Goal: Task Accomplishment & Management: Manage account settings

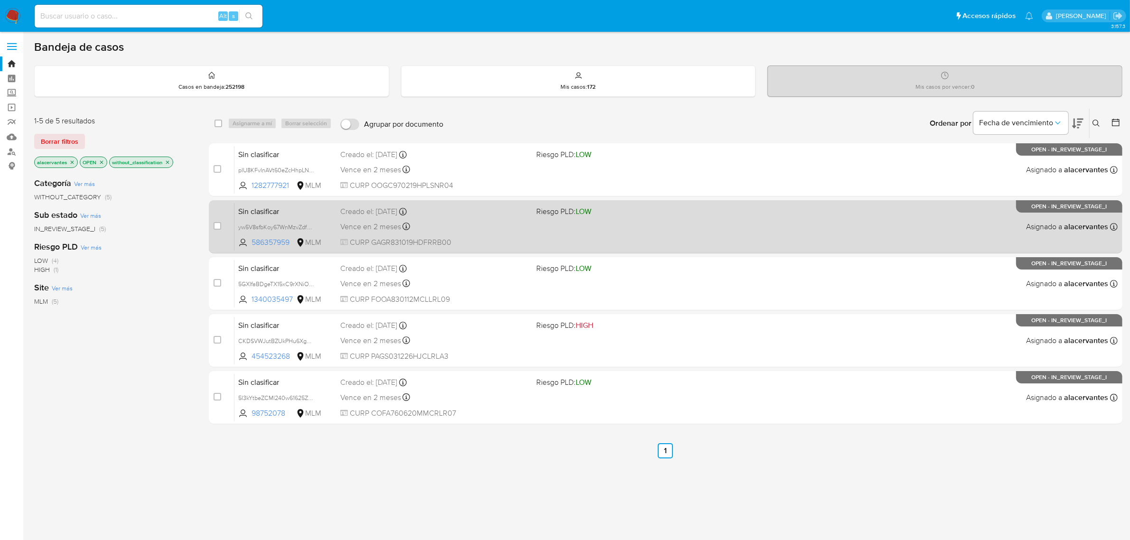
click at [620, 230] on div "Sin clasificar yw5V8sfbKoy67WnMzvZdfVpY 586357959 MLM Riesgo PLD: LOW Creado el…" at bounding box center [675, 227] width 883 height 48
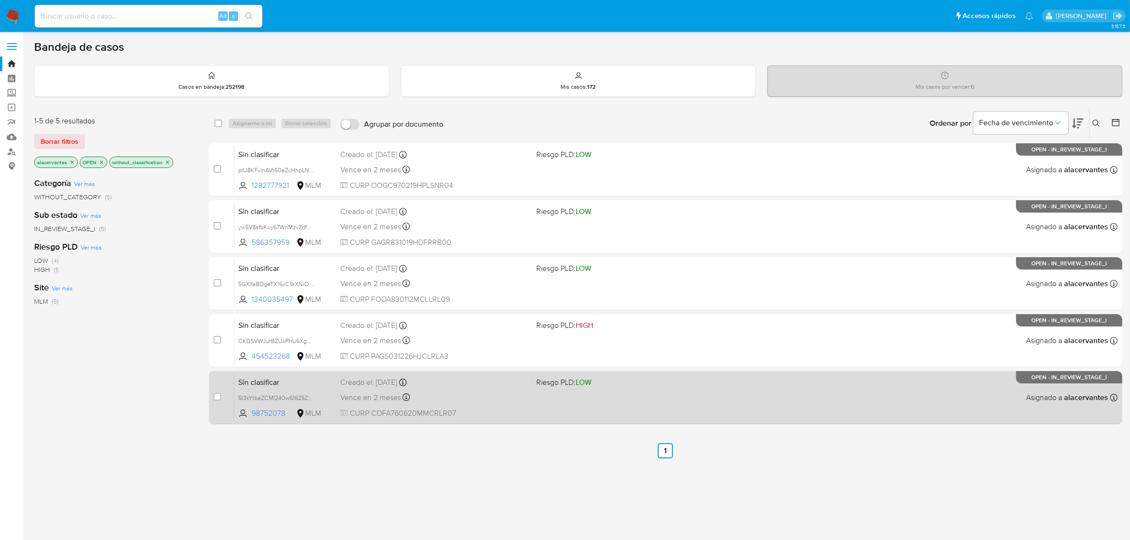
click at [497, 393] on div "Vence en 2 meses Vence el 31/10/2025 11:15:00" at bounding box center [434, 397] width 189 height 13
click at [533, 374] on div "Sin clasificar 5I3kYtbeZCMl240w61625ZPM 98752078 MLM Riesgo PLD: LOW Creado el:…" at bounding box center [675, 398] width 883 height 48
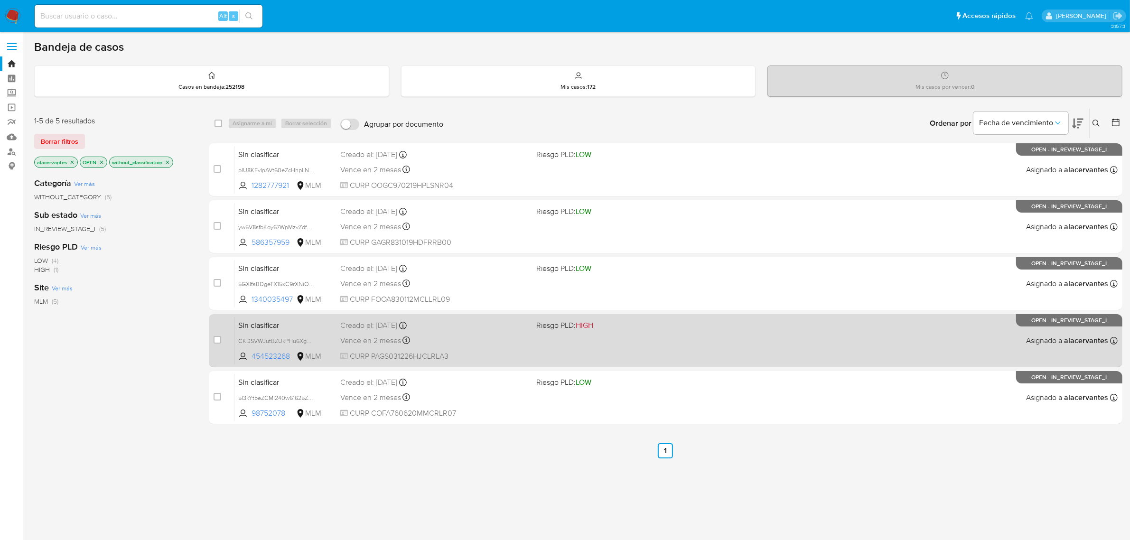
click at [929, 356] on div "Sin clasificar CKDSVWJutBZUkPHu6XgbXtPm 454523268 MLM Riesgo PLD: HIGH Creado e…" at bounding box center [675, 341] width 883 height 48
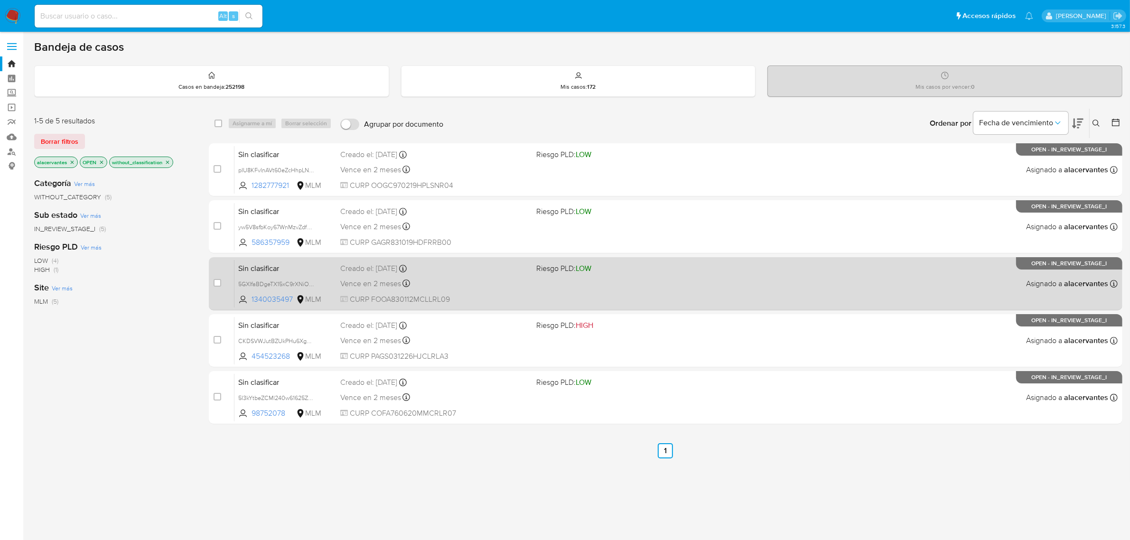
click at [489, 279] on div "Vence en 2 meses Vence el 31/10/2025 11:42:38" at bounding box center [434, 283] width 189 height 13
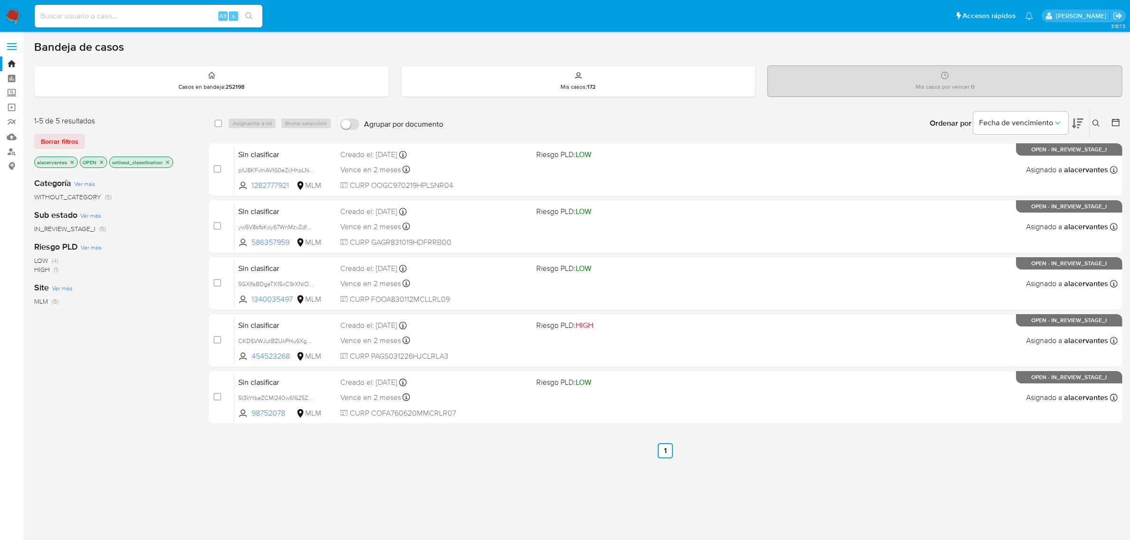
click at [14, 18] on img at bounding box center [13, 16] width 16 height 16
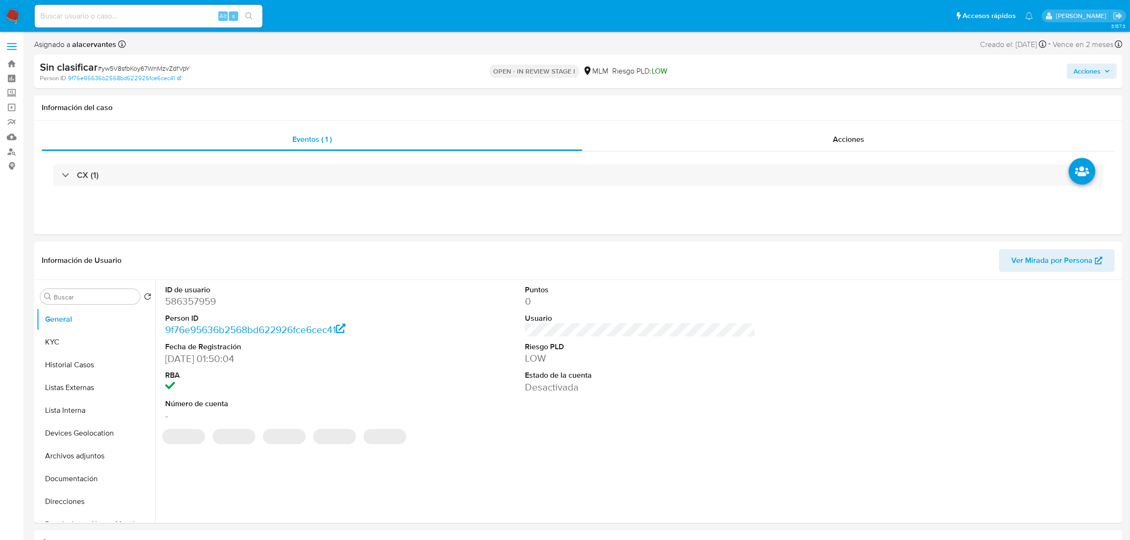
select select "10"
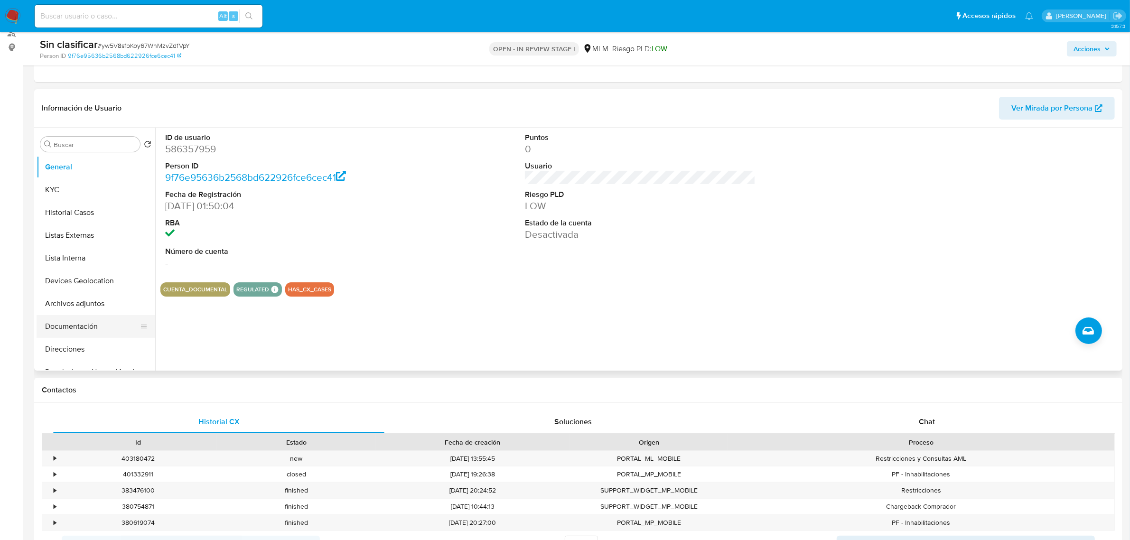
scroll to position [59, 0]
click at [88, 312] on button "Restricciones Nuevo Mundo" at bounding box center [92, 312] width 111 height 23
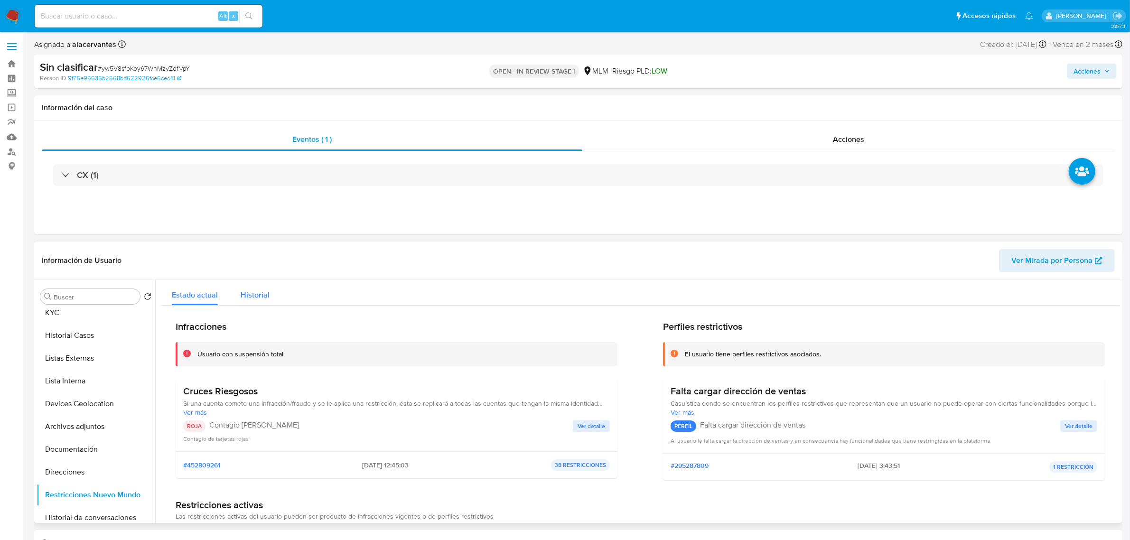
scroll to position [0, 0]
click at [589, 421] on span "Ver detalle" at bounding box center [592, 425] width 28 height 9
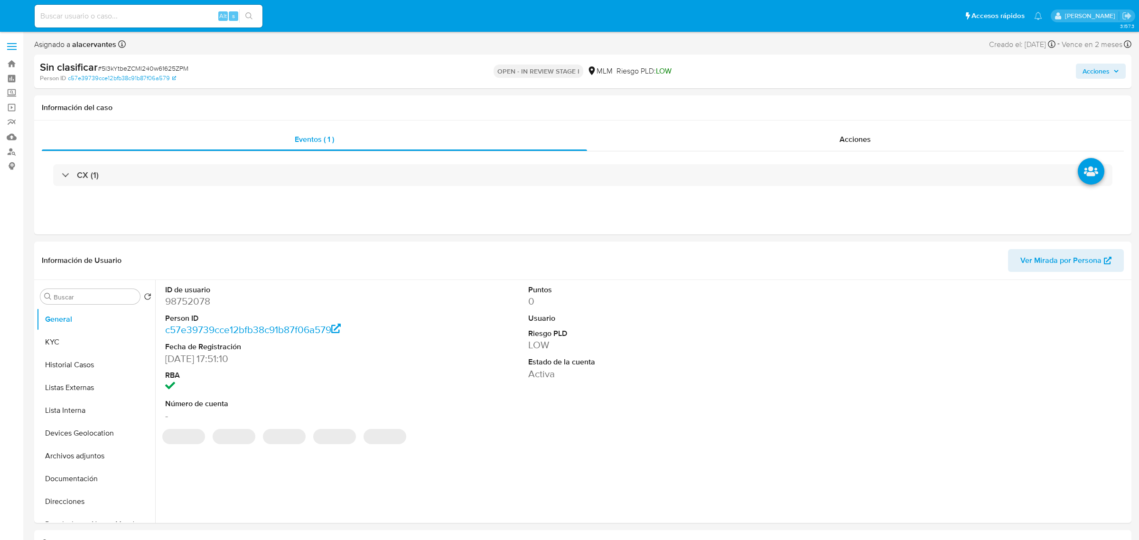
select select "10"
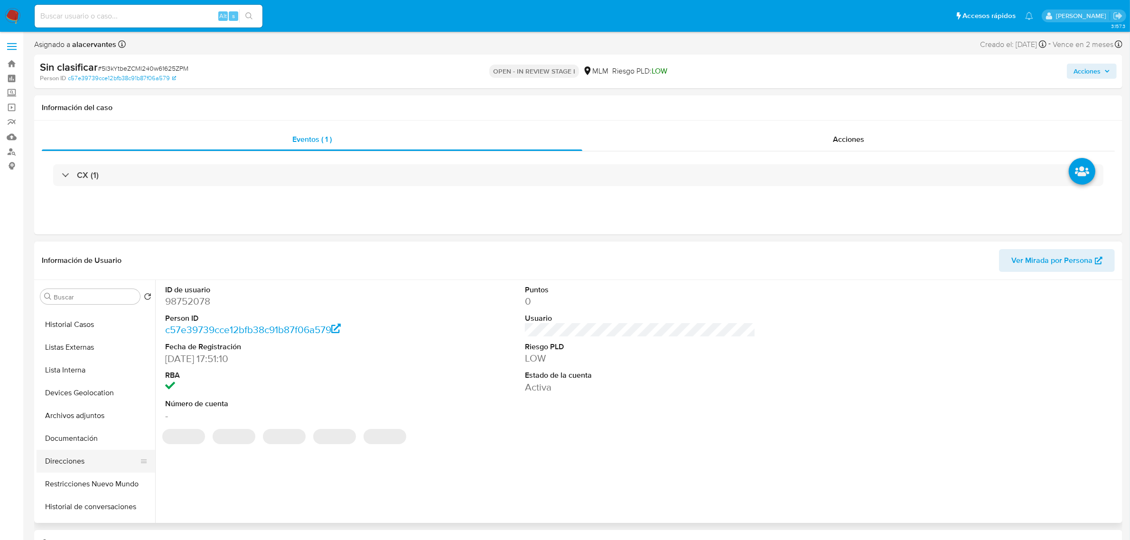
scroll to position [59, 0]
select select "10"
click at [93, 468] on button "Restricciones Nuevo Mundo" at bounding box center [92, 465] width 111 height 23
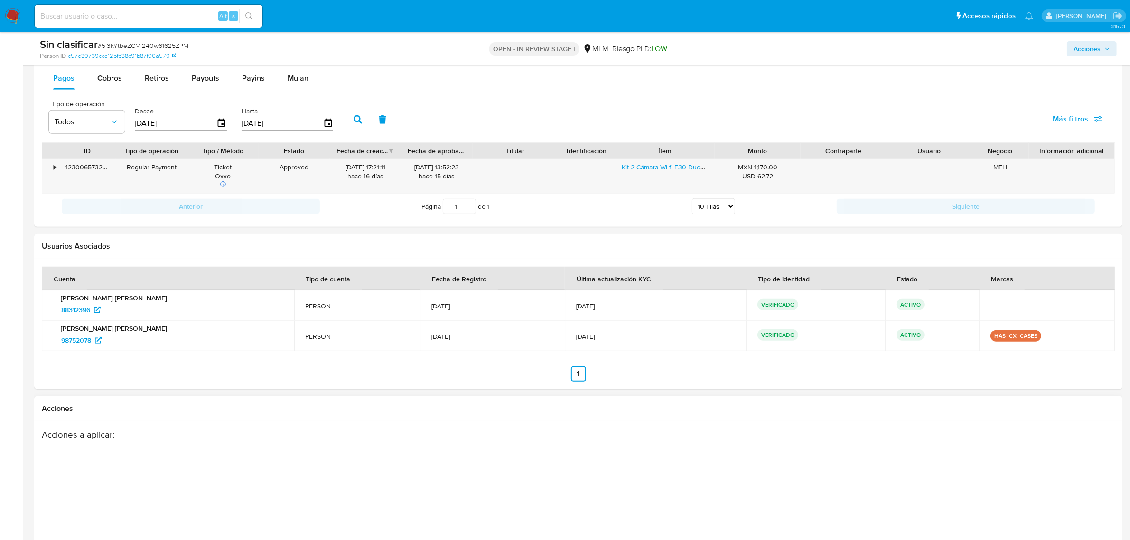
scroll to position [1068, 0]
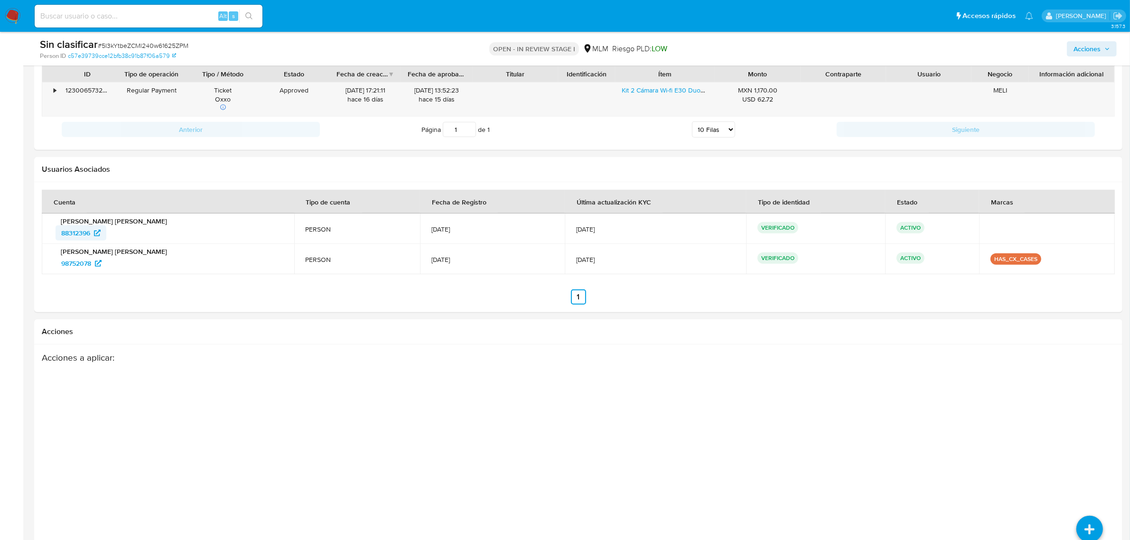
click at [79, 240] on span "88312396" at bounding box center [75, 232] width 29 height 15
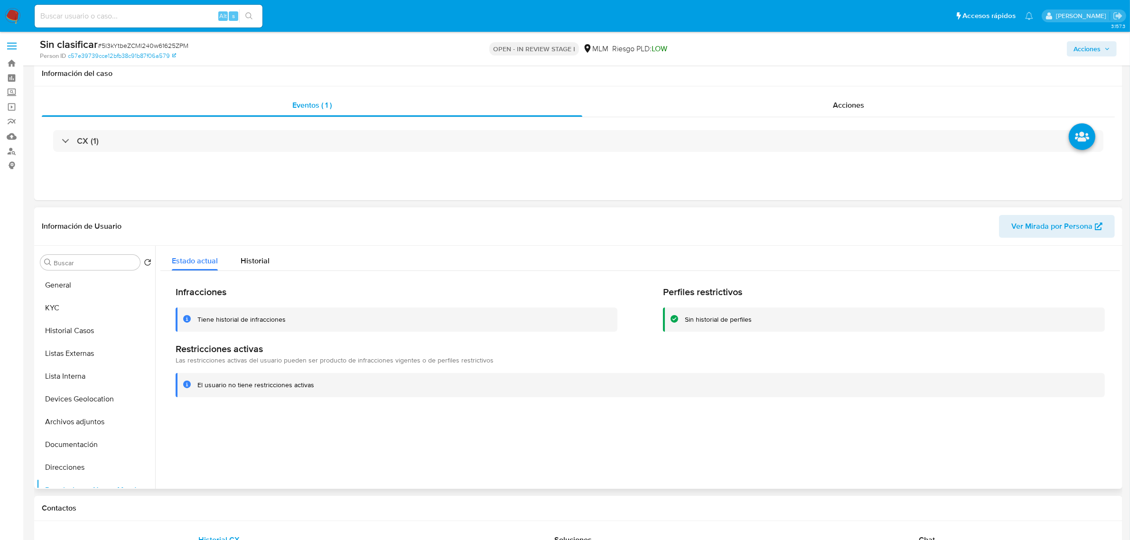
scroll to position [0, 0]
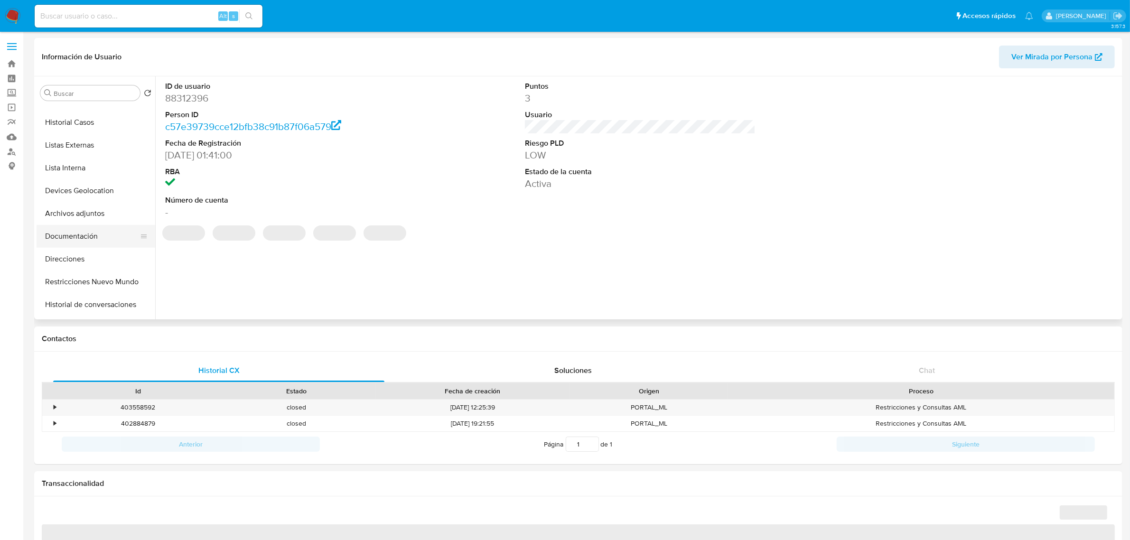
select select "10"
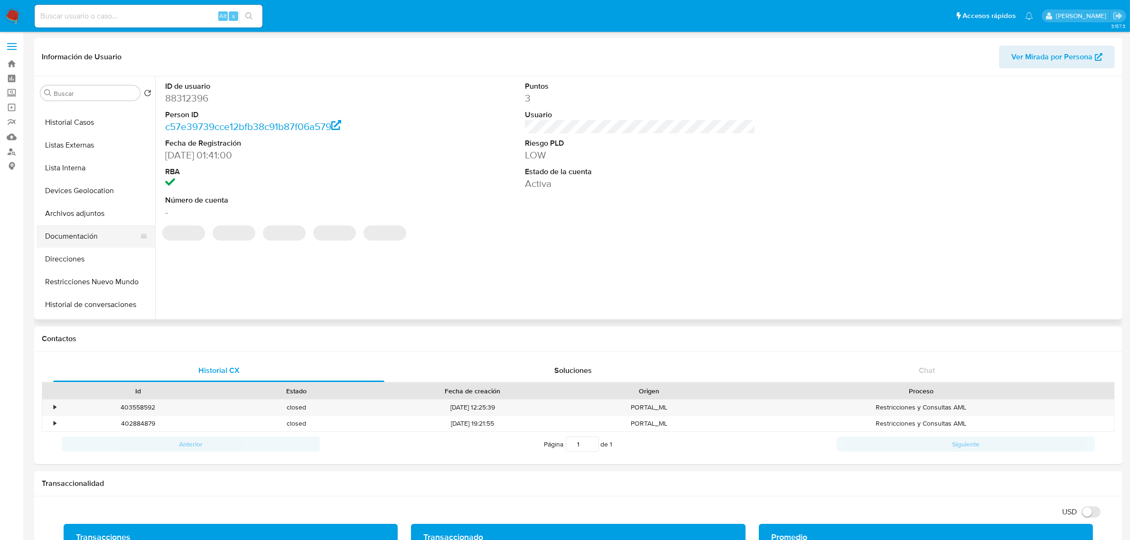
scroll to position [119, 0]
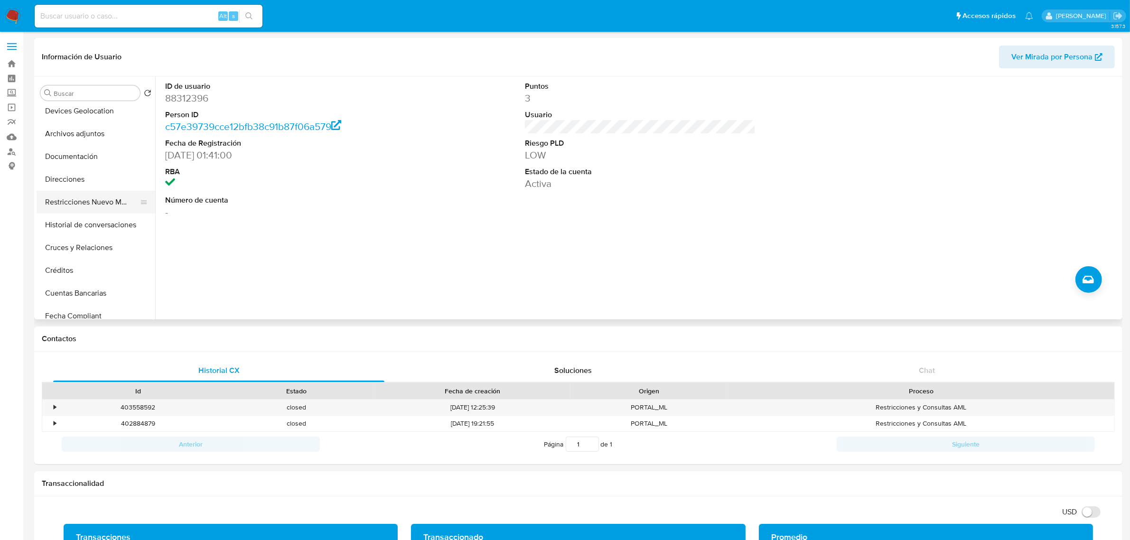
click at [103, 203] on button "Restricciones Nuevo Mundo" at bounding box center [92, 202] width 111 height 23
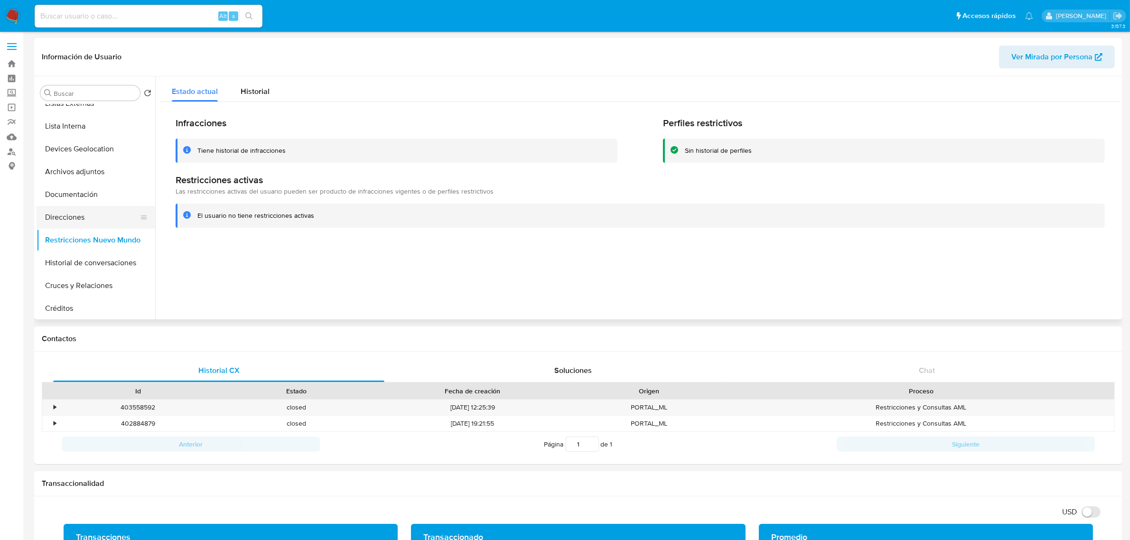
scroll to position [59, 0]
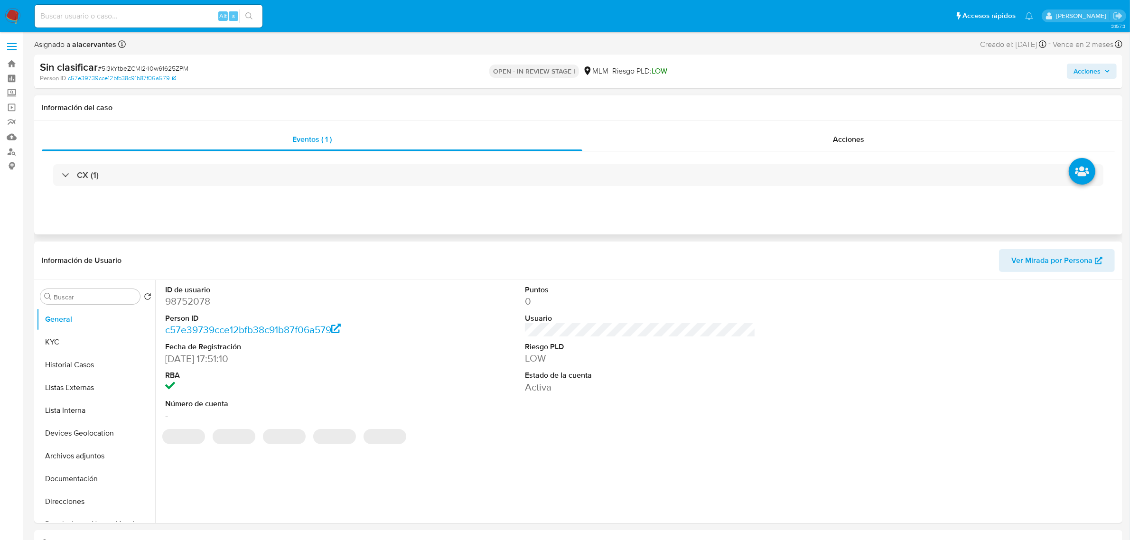
select select "10"
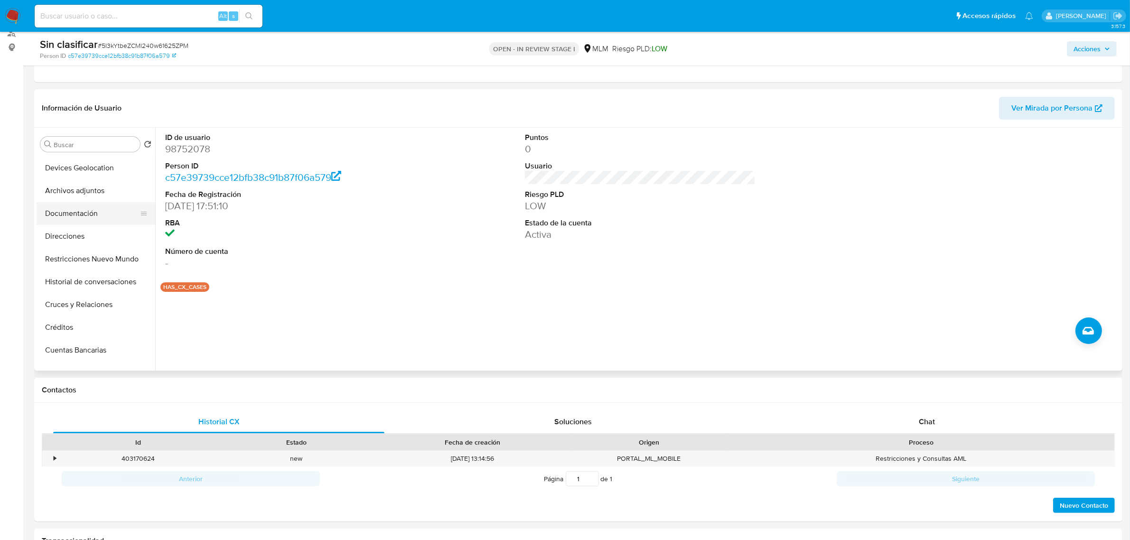
scroll to position [119, 0]
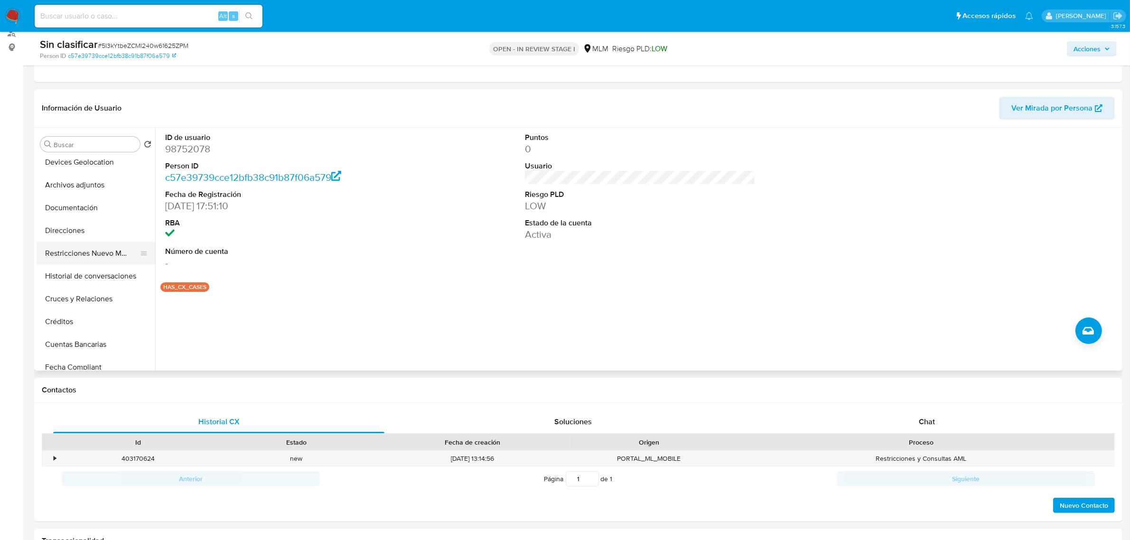
click at [102, 249] on button "Restricciones Nuevo Mundo" at bounding box center [92, 253] width 111 height 23
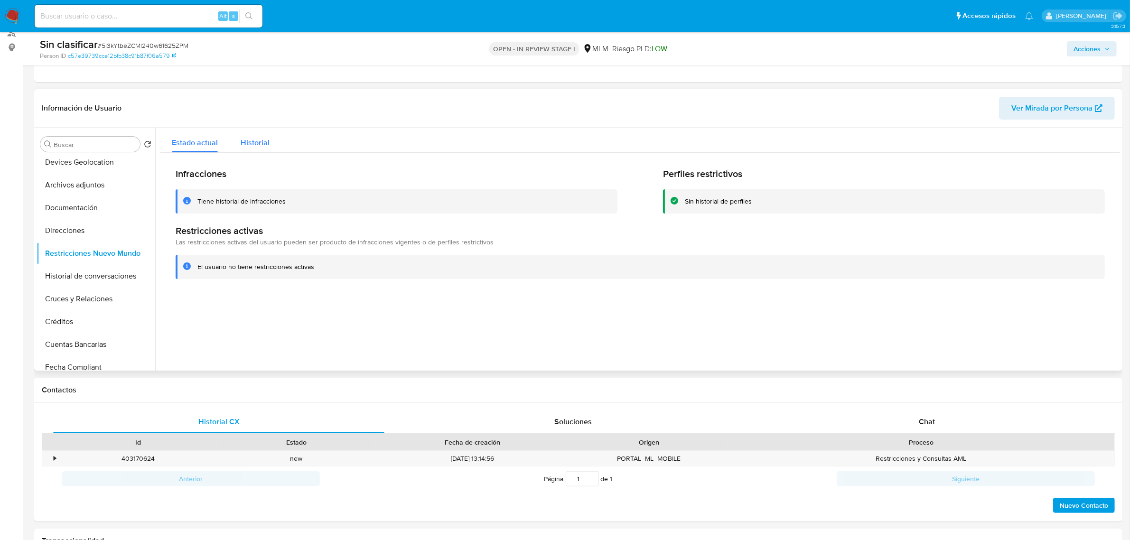
click at [262, 146] on span "Historial" at bounding box center [255, 142] width 29 height 11
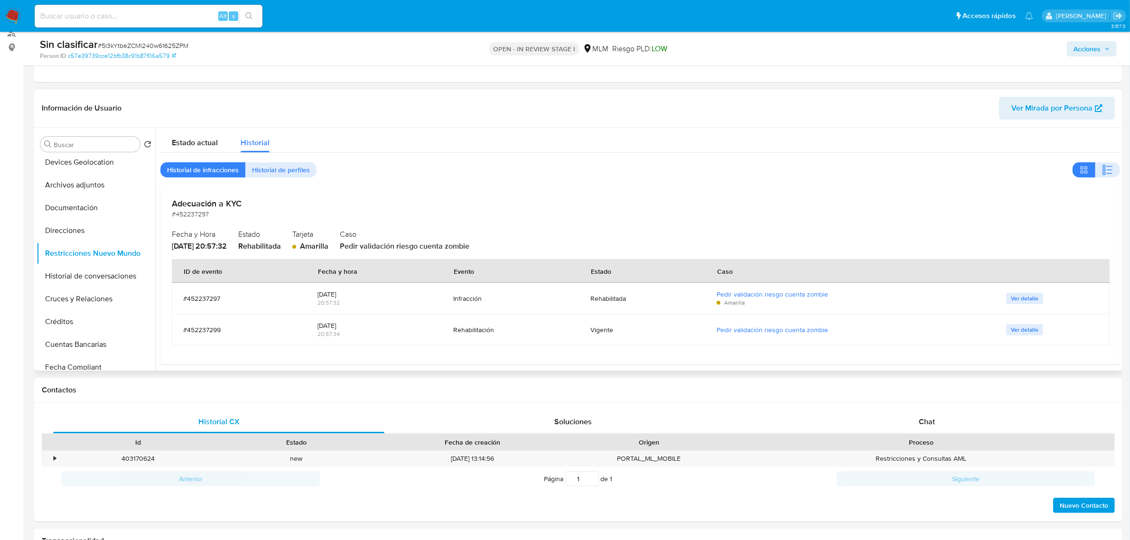
click at [1031, 302] on span "Ver detalle" at bounding box center [1025, 298] width 28 height 9
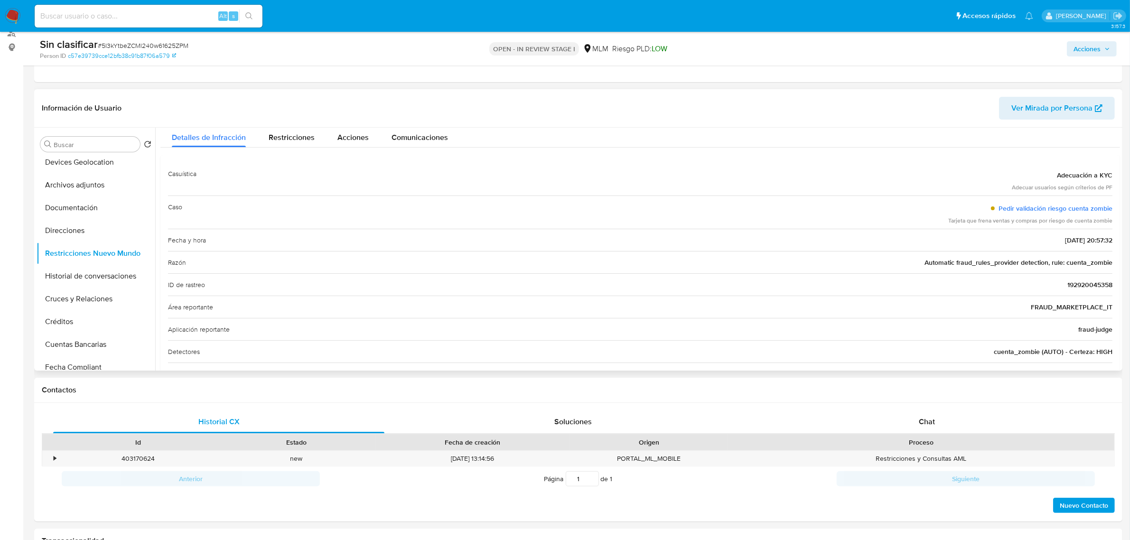
scroll to position [0, 0]
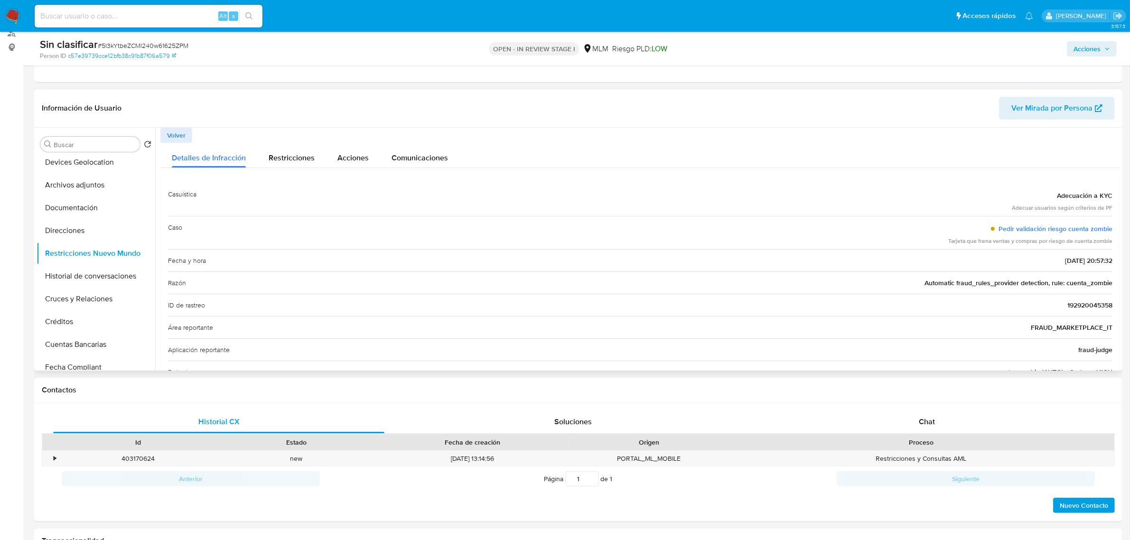
click at [176, 134] on span "Volver" at bounding box center [176, 135] width 19 height 13
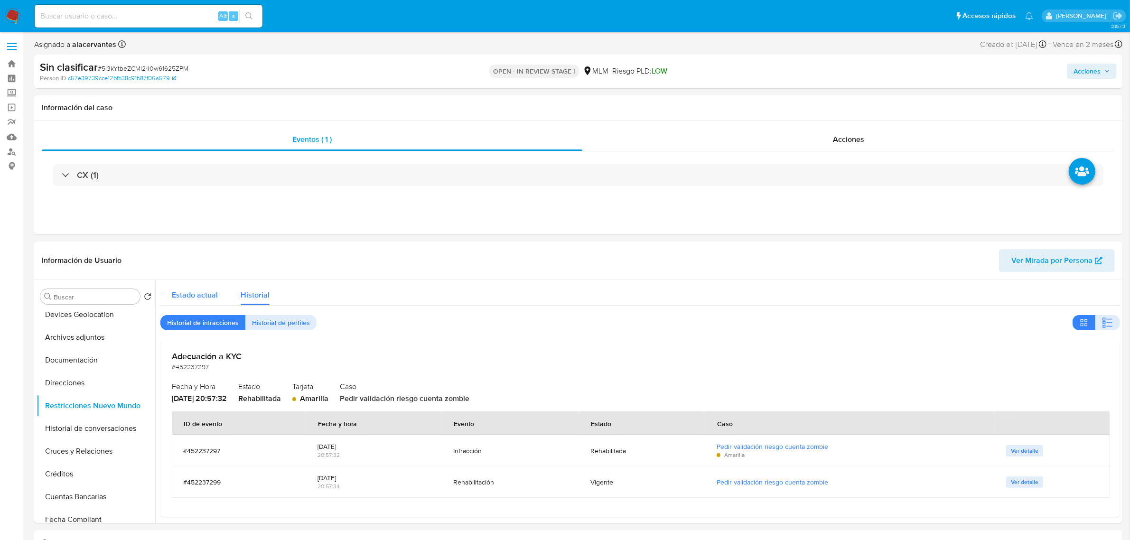
drag, startPoint x: 186, startPoint y: 297, endPoint x: 193, endPoint y: 296, distance: 7.3
click at [186, 297] on span "Estado actual" at bounding box center [195, 295] width 46 height 11
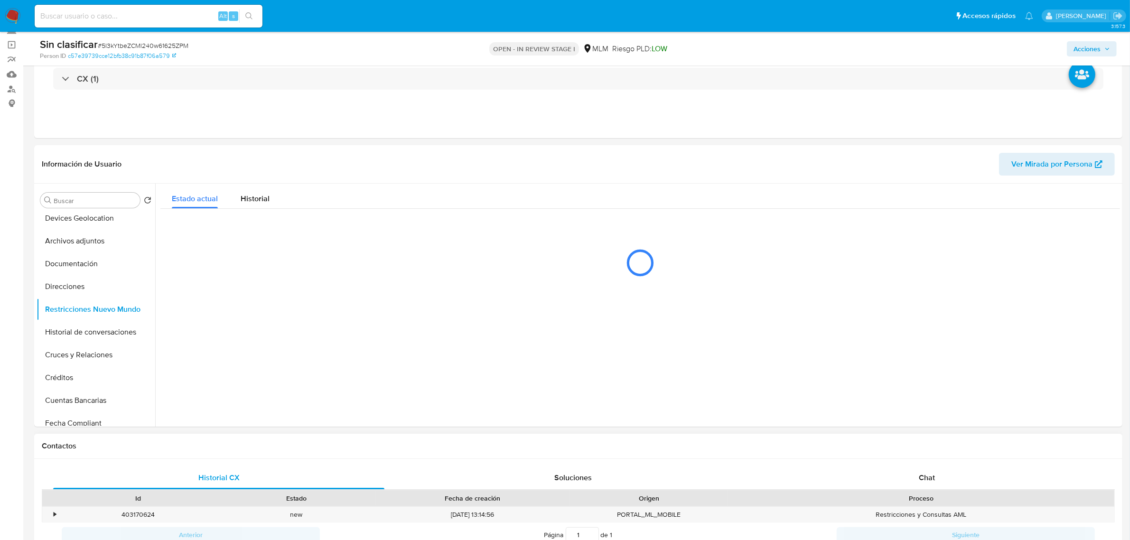
scroll to position [119, 0]
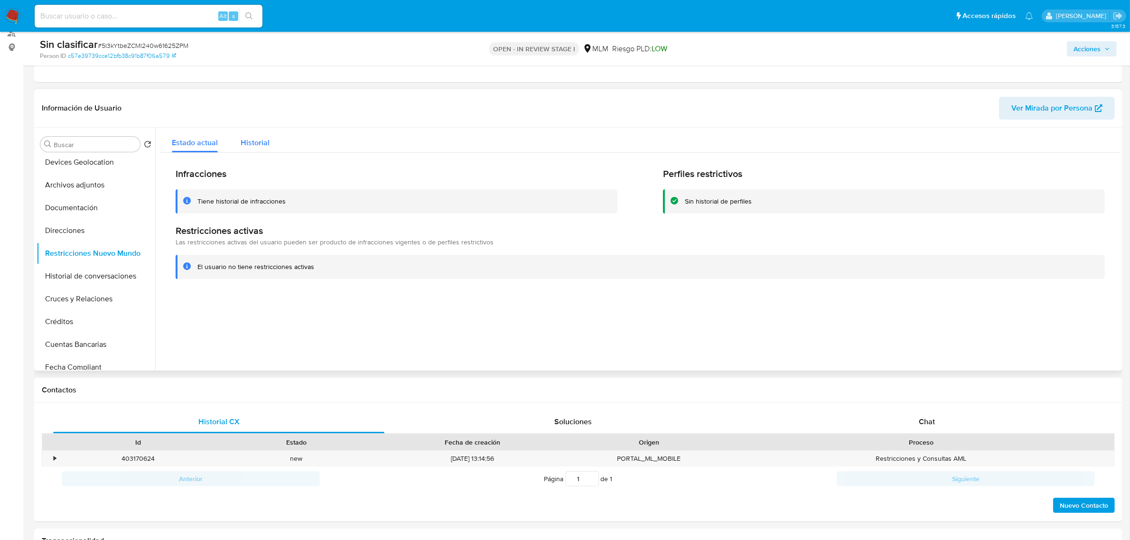
click at [262, 139] on span "Historial" at bounding box center [255, 142] width 29 height 11
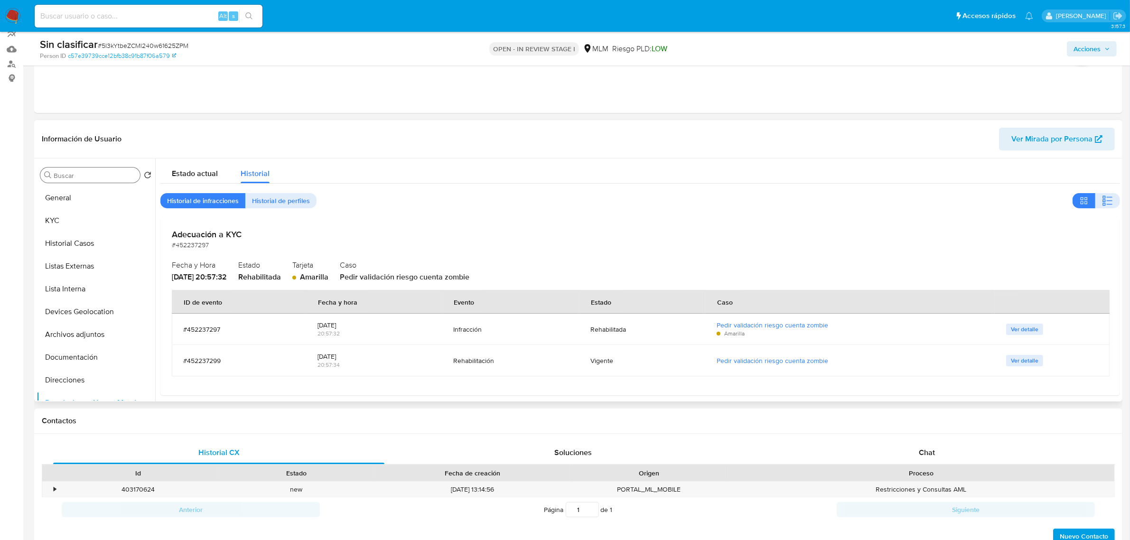
scroll to position [59, 0]
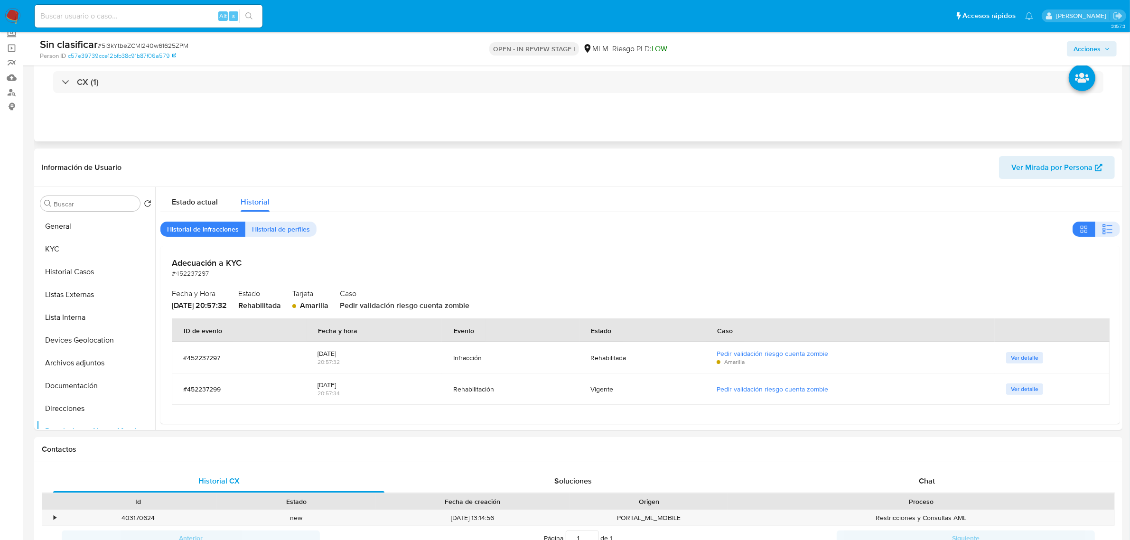
drag, startPoint x: 722, startPoint y: 105, endPoint x: 742, endPoint y: 102, distance: 20.2
click at [722, 105] on div "CX (1)" at bounding box center [578, 81] width 1073 height 47
click at [1112, 48] on button "Acciones" at bounding box center [1092, 48] width 50 height 15
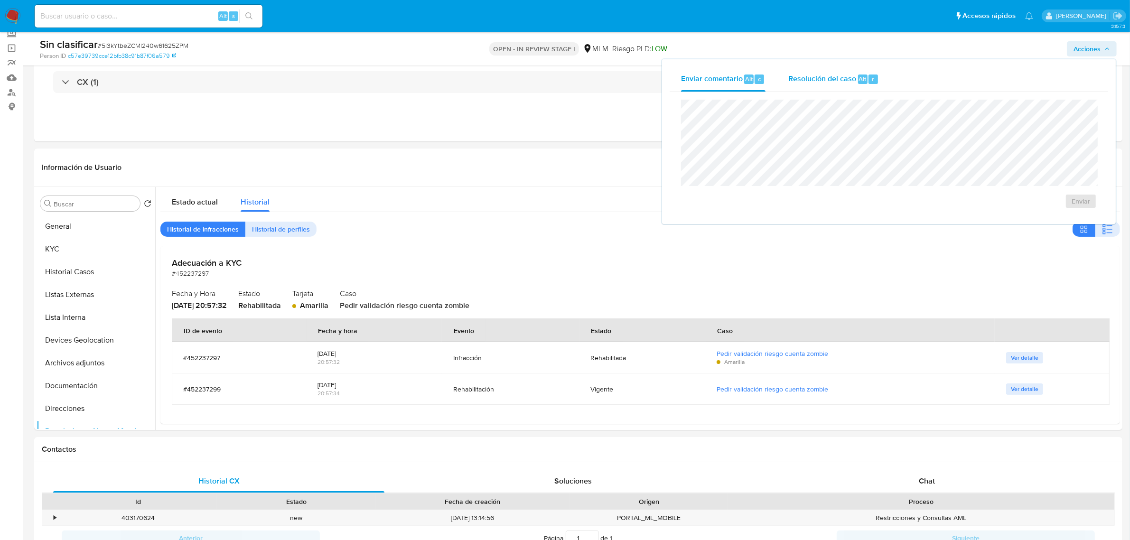
click at [845, 86] on div "Resolución del caso Alt r" at bounding box center [833, 79] width 91 height 25
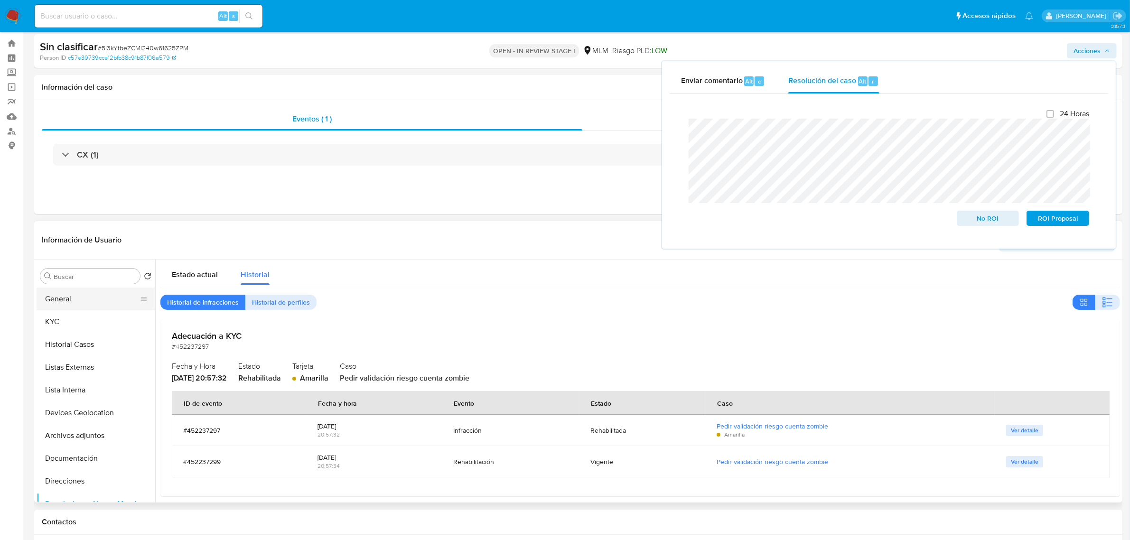
scroll to position [0, 0]
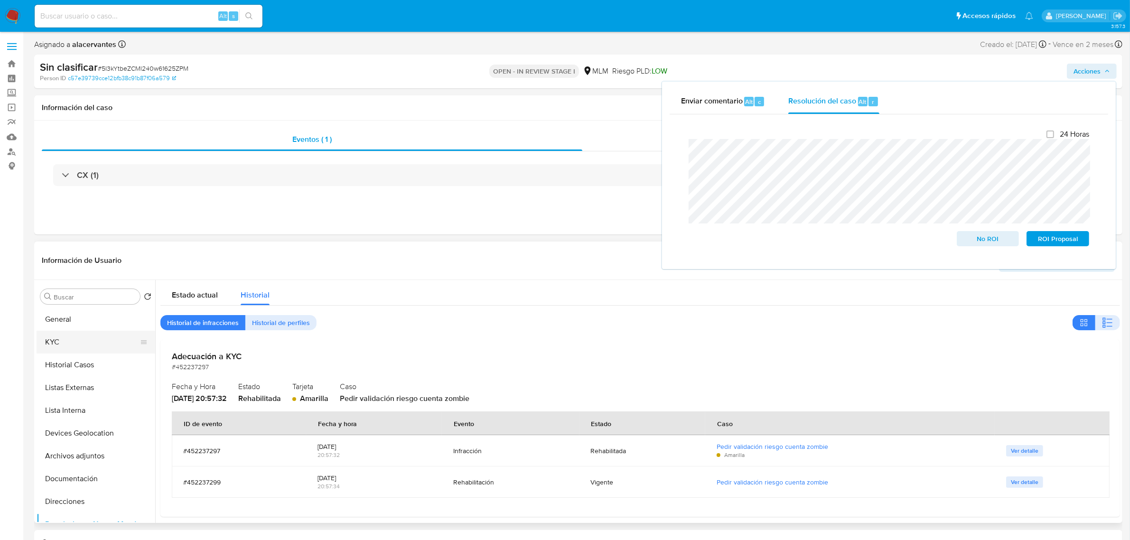
click at [87, 337] on button "KYC" at bounding box center [92, 342] width 111 height 23
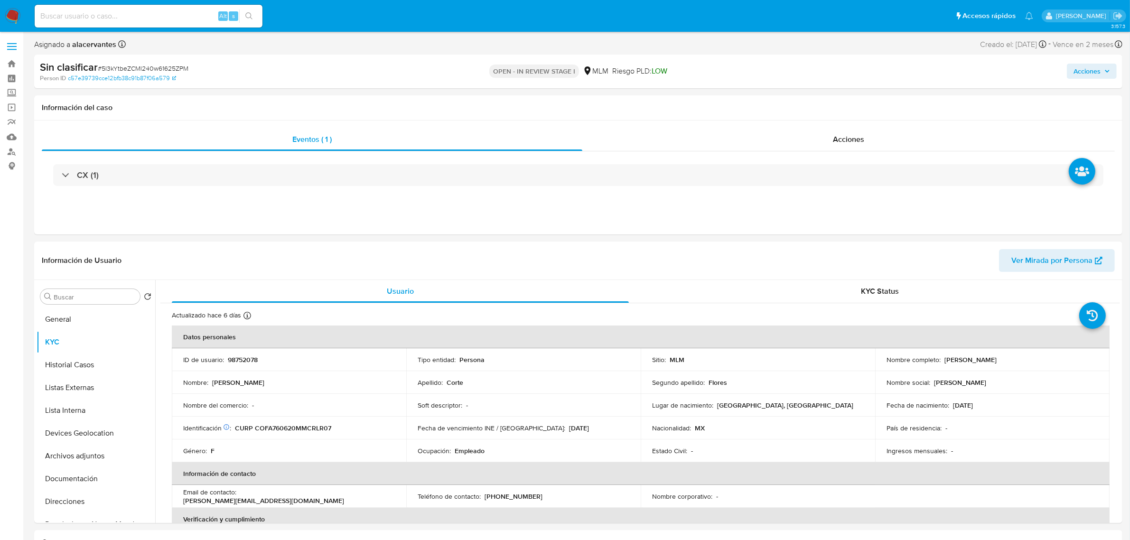
click at [1081, 75] on span "Acciones" at bounding box center [1087, 71] width 27 height 15
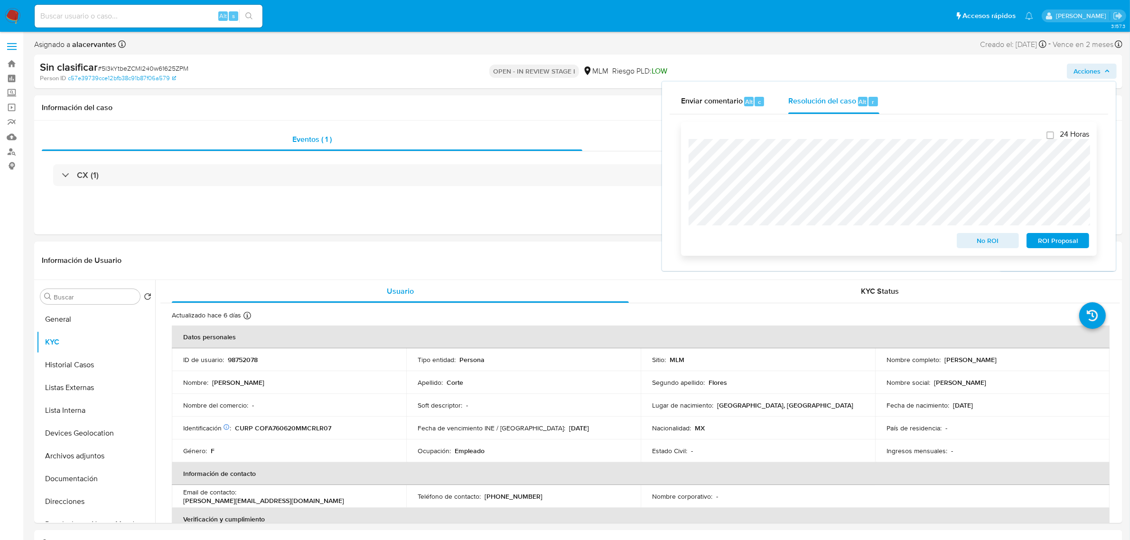
click at [995, 238] on span "No ROI" at bounding box center [988, 240] width 49 height 13
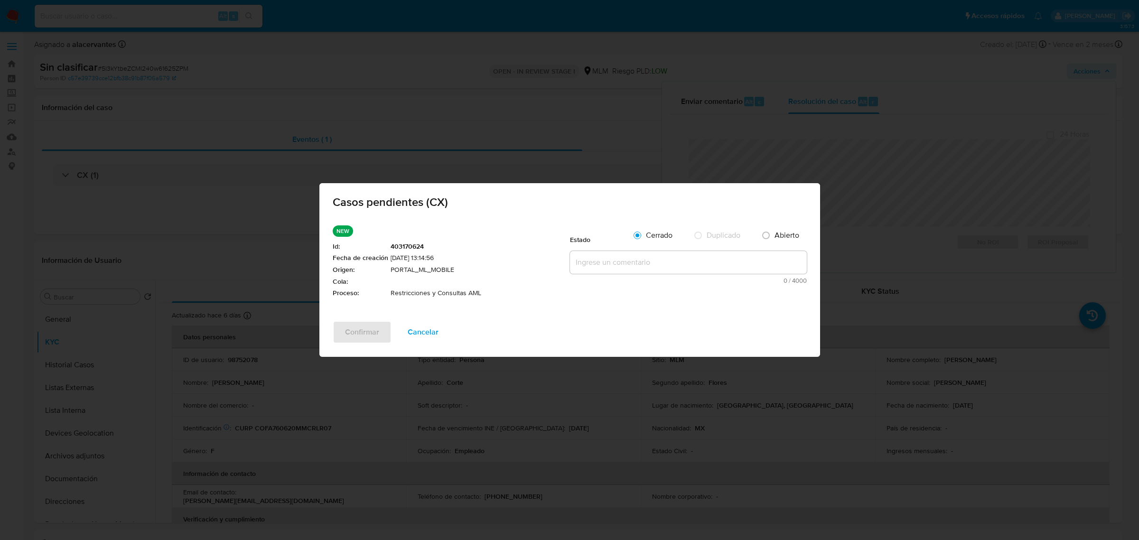
click at [673, 255] on textarea at bounding box center [688, 262] width 237 height 23
paste textarea "Se realiza validación de caso generado por CX. se identifica que la restricción…"
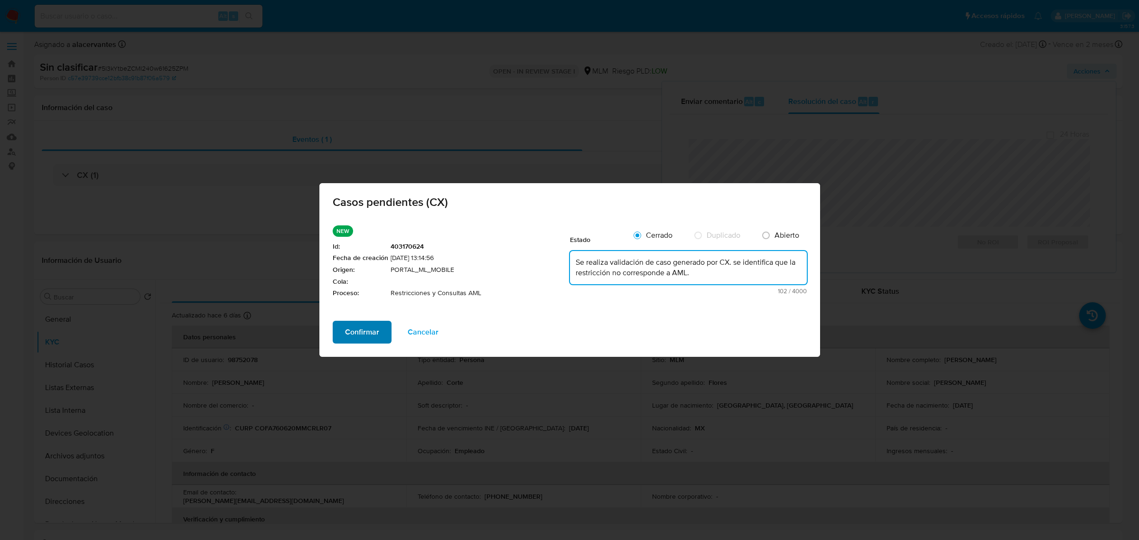
type textarea "Se realiza validación de caso generado por CX. se identifica que la restricción…"
click at [348, 330] on span "Confirmar" at bounding box center [362, 332] width 34 height 21
click at [348, 330] on div "Confirmar Cancelar" at bounding box center [569, 339] width 501 height 36
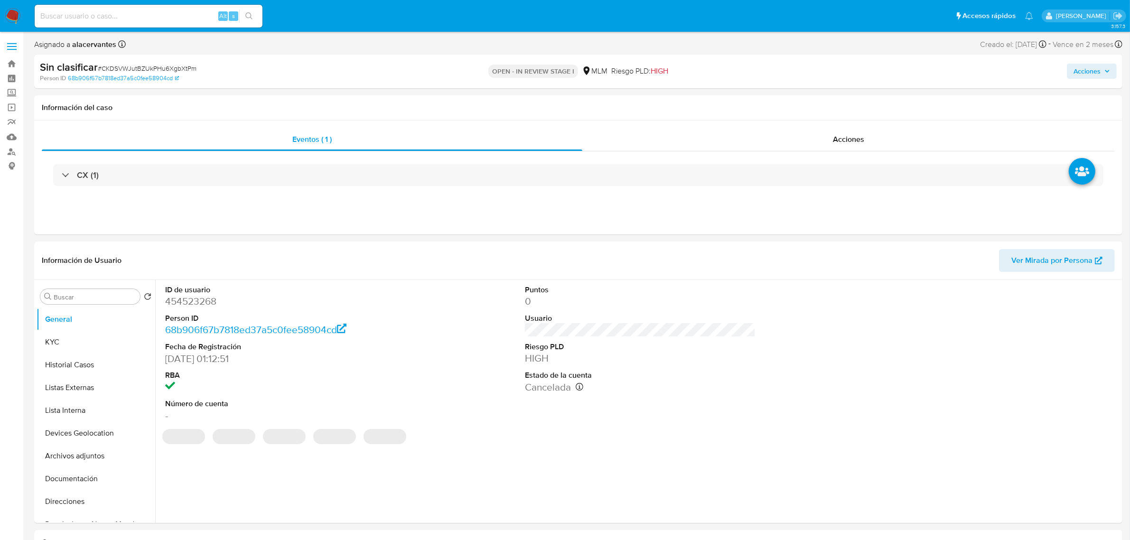
select select "10"
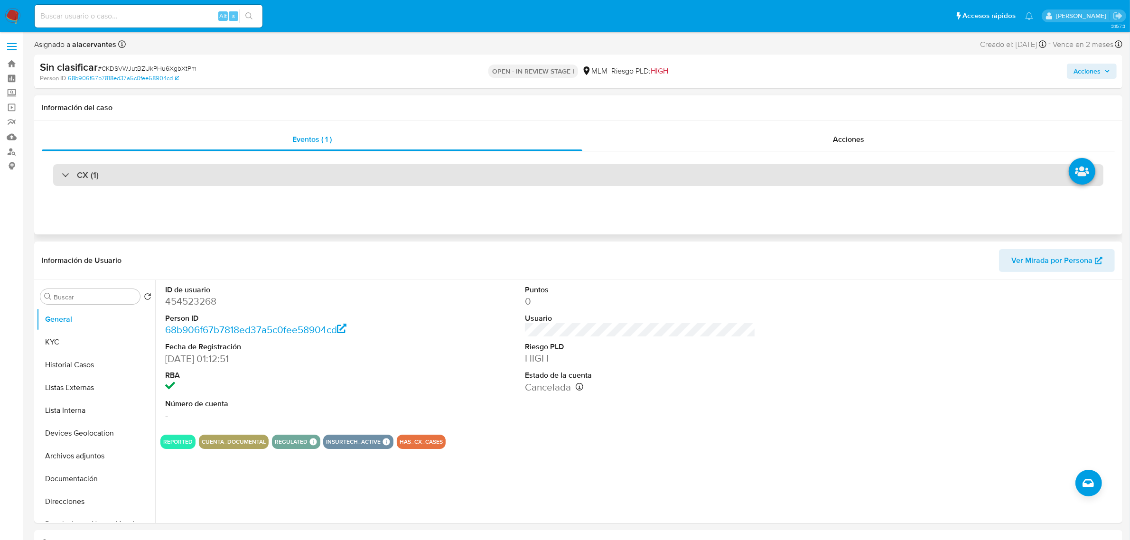
click at [90, 177] on h3 "CX (1)" at bounding box center [88, 175] width 22 height 10
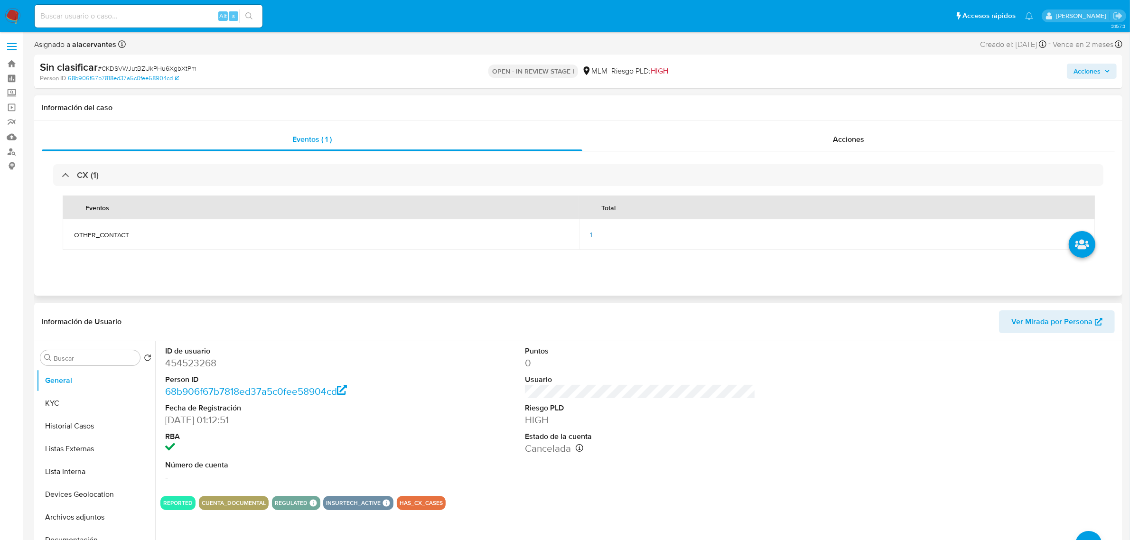
click at [589, 235] on td "1" at bounding box center [837, 234] width 516 height 30
click at [592, 235] on div "1" at bounding box center [837, 234] width 494 height 9
click at [590, 238] on span "1" at bounding box center [591, 234] width 2 height 9
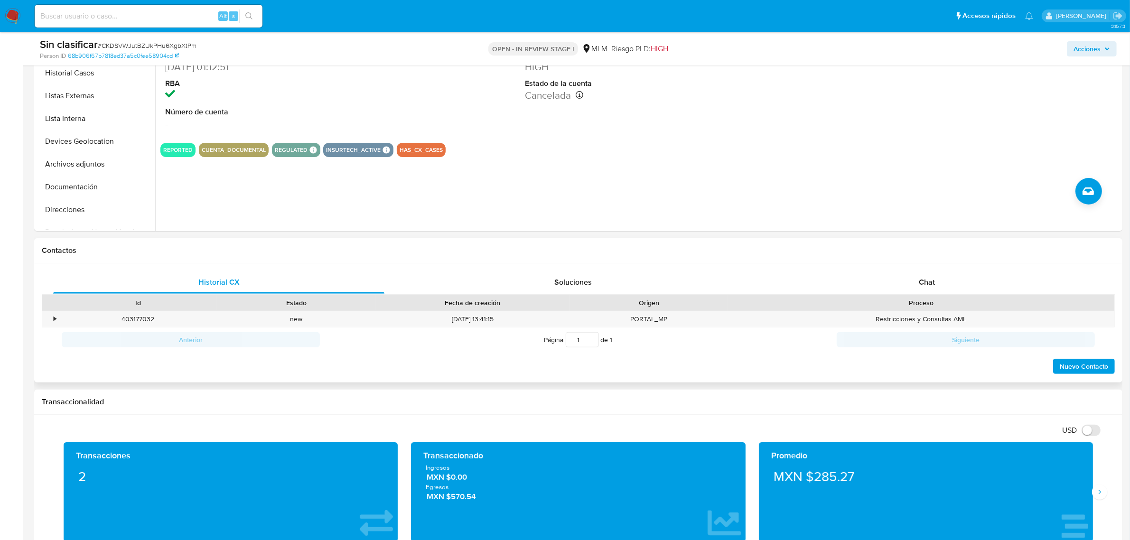
scroll to position [356, 0]
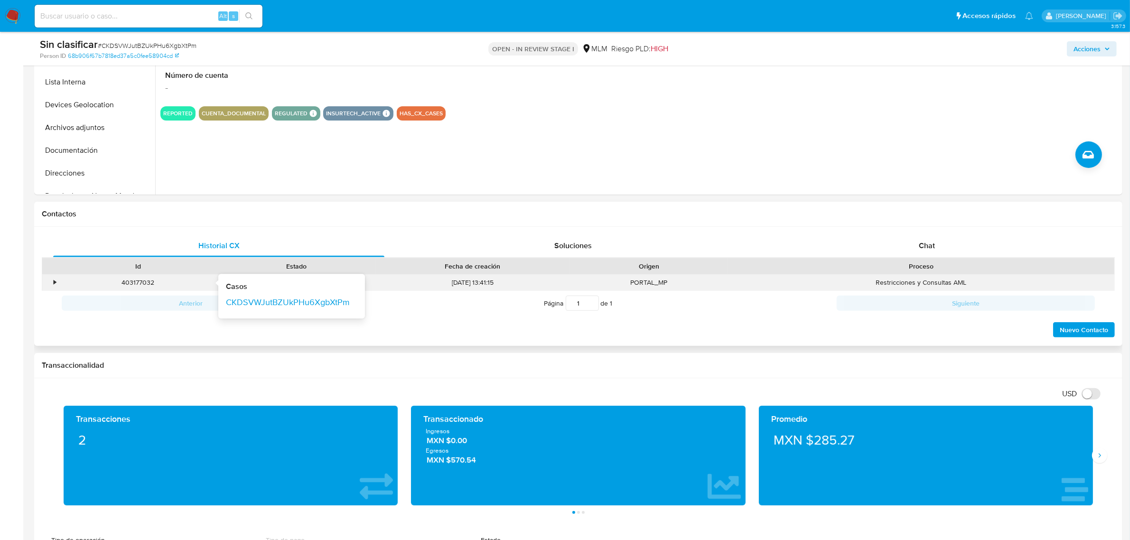
click at [77, 281] on div "403177032" at bounding box center [137, 282] width 145 height 9
click at [54, 281] on div "•" at bounding box center [55, 282] width 2 height 9
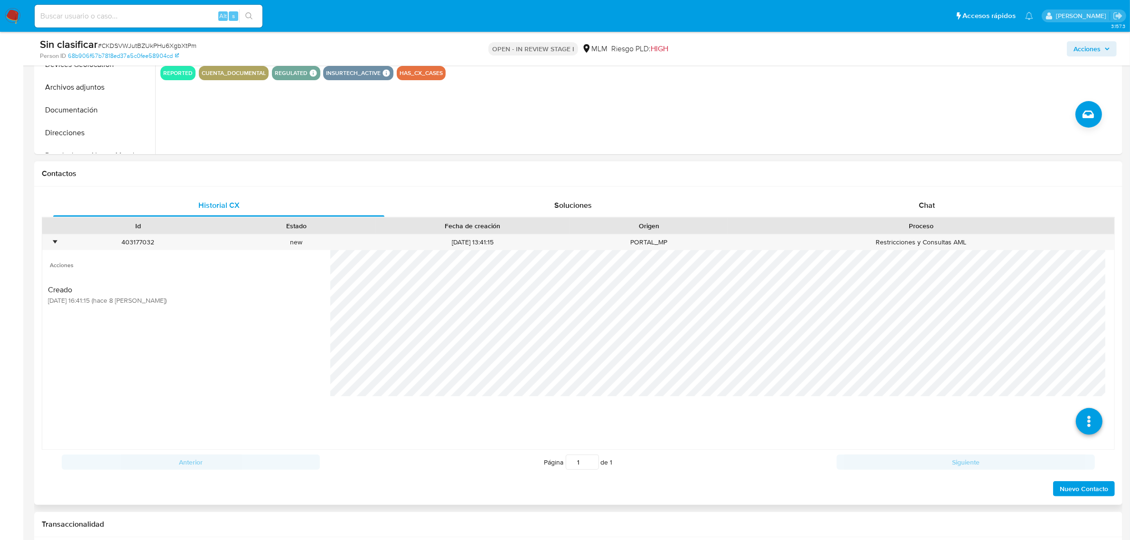
scroll to position [415, 0]
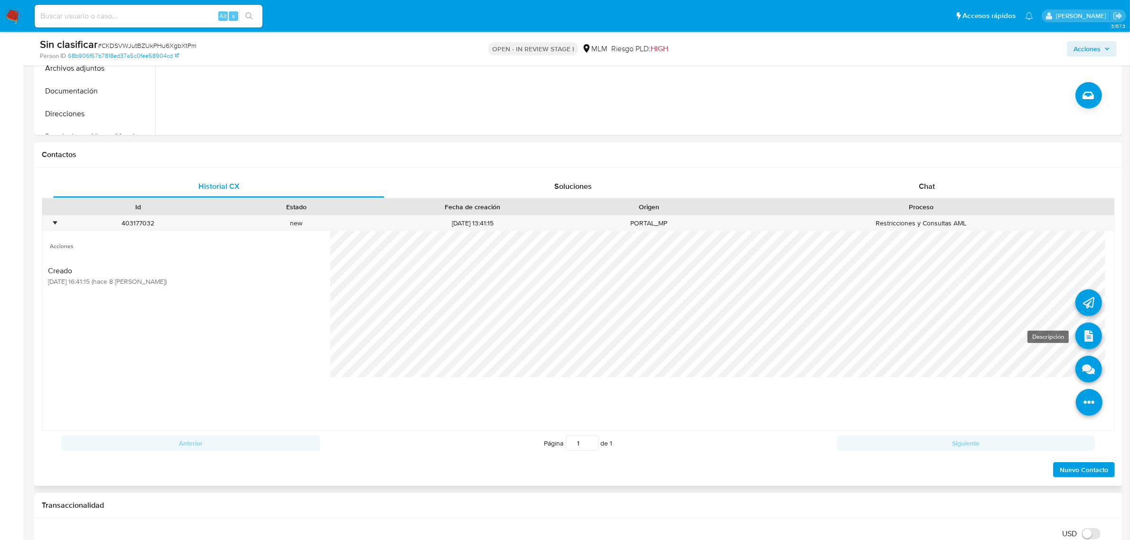
click at [1076, 336] on icon at bounding box center [1089, 336] width 27 height 27
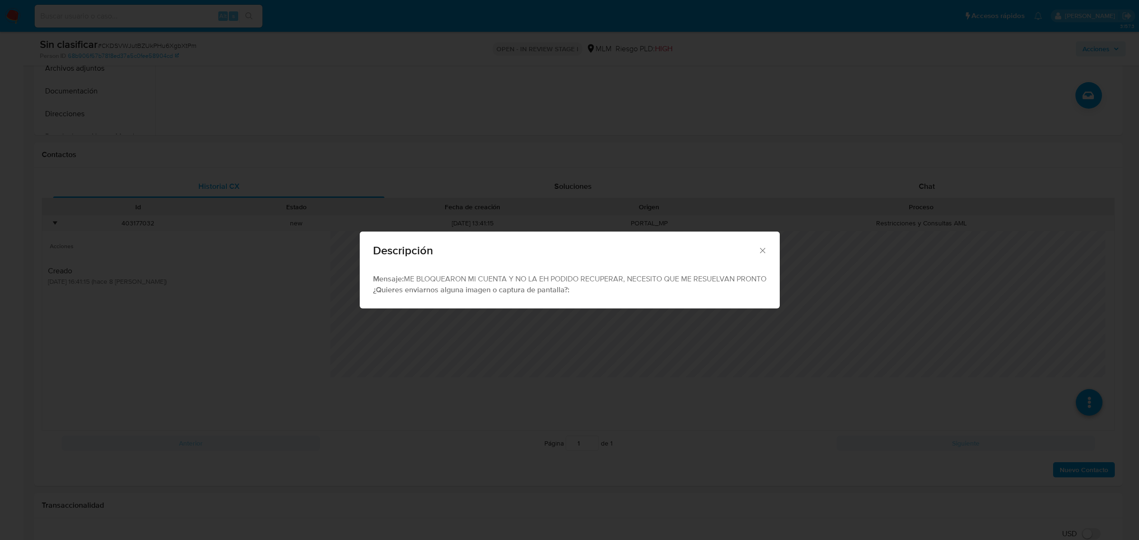
click at [765, 252] on icon "Cerrar" at bounding box center [762, 250] width 5 height 5
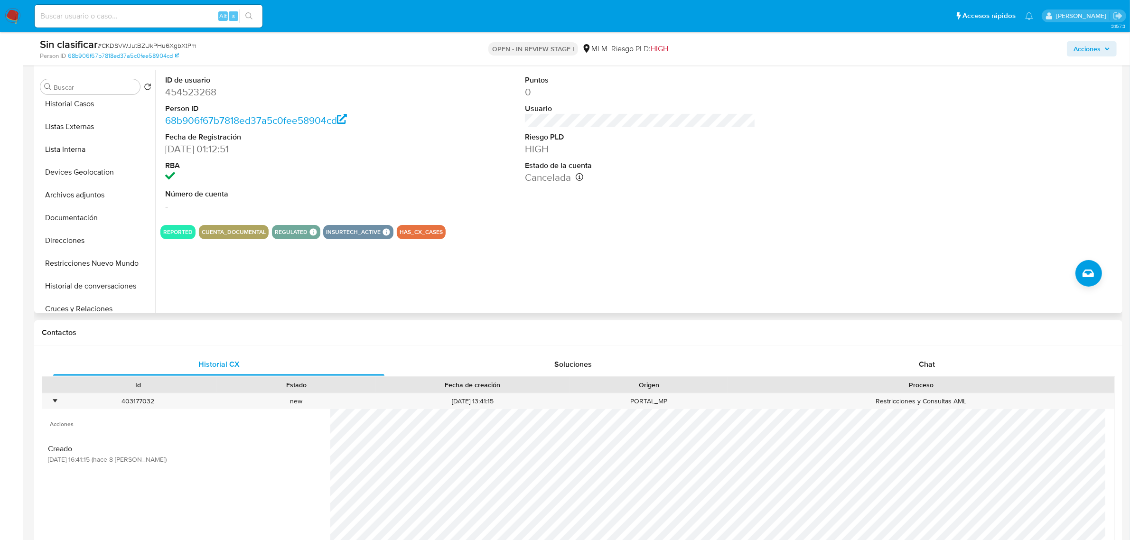
scroll to position [119, 0]
click at [96, 199] on button "Restricciones Nuevo Mundo" at bounding box center [92, 196] width 111 height 23
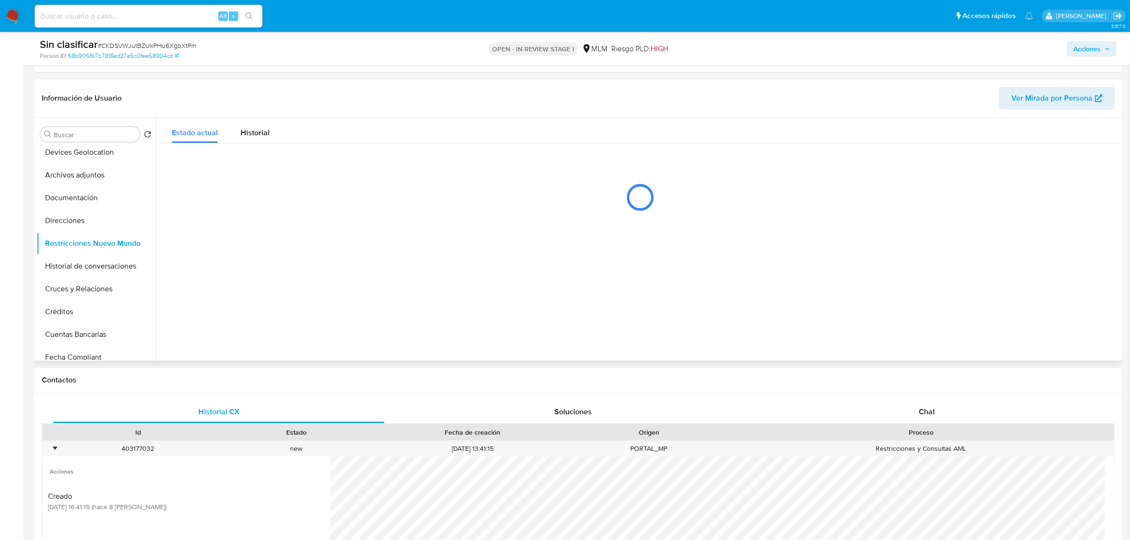
scroll to position [178, 0]
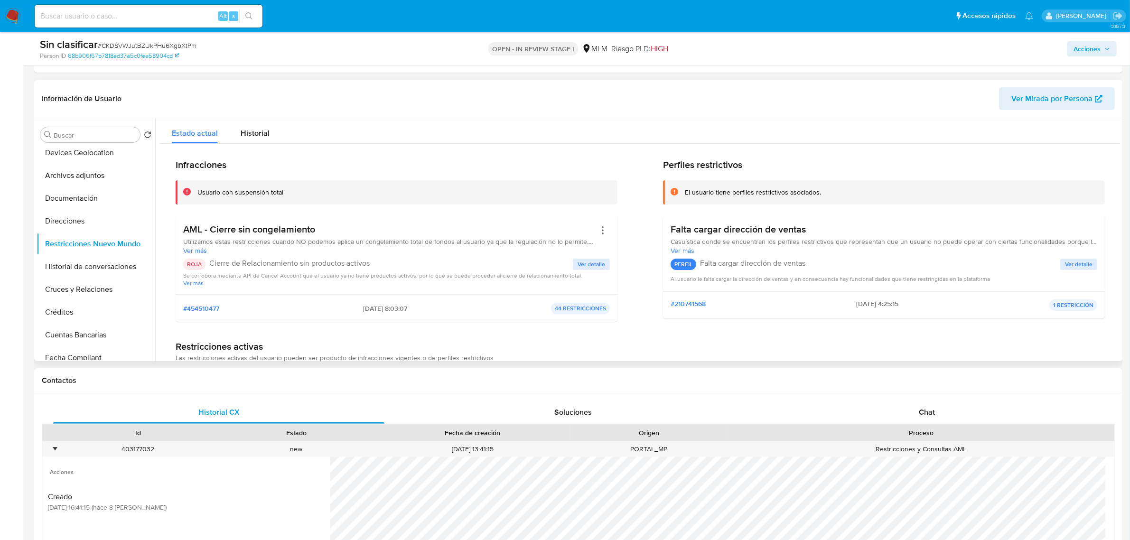
click at [598, 267] on span "Ver detalle" at bounding box center [592, 264] width 28 height 9
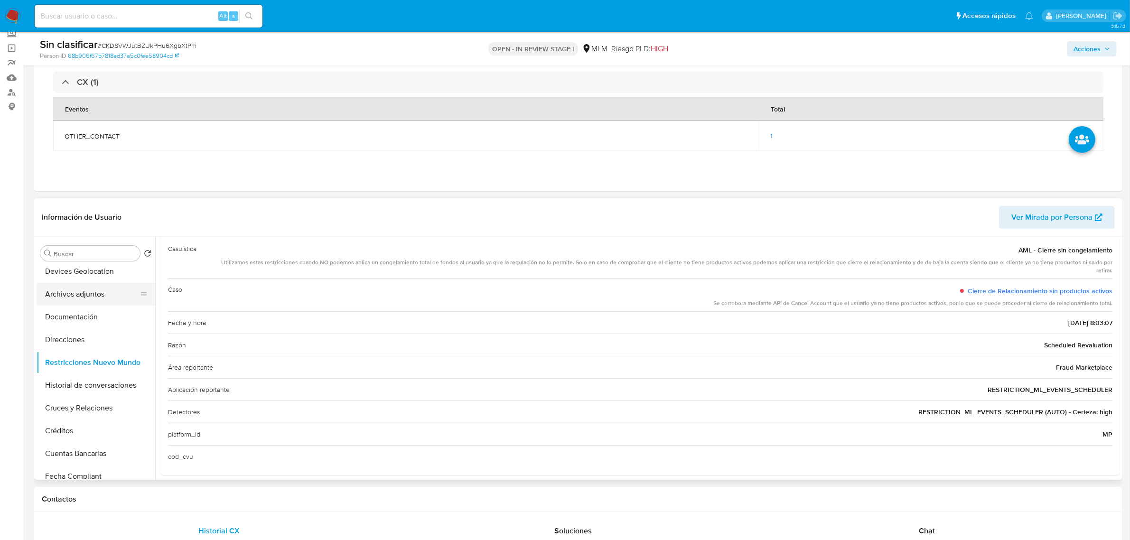
scroll to position [0, 0]
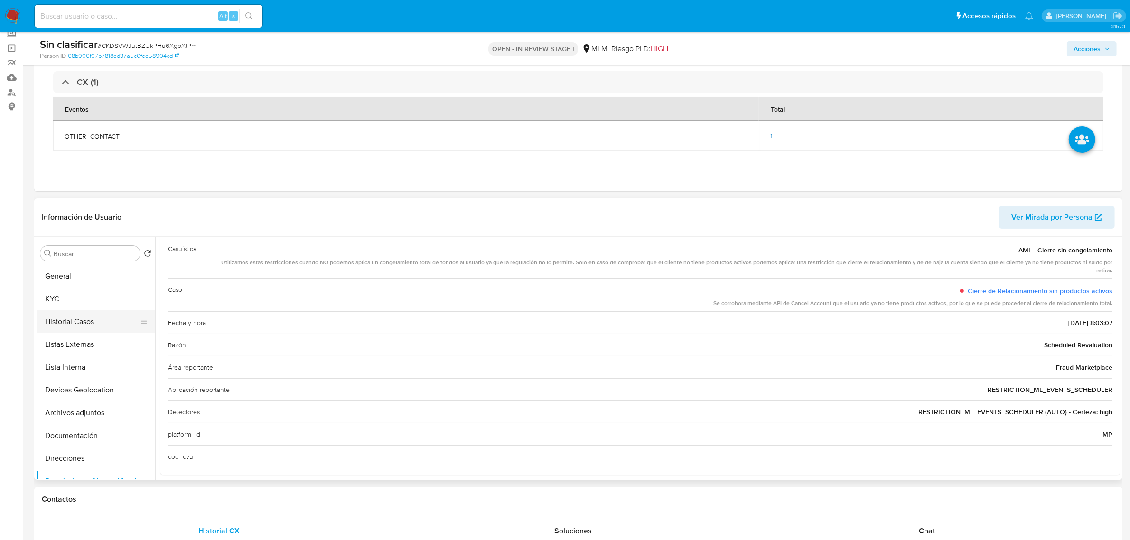
click at [88, 320] on button "Historial Casos" at bounding box center [92, 321] width 111 height 23
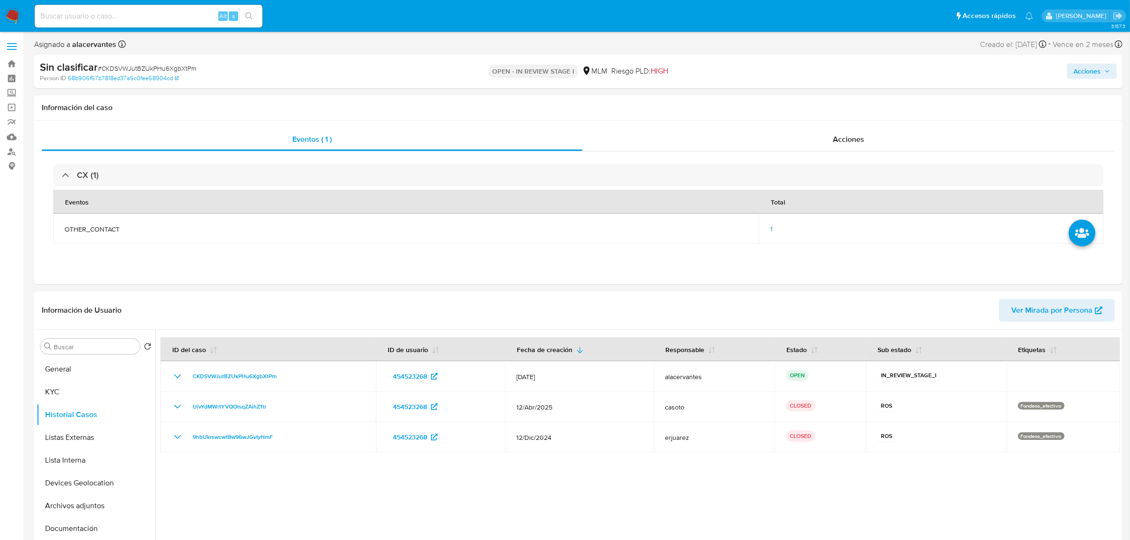
click at [1091, 68] on span "Acciones" at bounding box center [1087, 71] width 27 height 15
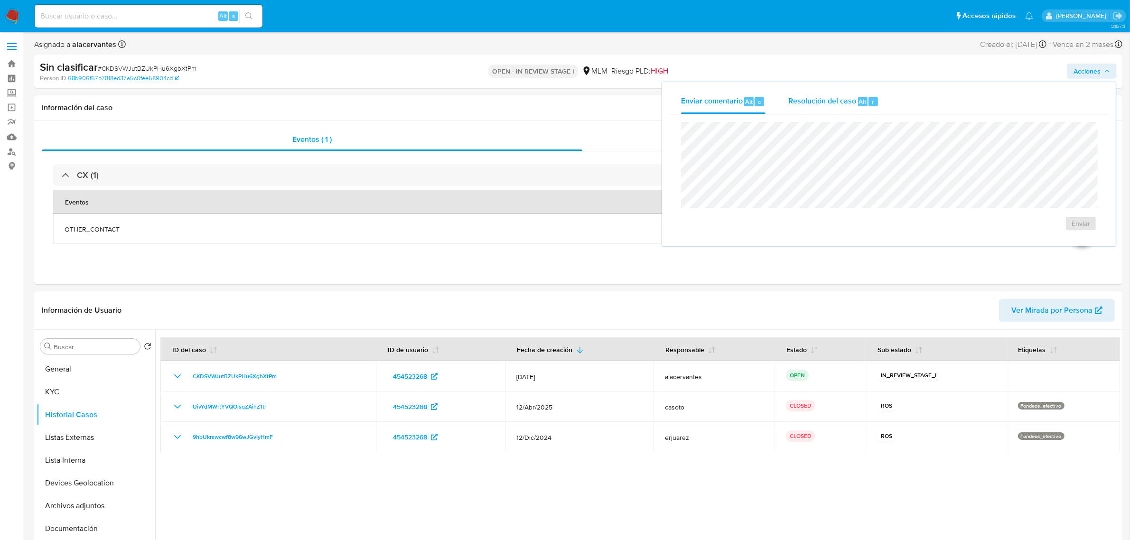
click at [850, 102] on span "Resolución del caso" at bounding box center [822, 101] width 68 height 11
click at [983, 242] on span "No ROI" at bounding box center [988, 238] width 49 height 13
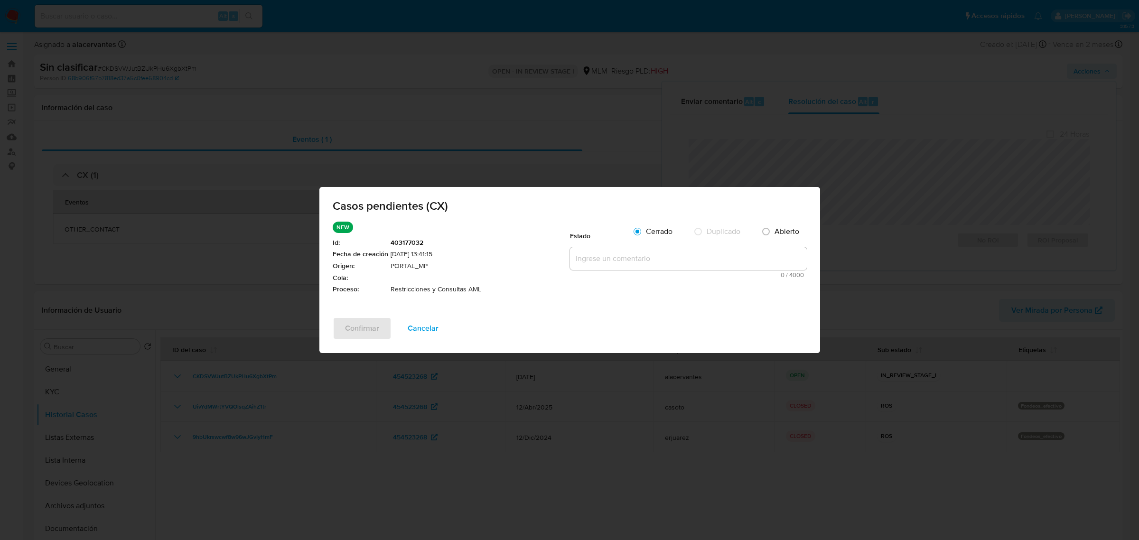
click at [627, 252] on textarea at bounding box center [688, 258] width 237 height 23
paste textarea "Se valida caso CX. Cliente cuenta con reportes a la autoridad por operativa inu…"
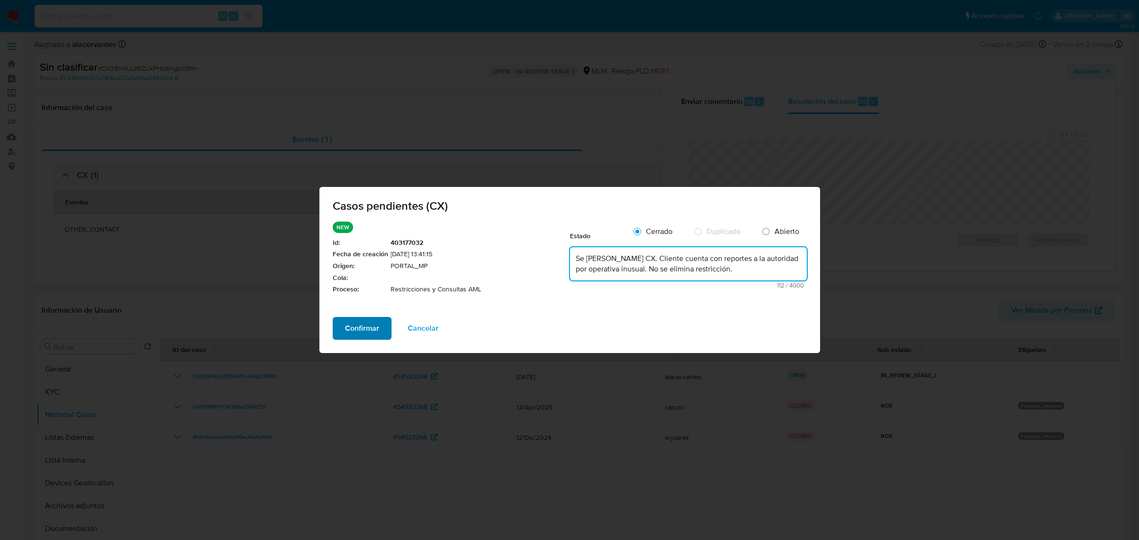
type textarea "Se valida caso CX. Cliente cuenta con reportes a la autoridad por operativa inu…"
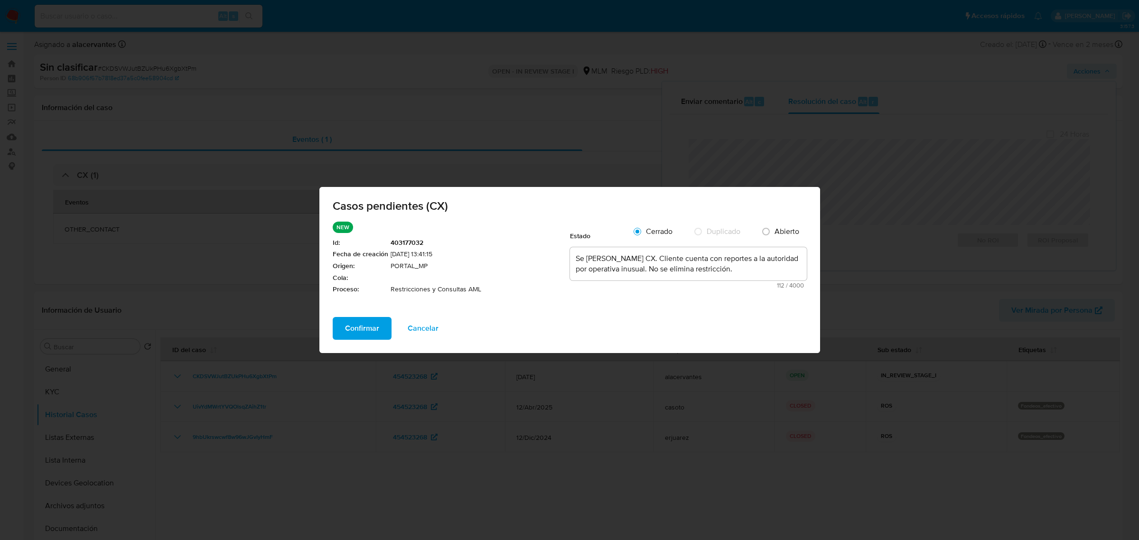
click at [349, 326] on span "Confirmar" at bounding box center [362, 328] width 34 height 21
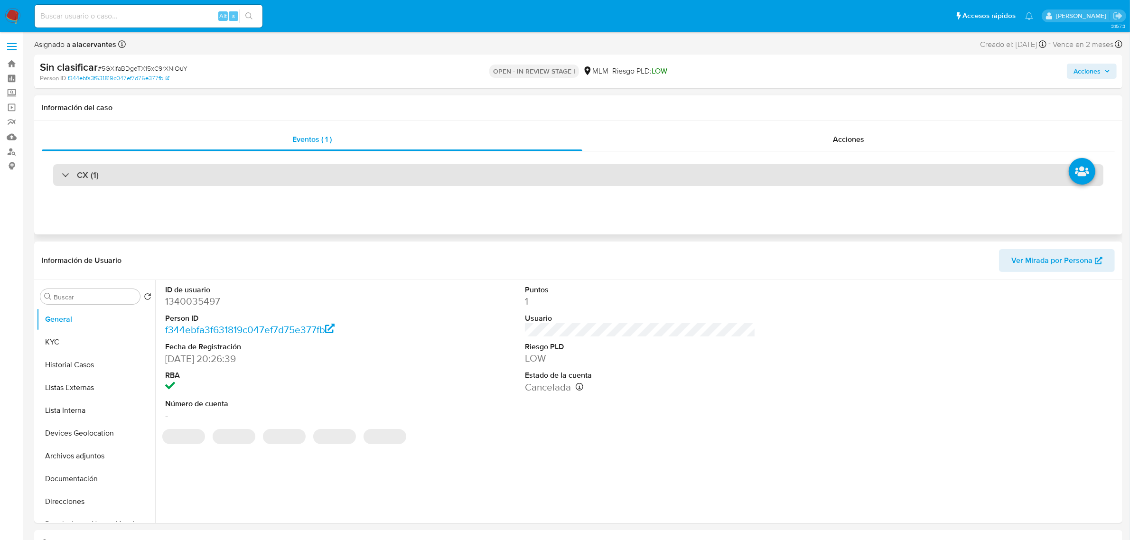
click at [362, 174] on div "CX (1)" at bounding box center [578, 175] width 1050 height 22
select select "10"
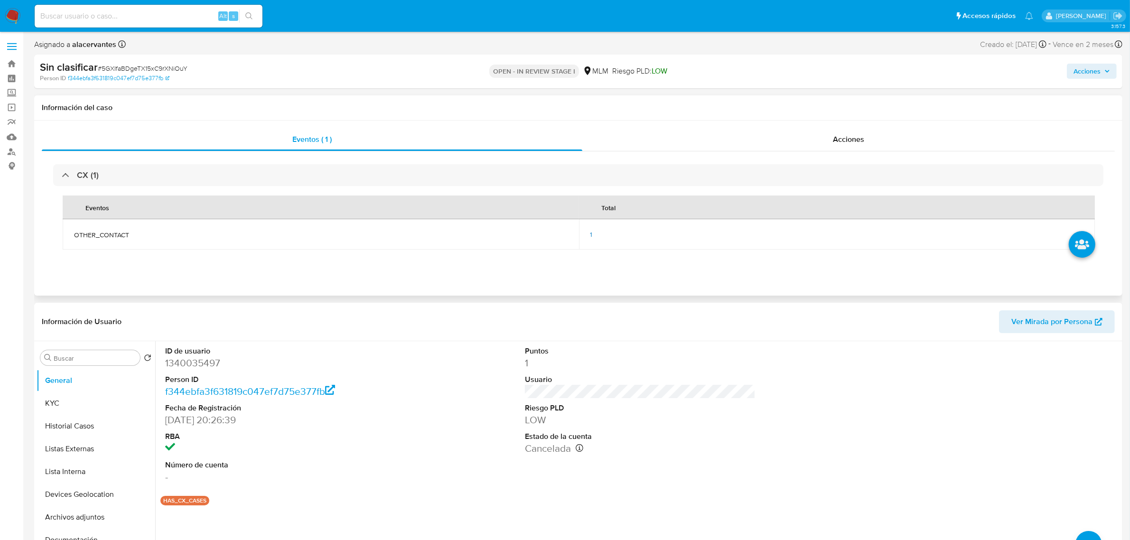
click at [592, 233] on div "1" at bounding box center [837, 234] width 494 height 9
click at [591, 236] on span "1" at bounding box center [591, 234] width 2 height 9
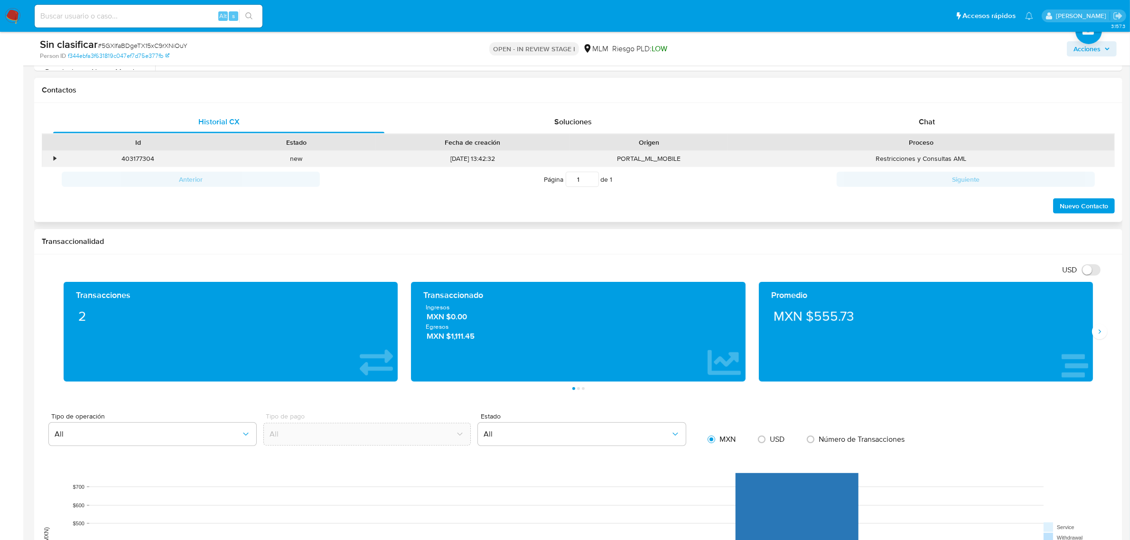
scroll to position [475, 0]
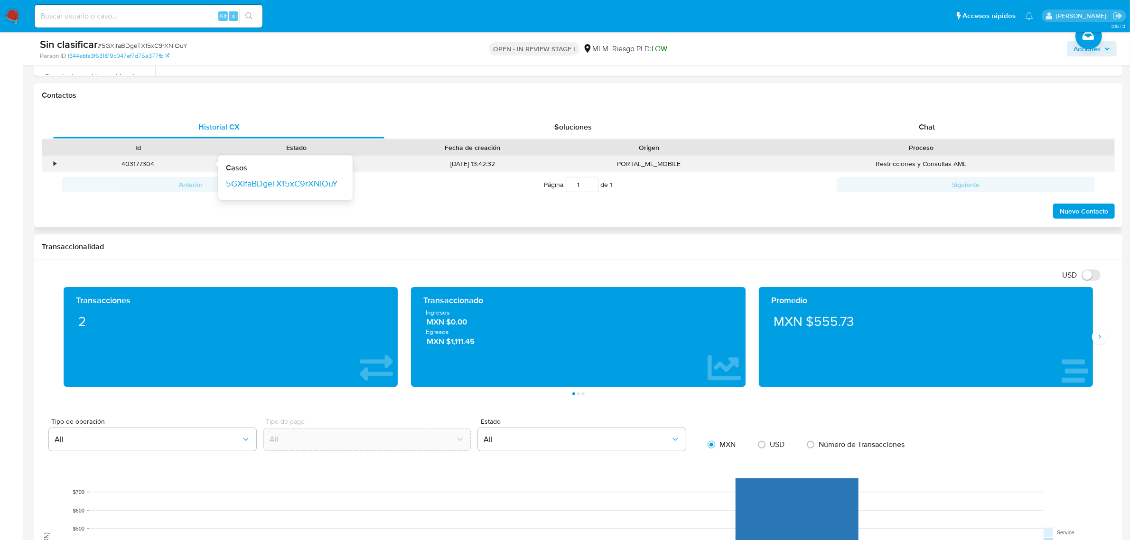
click at [146, 160] on div "403177304" at bounding box center [137, 163] width 145 height 9
click at [60, 164] on div "403177304 Casos 5GXIfaBDgeTX15xC9rXNiOuY" at bounding box center [138, 164] width 158 height 16
click at [56, 162] on div "•" at bounding box center [55, 163] width 2 height 9
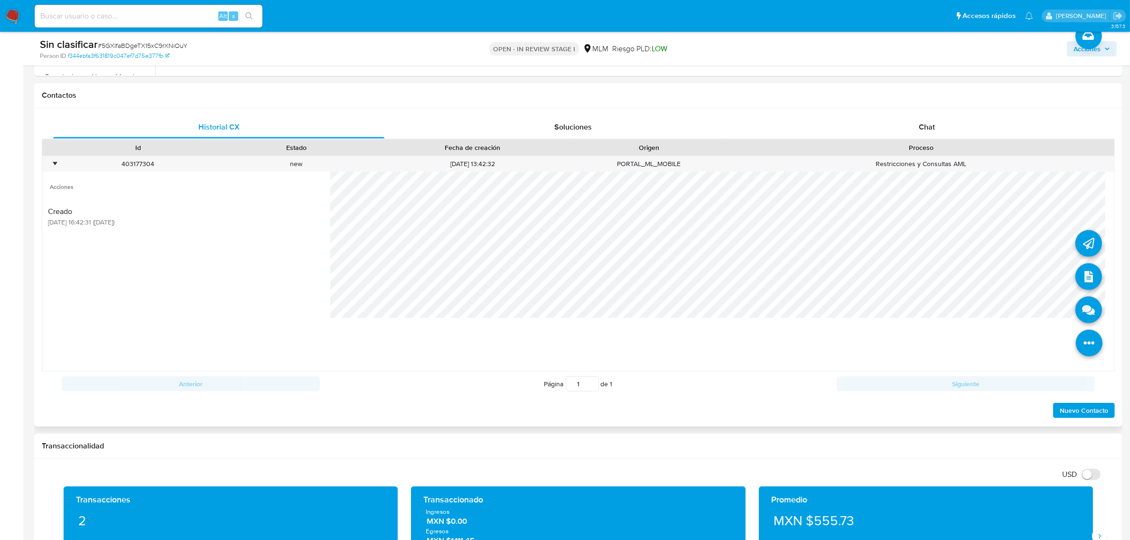
click at [1076, 351] on icon at bounding box center [1089, 343] width 27 height 27
click at [1079, 273] on icon at bounding box center [1089, 276] width 27 height 27
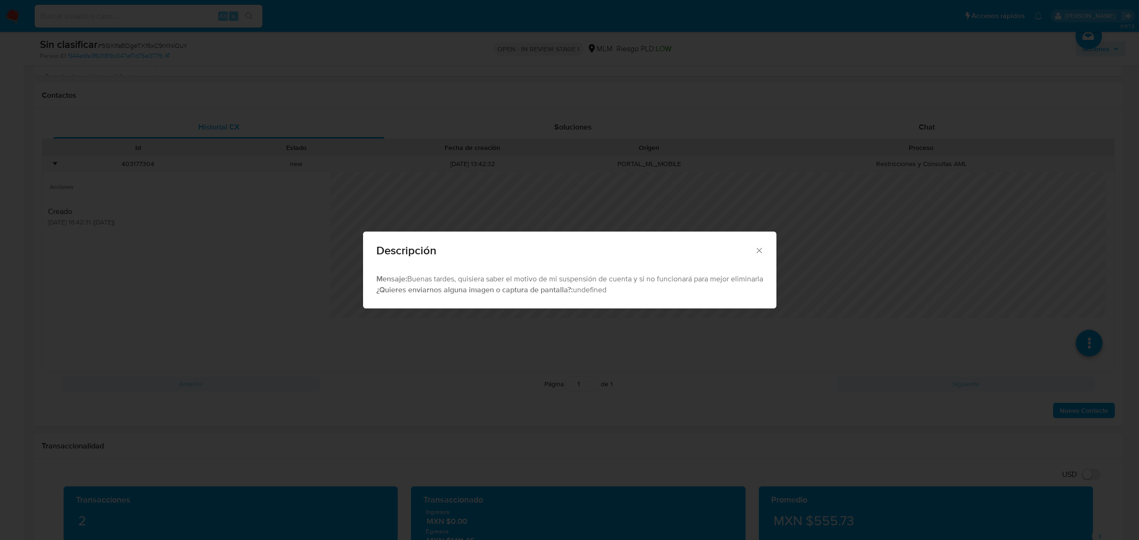
click at [758, 253] on icon "Cerrar" at bounding box center [759, 250] width 9 height 9
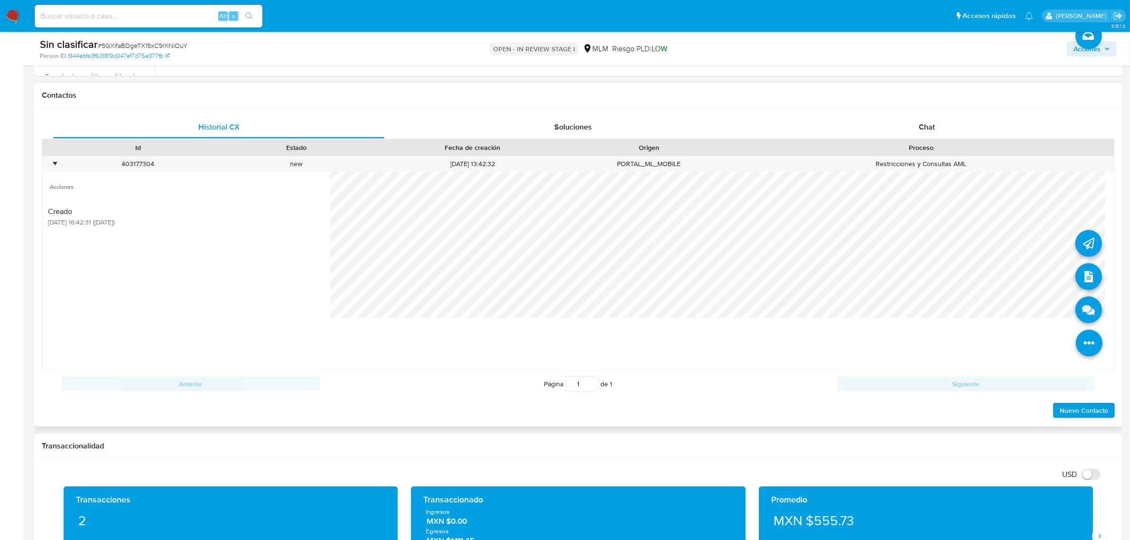
click at [1097, 350] on li at bounding box center [1089, 344] width 50 height 53
click at [1076, 269] on icon at bounding box center [1089, 276] width 27 height 27
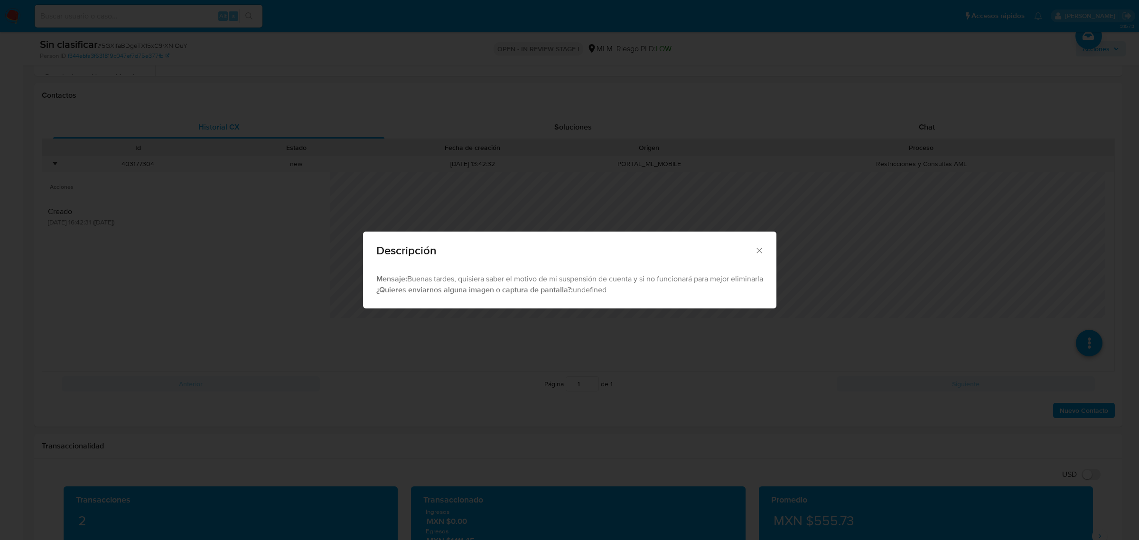
click at [767, 243] on div "Descripción" at bounding box center [569, 249] width 413 height 35
click at [764, 246] on icon "Cerrar" at bounding box center [759, 250] width 9 height 9
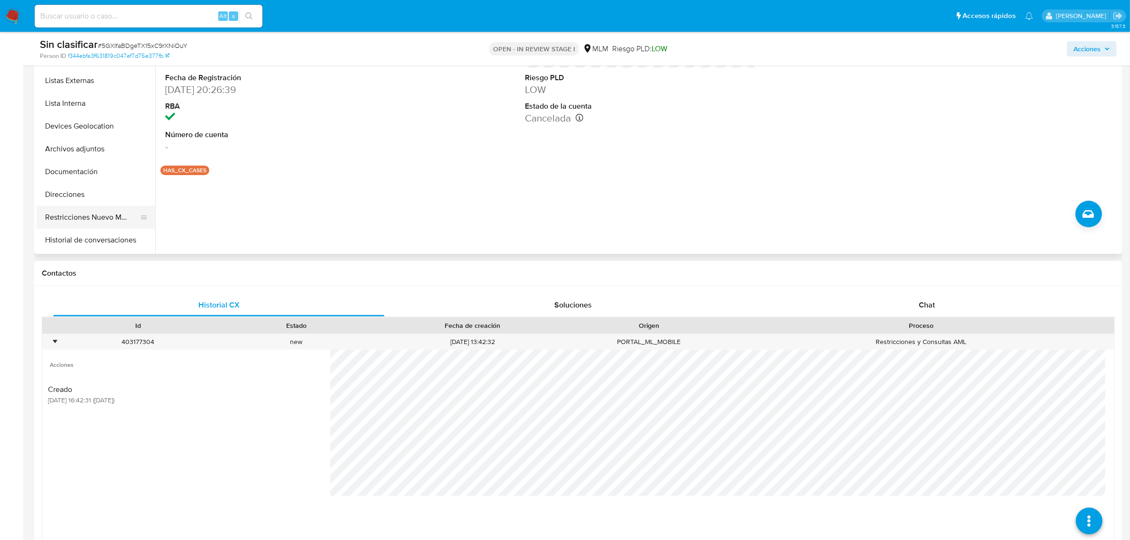
scroll to position [59, 0]
click at [87, 191] on button "Restricciones Nuevo Mundo" at bounding box center [92, 196] width 111 height 23
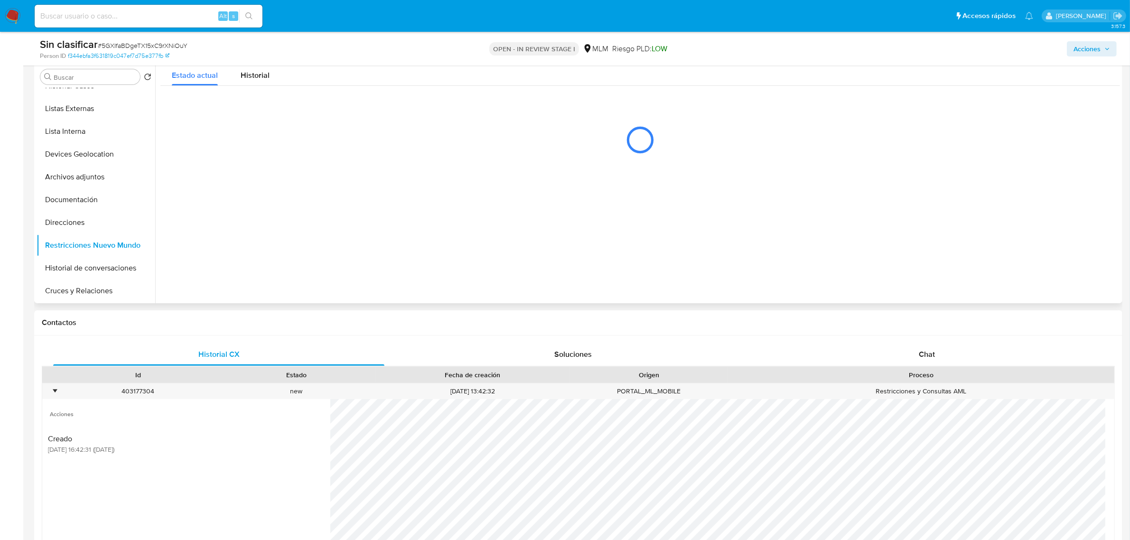
scroll to position [178, 0]
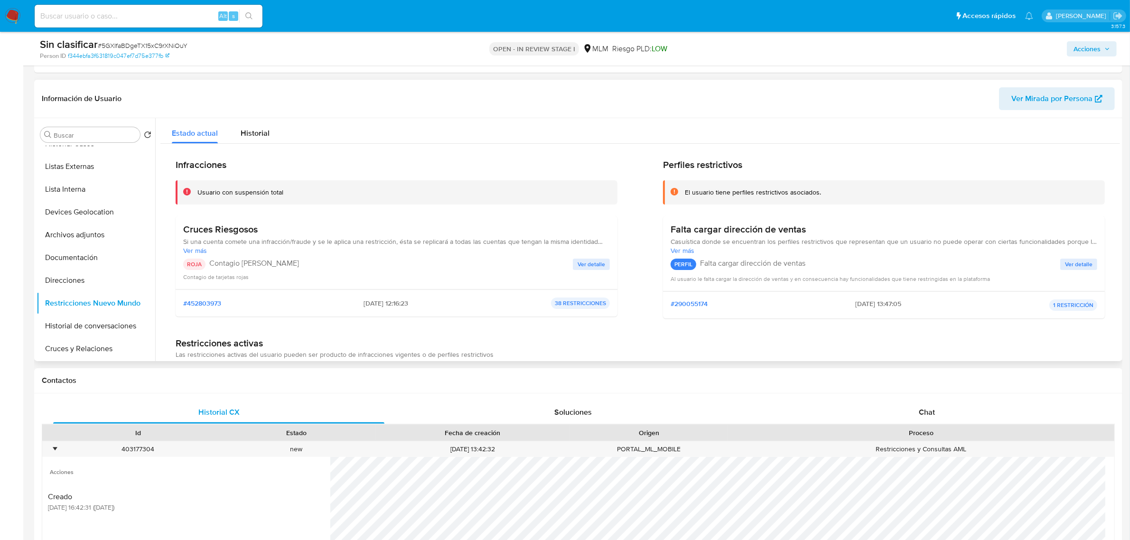
click at [590, 269] on span "Ver detalle" at bounding box center [592, 264] width 28 height 9
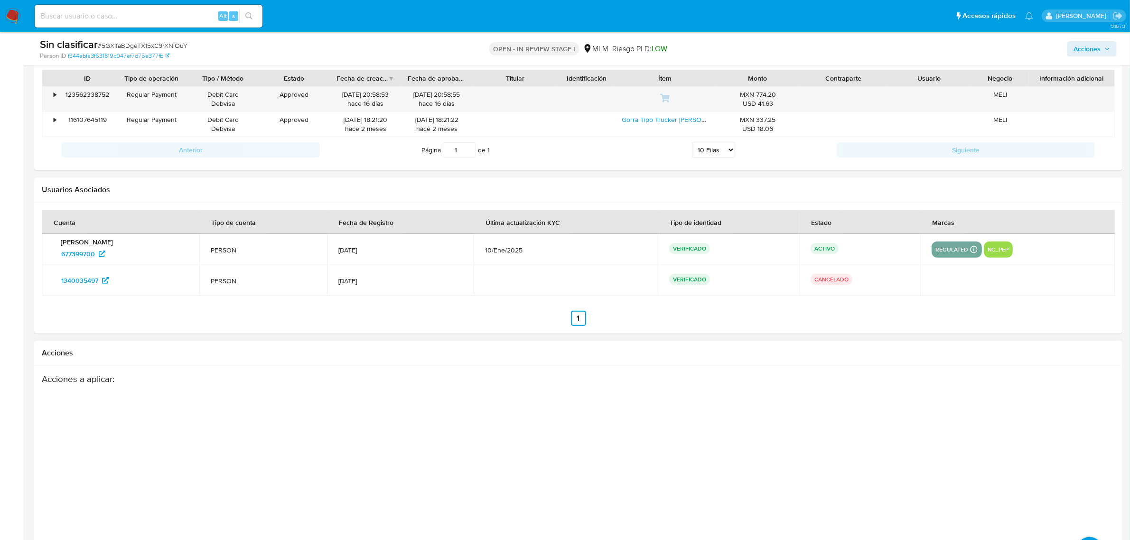
scroll to position [1362, 0]
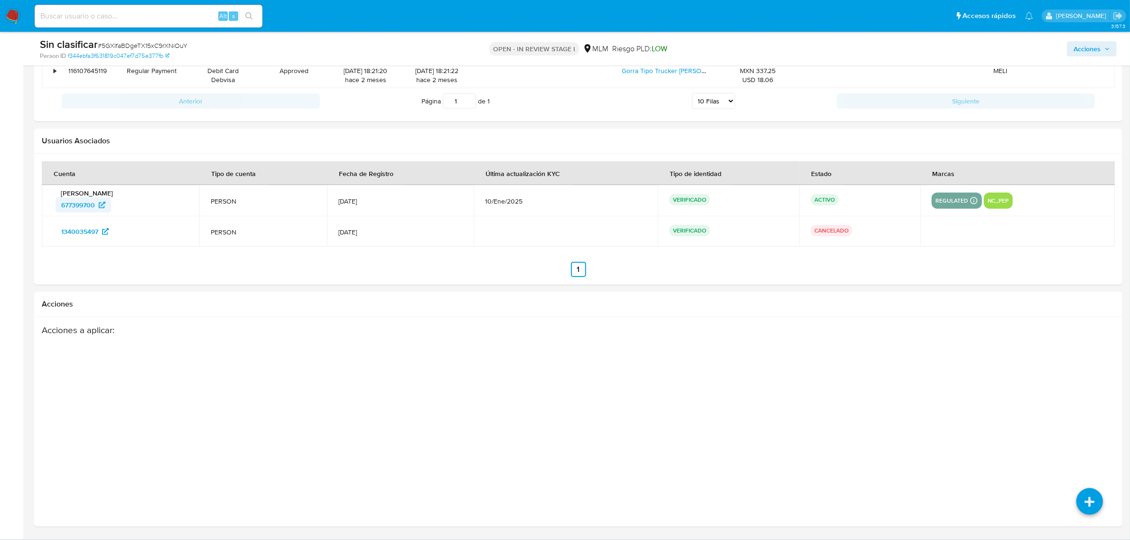
click at [74, 203] on span "677399700" at bounding box center [78, 204] width 34 height 15
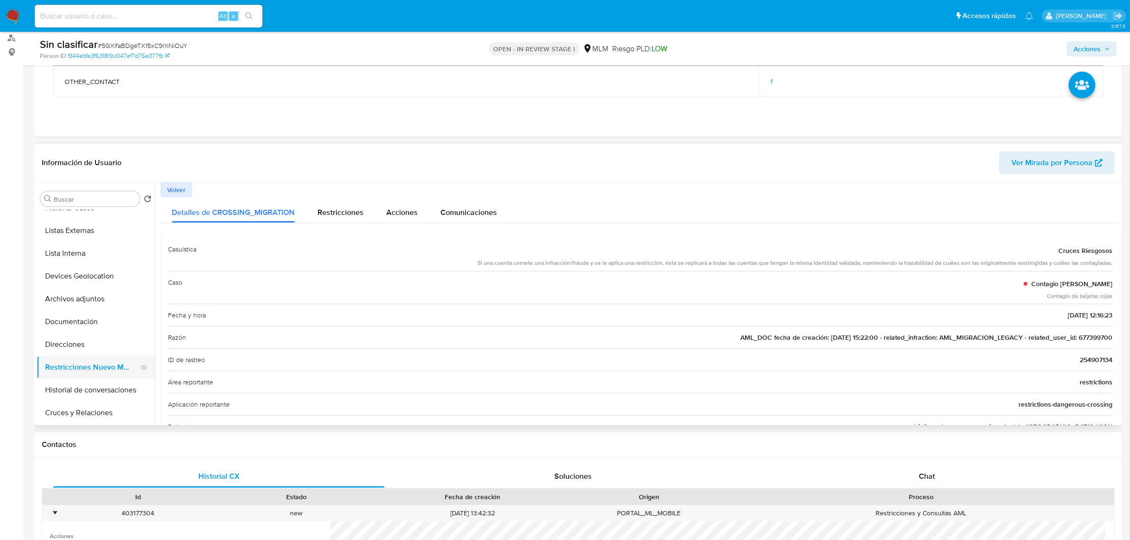
scroll to position [119, 0]
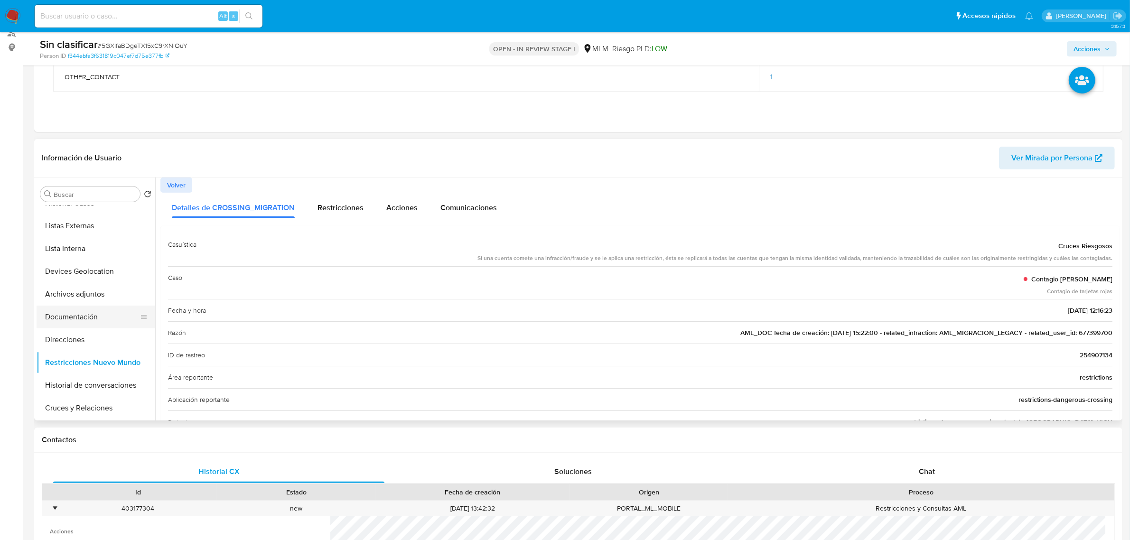
click at [86, 311] on button "Documentación" at bounding box center [92, 317] width 111 height 23
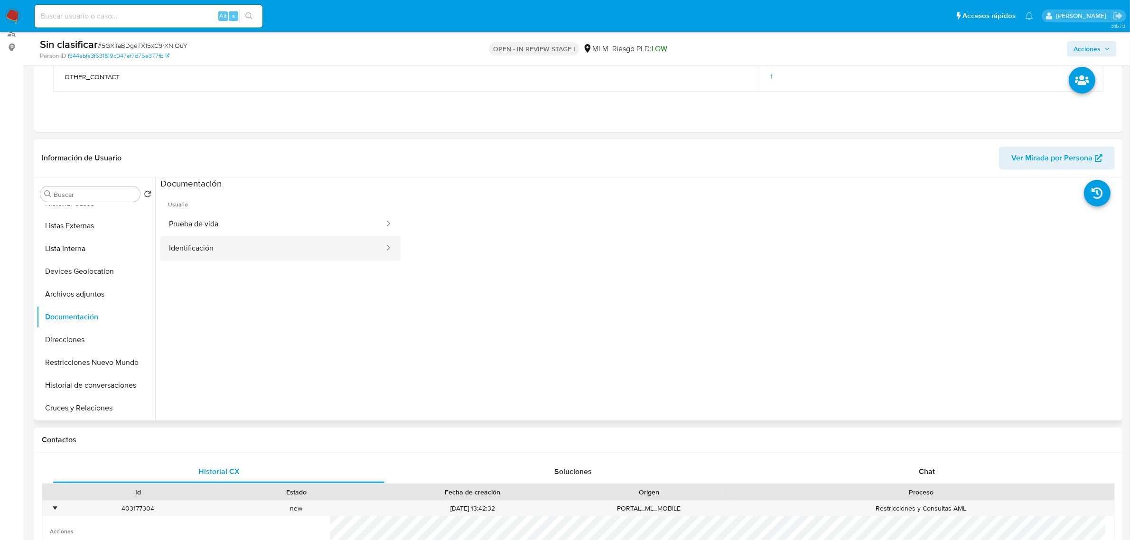
click at [354, 245] on button "Identificación" at bounding box center [272, 248] width 225 height 24
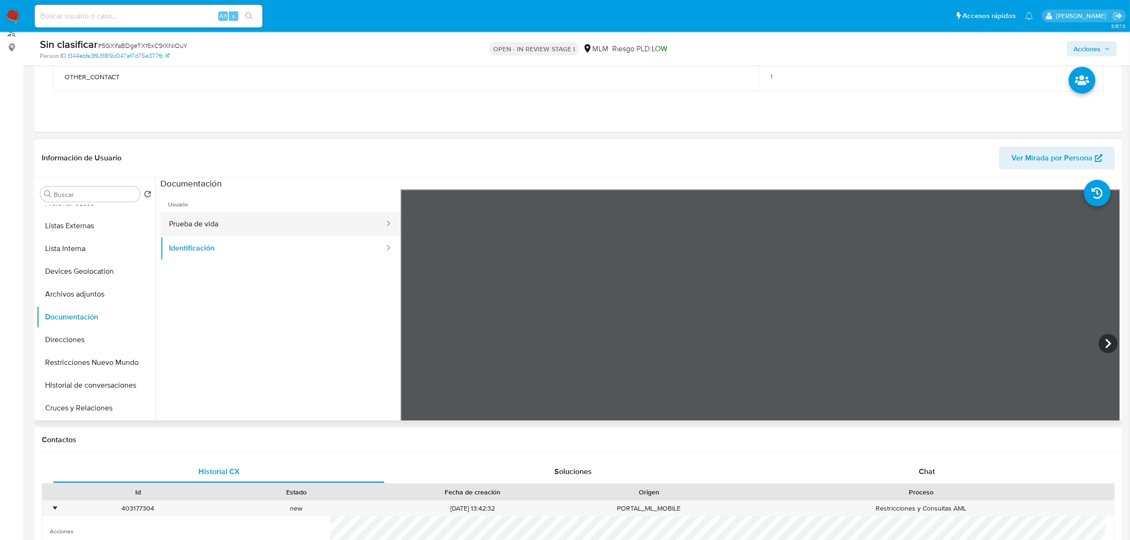
click at [286, 232] on button "Prueba de vida" at bounding box center [272, 224] width 225 height 24
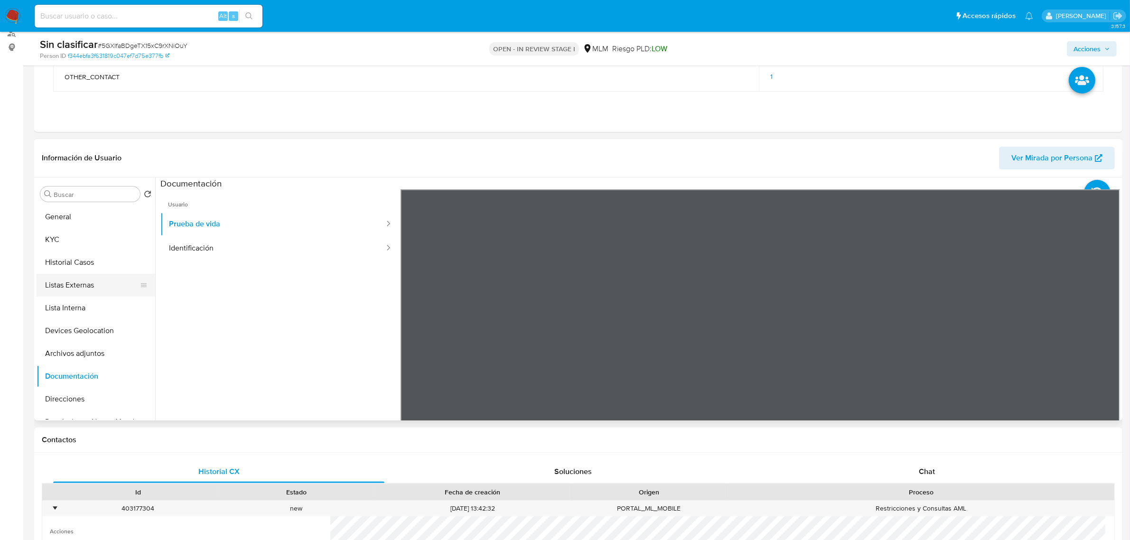
click at [77, 292] on button "Listas Externas" at bounding box center [92, 285] width 111 height 23
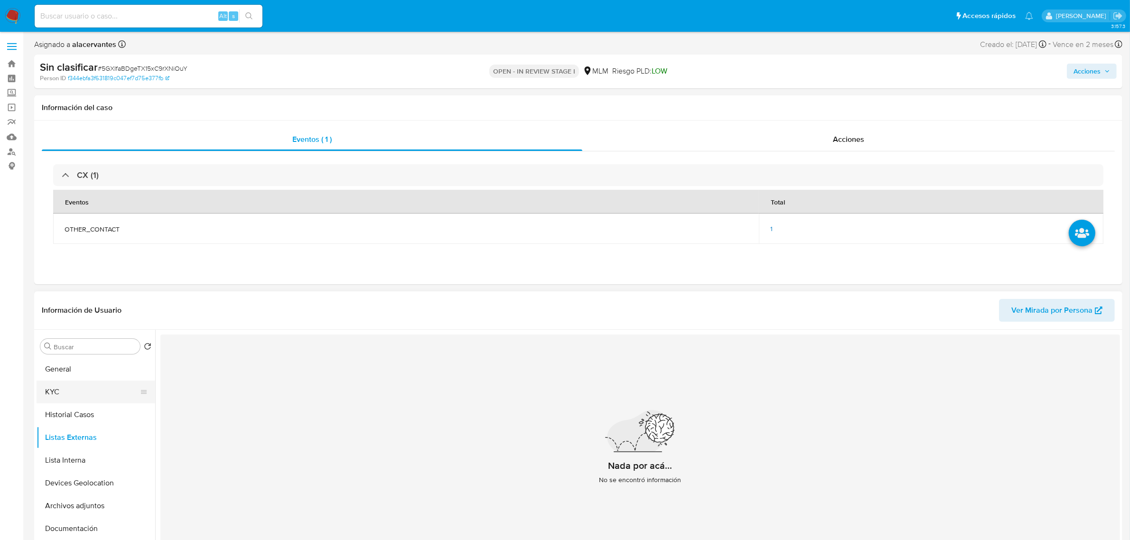
click at [82, 387] on button "KYC" at bounding box center [92, 392] width 111 height 23
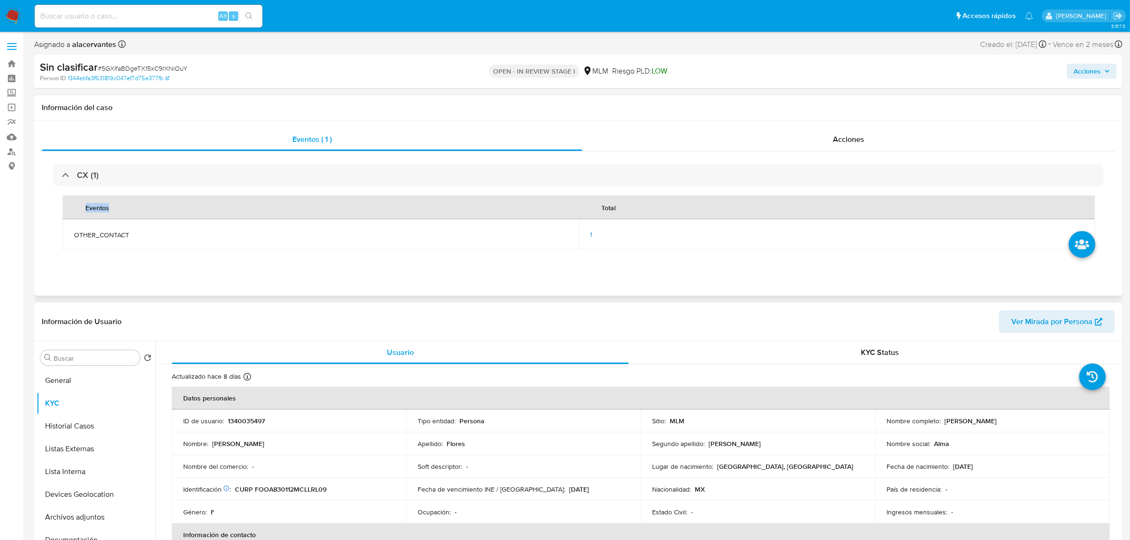
drag, startPoint x: 454, startPoint y: 259, endPoint x: 425, endPoint y: 190, distance: 74.5
click at [426, 191] on div "CX (1) Eventos Total OTHER_CONTACT 1" at bounding box center [578, 211] width 1073 height 121
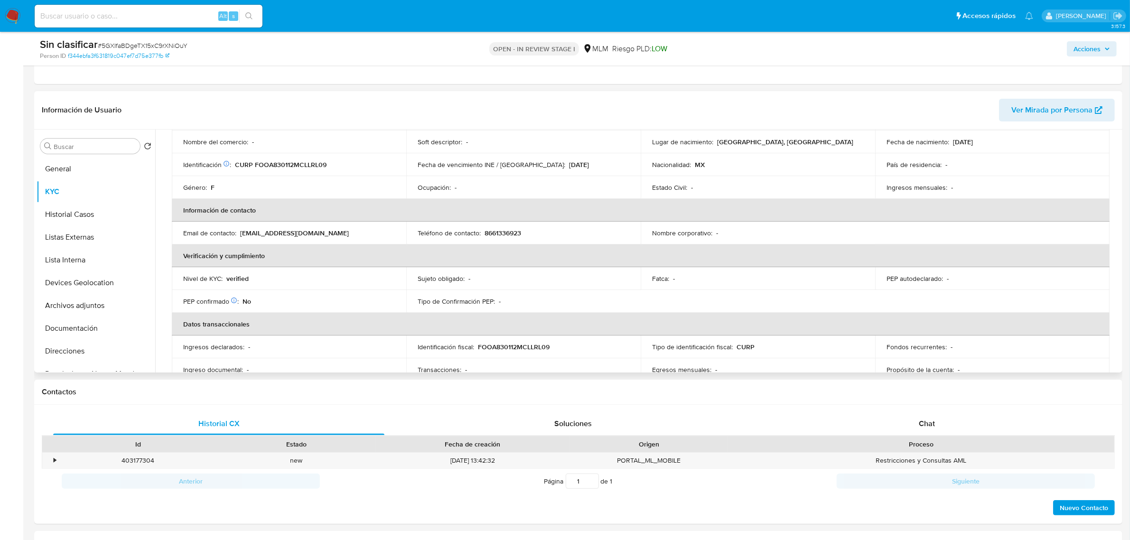
scroll to position [112, 0]
click at [304, 163] on p "CURP FOOA830112MCLLRL09" at bounding box center [281, 165] width 92 height 9
click at [304, 162] on p "CURP FOOA830112MCLLRL09" at bounding box center [281, 165] width 92 height 9
copy p "FOOA830112MCLLRL09"
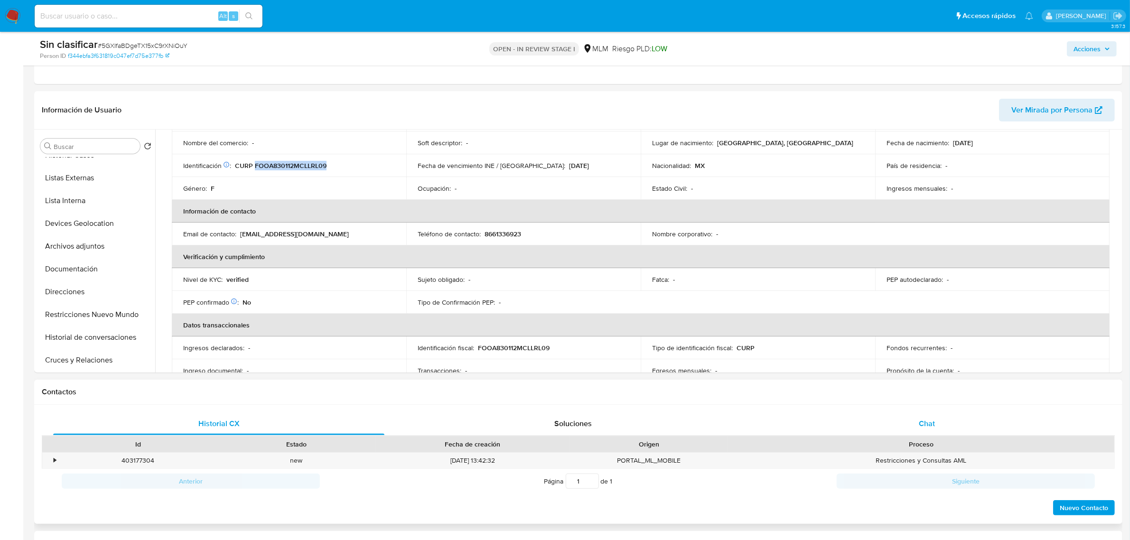
click at [931, 421] on span "Chat" at bounding box center [927, 423] width 16 height 11
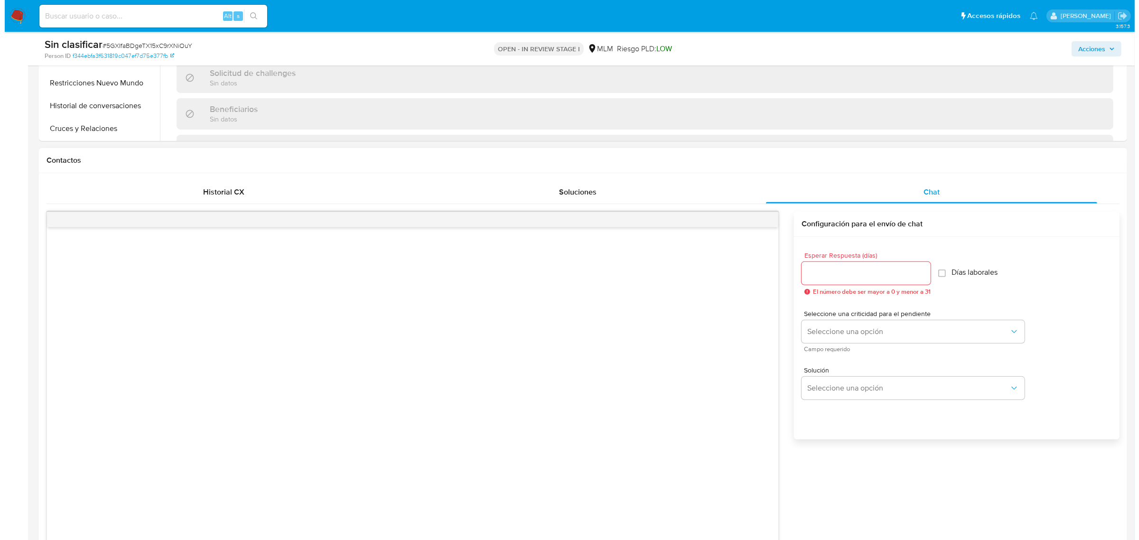
scroll to position [415, 0]
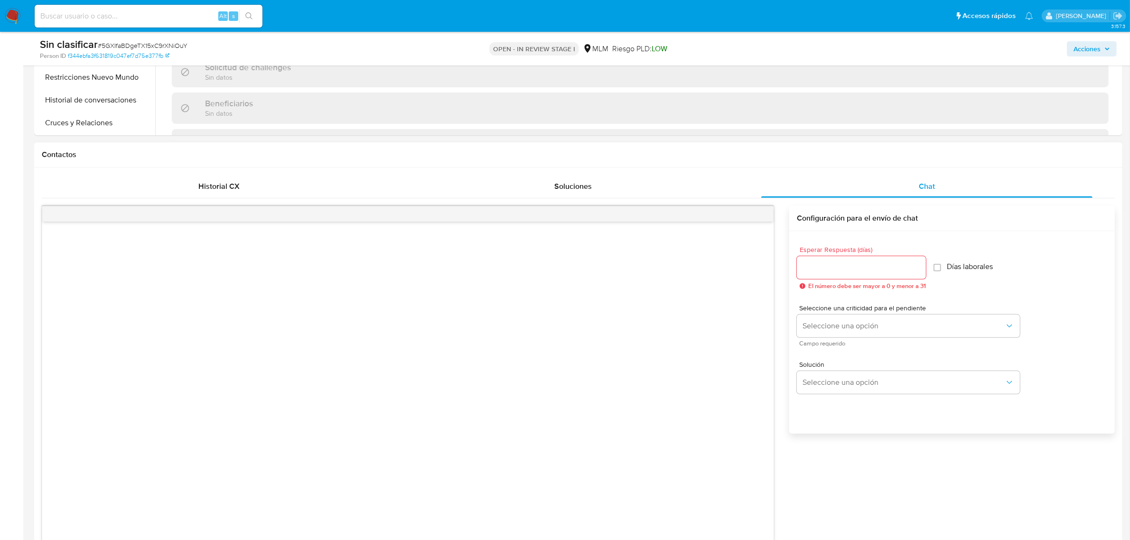
click at [854, 274] on div at bounding box center [861, 267] width 129 height 23
click at [842, 266] on input "Esperar Respuesta (días)" at bounding box center [861, 268] width 129 height 12
type input "5"
click at [884, 334] on button "Seleccione una opción" at bounding box center [908, 326] width 223 height 23
click at [877, 339] on div "HIGH" at bounding box center [907, 346] width 208 height 19
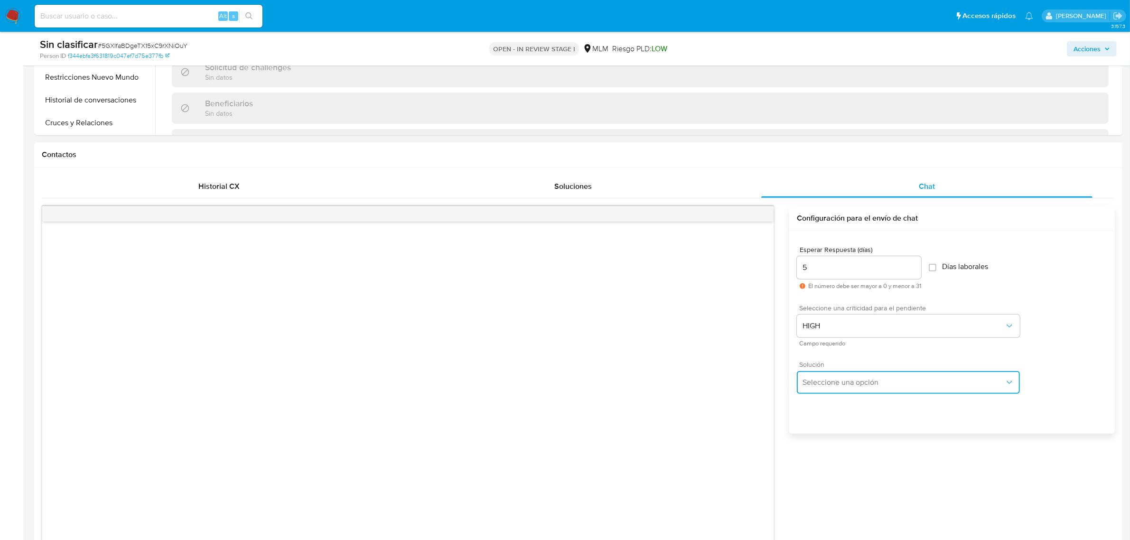
click at [883, 378] on span "Seleccione una opción" at bounding box center [904, 382] width 202 height 9
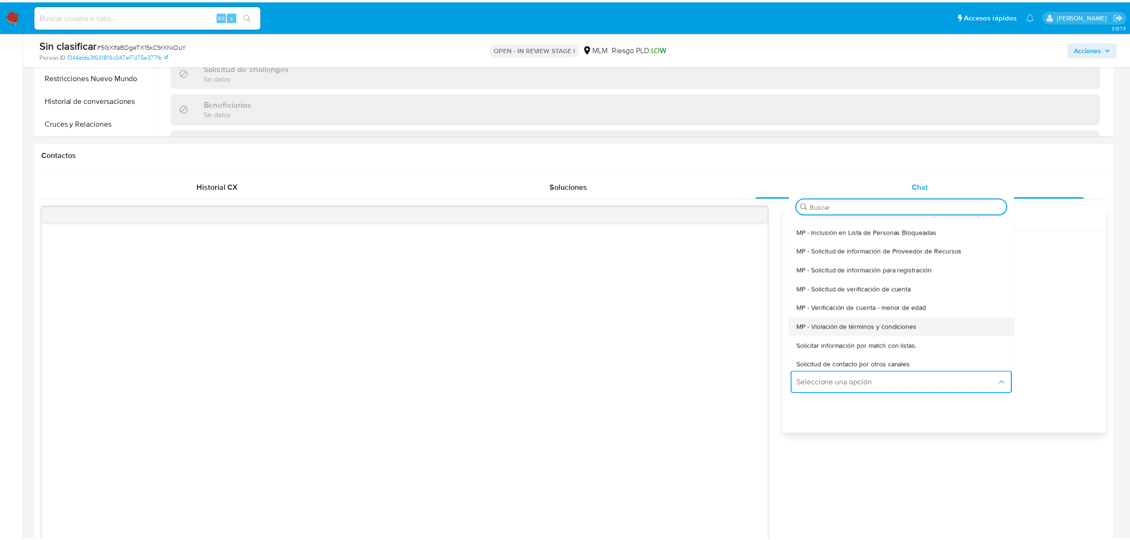
scroll to position [129, 0]
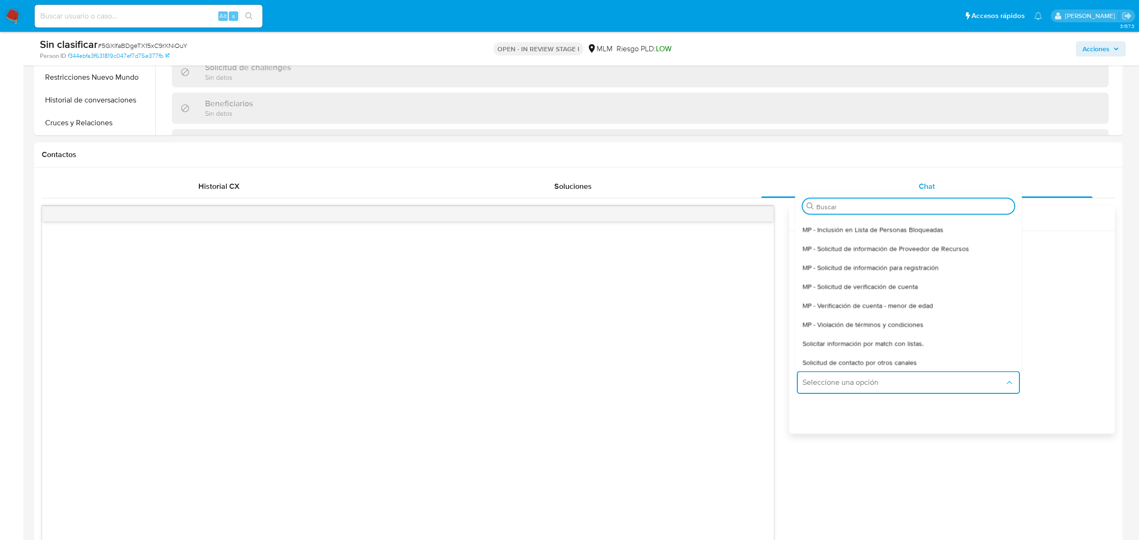
click at [915, 336] on div "Solicitar información por match con listas." at bounding box center [909, 343] width 212 height 19
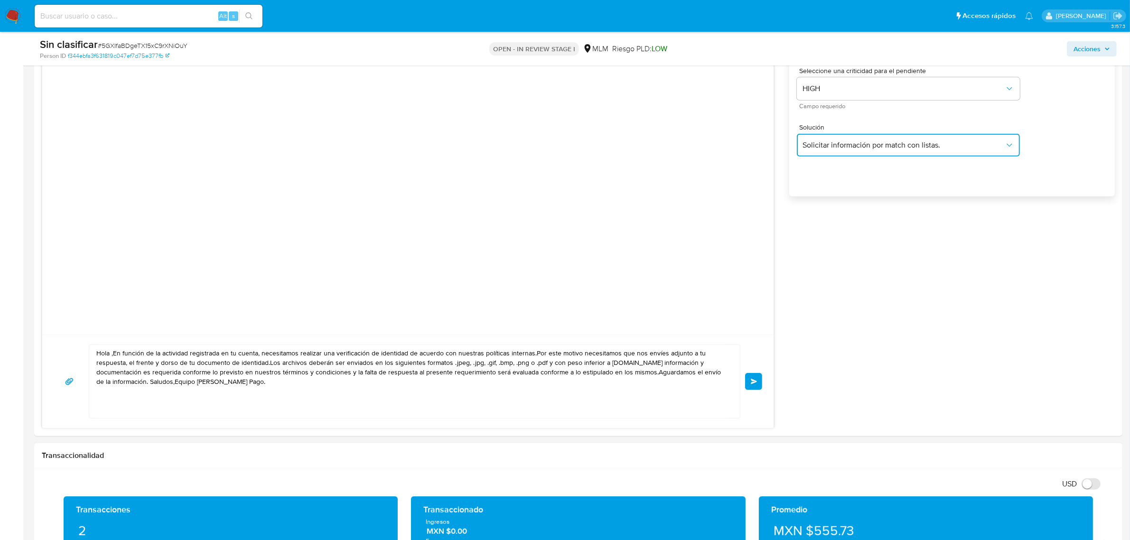
scroll to position [771, 0]
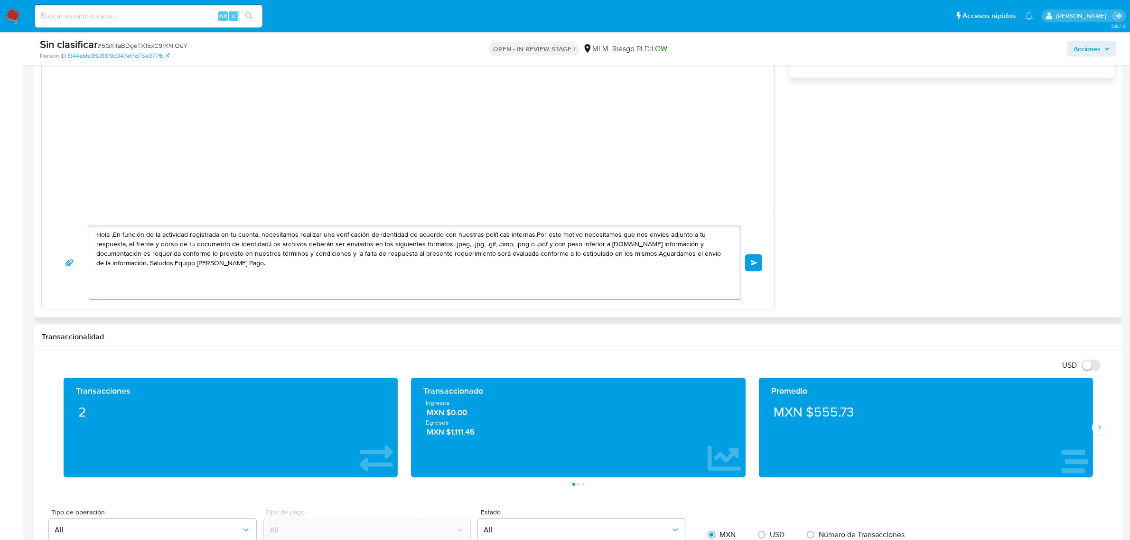
click at [266, 256] on textarea "Hola ,En función de la actividad registrada en tu cuenta, necesitamos realizar …" at bounding box center [412, 262] width 632 height 73
click at [266, 255] on textarea "Hola ,En función de la actividad registrada en tu cuenta, necesitamos realizar …" at bounding box center [412, 262] width 632 height 73
click at [265, 255] on textarea "Hola ,En función de la actividad registrada en tu cuenta, necesitamos realizar …" at bounding box center [412, 262] width 632 height 73
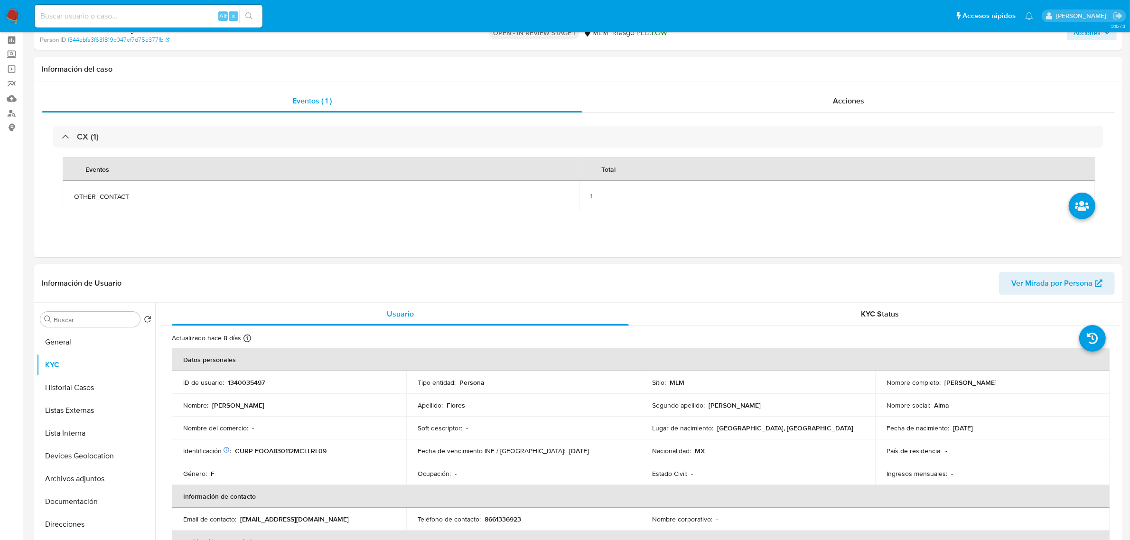
scroll to position [59, 0]
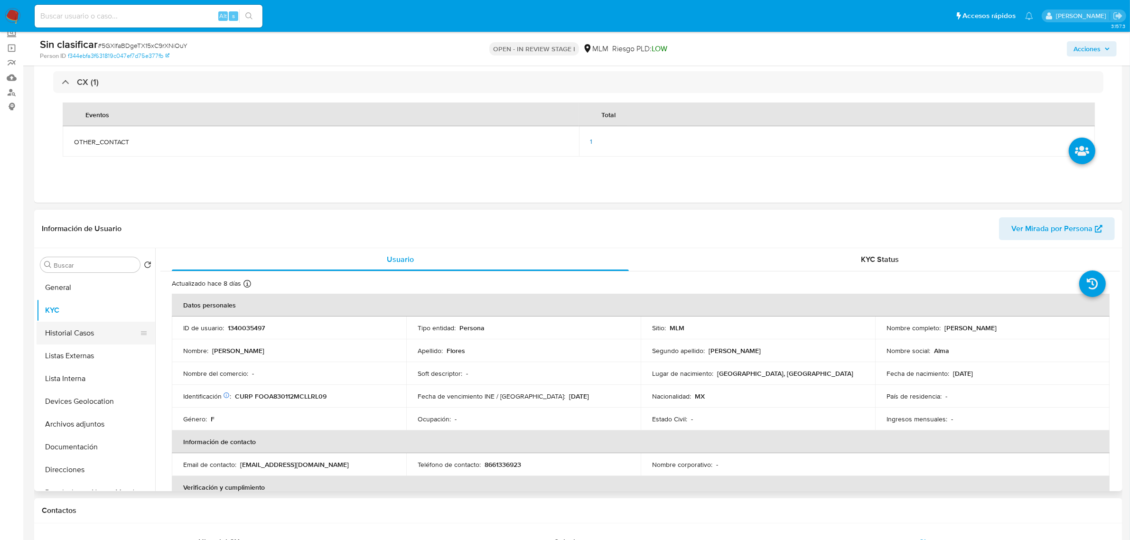
click at [105, 332] on button "Historial Casos" at bounding box center [92, 333] width 111 height 23
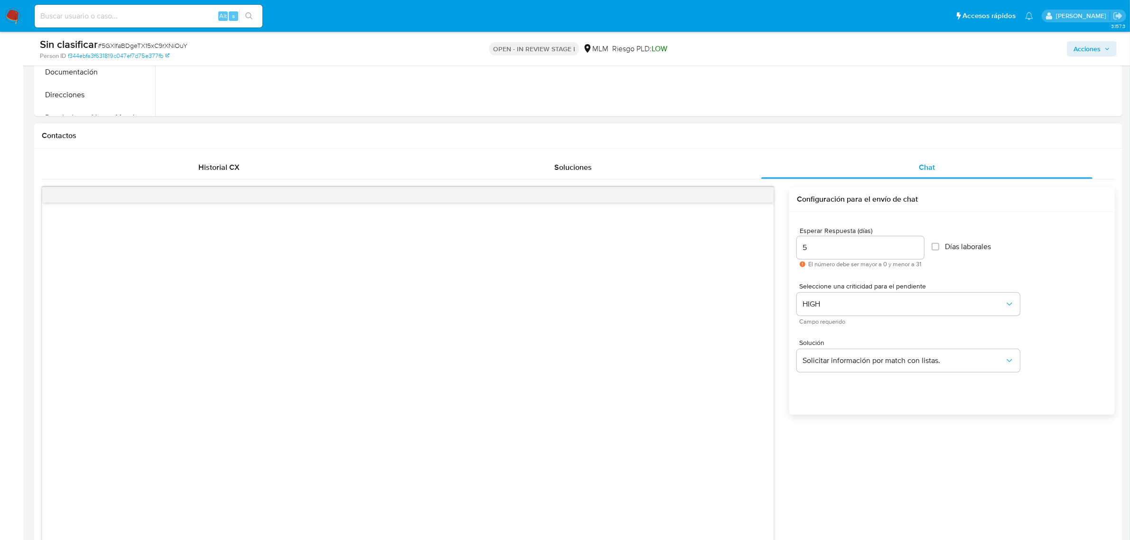
scroll to position [186, 0]
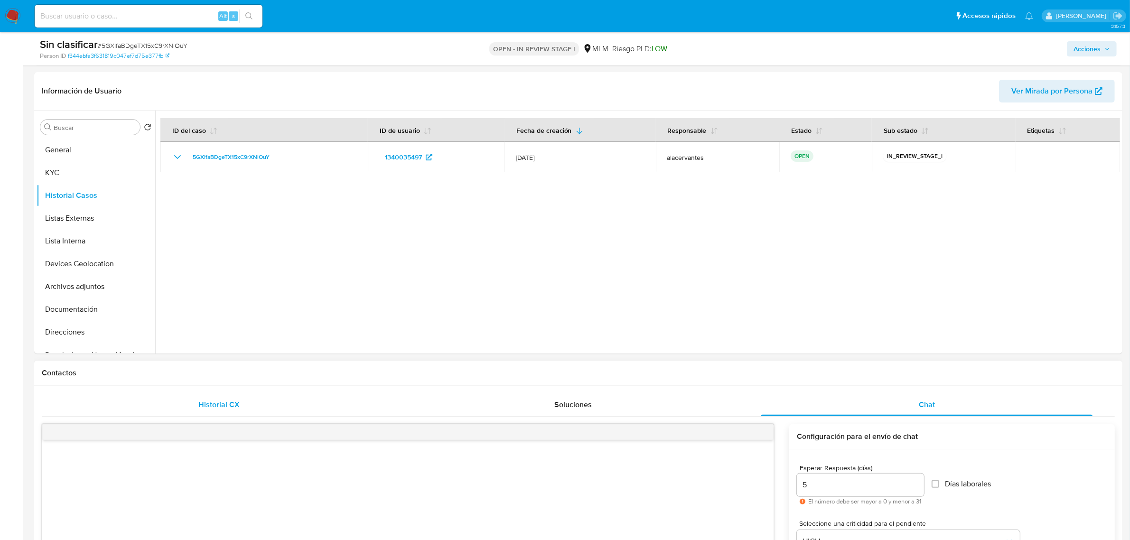
click at [284, 400] on div "Historial CX" at bounding box center [218, 404] width 331 height 23
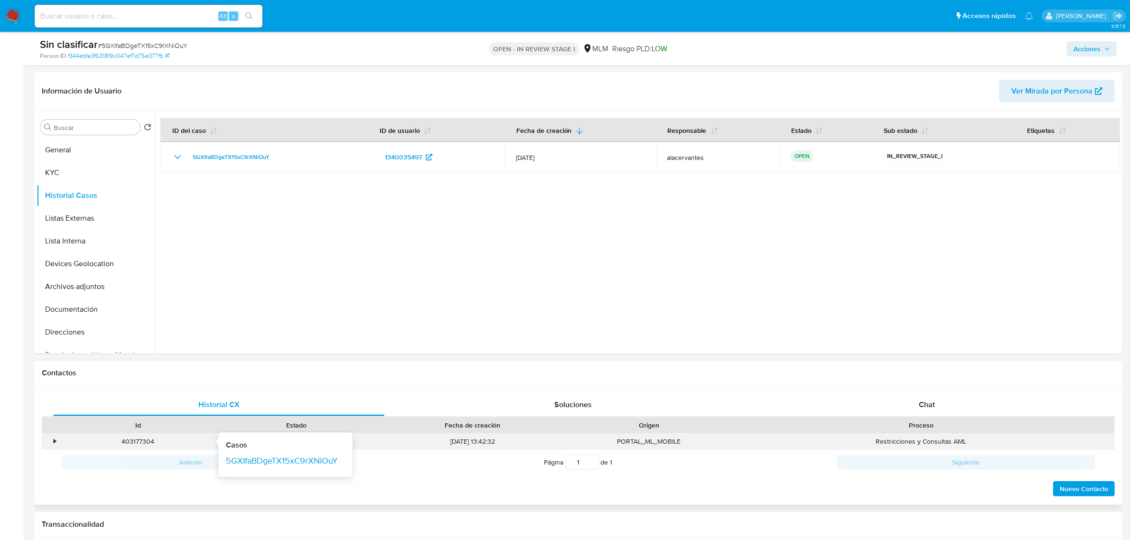
click at [55, 440] on div "•" at bounding box center [55, 441] width 2 height 9
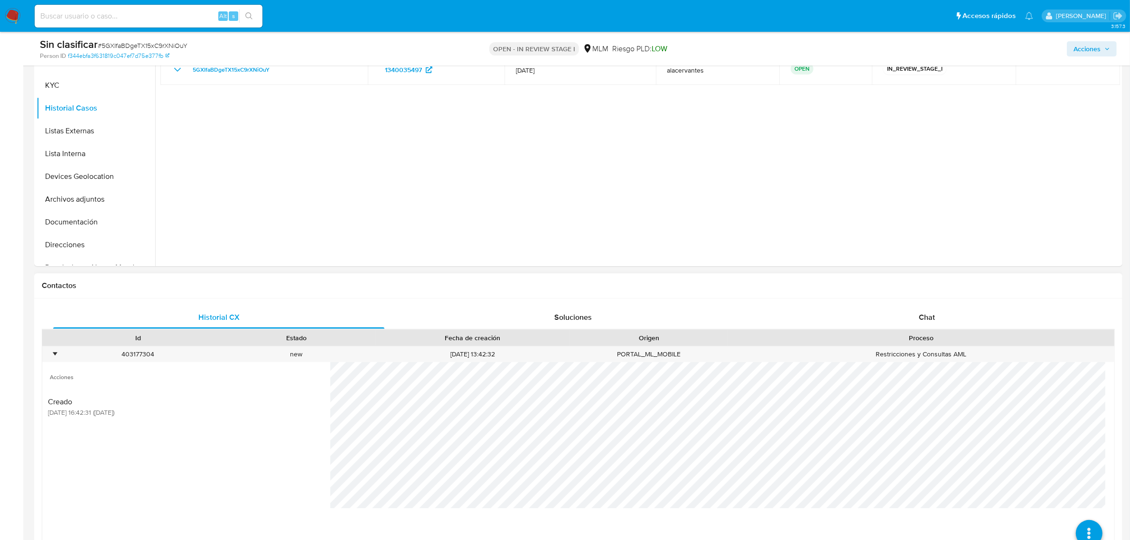
scroll to position [423, 0]
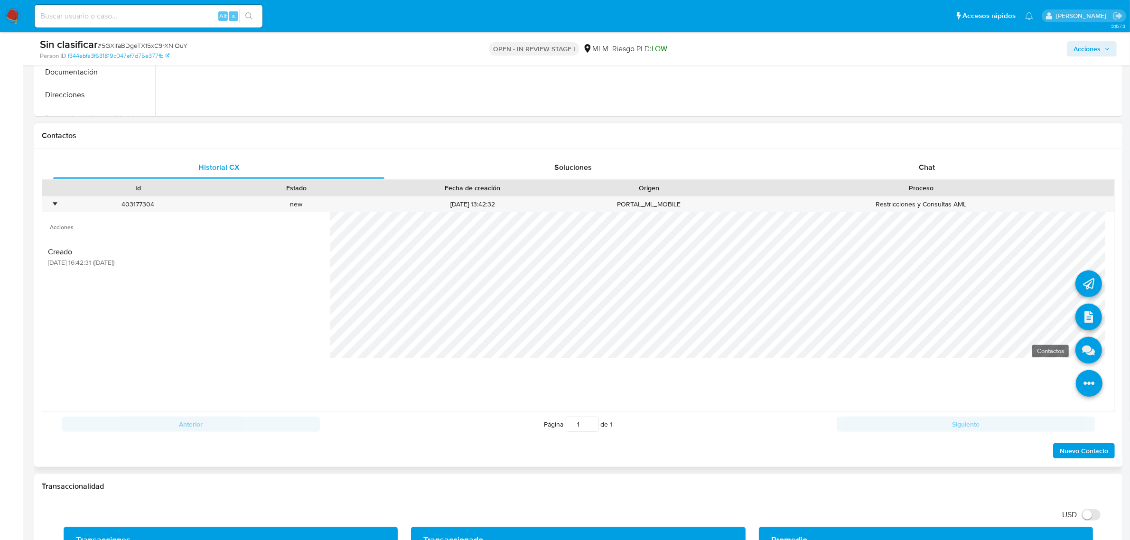
drag, startPoint x: 1083, startPoint y: 391, endPoint x: 1078, endPoint y: 340, distance: 50.5
click at [1083, 390] on icon at bounding box center [1089, 383] width 27 height 27
click at [1076, 308] on icon at bounding box center [1089, 317] width 27 height 27
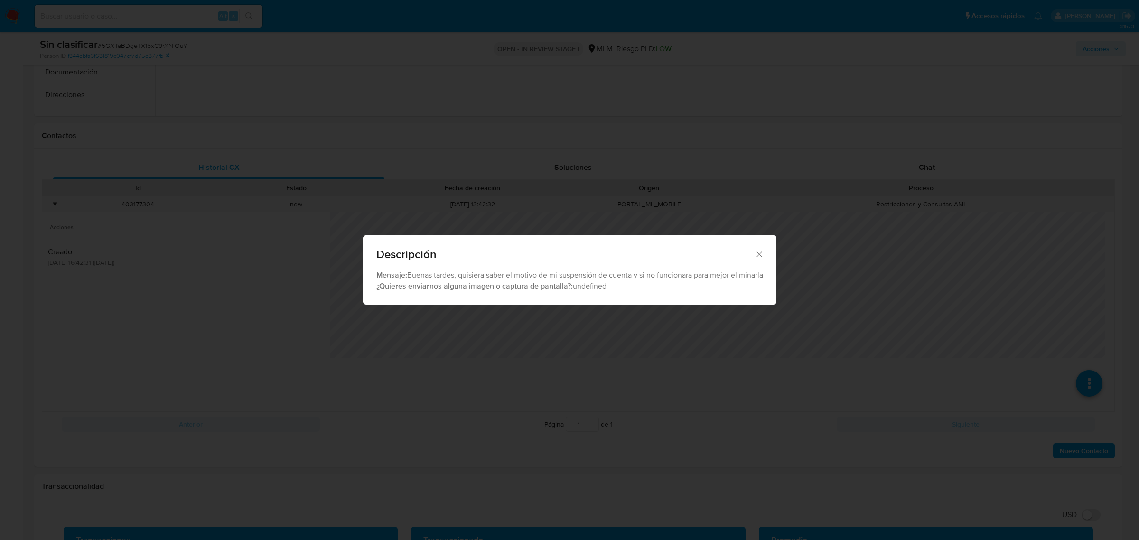
click at [759, 253] on icon "Cerrar" at bounding box center [759, 254] width 9 height 9
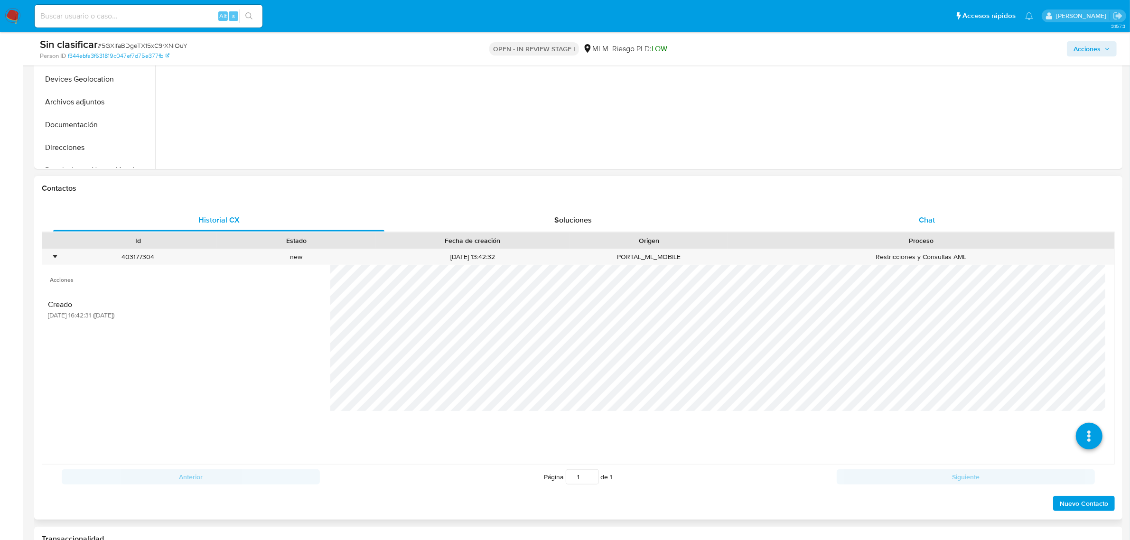
scroll to position [364, 0]
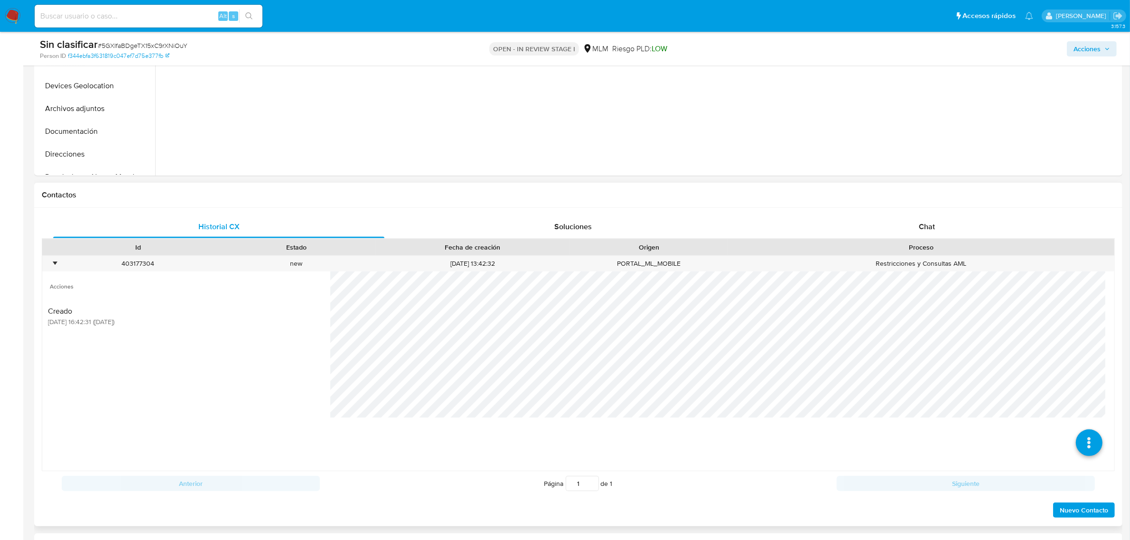
drag, startPoint x: 951, startPoint y: 228, endPoint x: 858, endPoint y: 256, distance: 97.2
click at [950, 228] on div "Chat" at bounding box center [926, 226] width 331 height 23
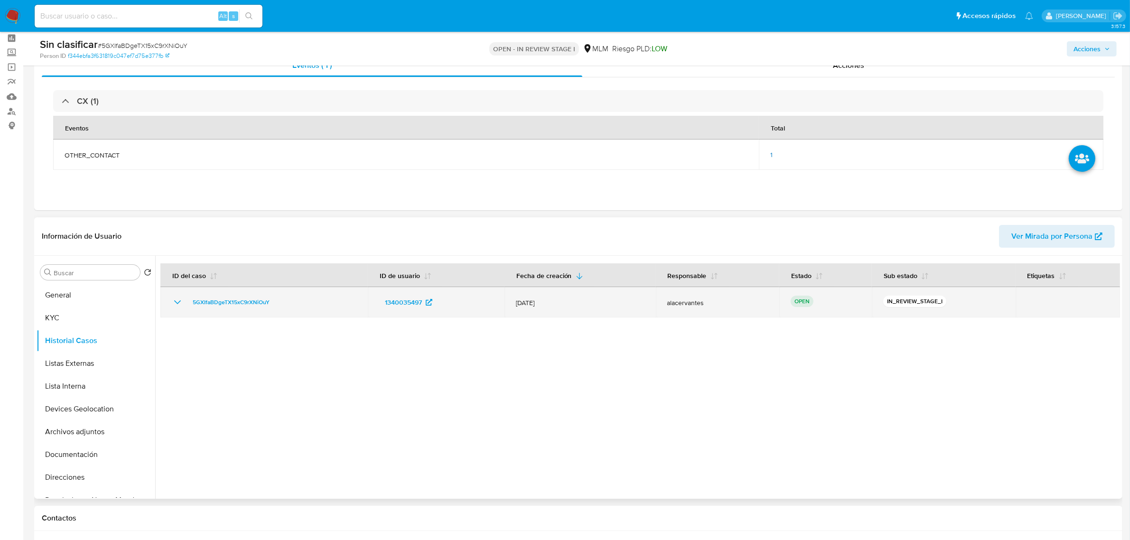
scroll to position [0, 0]
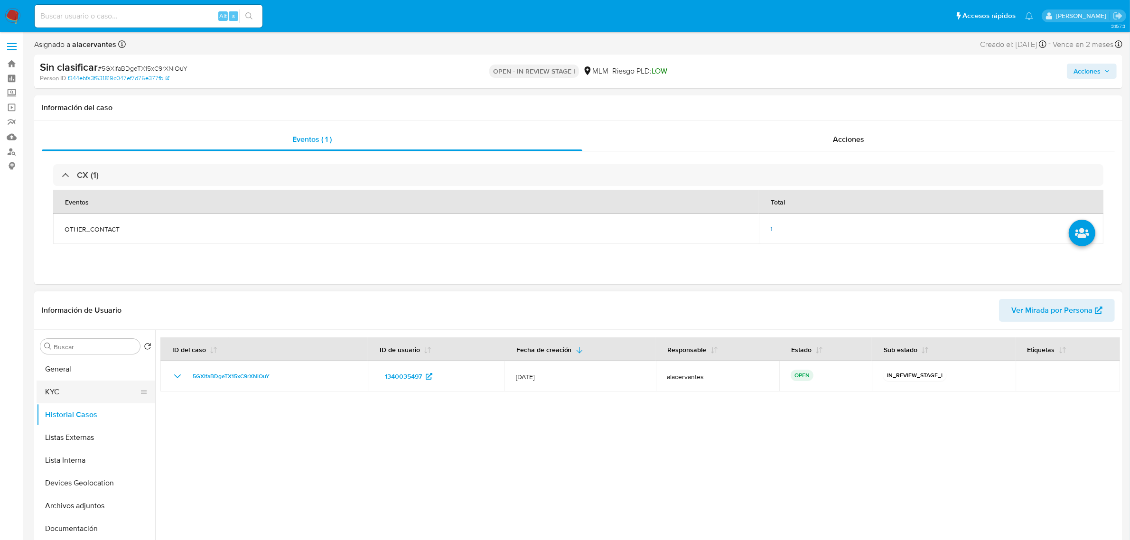
click at [69, 393] on button "KYC" at bounding box center [92, 392] width 111 height 23
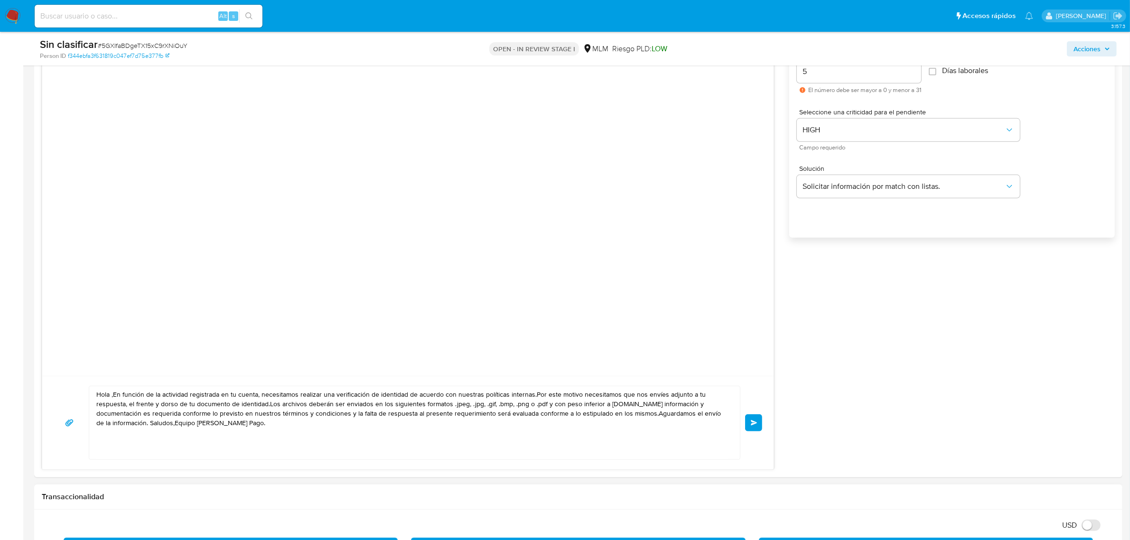
scroll to position [771, 0]
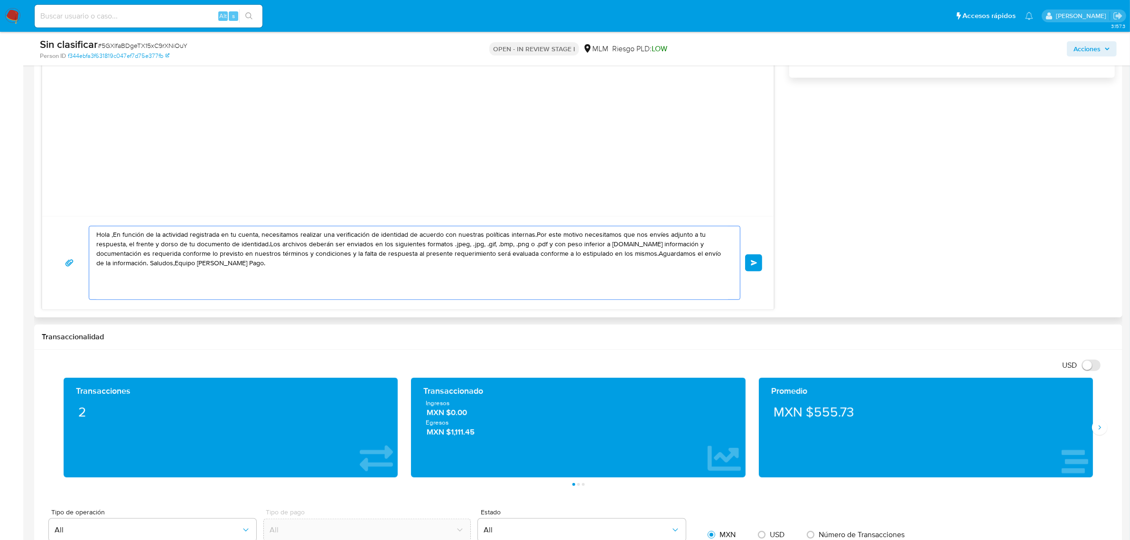
click at [112, 235] on textarea "Hola ,En función de la actividad registrada en tu cuenta, necesitamos realizar …" at bounding box center [412, 262] width 632 height 73
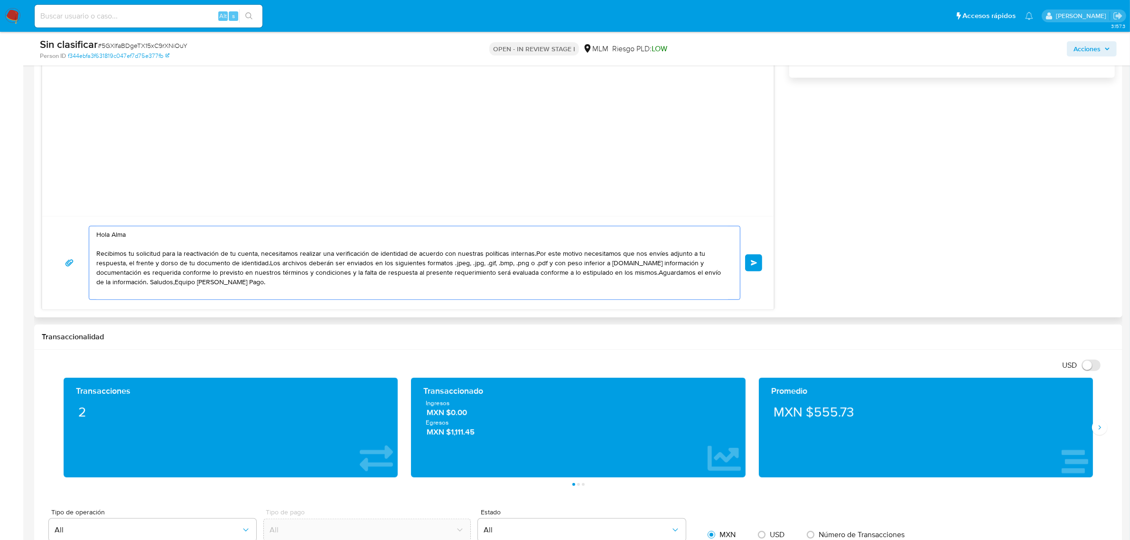
click at [531, 255] on textarea "Hola Alma Recibimos tu solicitud para la reactivación de tu cuenta, necesitamos…" at bounding box center [412, 262] width 632 height 73
click at [257, 254] on textarea "Hola Alma Recibimos tu solicitud para la reactivación de tu cuenta, necesitamos…" at bounding box center [412, 262] width 632 height 73
drag, startPoint x: 433, startPoint y: 255, endPoint x: 555, endPoint y: 253, distance: 122.0
click at [555, 253] on textarea "Hola Alma Recibimos tu solicitud para la reactivación de tu cuenta, para ello n…" at bounding box center [412, 262] width 632 height 73
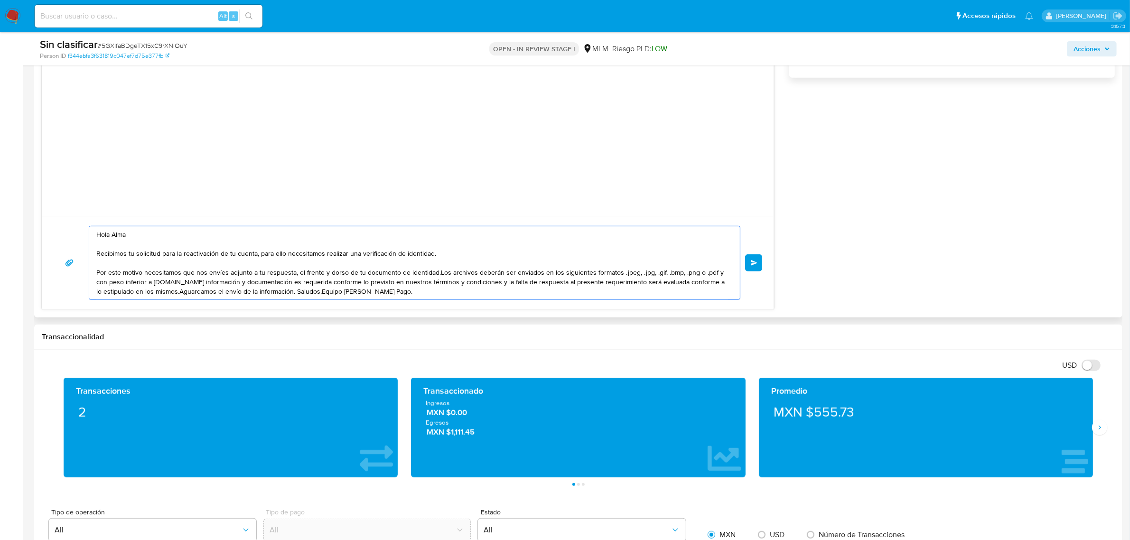
scroll to position [831, 0]
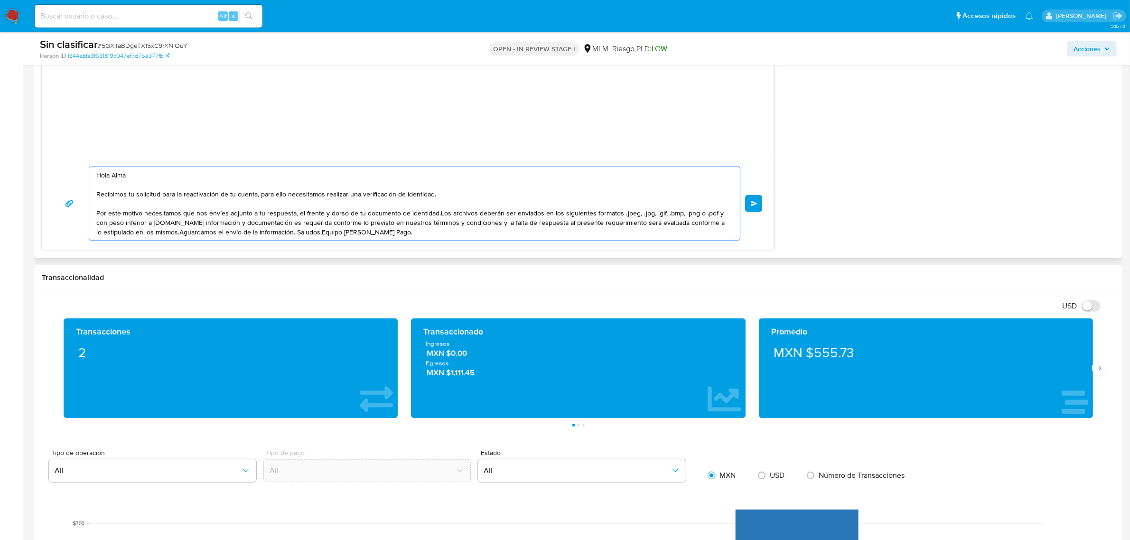
click at [297, 214] on textarea "Hola Alma Recibimos tu solicitud para la reactivación de tu cuenta, para ello n…" at bounding box center [412, 203] width 632 height 73
click at [404, 216] on textarea "Hola Alma Recibimos tu solicitud para la reactivación de tu cuenta, para ello n…" at bounding box center [412, 203] width 632 height 73
click at [412, 215] on textarea "Hola Alma Recibimos tu solicitud para la reactivación de tu cuenta, para ello n…" at bounding box center [412, 203] width 632 height 73
drag, startPoint x: 505, startPoint y: 214, endPoint x: 635, endPoint y: 213, distance: 129.6
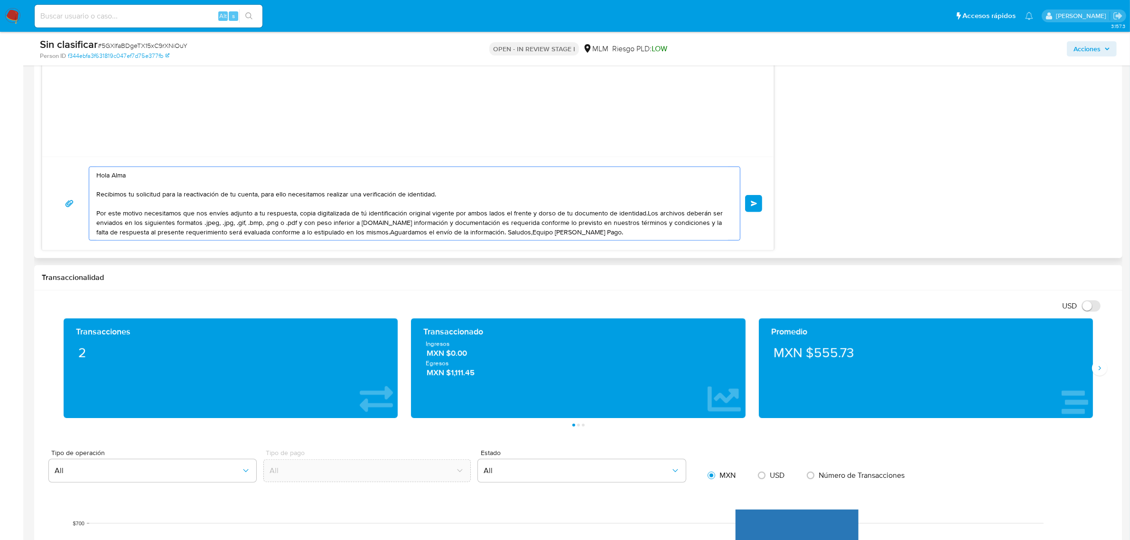
click at [640, 213] on textarea "Hola Alma Recibimos tu solicitud para la reactivación de tu cuenta, para ello n…" at bounding box center [412, 203] width 632 height 73
click at [226, 223] on textarea "Hola Alma Recibimos tu solicitud para la reactivación de tu cuenta, para ello n…" at bounding box center [412, 203] width 632 height 73
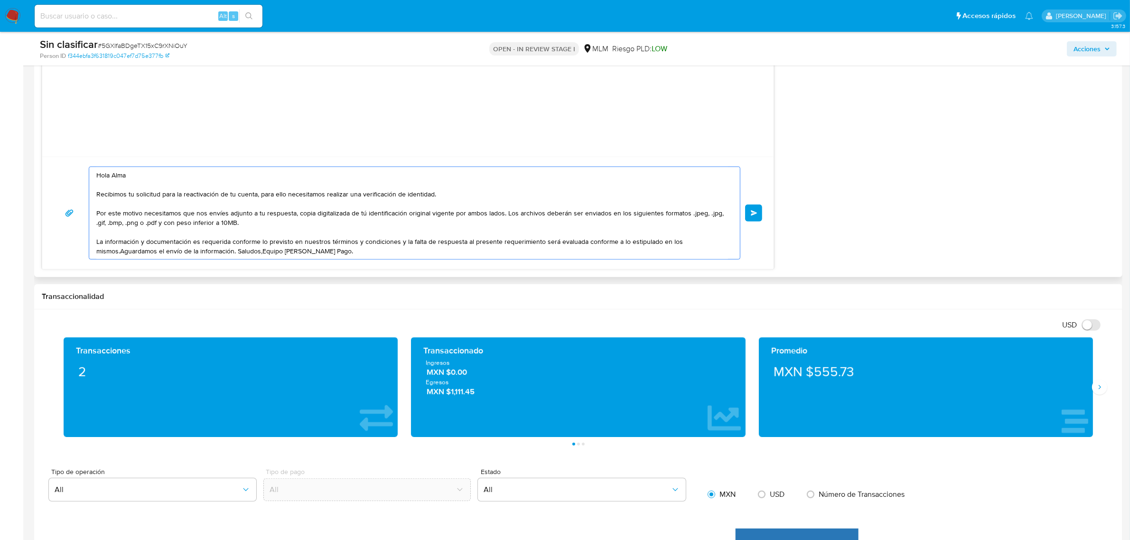
drag, startPoint x: 231, startPoint y: 242, endPoint x: 119, endPoint y: 250, distance: 112.3
click at [119, 250] on textarea "Hola Alma Recibimos tu solicitud para la reactivación de tu cuenta, para ello n…" at bounding box center [412, 213] width 632 height 92
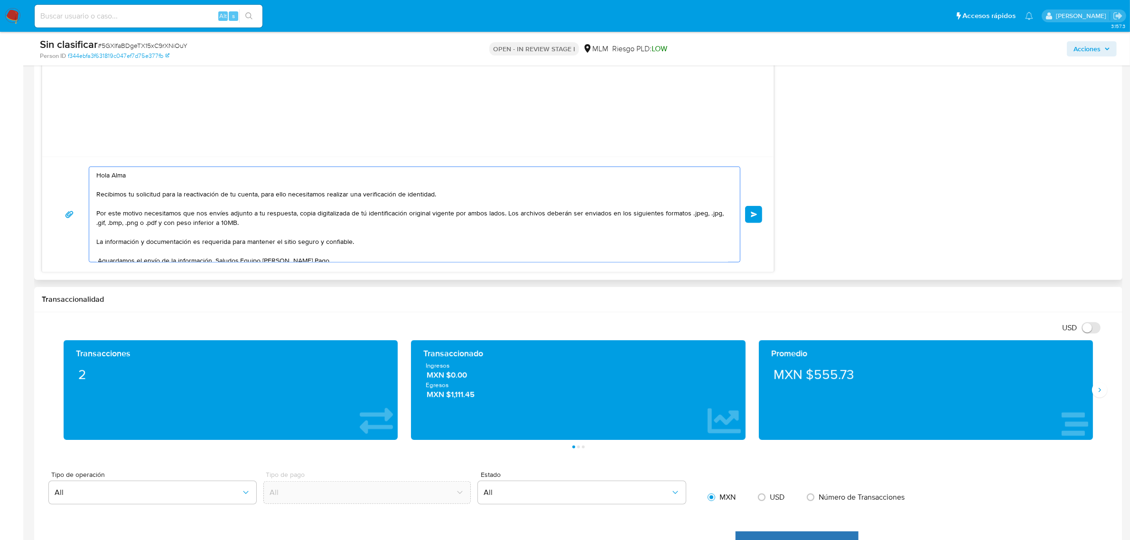
scroll to position [3, 0]
click at [240, 259] on textarea "Hola Alma Recibimos tu solicitud para la reactivación de tu cuenta, para ello n…" at bounding box center [412, 214] width 632 height 95
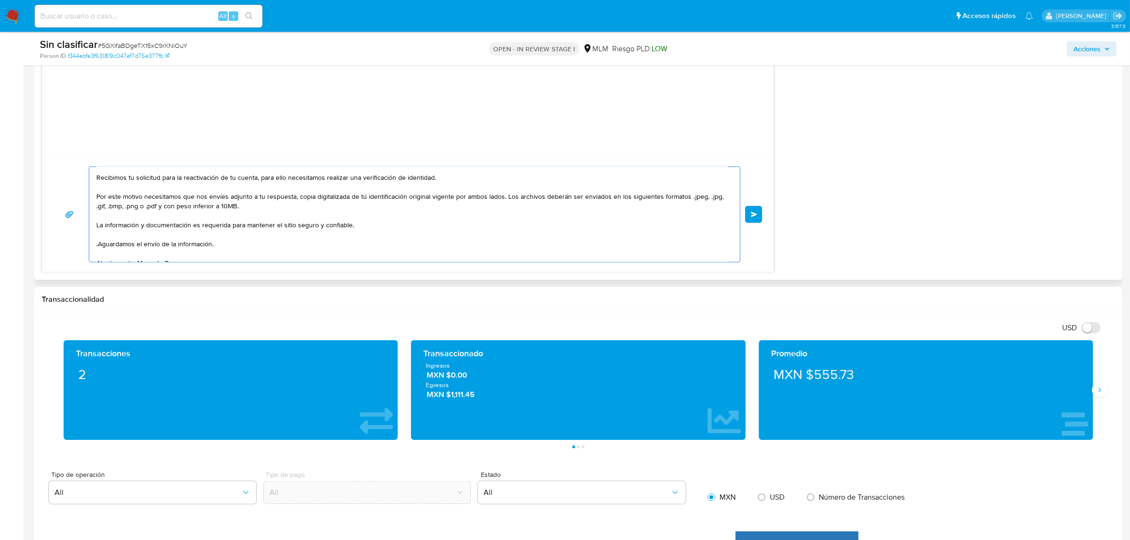
scroll to position [25, 0]
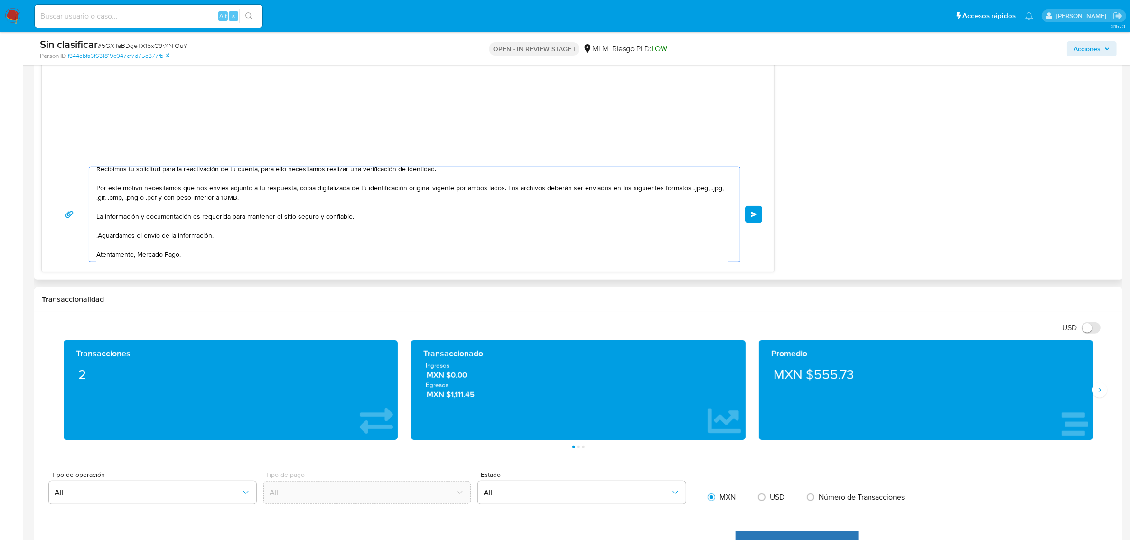
click at [100, 235] on textarea "Hola Alma Recibimos tu solicitud para la reactivación de tu cuenta, para ello n…" at bounding box center [412, 214] width 632 height 95
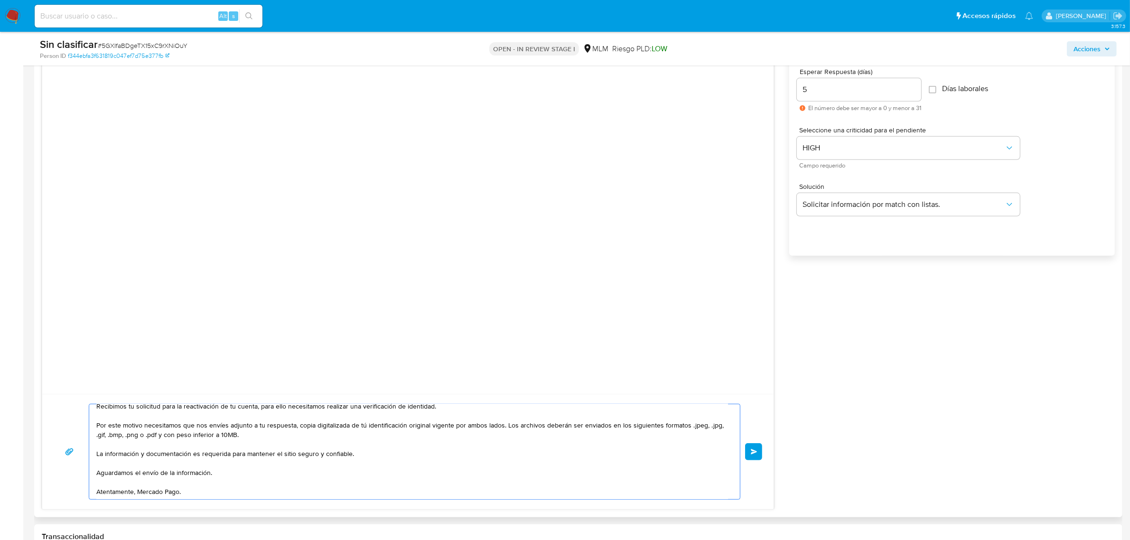
scroll to position [0, 0]
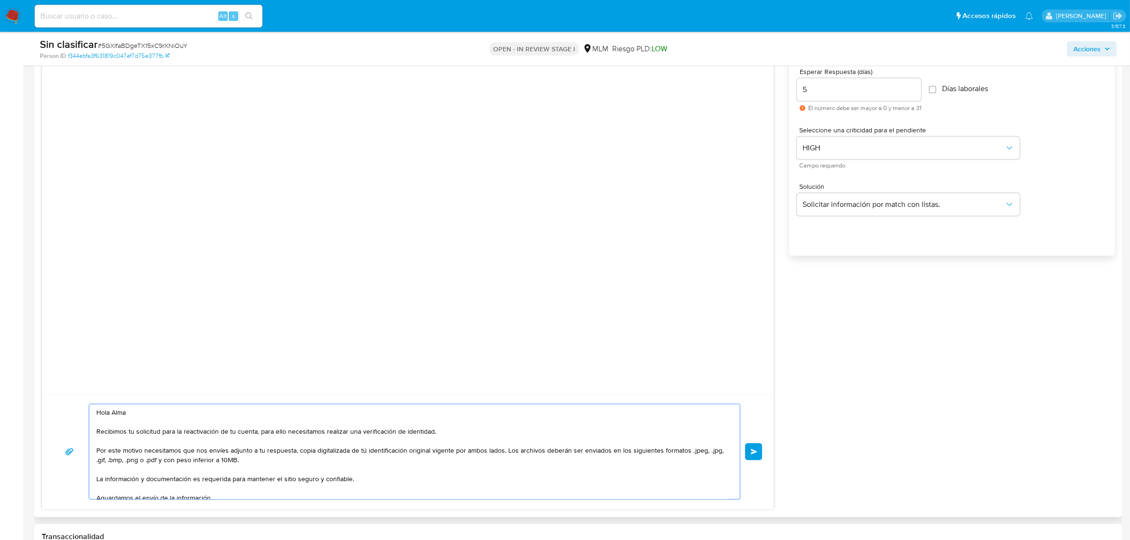
drag, startPoint x: 219, startPoint y: 495, endPoint x: 93, endPoint y: 386, distance: 166.5
click at [89, 382] on div "Hola Alma Recibimos tu solicitud para la reactivación de tu cuenta, para ello n…" at bounding box center [408, 269] width 732 height 482
type textarea "Hola Alma Recibimos tu solicitud para la reactivación de tu cuenta, para ello n…"
click at [942, 207] on span "Solicitar información por match con listas." at bounding box center [904, 204] width 202 height 9
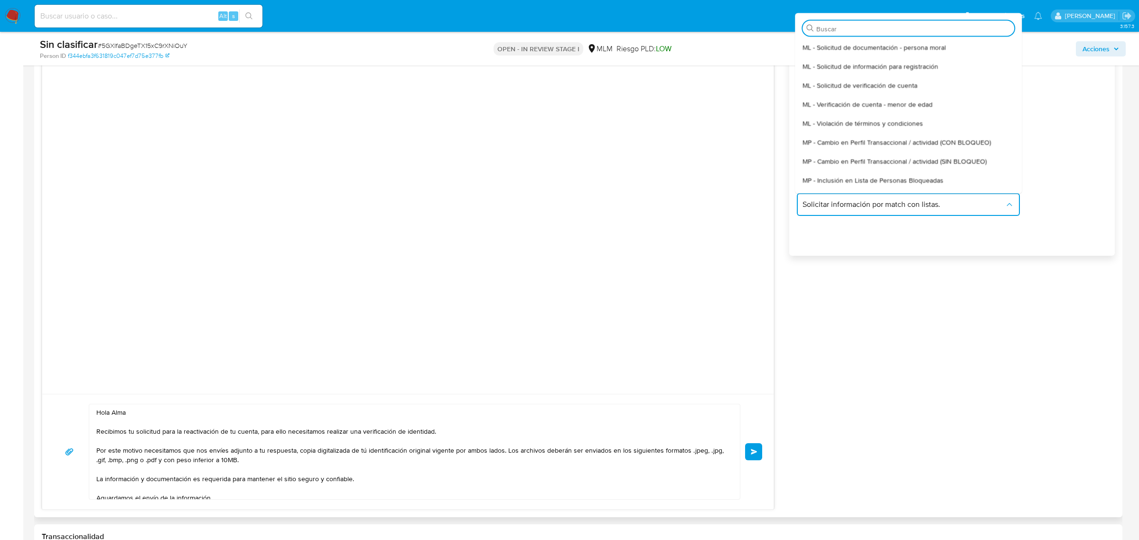
click at [971, 154] on div "MP - Cambio en Perfil Transaccional / actividad (SIN BLOQUEO)" at bounding box center [909, 160] width 212 height 19
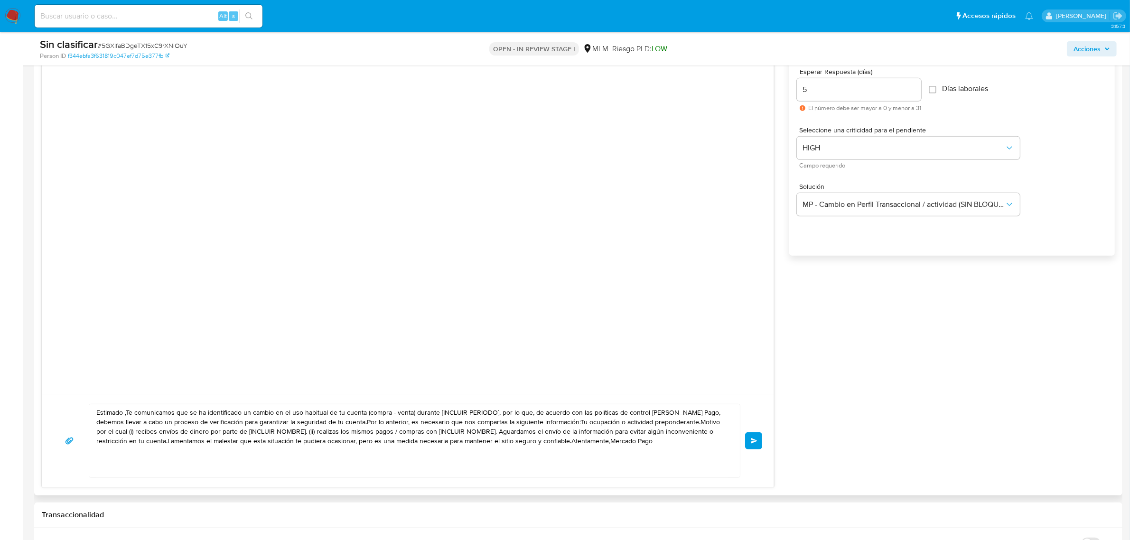
click at [397, 433] on textarea "Estimado ,Te comunicamos que se ha identificado un cambio en el uso habitual de…" at bounding box center [412, 440] width 632 height 73
paste textarea "Hola Alma Recibimos tu solicitud para la reactivación de tu cuenta, para ello n…"
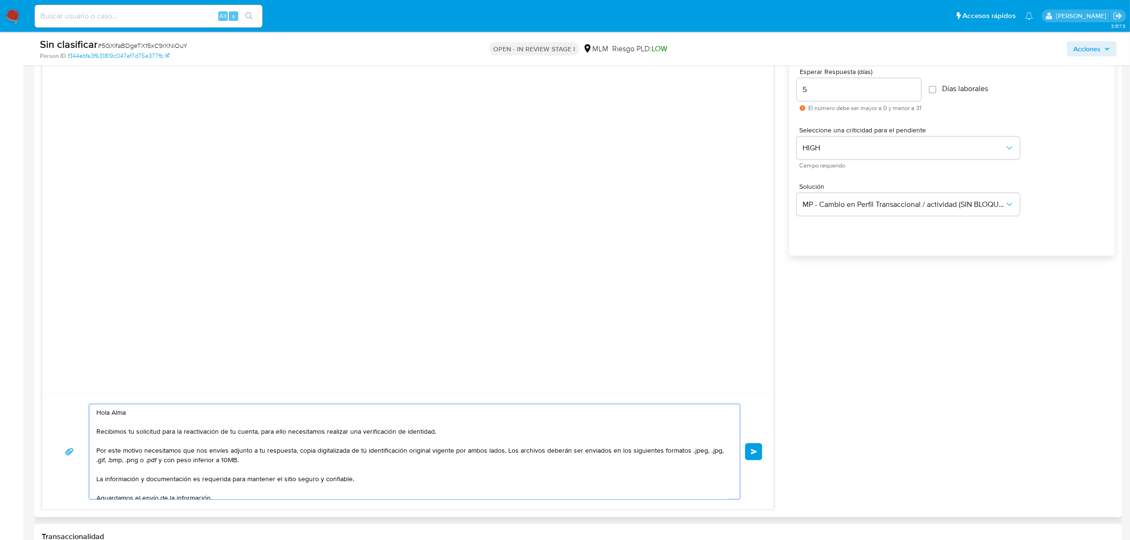
scroll to position [22, 0]
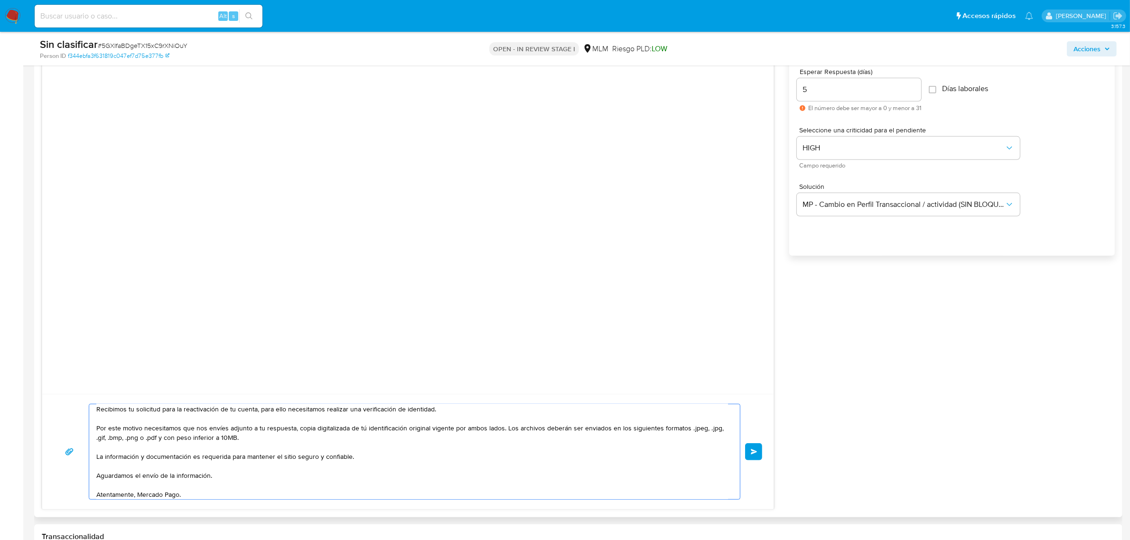
type textarea "Hola Alma Recibimos tu solicitud para la reactivación de tu cuenta, para ello n…"
click at [933, 337] on div "Hola Alma Recibimos tu solicitud para la reactivación de tu cuenta, para ello n…" at bounding box center [578, 269] width 1073 height 482
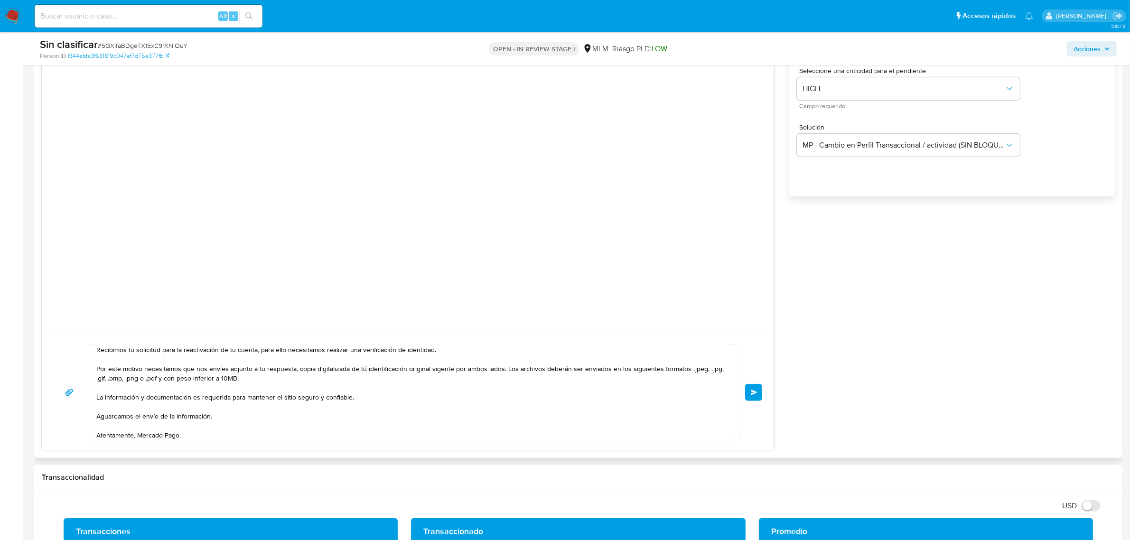
click at [749, 391] on button "Enviar" at bounding box center [753, 392] width 17 height 17
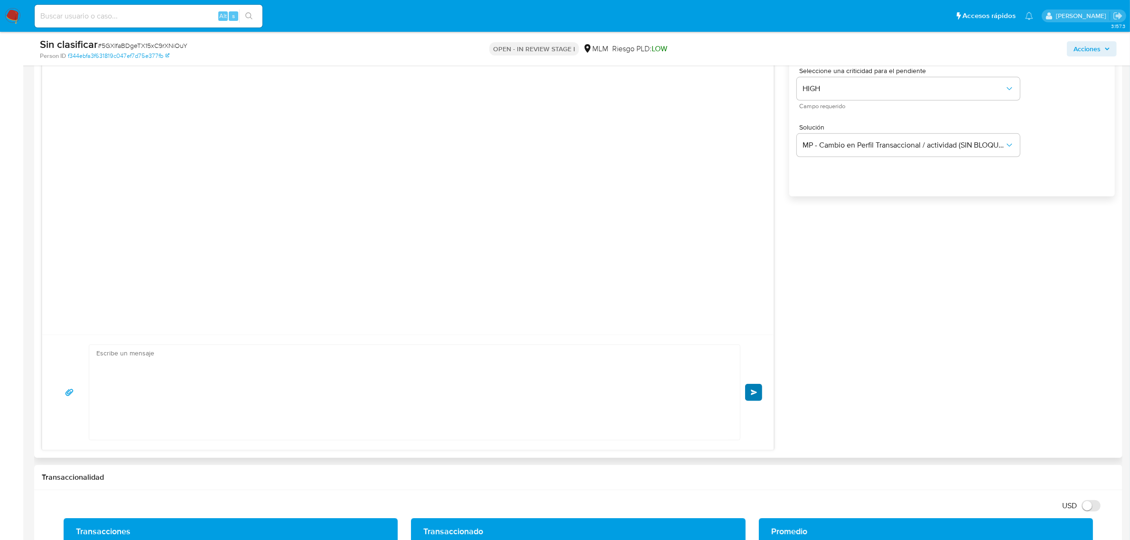
scroll to position [0, 0]
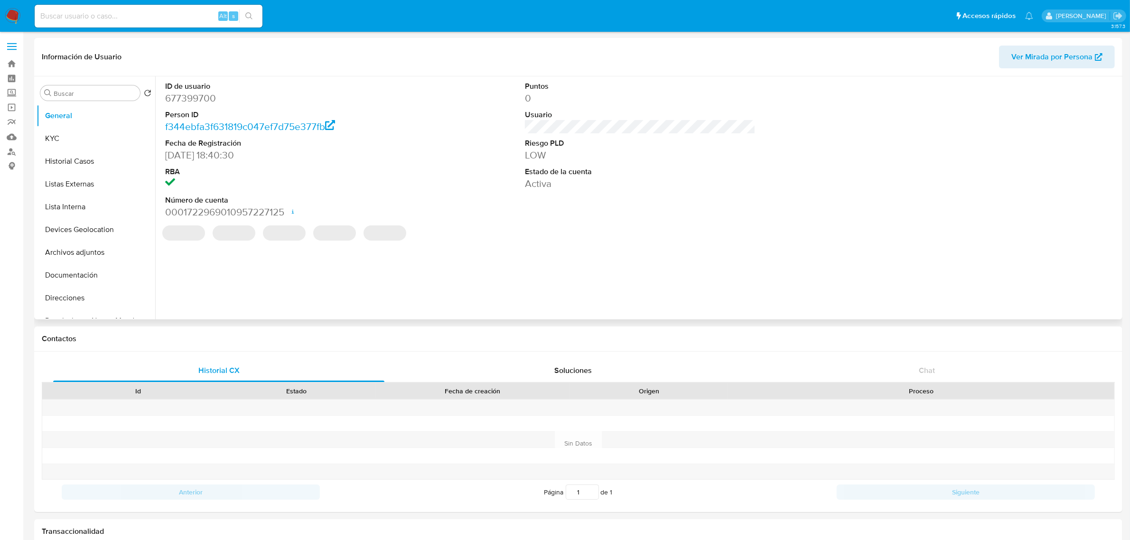
select select "10"
click at [67, 160] on button "Historial Casos" at bounding box center [92, 161] width 111 height 23
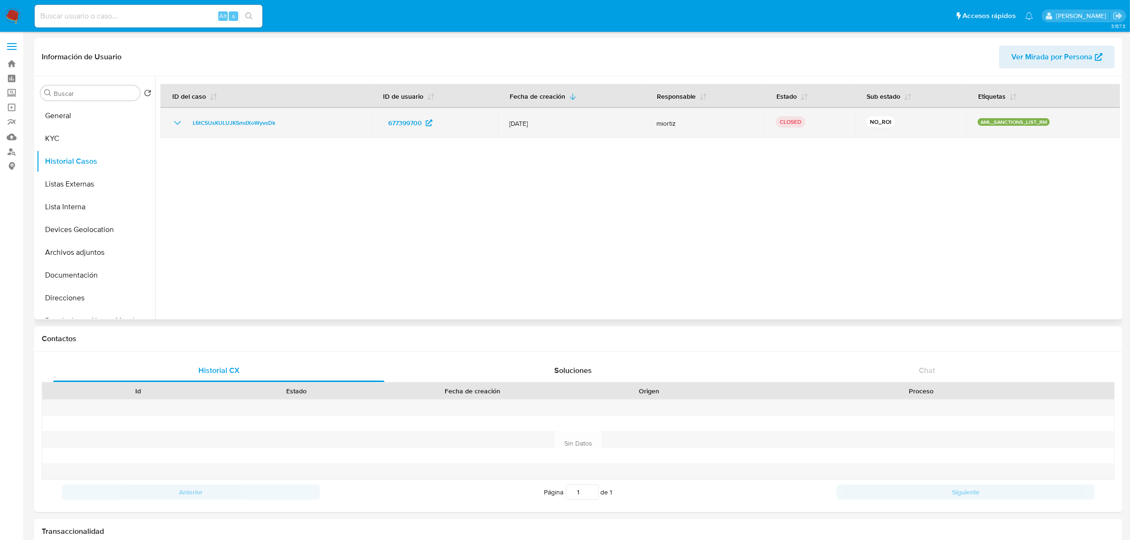
click at [176, 121] on icon "Mostrar/Ocultar" at bounding box center [177, 122] width 11 height 11
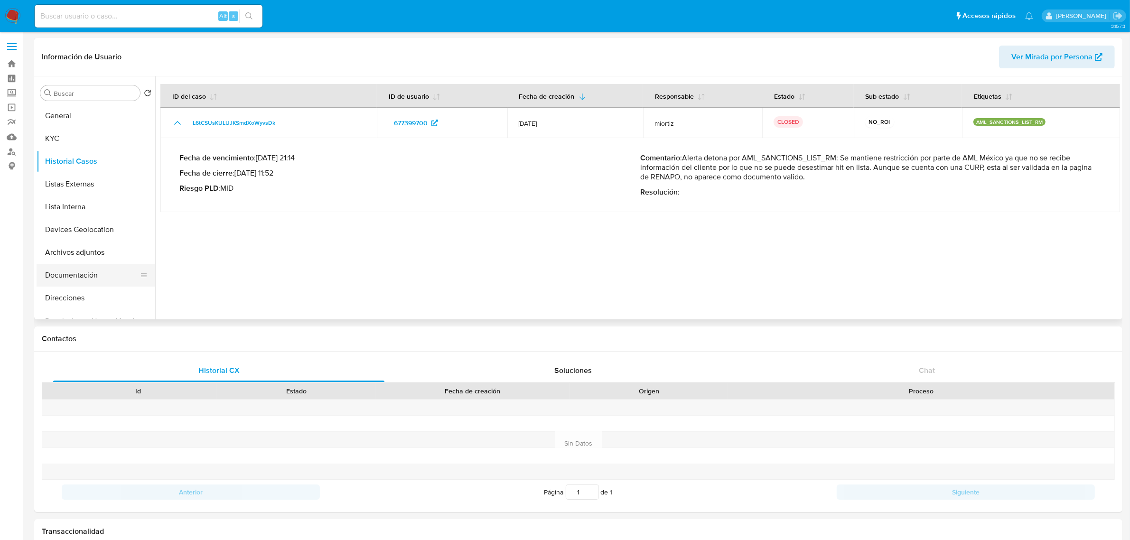
click at [92, 268] on button "Documentación" at bounding box center [92, 275] width 111 height 23
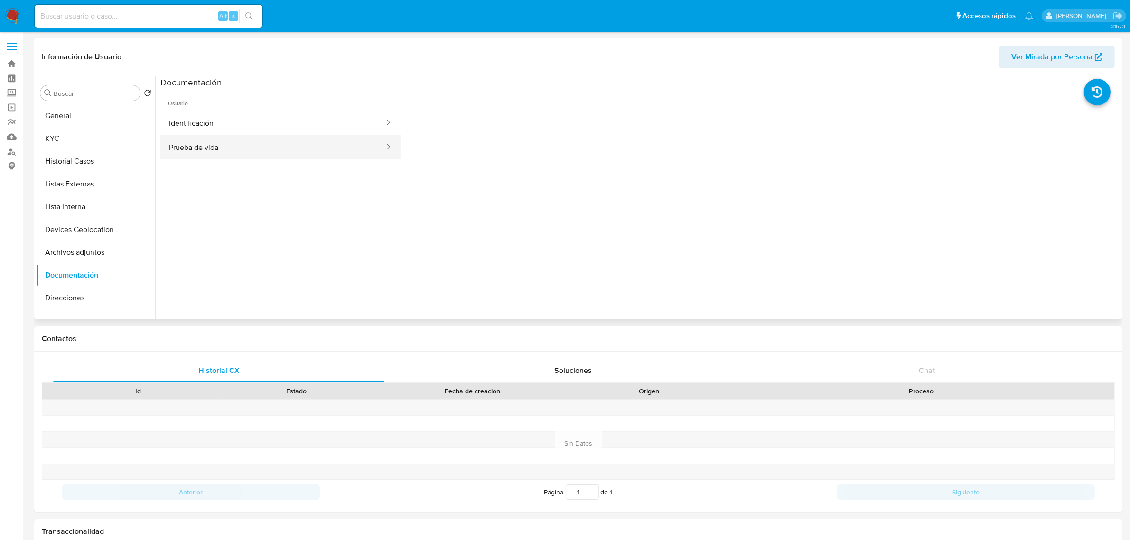
click at [231, 148] on button "Prueba de vida" at bounding box center [272, 147] width 225 height 24
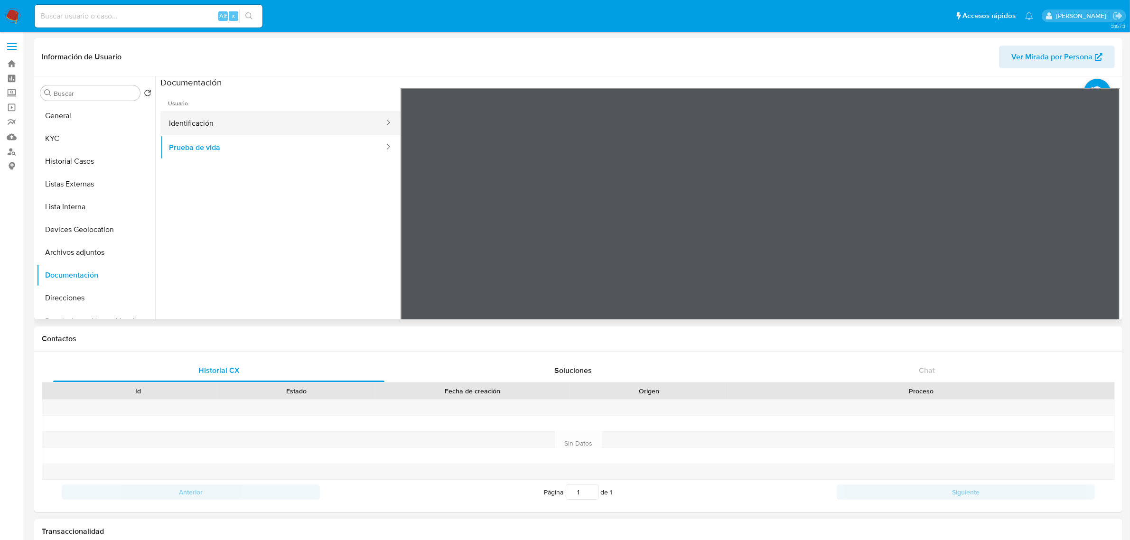
click at [309, 122] on button "Identificación" at bounding box center [272, 123] width 225 height 24
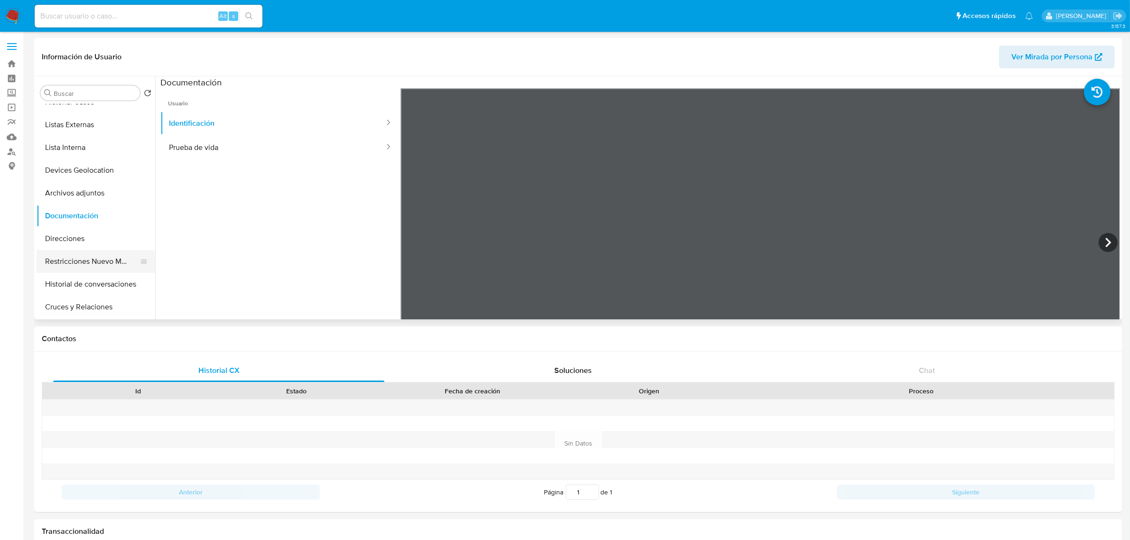
click at [103, 260] on button "Restricciones Nuevo Mundo" at bounding box center [92, 261] width 111 height 23
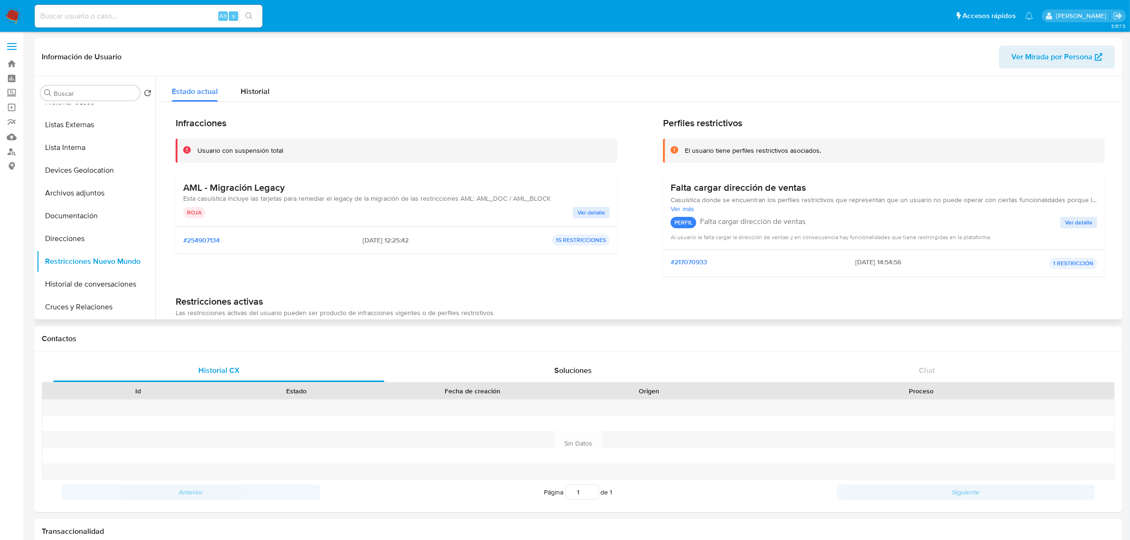
click at [586, 210] on span "Ver detalle" at bounding box center [592, 212] width 28 height 9
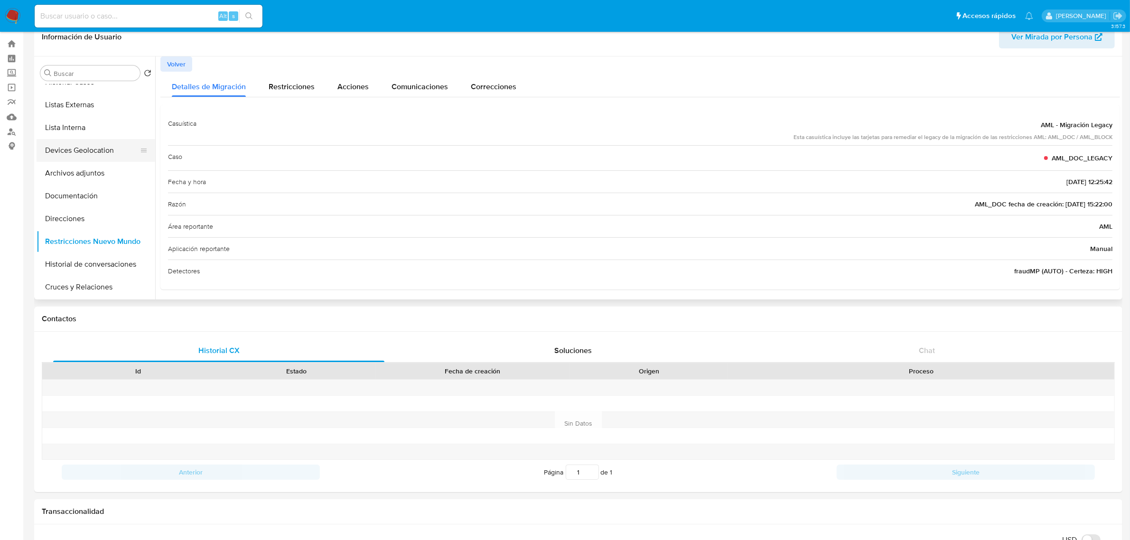
scroll to position [0, 0]
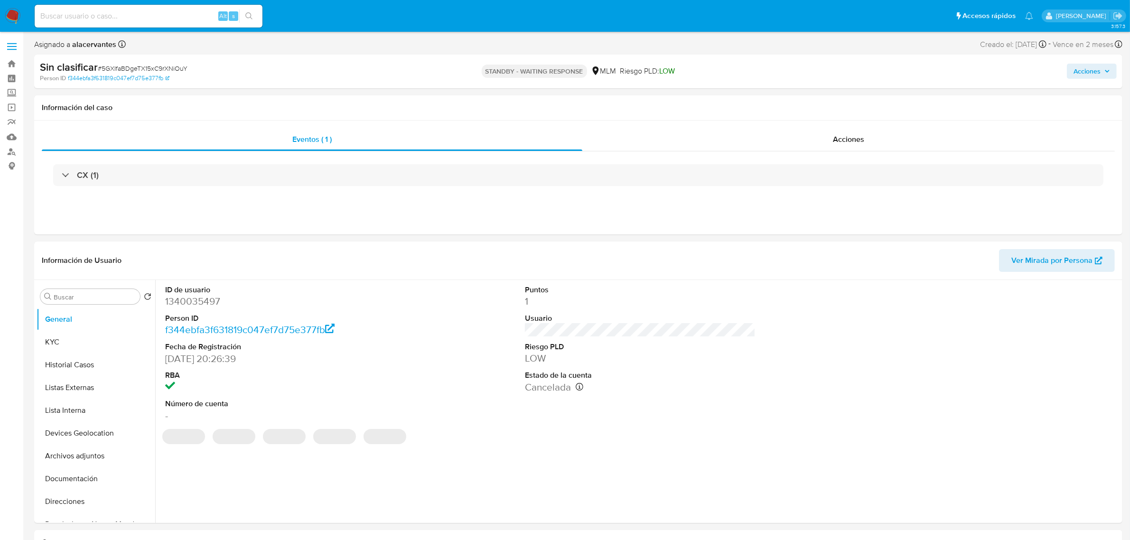
select select "10"
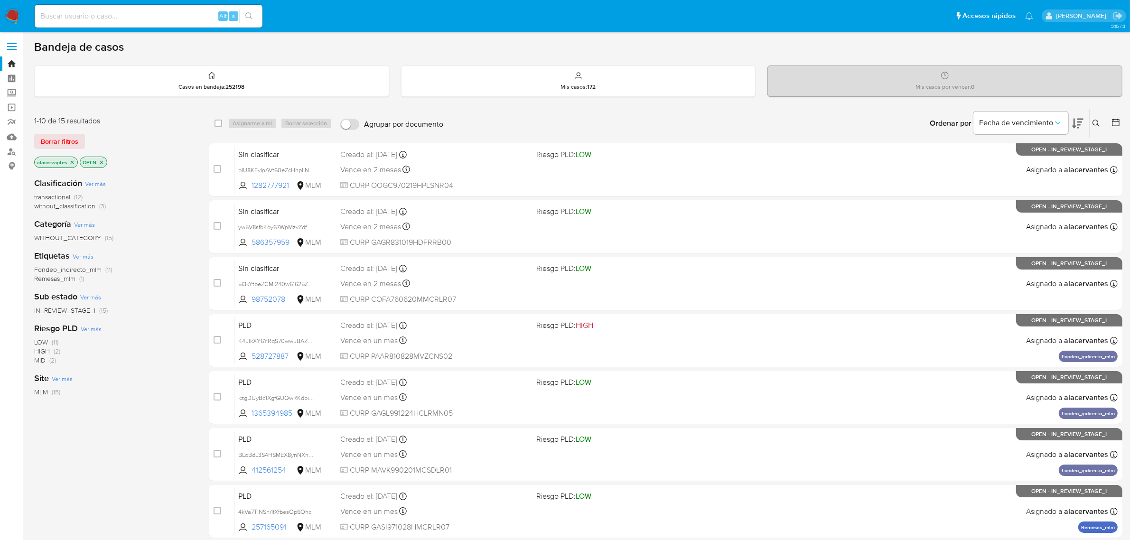
click at [93, 206] on span "without_classification" at bounding box center [64, 205] width 61 height 9
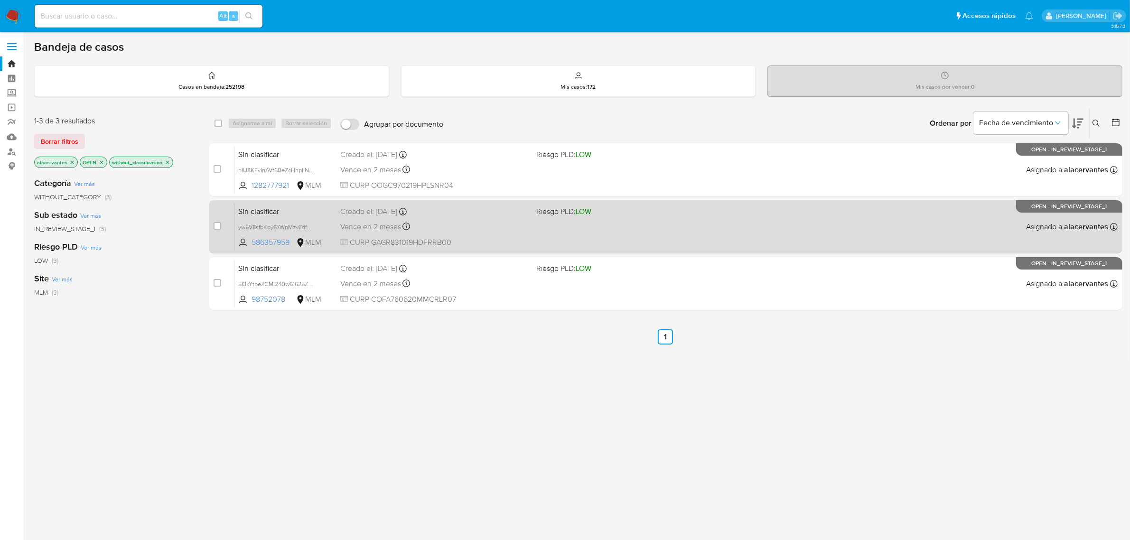
click at [464, 224] on div "Vence en 2 meses Vence el 31/10/2025 11:55:49" at bounding box center [434, 226] width 189 height 13
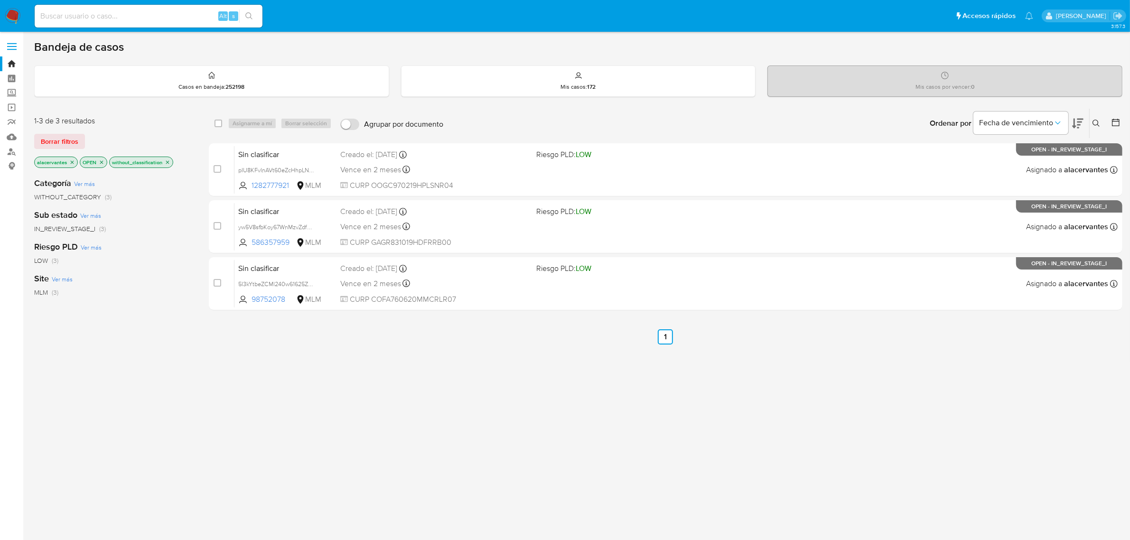
click at [14, 6] on nav "Pausado Ver notificaciones Alt s Accesos rápidos Presiona las siguientes teclas…" at bounding box center [565, 16] width 1130 height 32
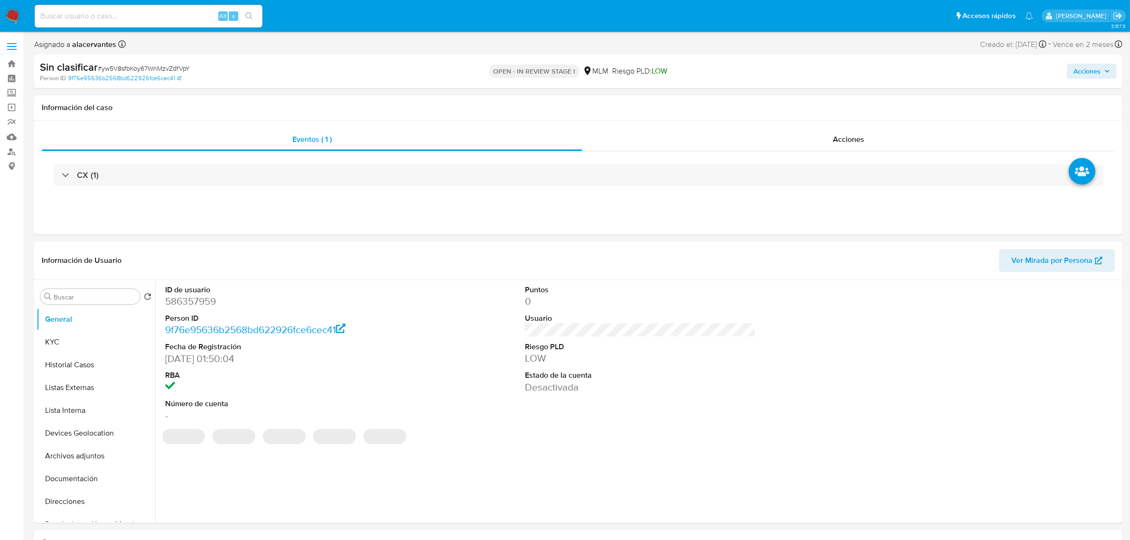
select select "10"
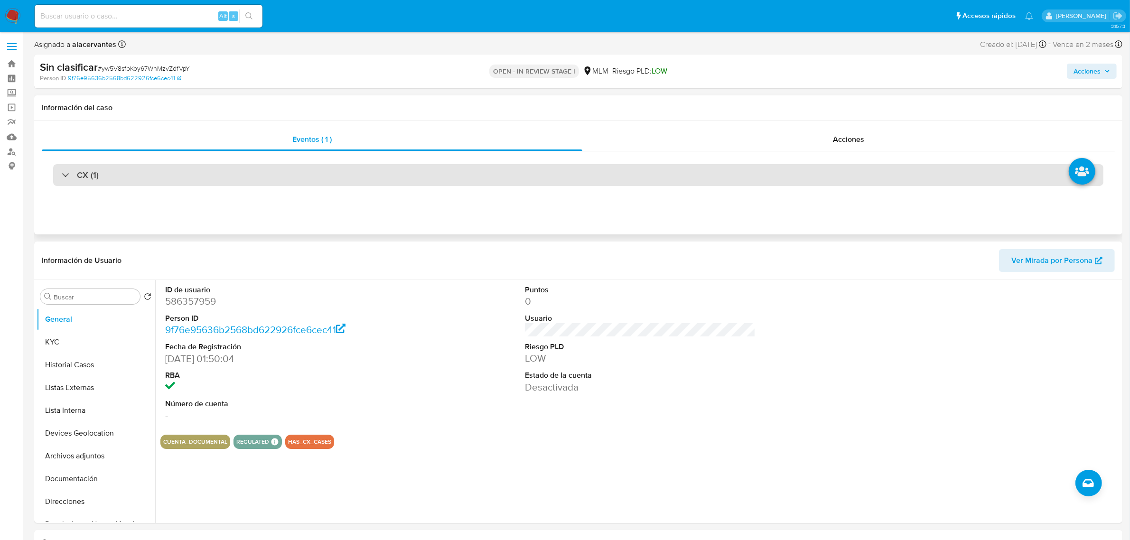
click at [69, 172] on div "CX (1)" at bounding box center [80, 175] width 37 height 10
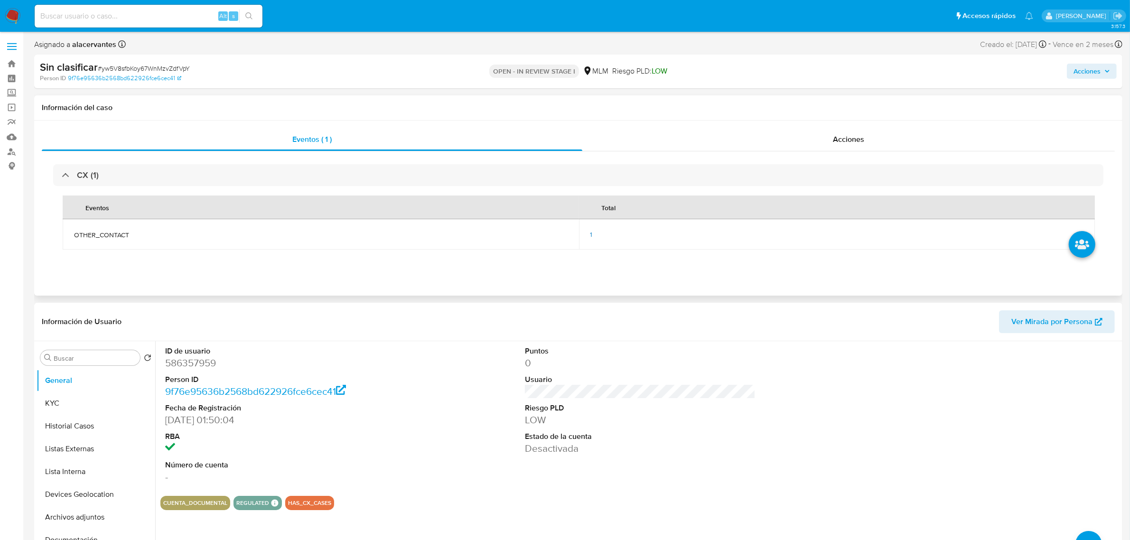
click at [585, 236] on td "1" at bounding box center [837, 234] width 516 height 30
click at [591, 236] on span "1" at bounding box center [591, 234] width 2 height 9
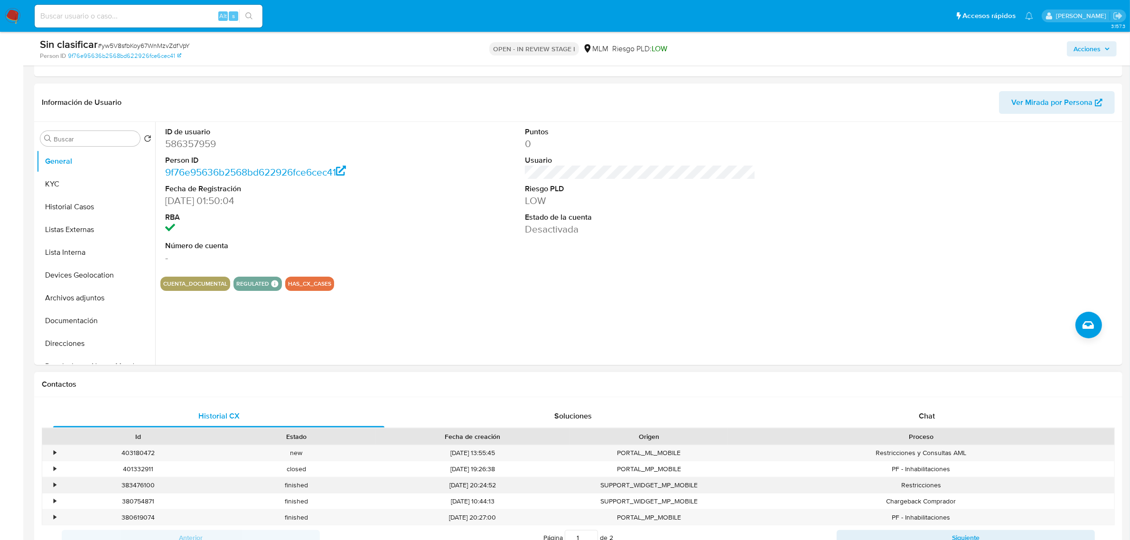
scroll to position [237, 0]
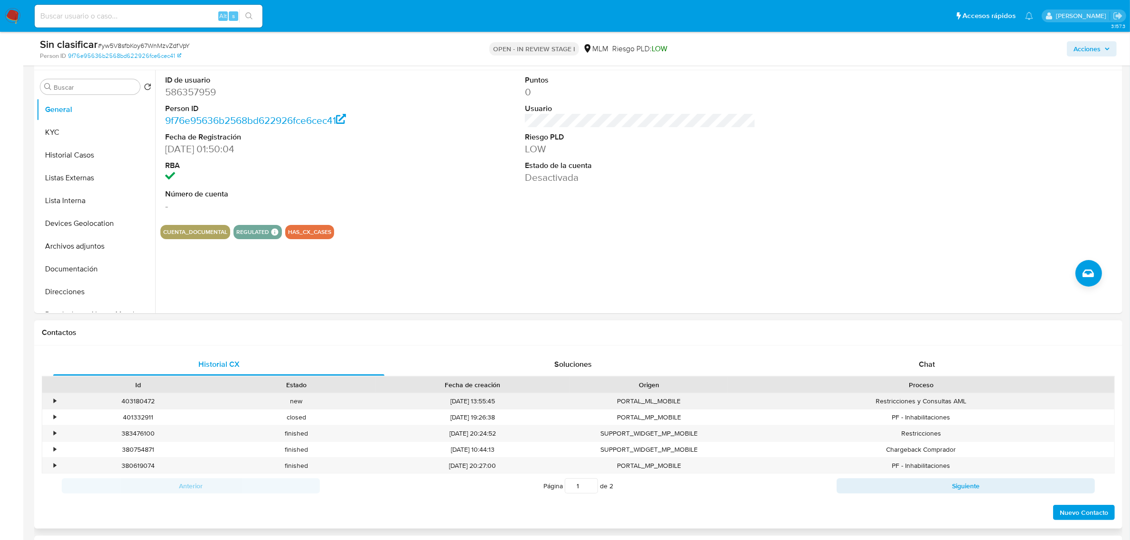
click at [54, 401] on div "•" at bounding box center [55, 401] width 2 height 9
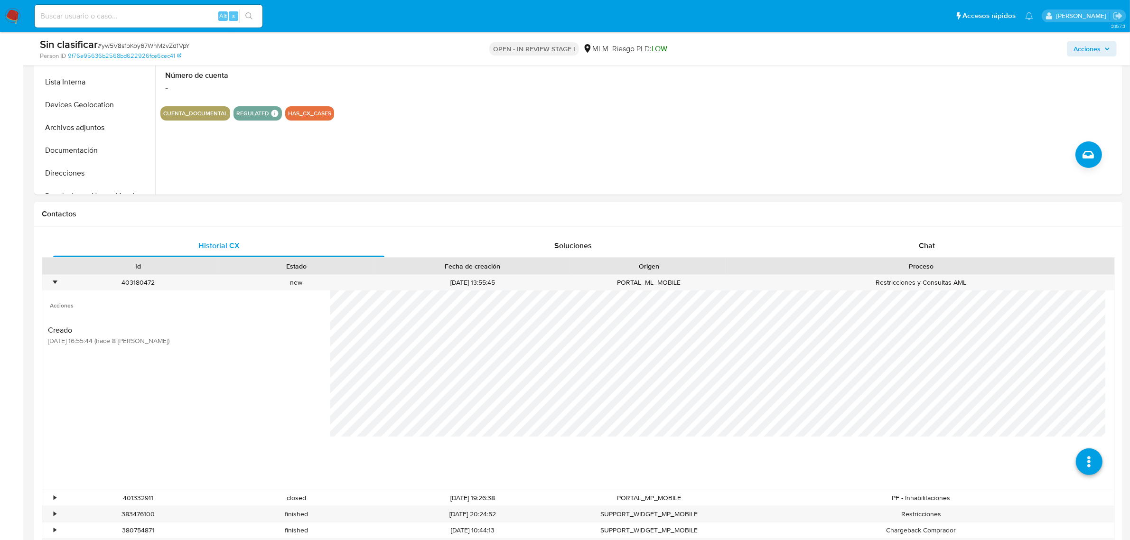
scroll to position [415, 0]
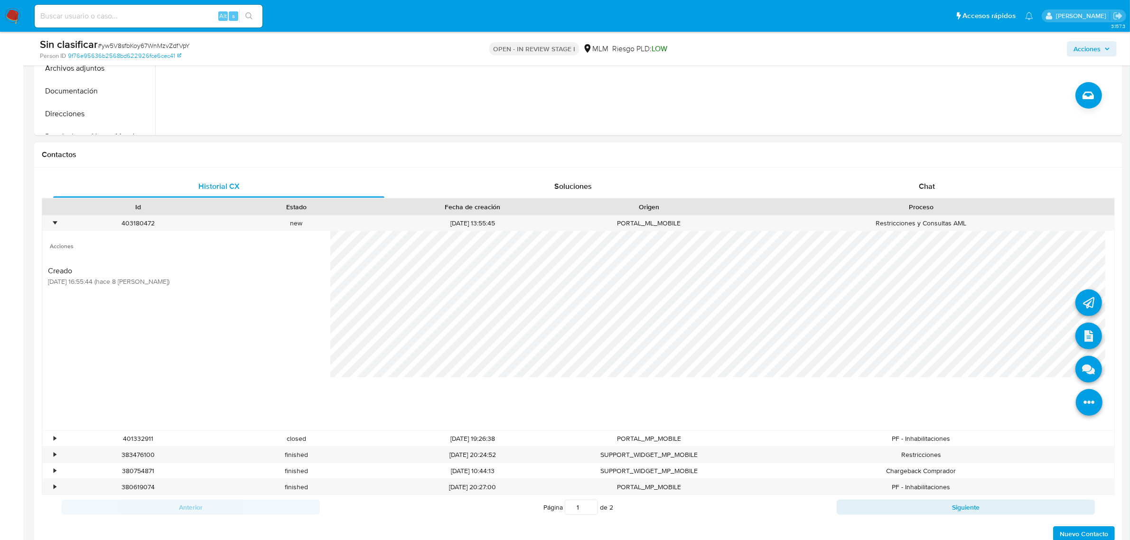
click at [1101, 397] on li at bounding box center [1089, 403] width 50 height 53
click at [1076, 336] on icon at bounding box center [1089, 336] width 27 height 27
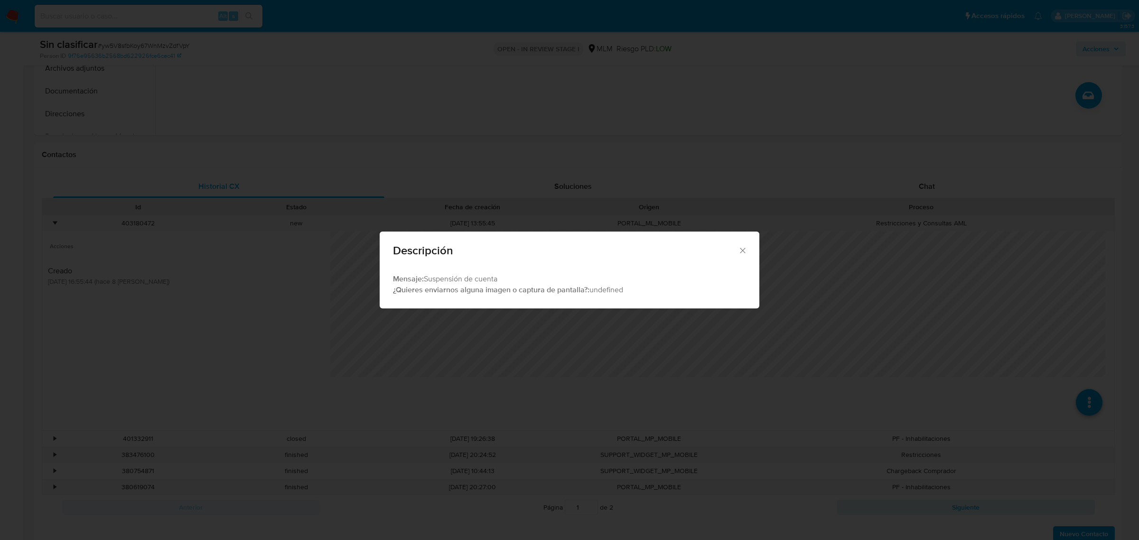
click at [743, 248] on icon "Cerrar" at bounding box center [742, 250] width 9 height 9
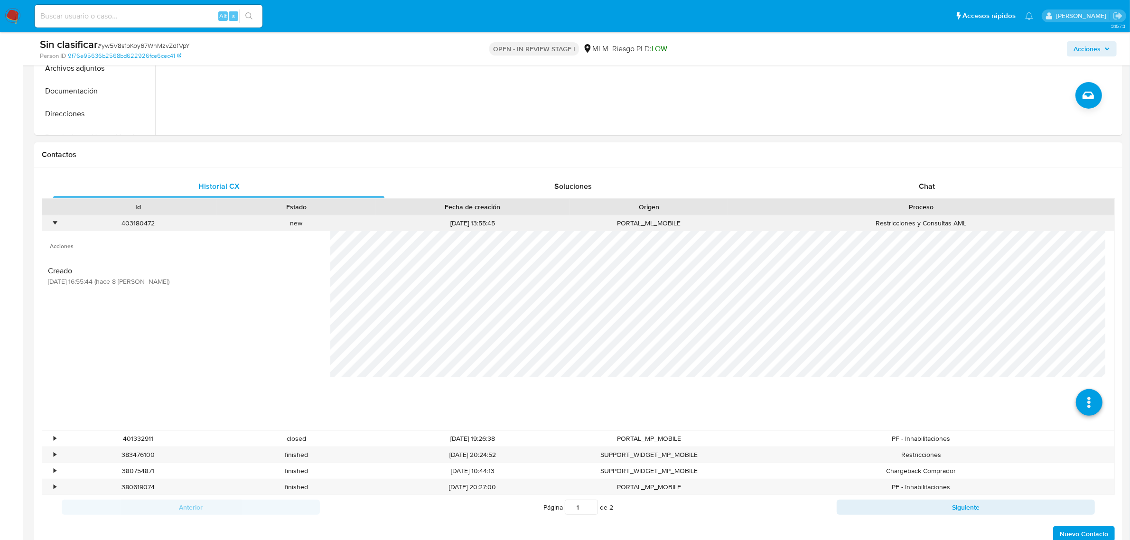
click at [58, 222] on div "• 403180472 Casos yw5V8sfbKoy67WnMzvZdfVpY new [DATE] 13:55:45 PORTAL_ML_MOBILE…" at bounding box center [578, 223] width 1072 height 16
click at [58, 222] on div "•" at bounding box center [50, 223] width 17 height 16
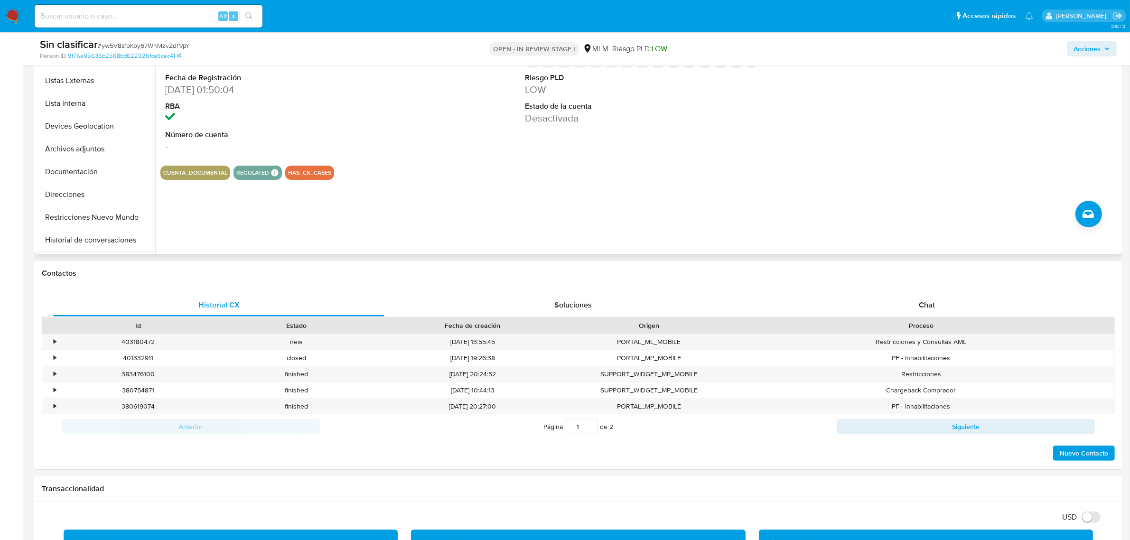
scroll to position [59, 0]
click at [101, 217] on button "Historial de conversaciones" at bounding box center [92, 218] width 111 height 23
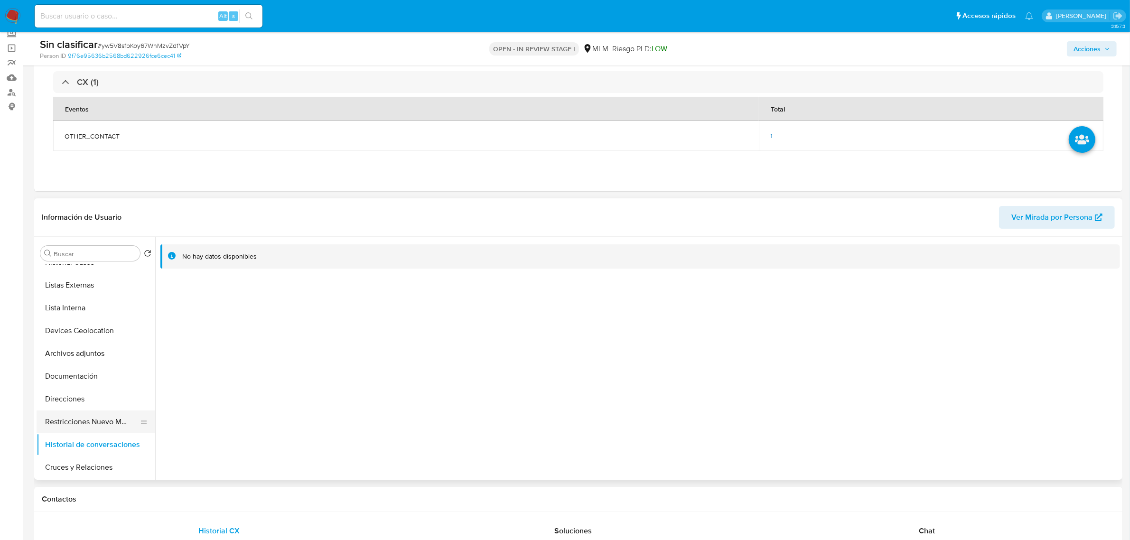
click at [103, 430] on button "Restricciones Nuevo Mundo" at bounding box center [92, 422] width 111 height 23
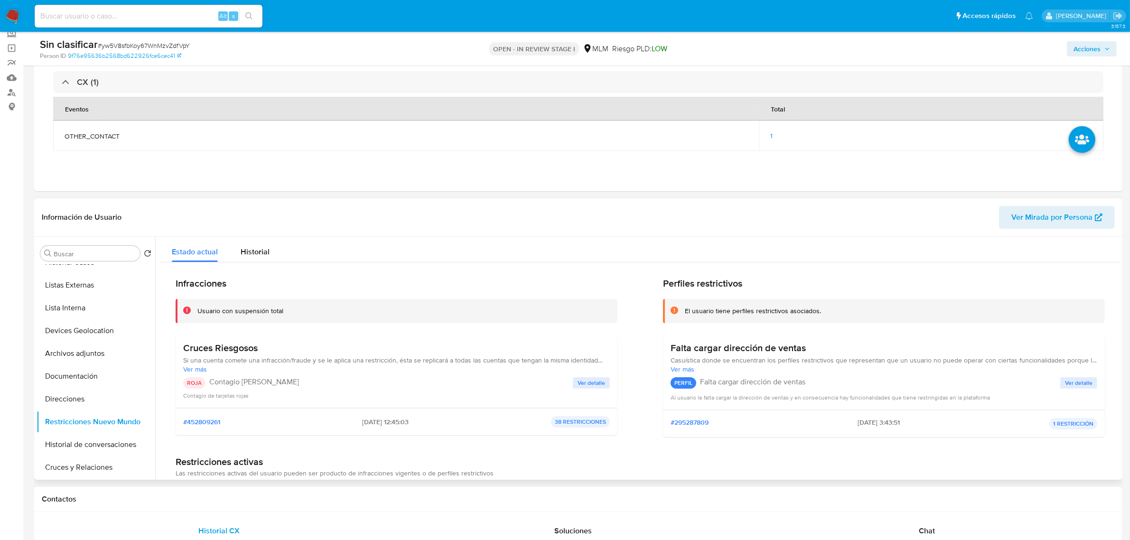
click at [585, 381] on span "Ver detalle" at bounding box center [592, 382] width 28 height 9
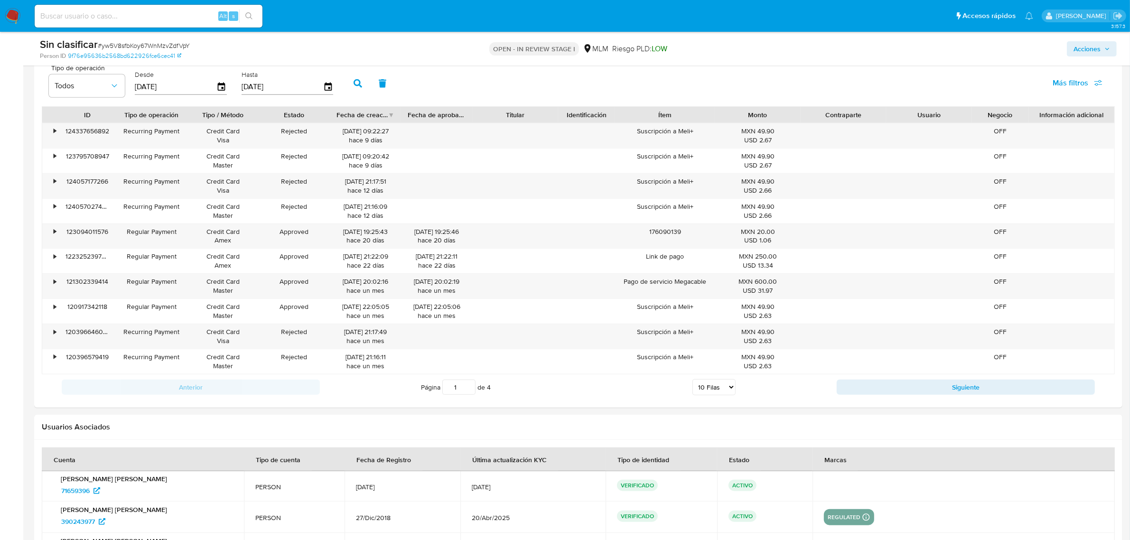
scroll to position [1246, 0]
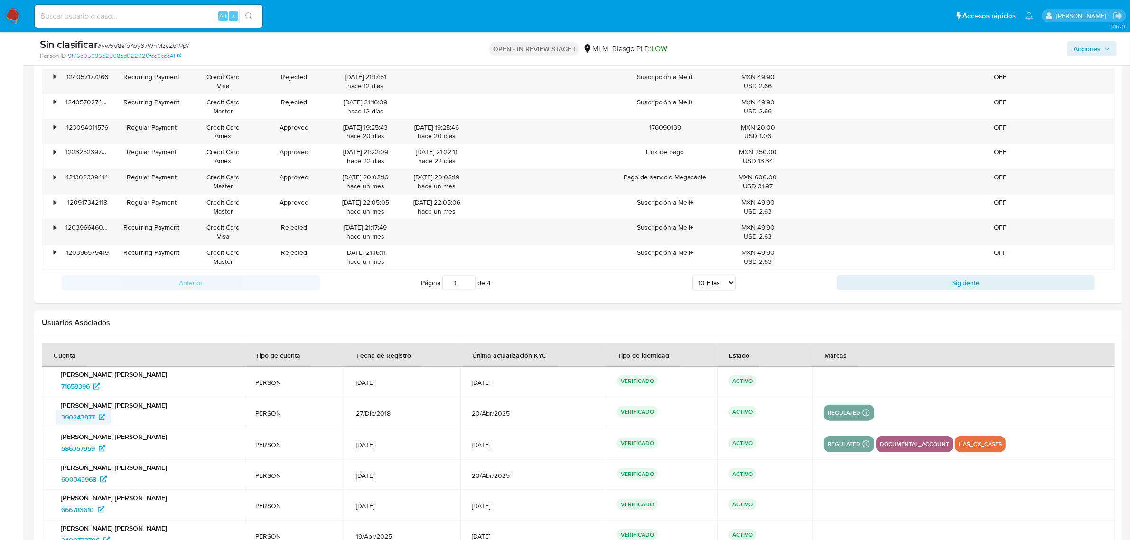
click at [94, 421] on span "390243977" at bounding box center [78, 417] width 34 height 15
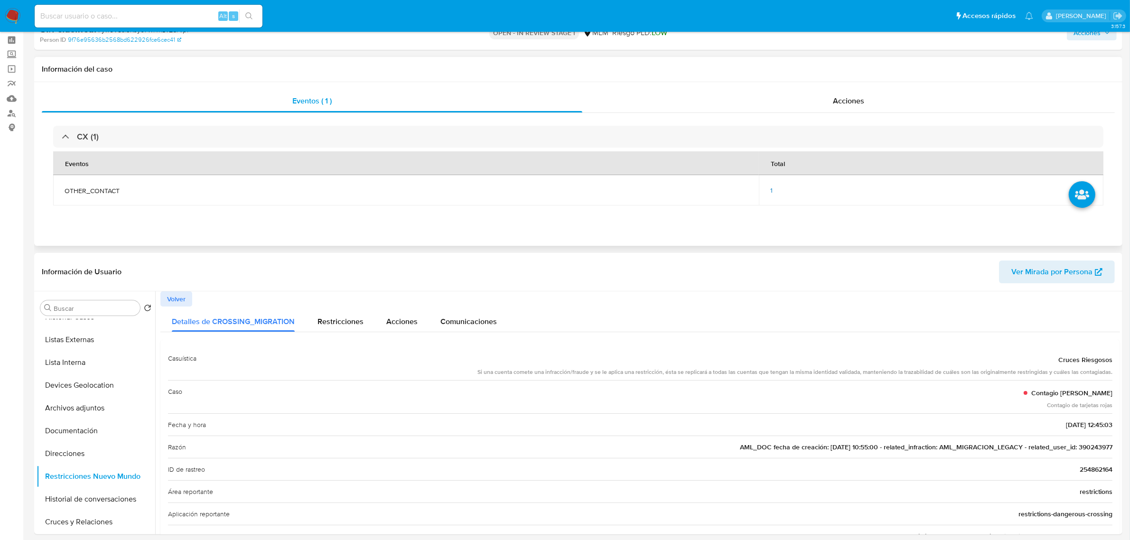
scroll to position [0, 0]
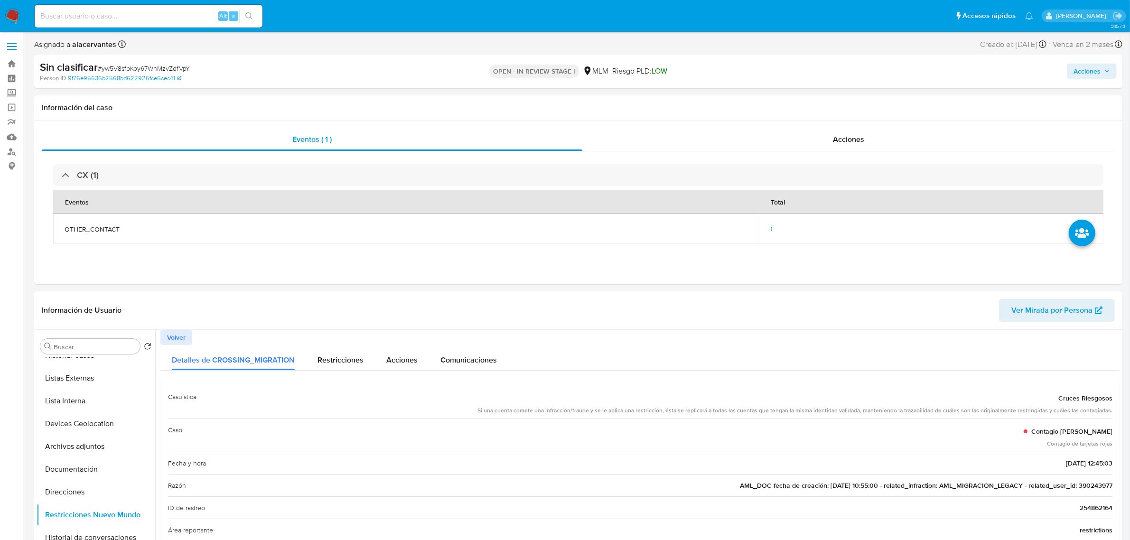
click at [1088, 70] on span "Acciones" at bounding box center [1087, 71] width 27 height 15
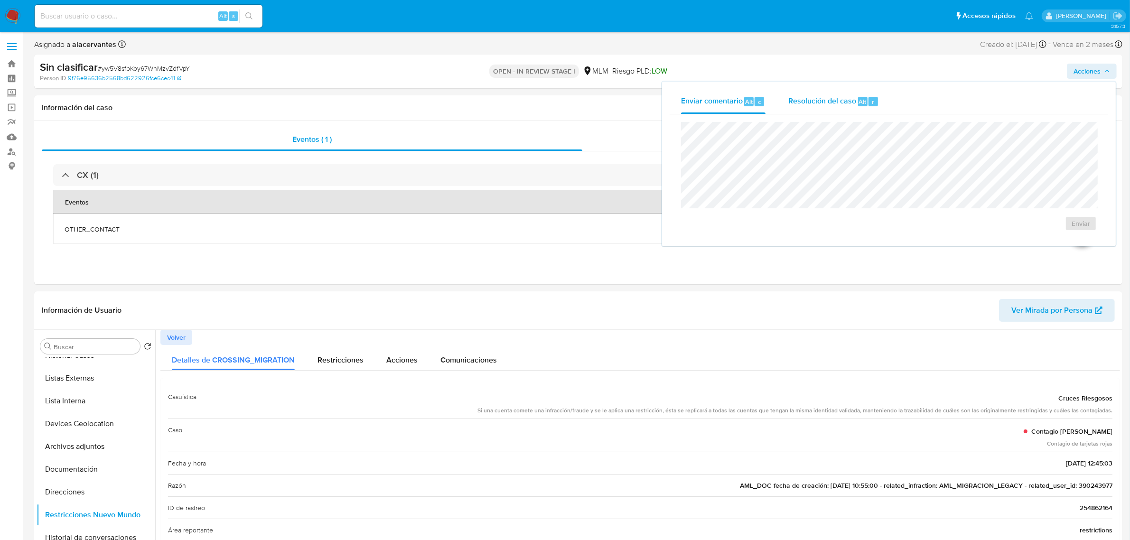
click at [806, 108] on div "Resolución del caso Alt r" at bounding box center [833, 101] width 91 height 25
click at [993, 235] on span "No ROI" at bounding box center [988, 238] width 49 height 13
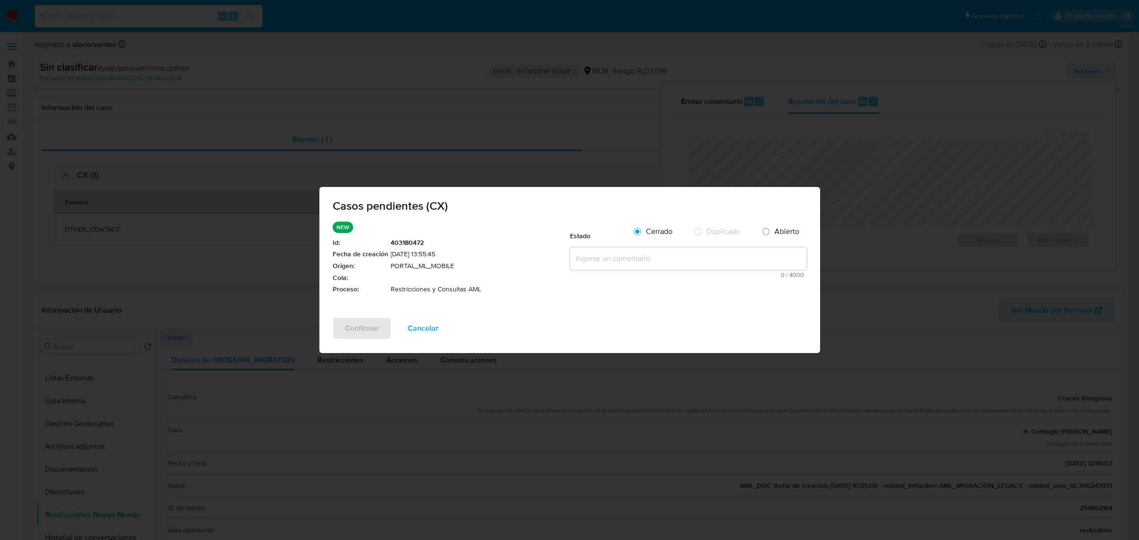
click at [729, 260] on textarea at bounding box center [688, 258] width 237 height 23
paste textarea "Se realiza validación de caso CX. Se identifica que el cliente cuenta con repor…"
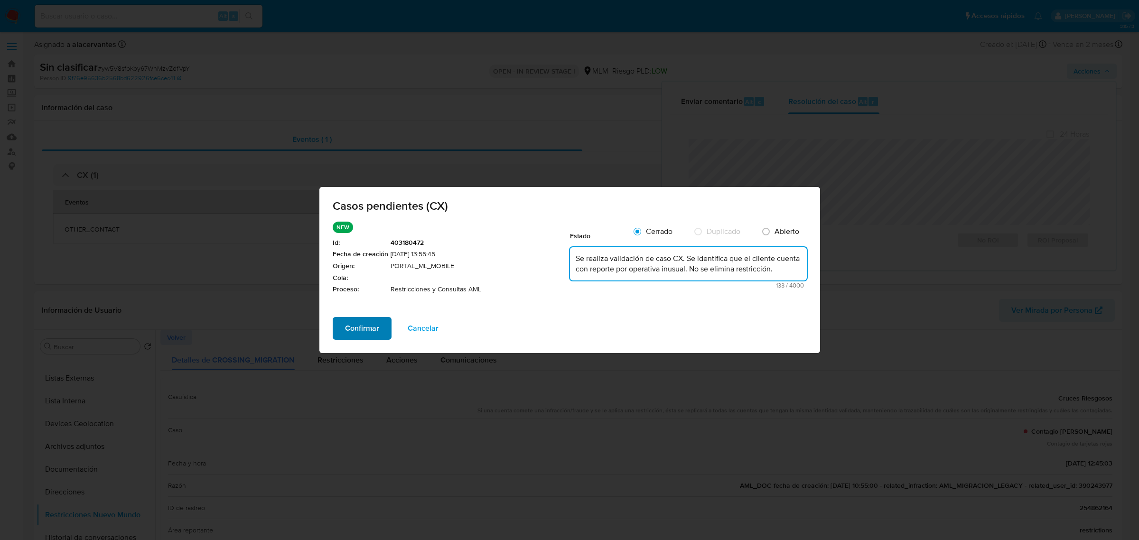
type textarea "Se realiza validación de caso CX. Se identifica que el cliente cuenta con repor…"
click at [359, 335] on span "Confirmar" at bounding box center [362, 328] width 34 height 21
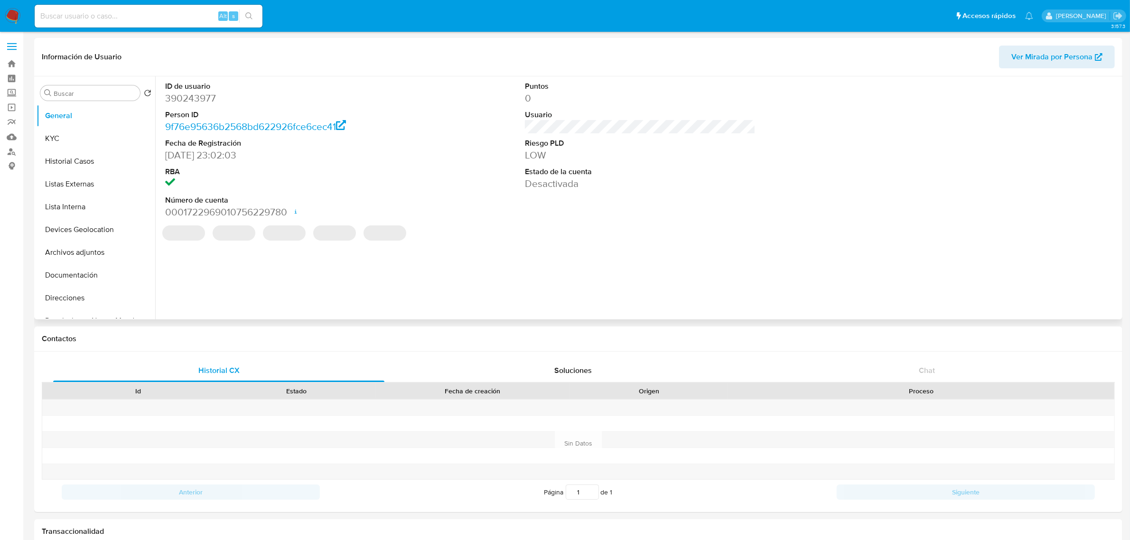
select select "10"
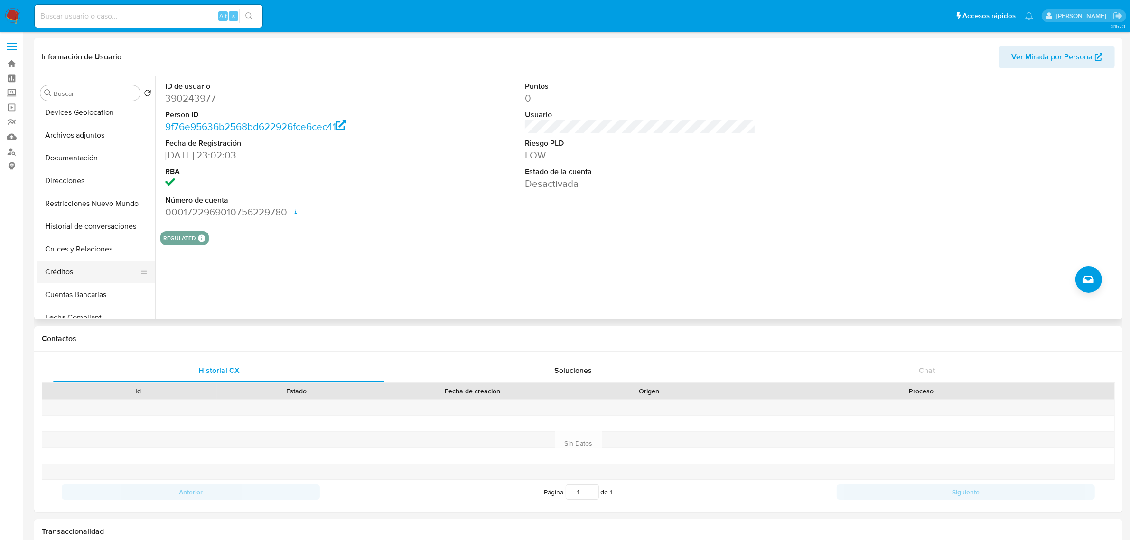
scroll to position [119, 0]
click at [101, 207] on button "Restricciones Nuevo Mundo" at bounding box center [92, 202] width 111 height 23
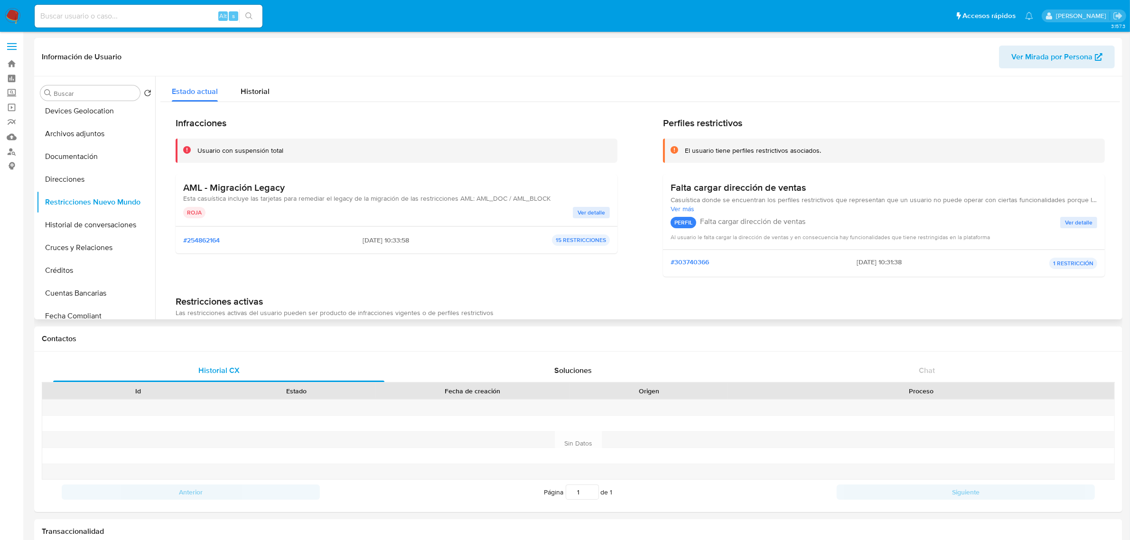
click at [599, 209] on span "Ver detalle" at bounding box center [592, 212] width 28 height 9
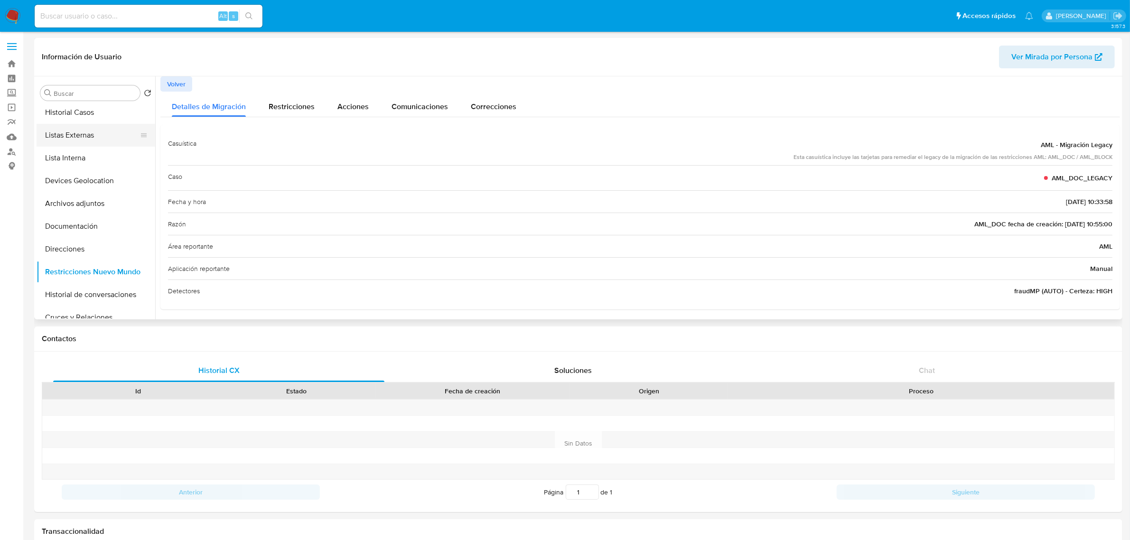
scroll to position [0, 0]
click at [89, 164] on button "Historial Casos" at bounding box center [92, 161] width 111 height 23
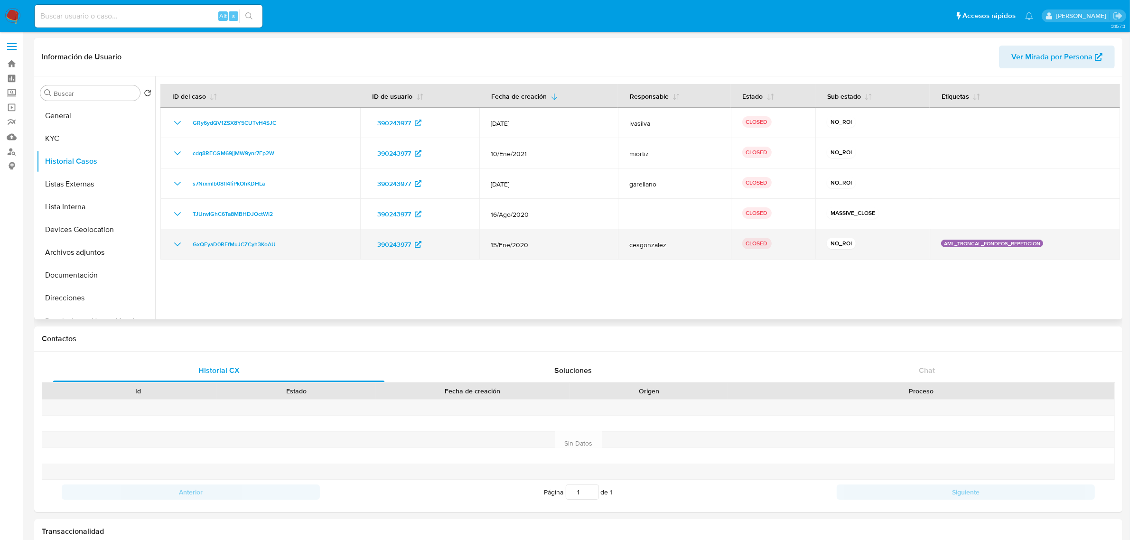
click at [171, 251] on td "GxQFyaD0RFfMuJCZCyh3KoAU" at bounding box center [260, 244] width 200 height 30
click at [177, 246] on icon "Mostrar/Ocultar" at bounding box center [177, 244] width 11 height 11
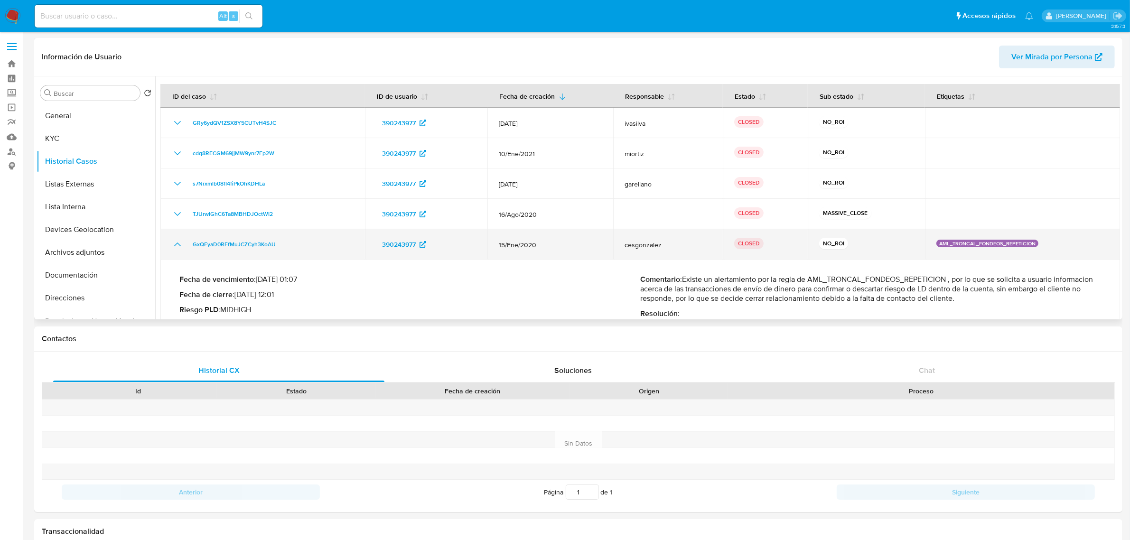
click at [177, 244] on icon "Mostrar/Ocultar" at bounding box center [177, 244] width 11 height 11
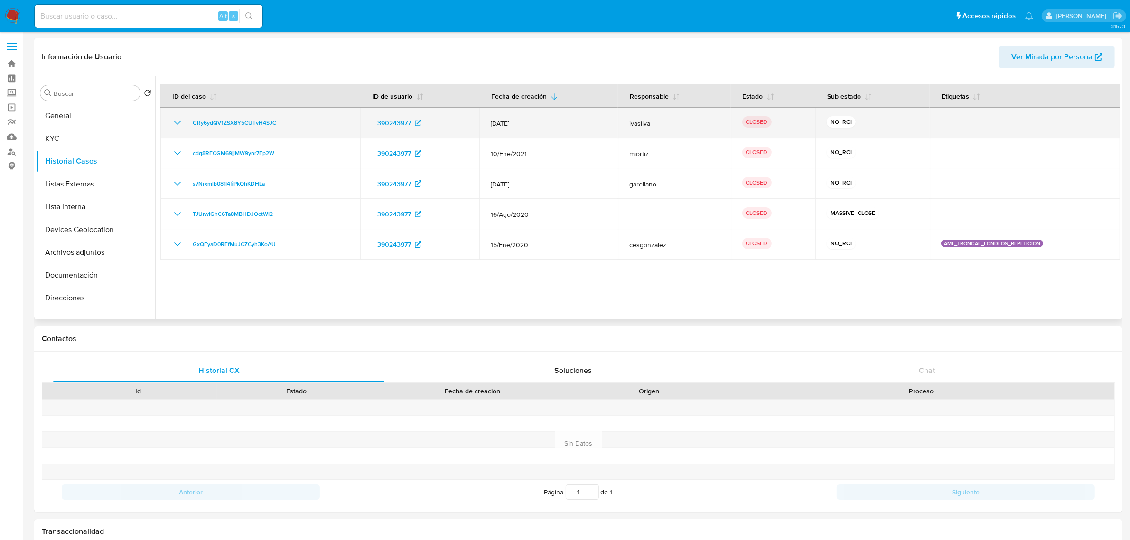
click at [179, 124] on icon "Mostrar/Ocultar" at bounding box center [177, 122] width 11 height 11
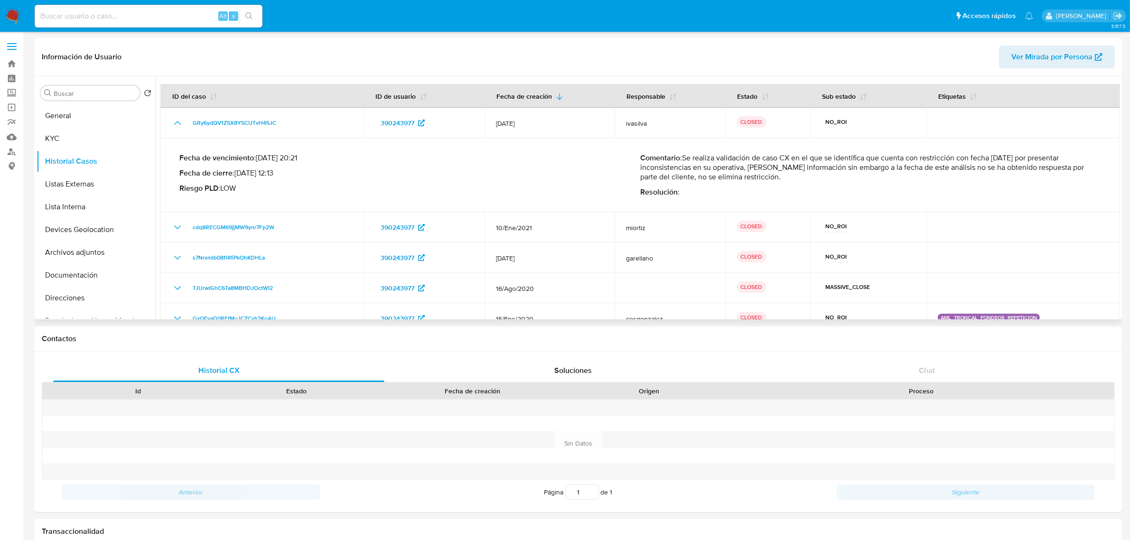
drag, startPoint x: 687, startPoint y: 158, endPoint x: 763, endPoint y: 178, distance: 78.6
click at [768, 177] on p "Comentario : Se realiza validación de caso CX en el que se identifica que cuent…" at bounding box center [870, 167] width 461 height 28
drag, startPoint x: 768, startPoint y: 203, endPoint x: 772, endPoint y: 207, distance: 5.7
click at [769, 203] on div "Fecha de vencimiento : 12/06/2023 20:21 Fecha de cierre : 07/06/2023 12:13 Ries…" at bounding box center [640, 175] width 922 height 59
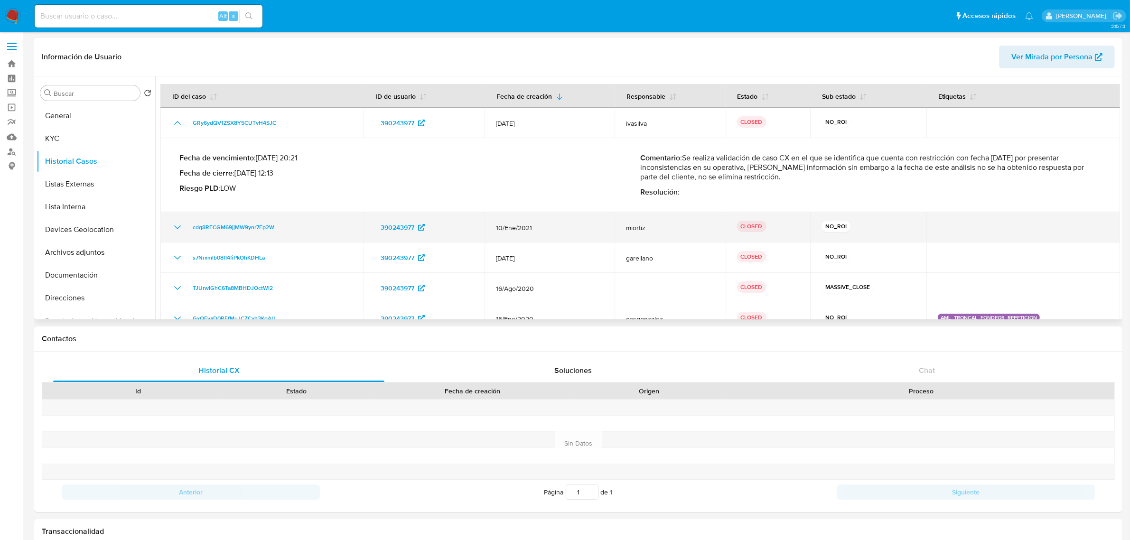
click at [177, 233] on icon "Mostrar/Ocultar" at bounding box center [177, 227] width 11 height 11
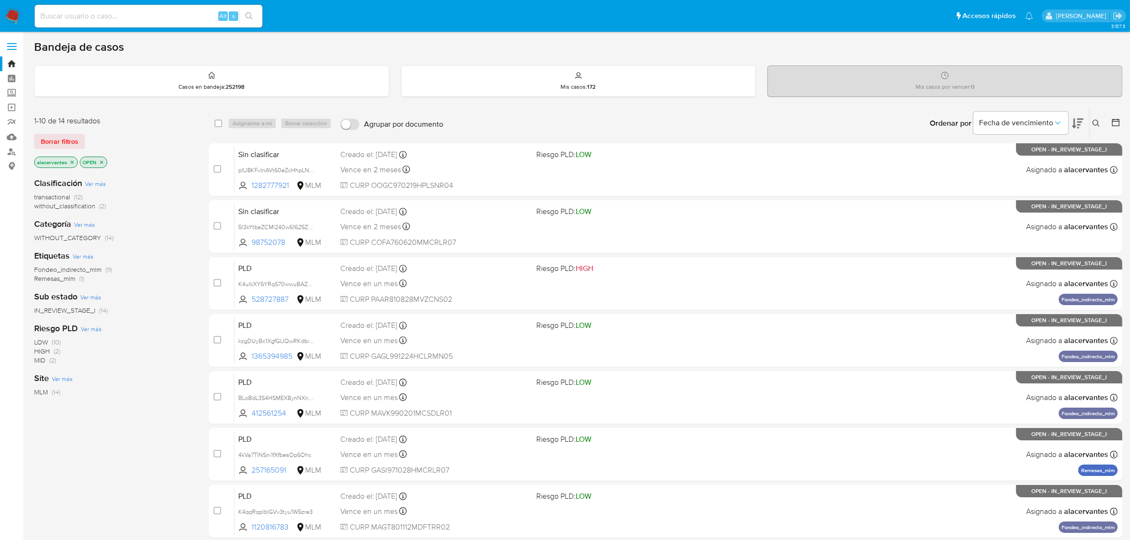
click at [105, 203] on span "(2)" at bounding box center [102, 205] width 7 height 9
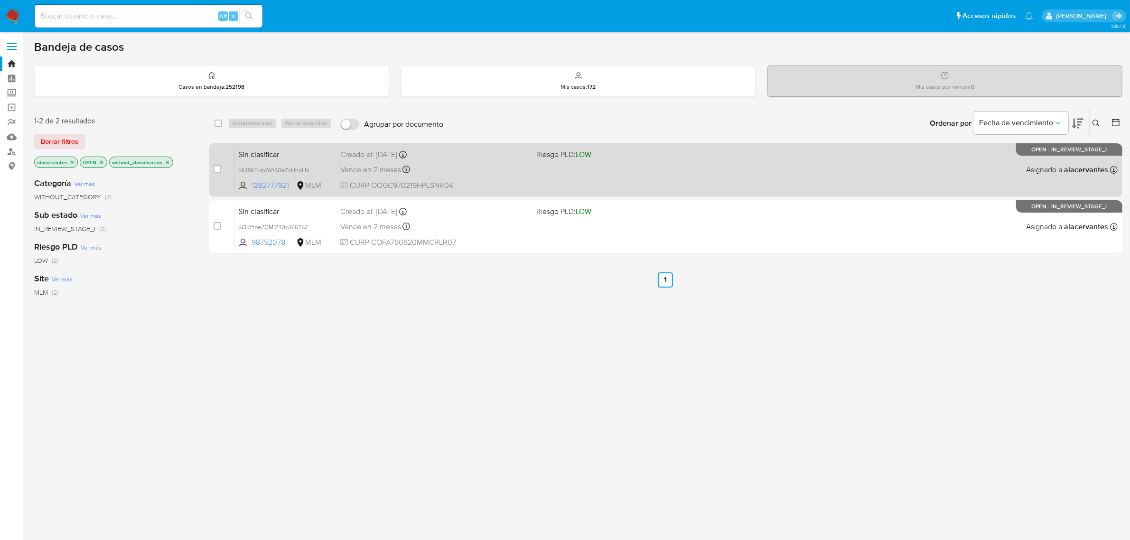
click at [525, 158] on div "Creado el: 01/09/2025 Creado el: 01/09/2025 12:15:06" at bounding box center [434, 155] width 189 height 10
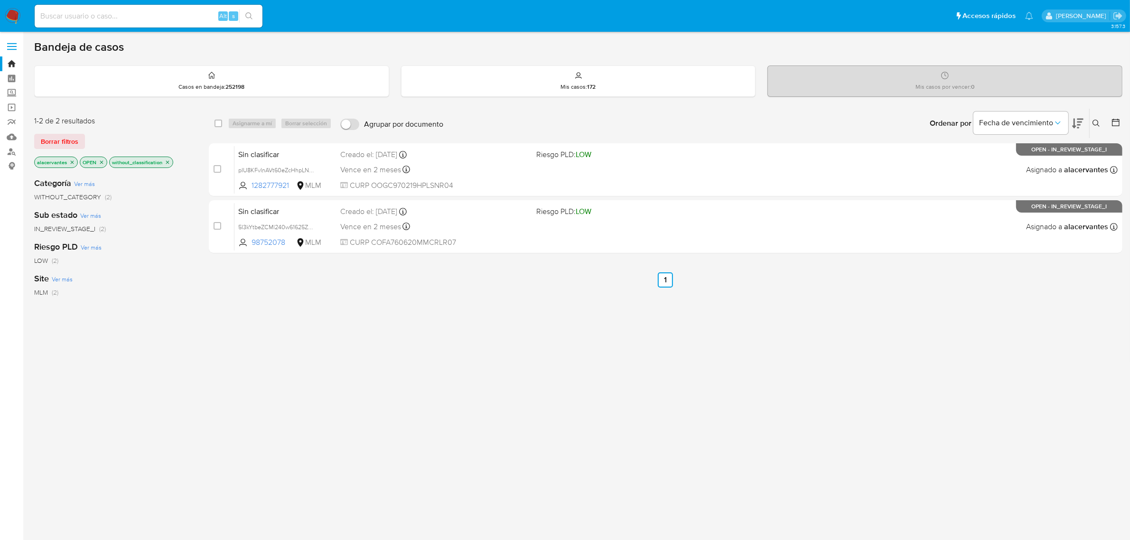
drag, startPoint x: 13, startPoint y: 17, endPoint x: 58, endPoint y: 1, distance: 47.7
click at [13, 17] on img at bounding box center [13, 16] width 16 height 16
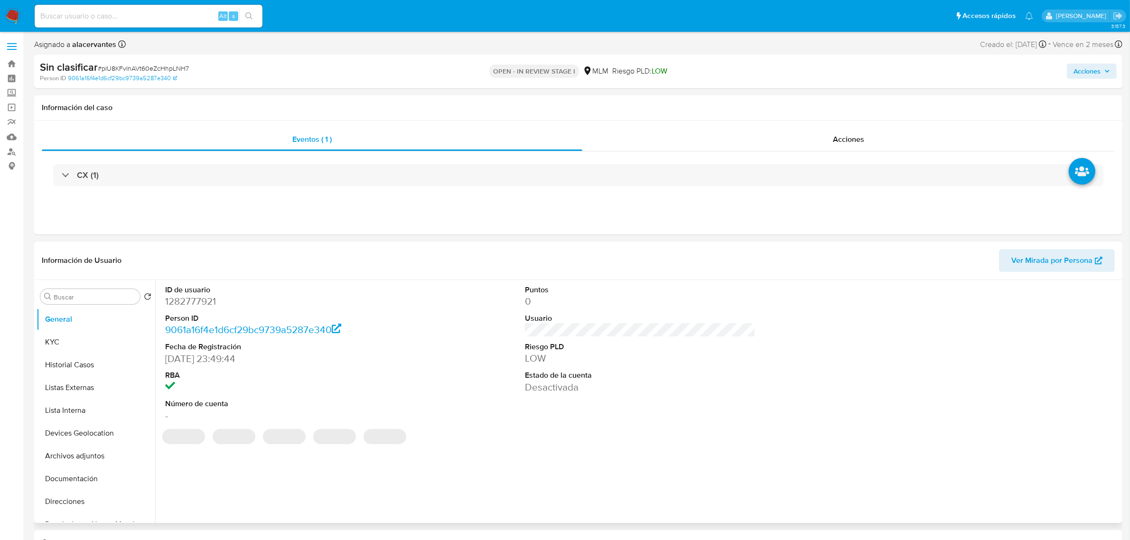
select select "10"
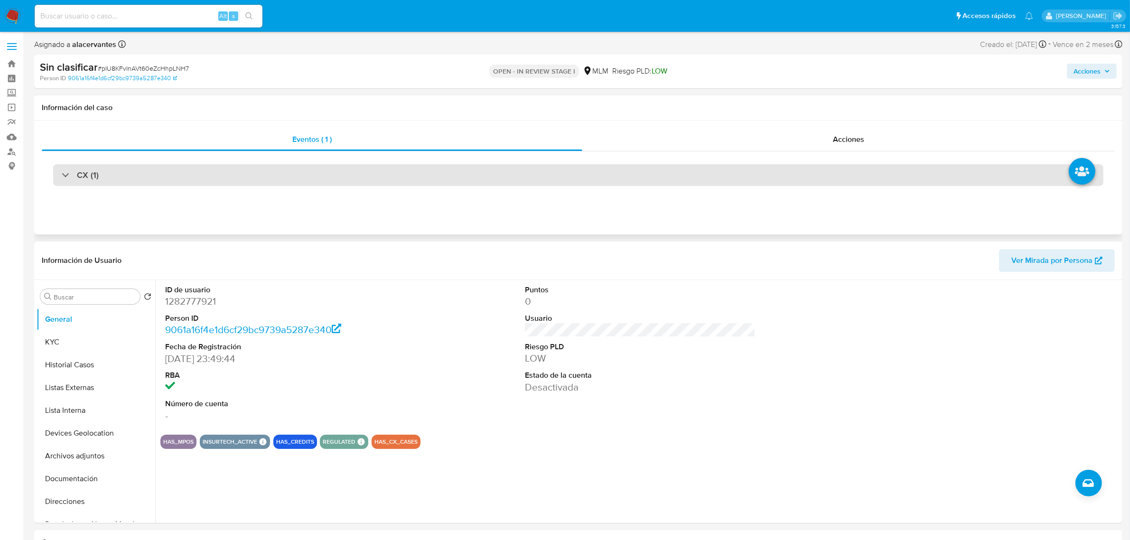
click at [58, 178] on div "CX (1)" at bounding box center [578, 175] width 1050 height 22
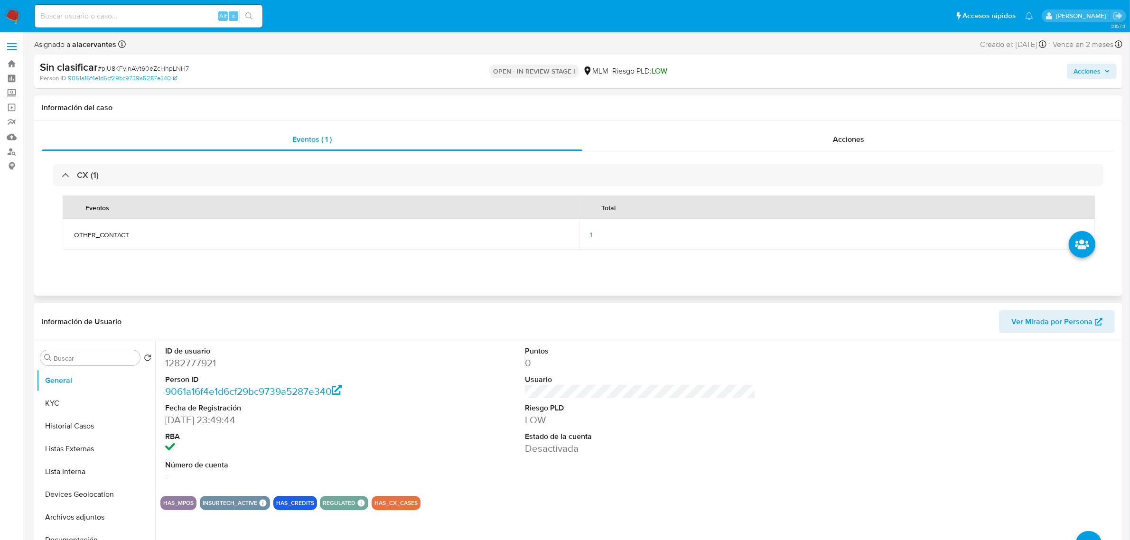
click at [592, 235] on span "1" at bounding box center [591, 234] width 2 height 9
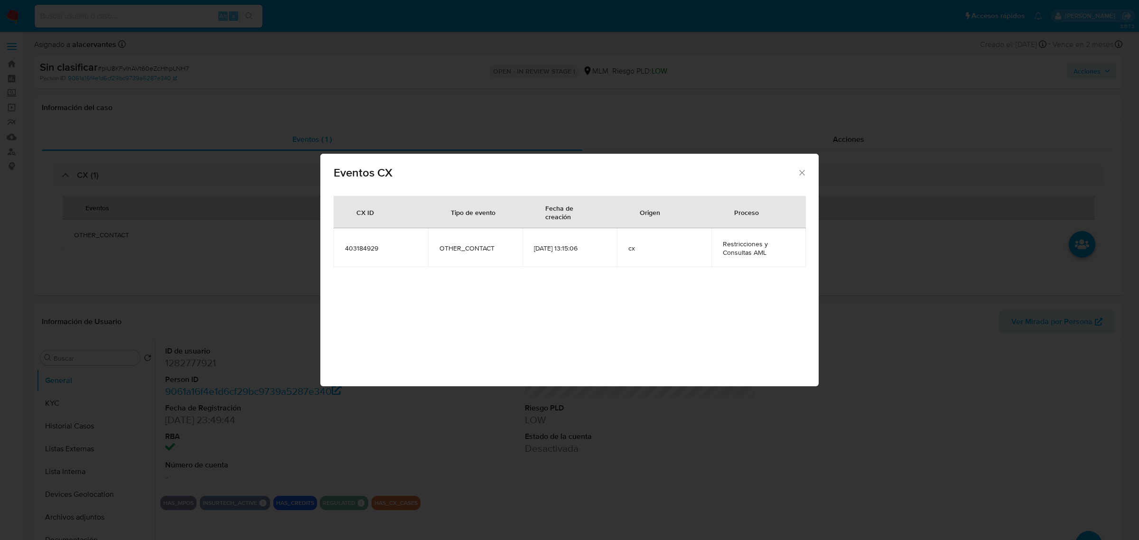
click at [803, 172] on icon "Cerrar" at bounding box center [801, 172] width 9 height 9
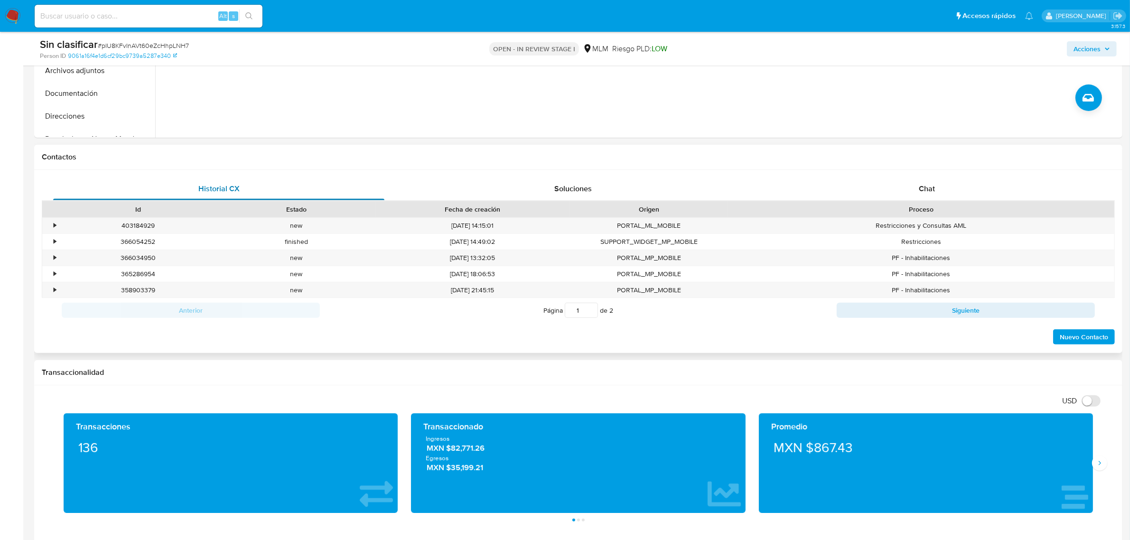
scroll to position [237, 0]
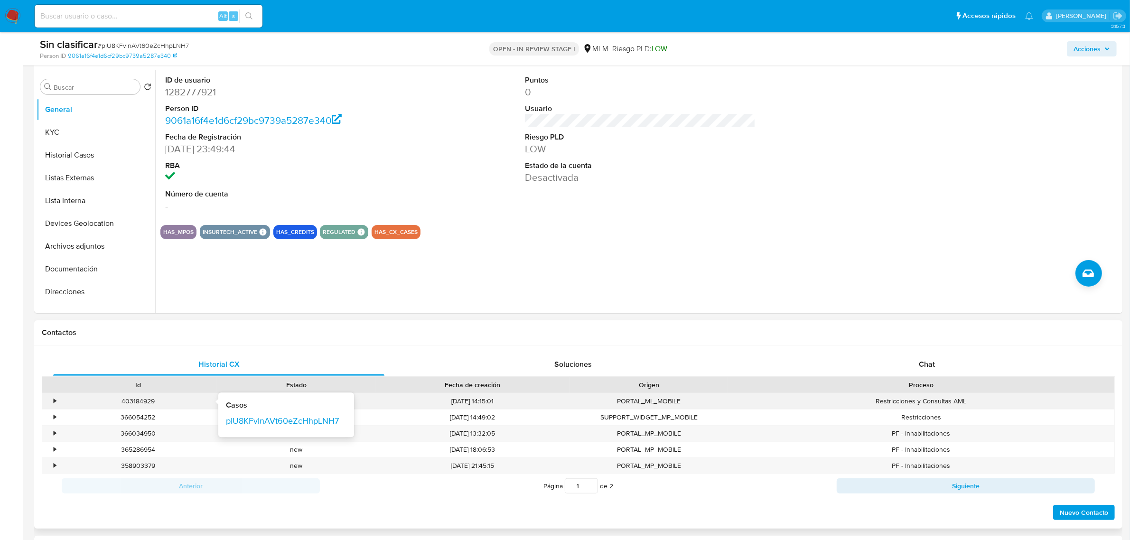
click at [110, 402] on div "403184929" at bounding box center [137, 401] width 145 height 9
click at [57, 402] on div "•" at bounding box center [50, 401] width 17 height 16
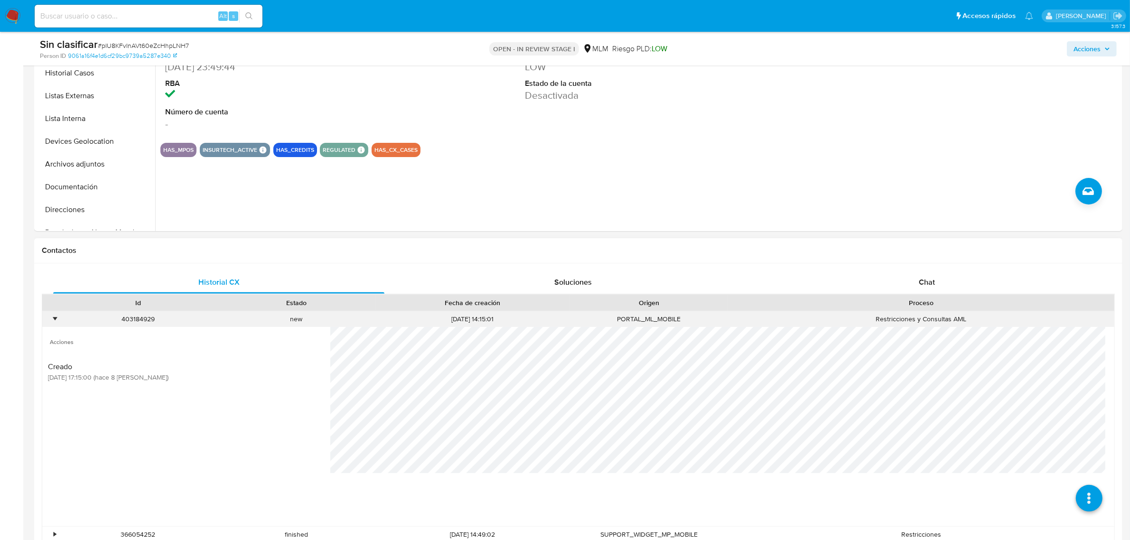
scroll to position [475, 0]
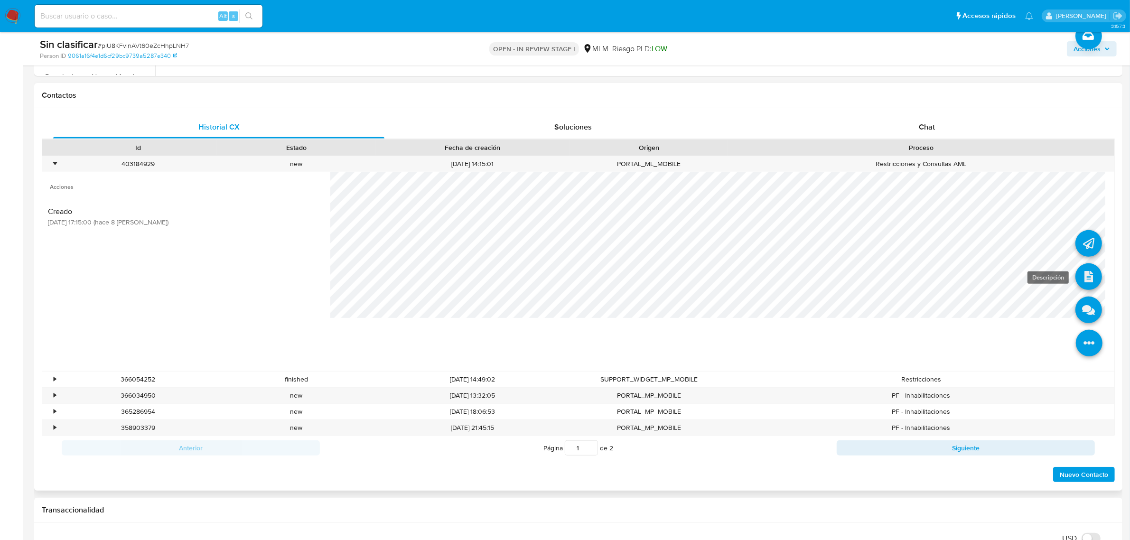
click at [1076, 281] on icon at bounding box center [1089, 276] width 27 height 27
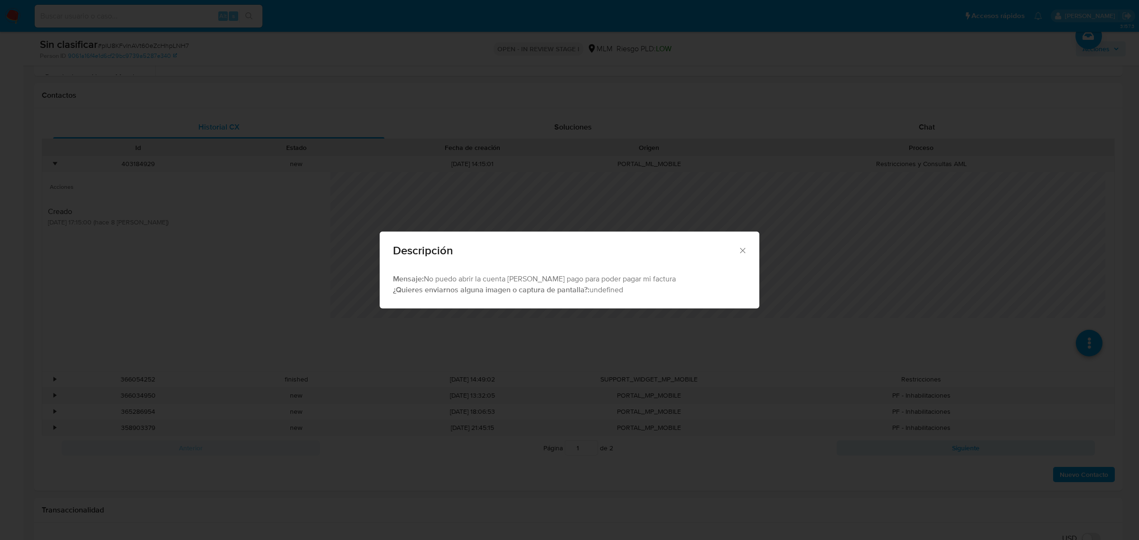
click at [741, 247] on icon "Cerrar" at bounding box center [742, 250] width 9 height 9
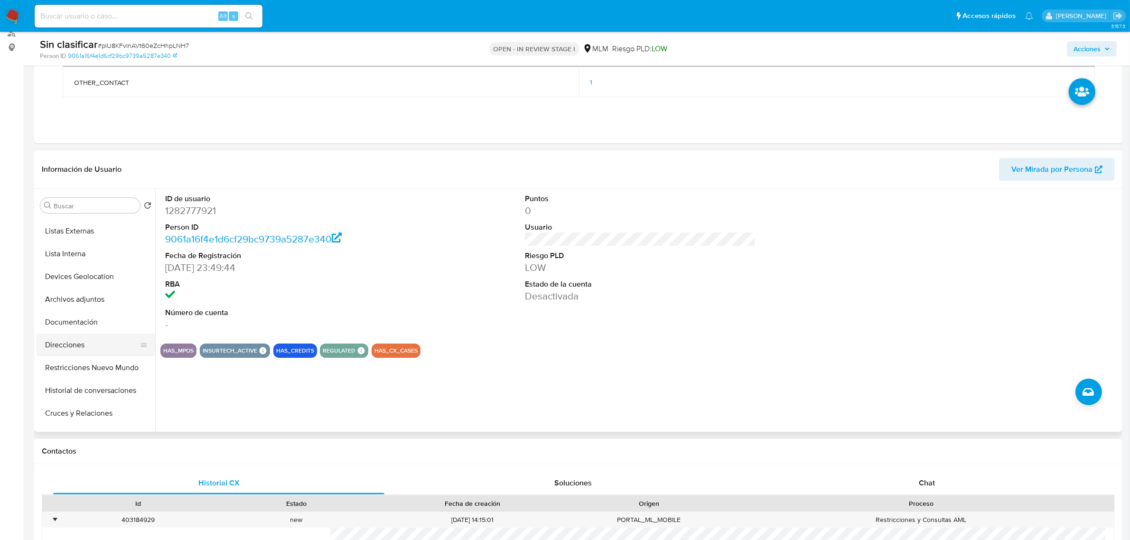
scroll to position [119, 0]
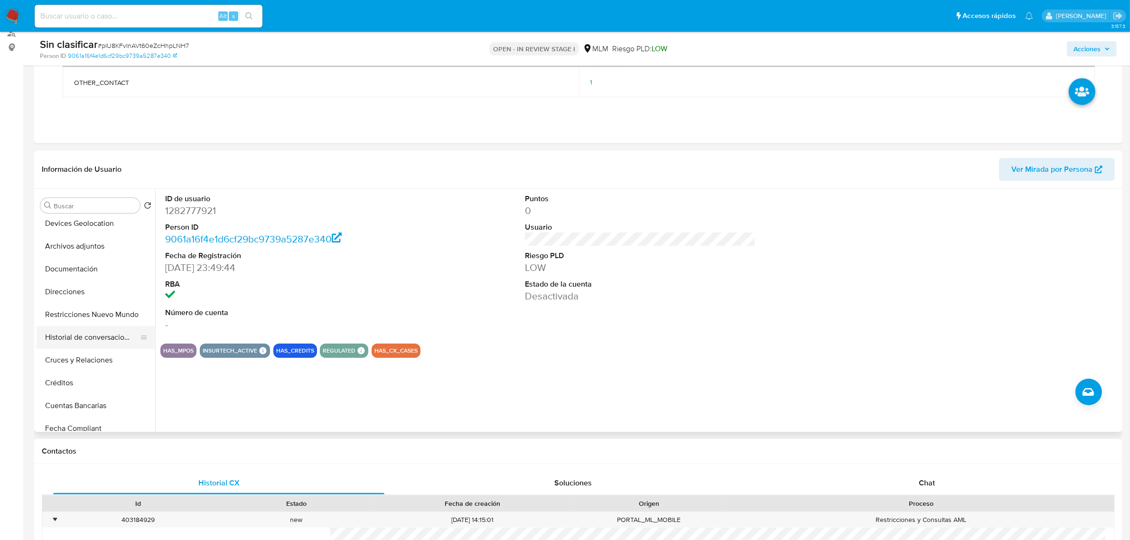
click at [88, 320] on button "Restricciones Nuevo Mundo" at bounding box center [96, 314] width 119 height 23
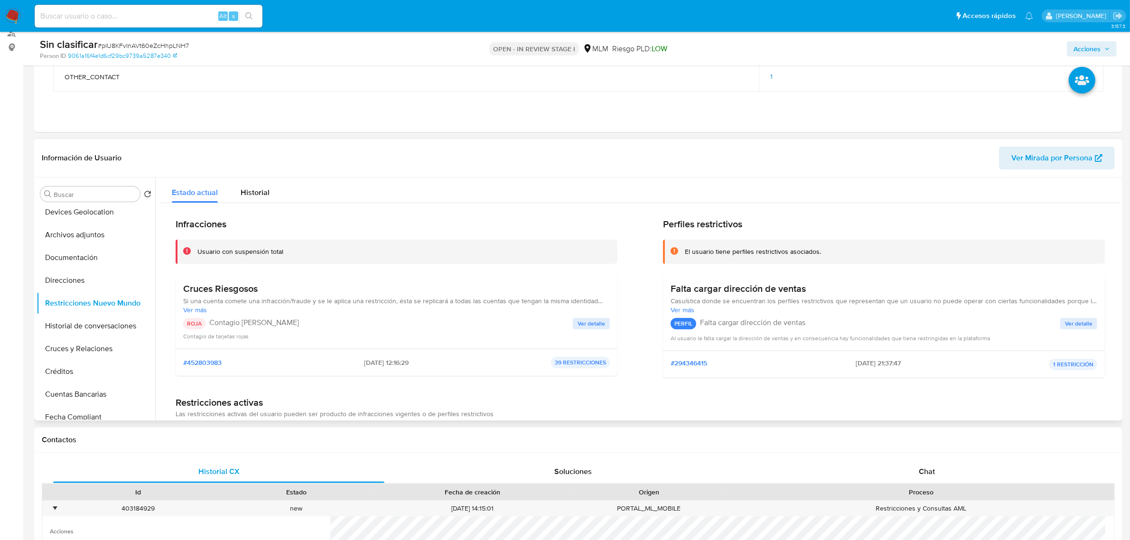
click at [598, 319] on span "Ver detalle" at bounding box center [592, 323] width 28 height 9
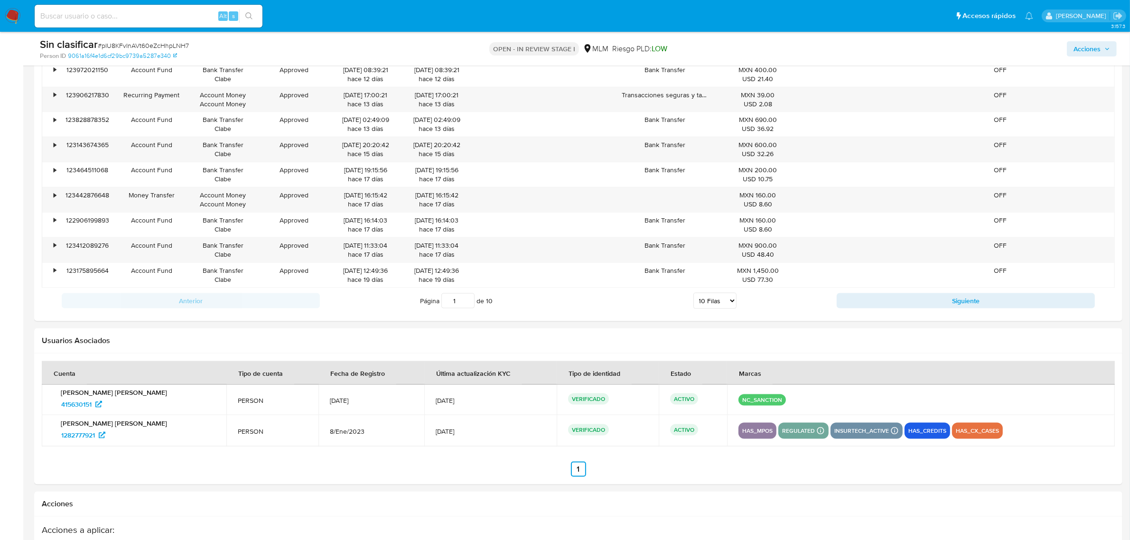
scroll to position [1483, 0]
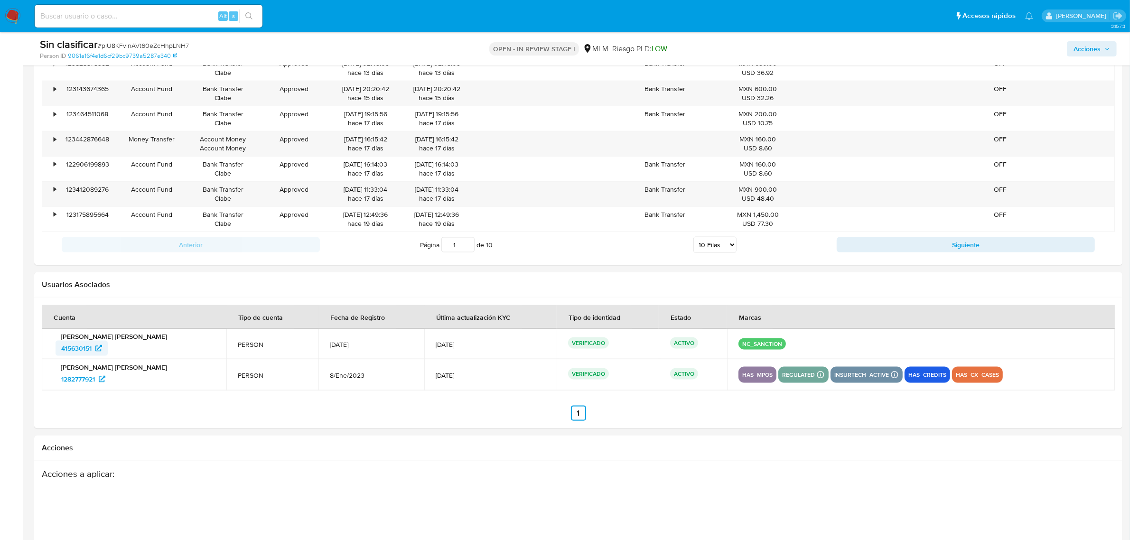
click at [81, 352] on span "415630151" at bounding box center [76, 348] width 30 height 15
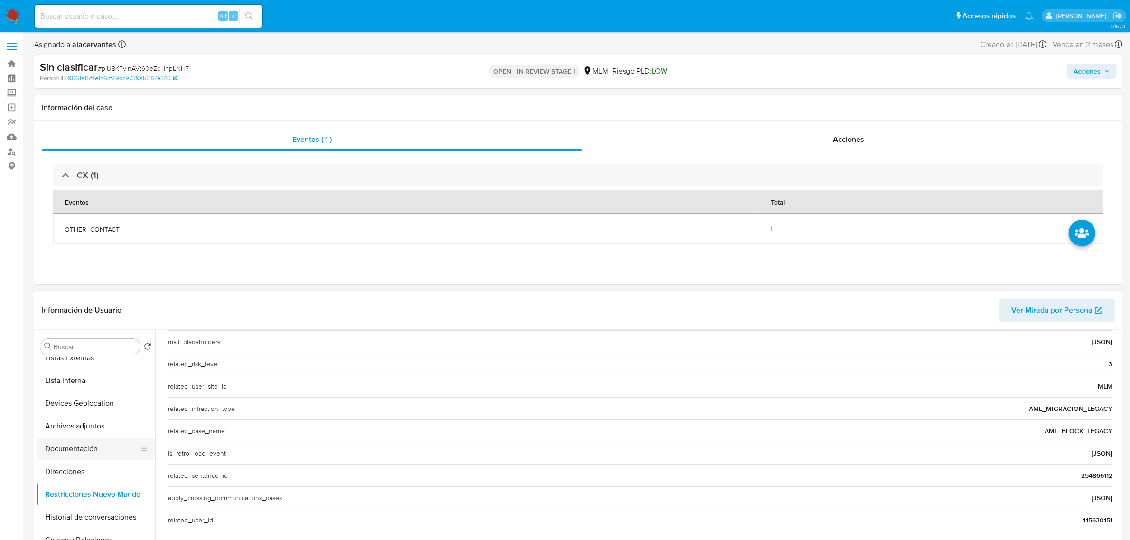
scroll to position [59, 0]
click at [112, 466] on button "Documentación" at bounding box center [92, 469] width 111 height 23
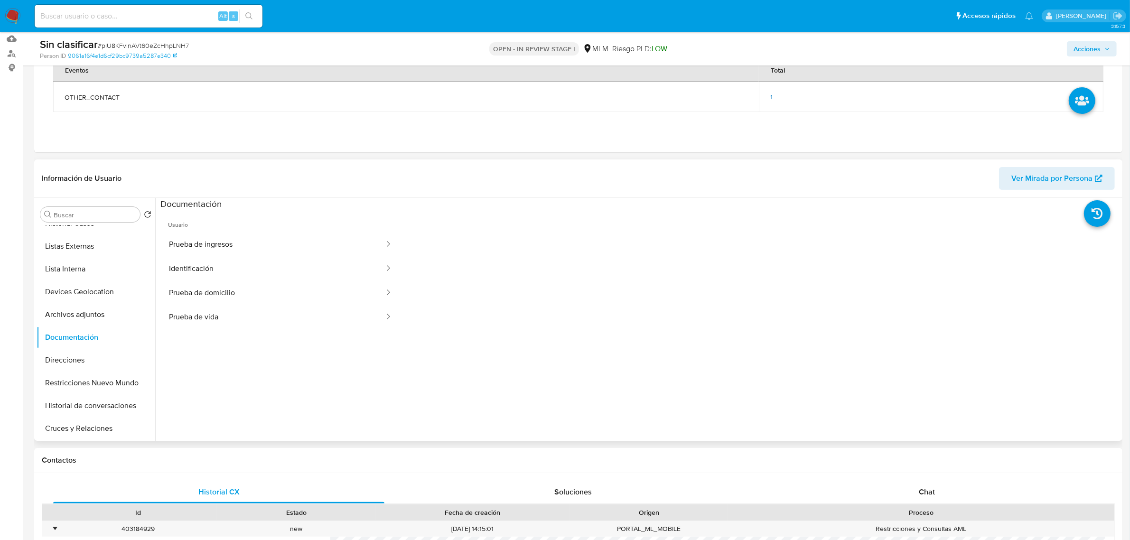
scroll to position [119, 0]
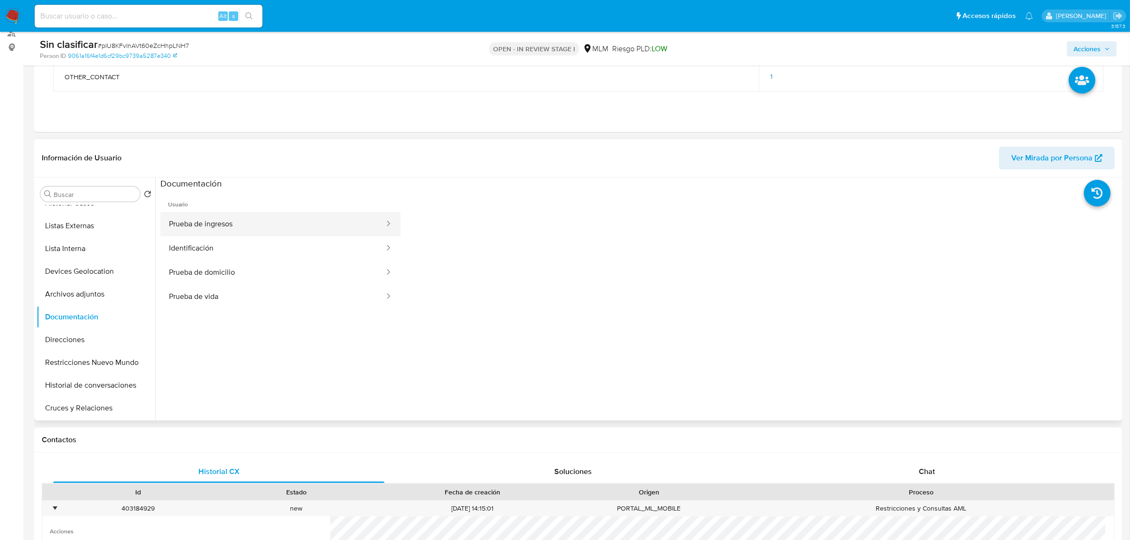
click at [309, 227] on button "Prueba de ingresos" at bounding box center [272, 224] width 225 height 24
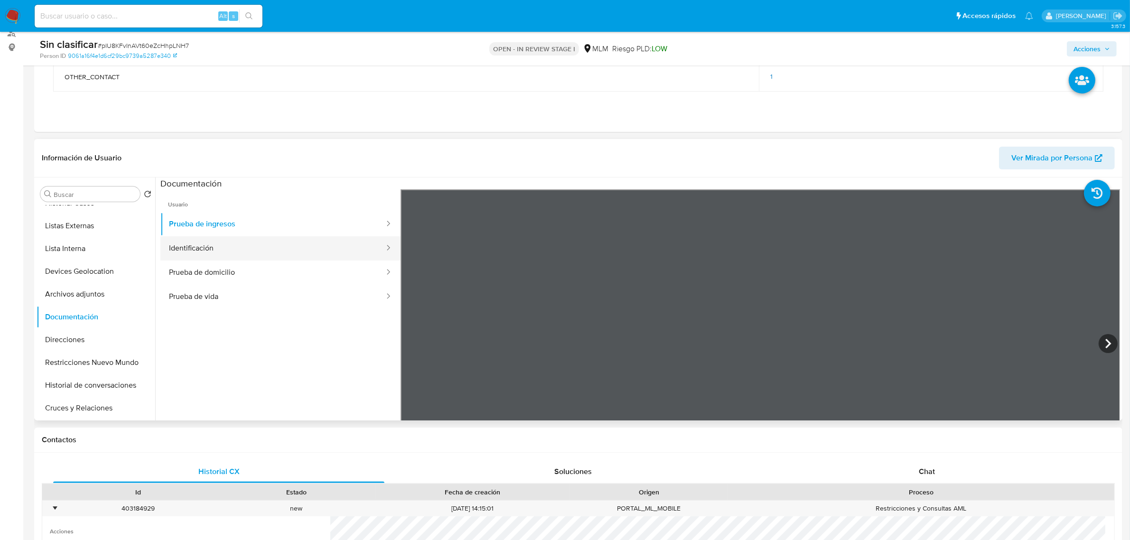
click at [288, 253] on button "Identificación" at bounding box center [272, 248] width 225 height 24
click at [262, 282] on button "Prueba de domicilio" at bounding box center [272, 273] width 225 height 24
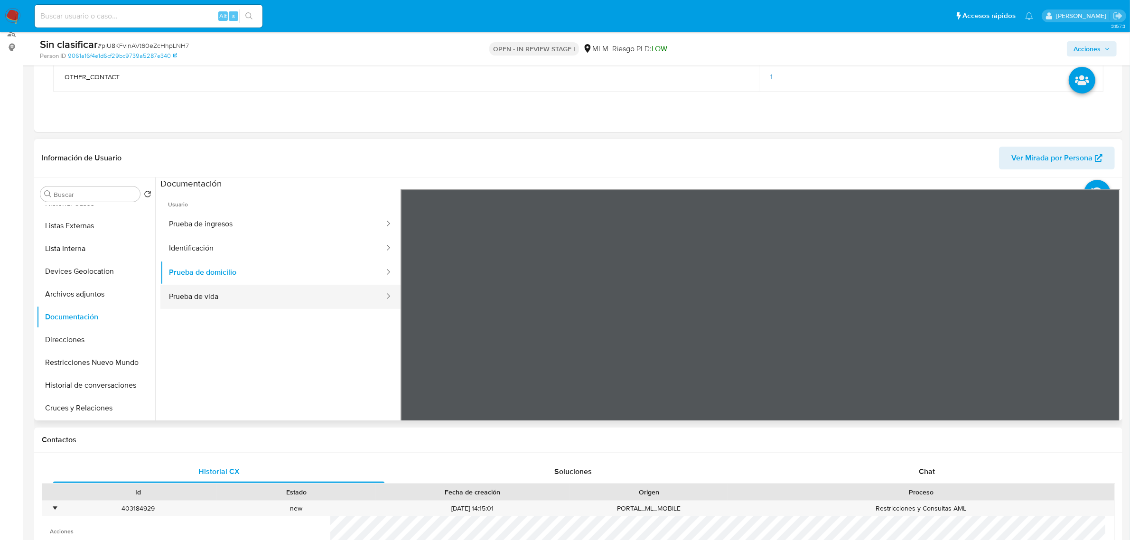
click at [307, 300] on button "Prueba de vida" at bounding box center [272, 297] width 225 height 24
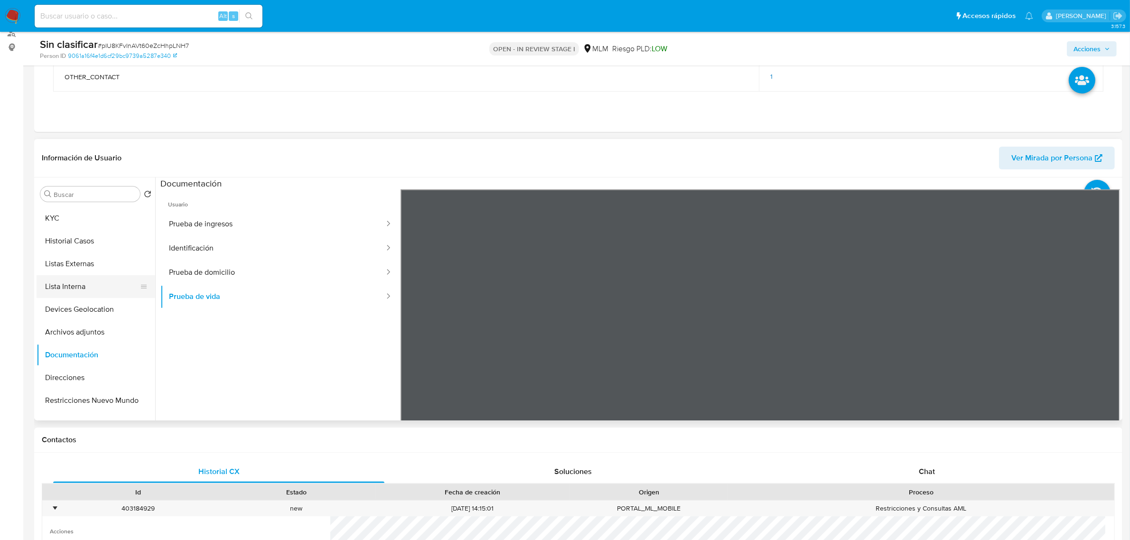
scroll to position [0, 0]
click at [91, 243] on button "KYC" at bounding box center [92, 239] width 111 height 23
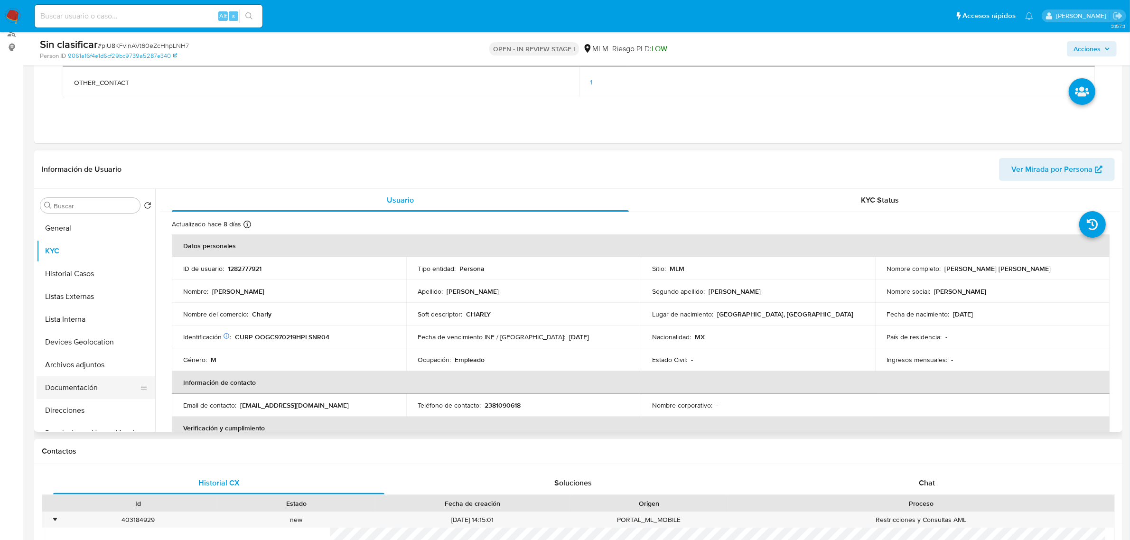
click at [88, 387] on button "Documentación" at bounding box center [92, 387] width 111 height 23
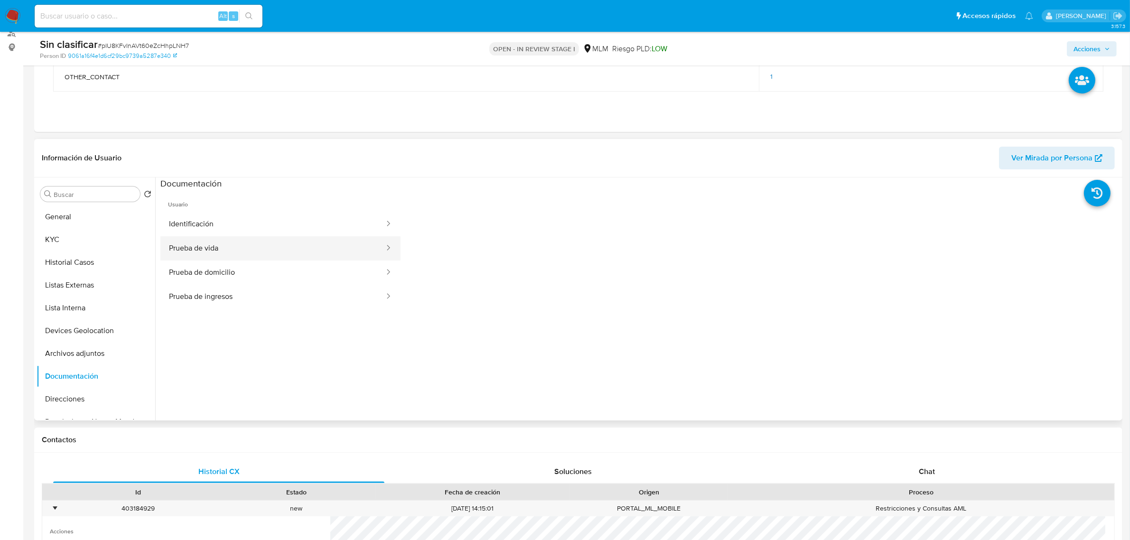
click at [236, 248] on button "Prueba de vida" at bounding box center [272, 248] width 225 height 24
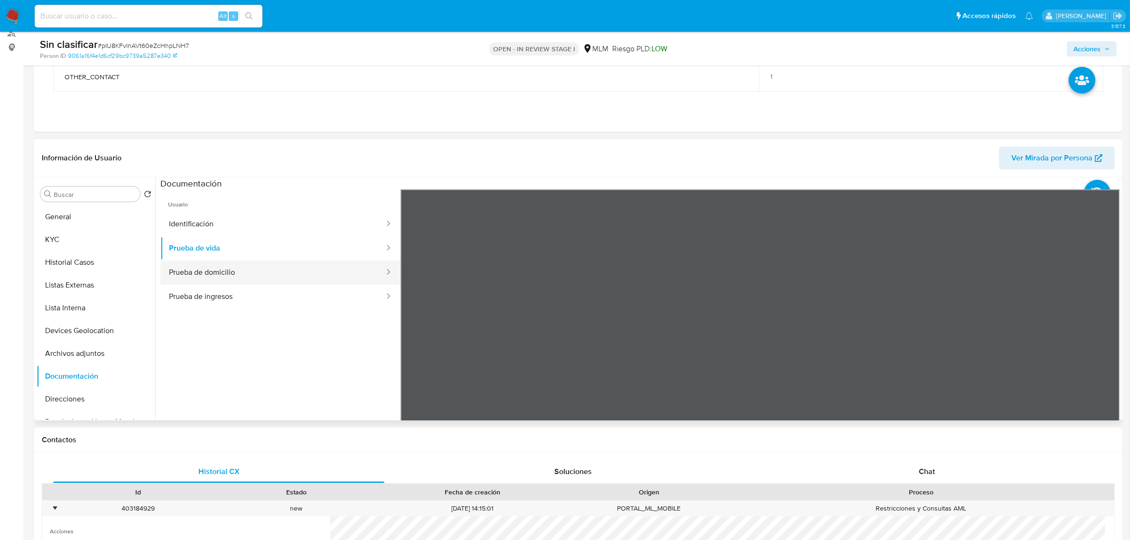
click at [241, 270] on button "Prueba de domicilio" at bounding box center [272, 273] width 225 height 24
click at [252, 231] on button "Identificación" at bounding box center [272, 224] width 225 height 24
click at [98, 268] on button "Historial Casos" at bounding box center [92, 262] width 111 height 23
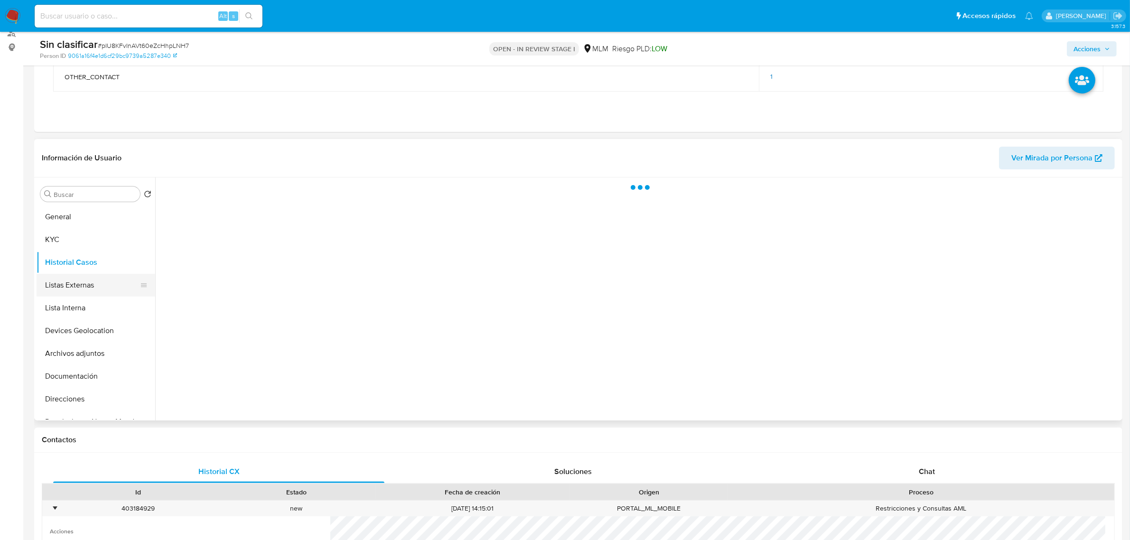
click at [95, 285] on button "Listas Externas" at bounding box center [92, 285] width 111 height 23
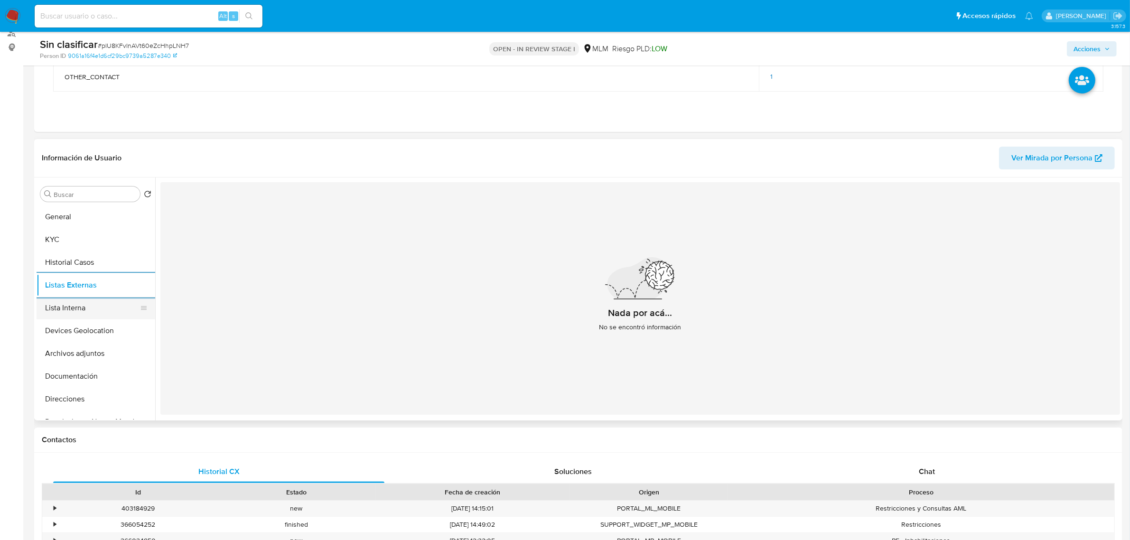
drag, startPoint x: 89, startPoint y: 311, endPoint x: 100, endPoint y: 311, distance: 10.9
click at [89, 311] on button "Lista Interna" at bounding box center [92, 308] width 111 height 23
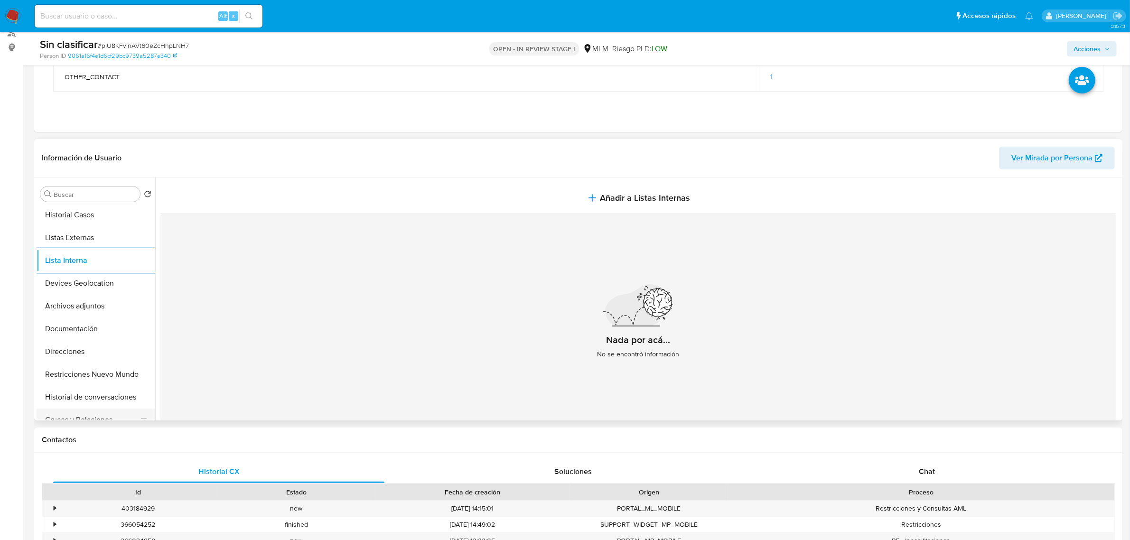
scroll to position [119, 0]
click at [93, 300] on button "Restricciones Nuevo Mundo" at bounding box center [92, 303] width 111 height 23
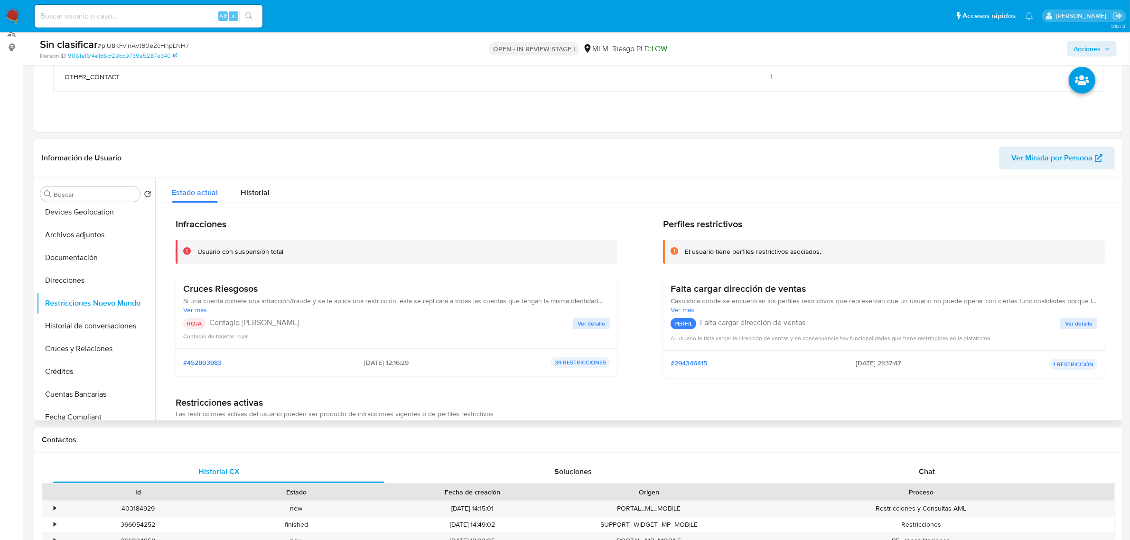
click at [566, 317] on div "Cruces Riesgosos Si una cuenta comete una infracción/fraude y se le aplica una …" at bounding box center [396, 312] width 427 height 58
click at [578, 321] on span "Ver detalle" at bounding box center [592, 323] width 28 height 9
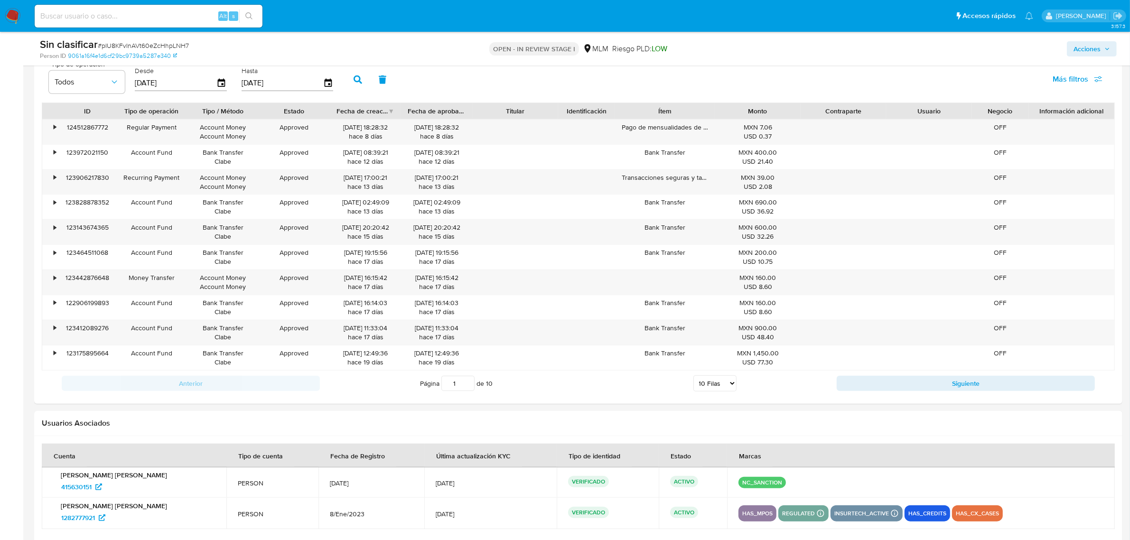
scroll to position [1246, 0]
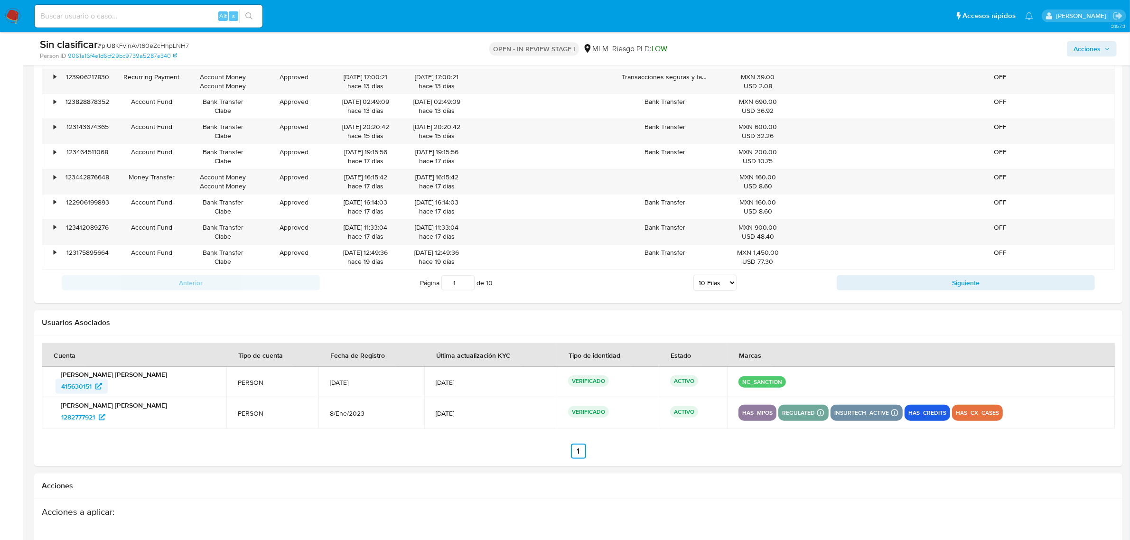
click at [93, 390] on span "415630151" at bounding box center [81, 386] width 41 height 15
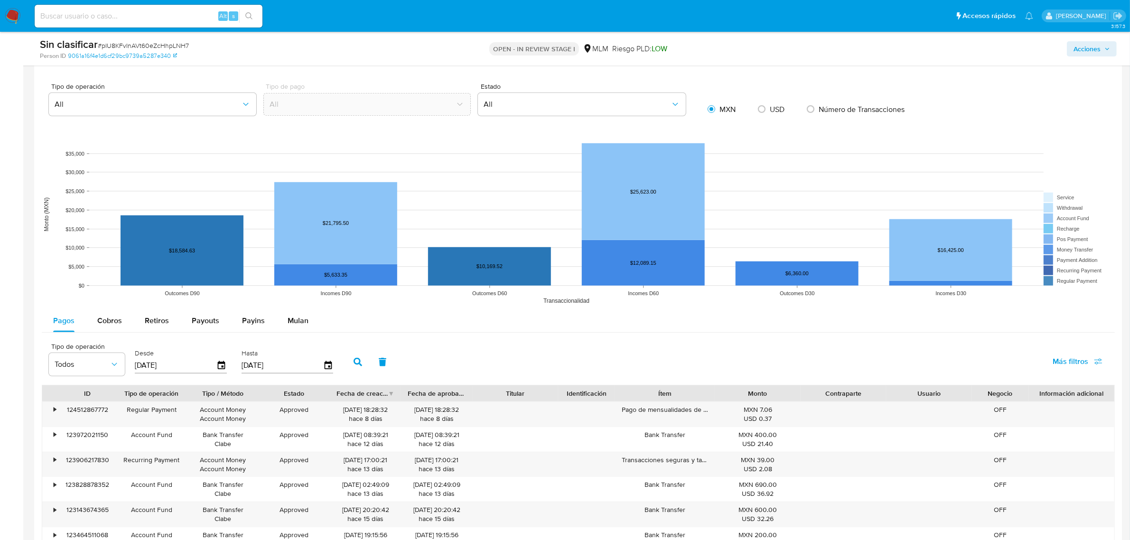
scroll to position [712, 0]
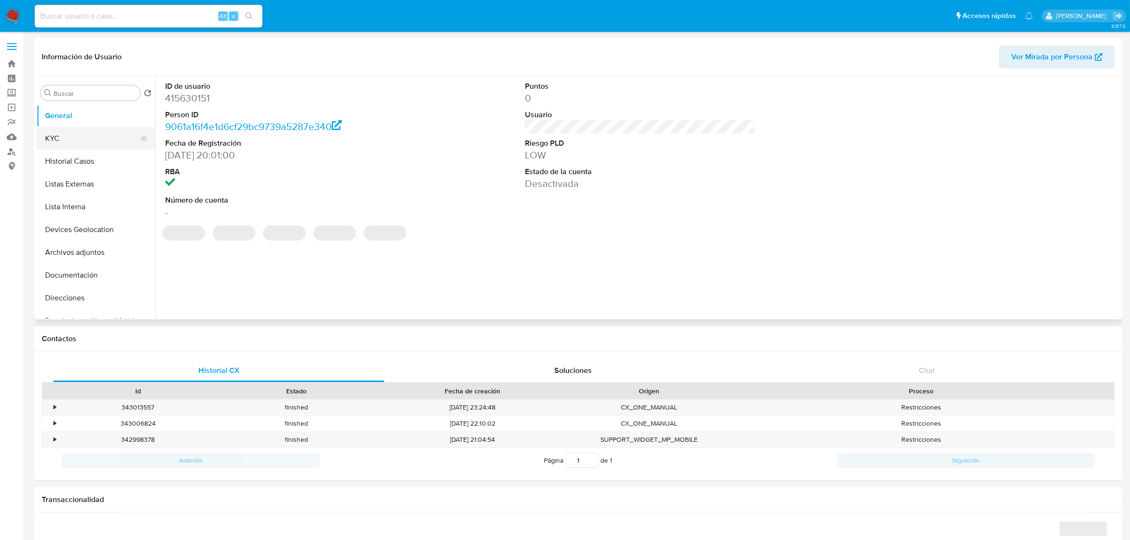
select select "10"
click at [89, 162] on button "Historial Casos" at bounding box center [92, 161] width 111 height 23
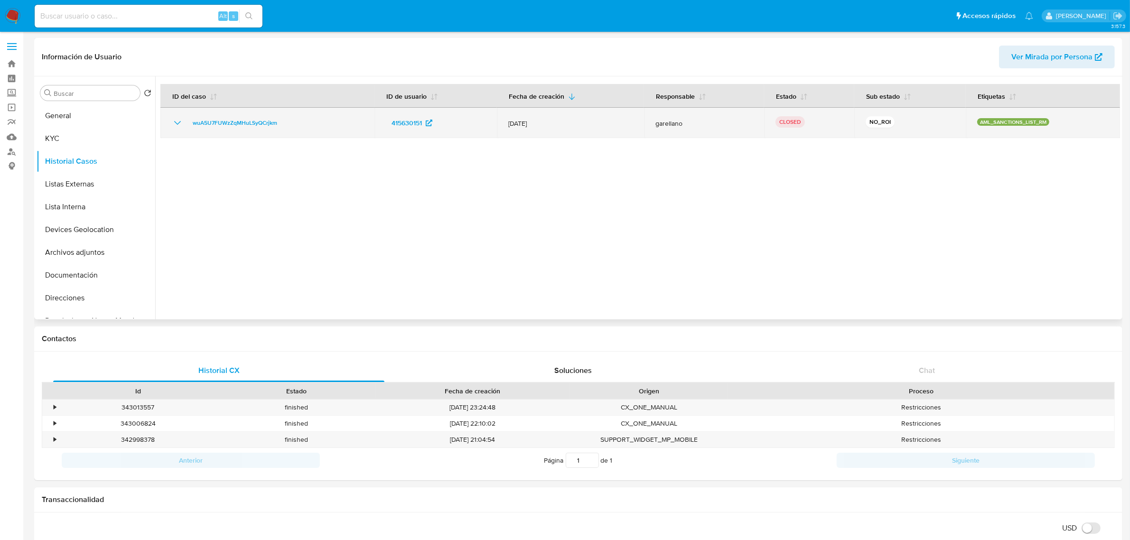
click at [178, 122] on icon "Mostrar/Ocultar" at bounding box center [177, 122] width 11 height 11
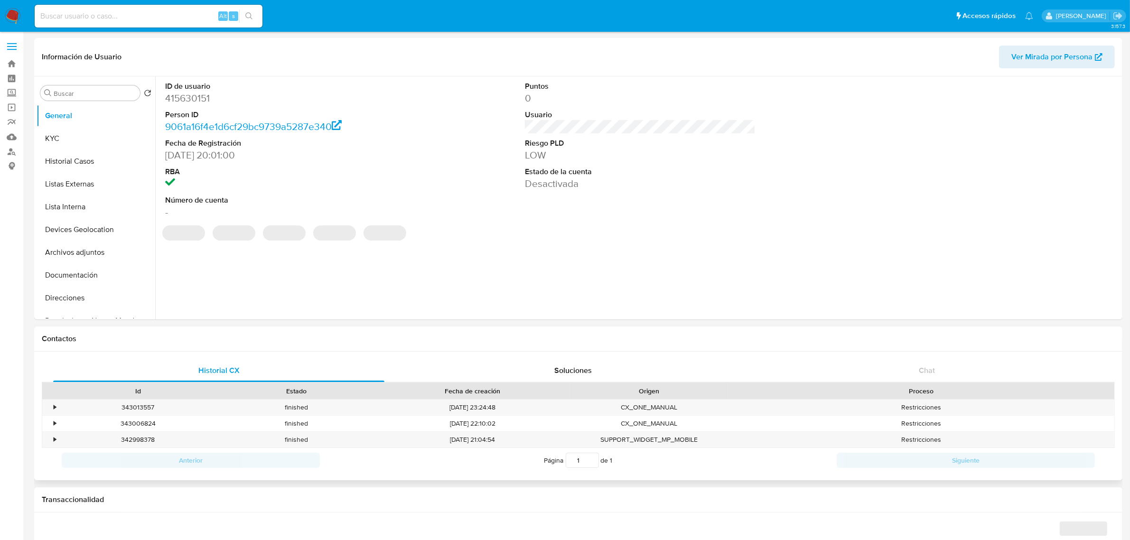
select select "10"
click at [98, 274] on button "Documentación" at bounding box center [92, 275] width 111 height 23
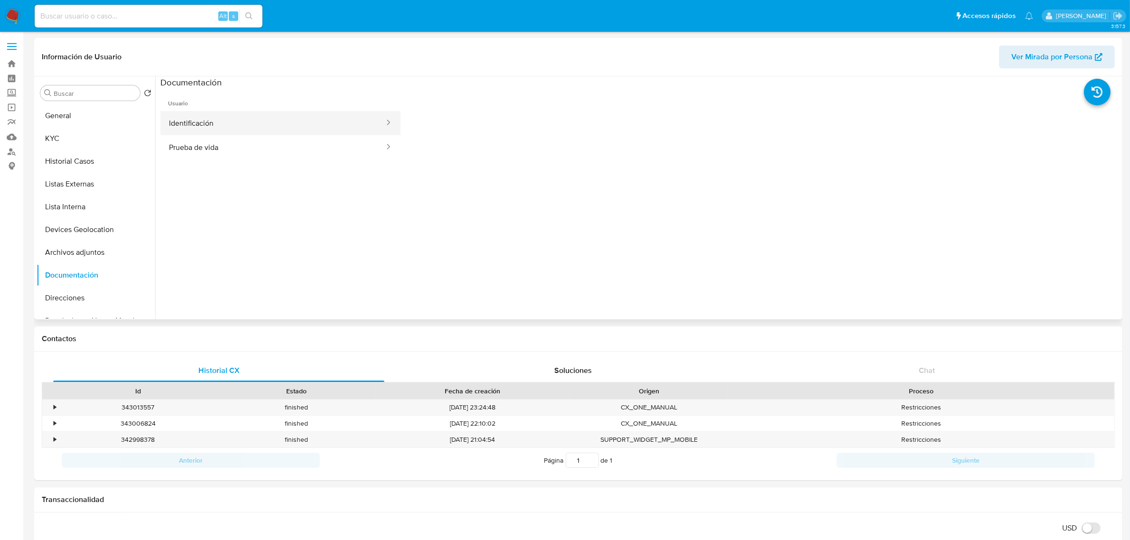
click at [269, 129] on button "Identificación" at bounding box center [272, 123] width 225 height 24
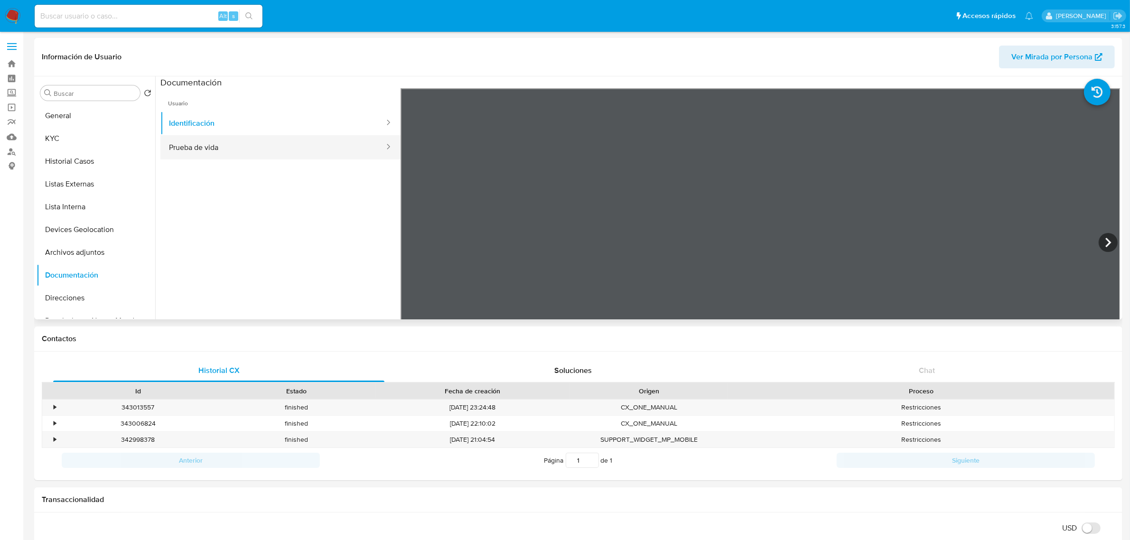
click at [230, 147] on button "Prueba de vida" at bounding box center [272, 147] width 225 height 24
click at [66, 121] on button "General" at bounding box center [92, 115] width 111 height 23
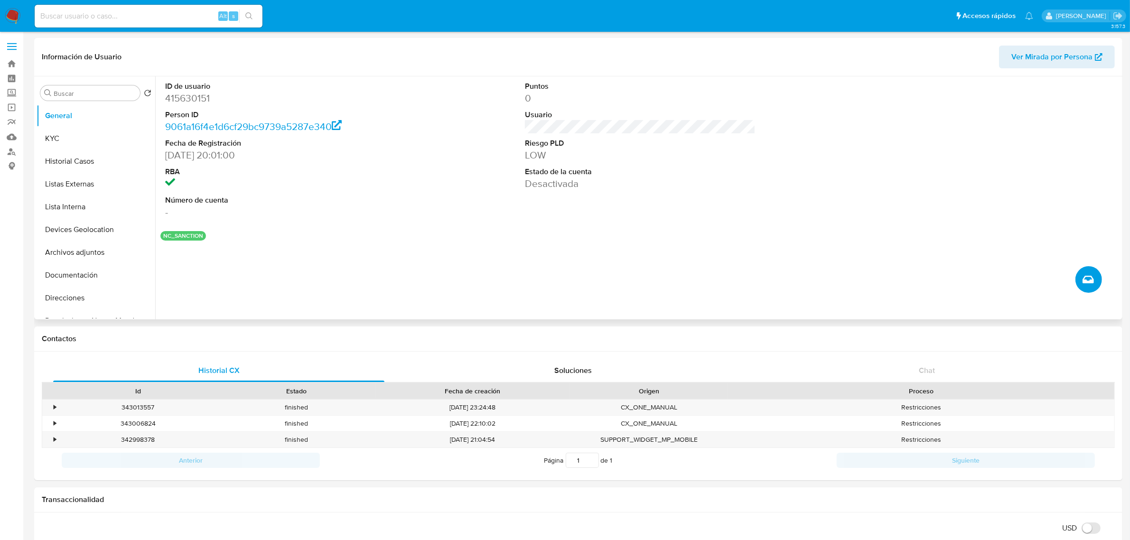
click at [1088, 287] on button "Crear caso manual" at bounding box center [1089, 279] width 27 height 27
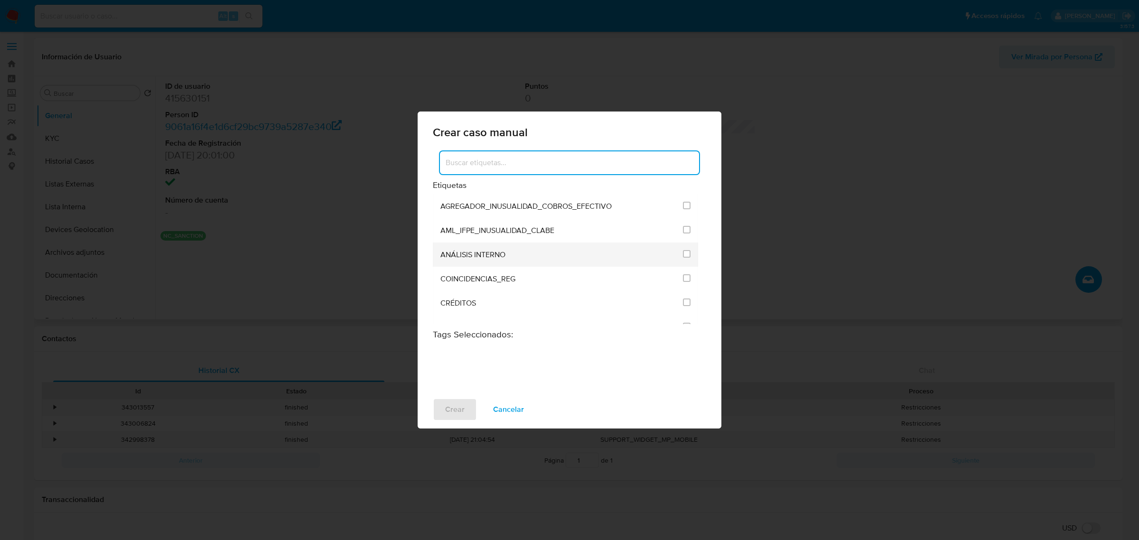
click at [572, 254] on div "ANÁLISIS INTERNO" at bounding box center [558, 255] width 237 height 24
click at [683, 253] on input "1888" at bounding box center [687, 254] width 8 height 8
checkbox input "true"
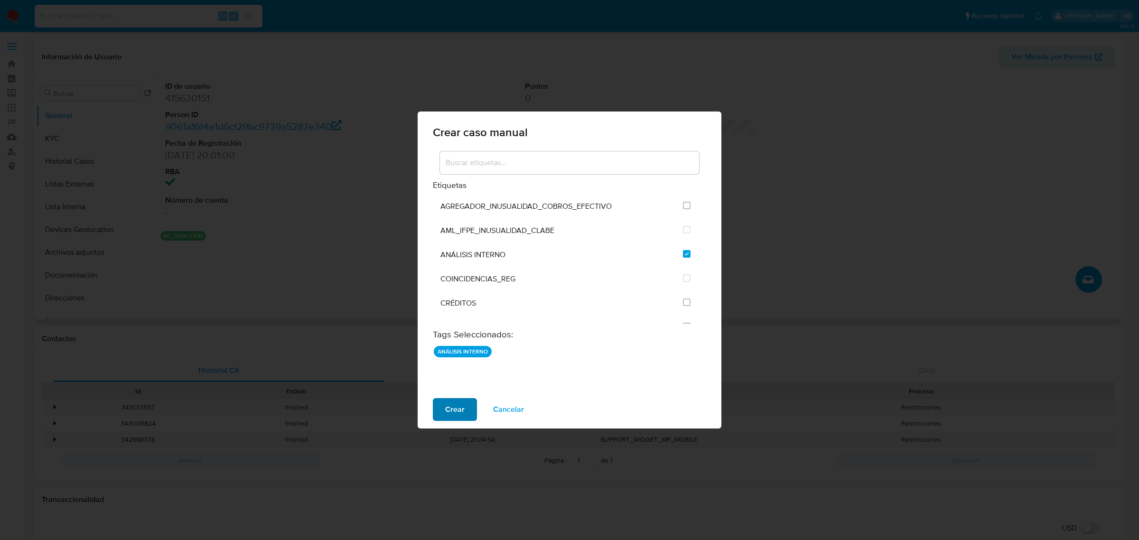
click at [451, 412] on span "Crear" at bounding box center [454, 409] width 19 height 21
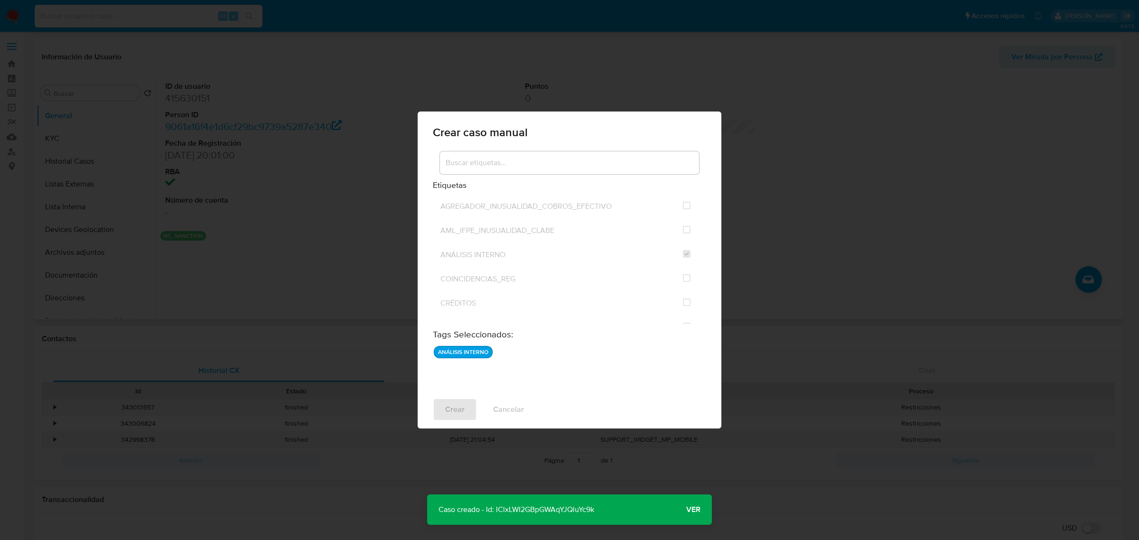
click at [704, 508] on button "Ver" at bounding box center [693, 509] width 37 height 23
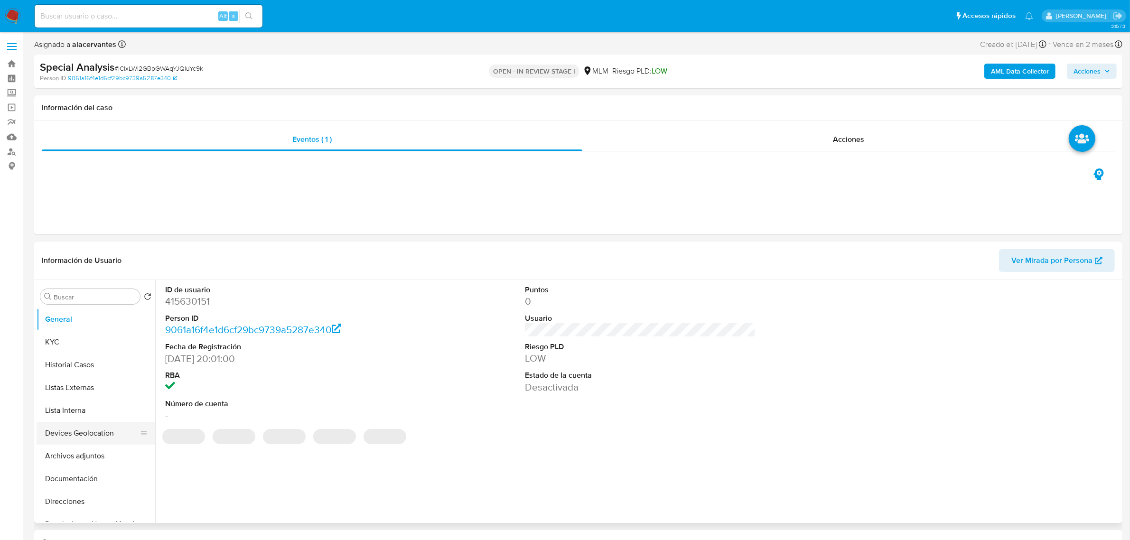
select select "10"
click at [95, 456] on button "Archivos adjuntos" at bounding box center [92, 456] width 111 height 23
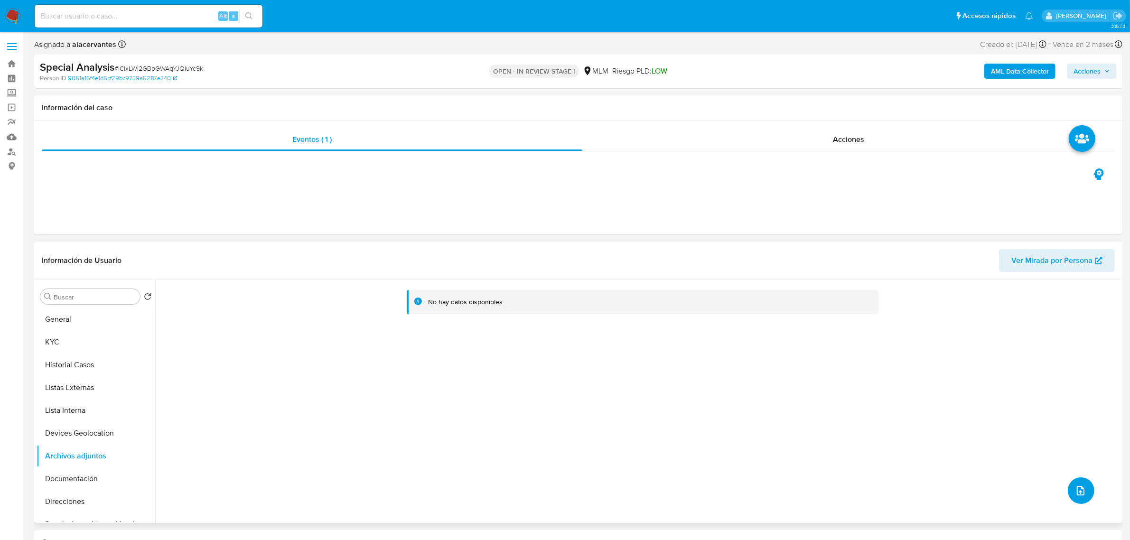
click at [1083, 499] on button "upload-file" at bounding box center [1081, 490] width 27 height 27
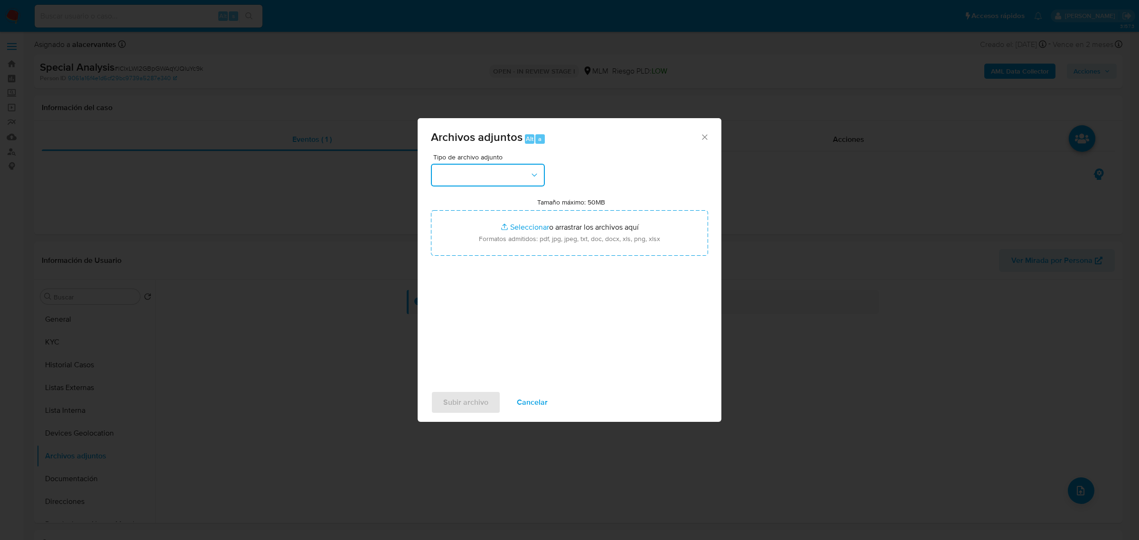
click at [502, 178] on button "button" at bounding box center [488, 175] width 114 height 23
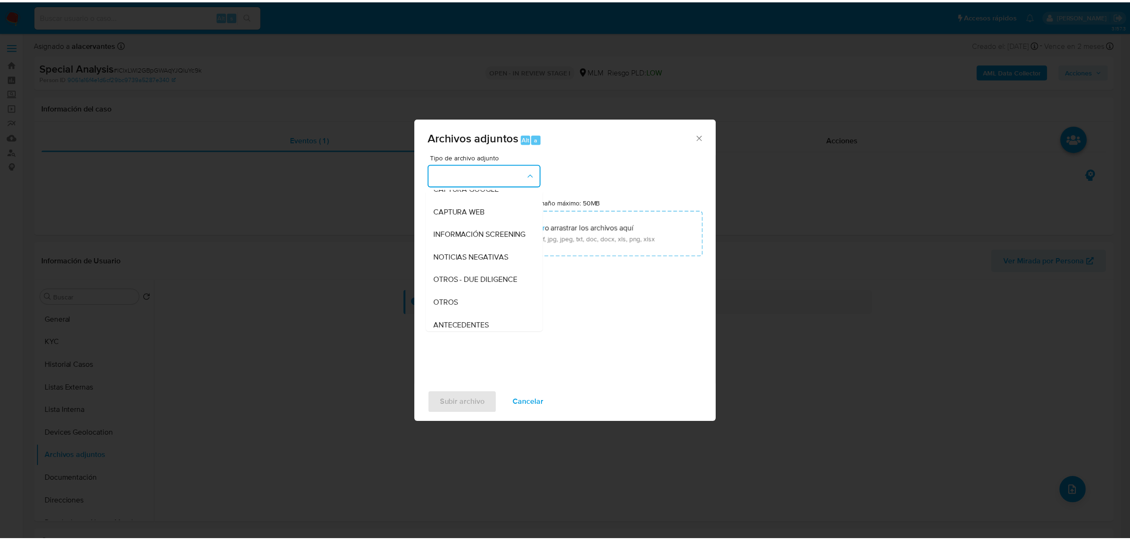
scroll to position [119, 0]
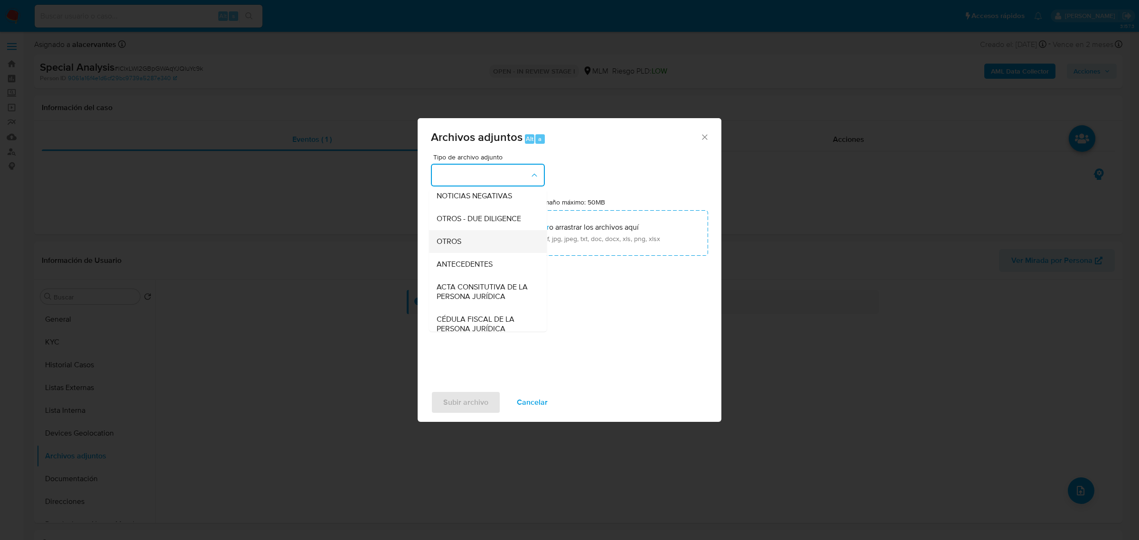
click at [457, 246] on span "OTROS" at bounding box center [449, 240] width 25 height 9
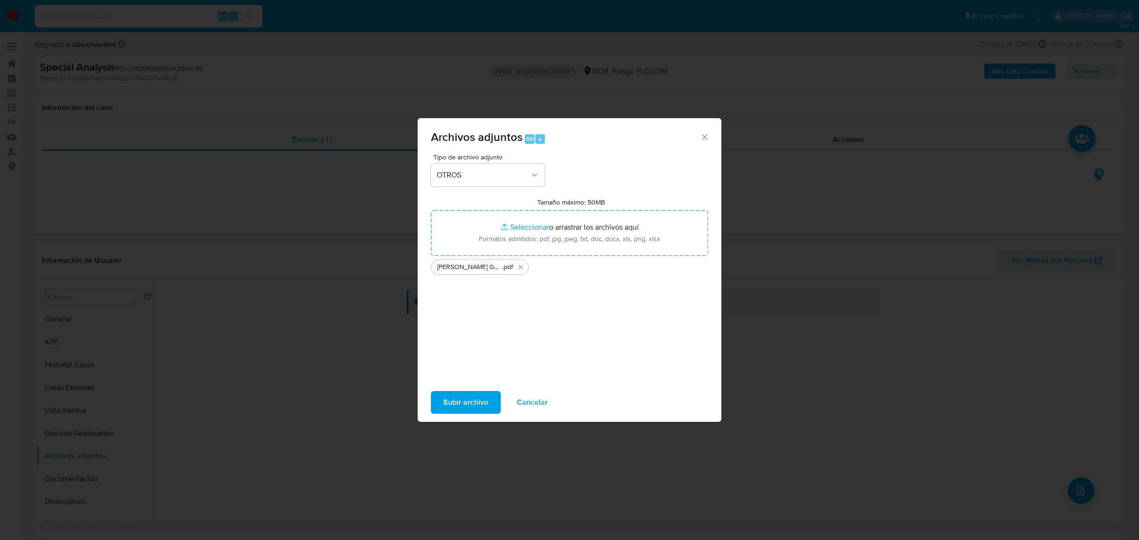
click at [473, 403] on span "Subir archivo" at bounding box center [465, 402] width 45 height 21
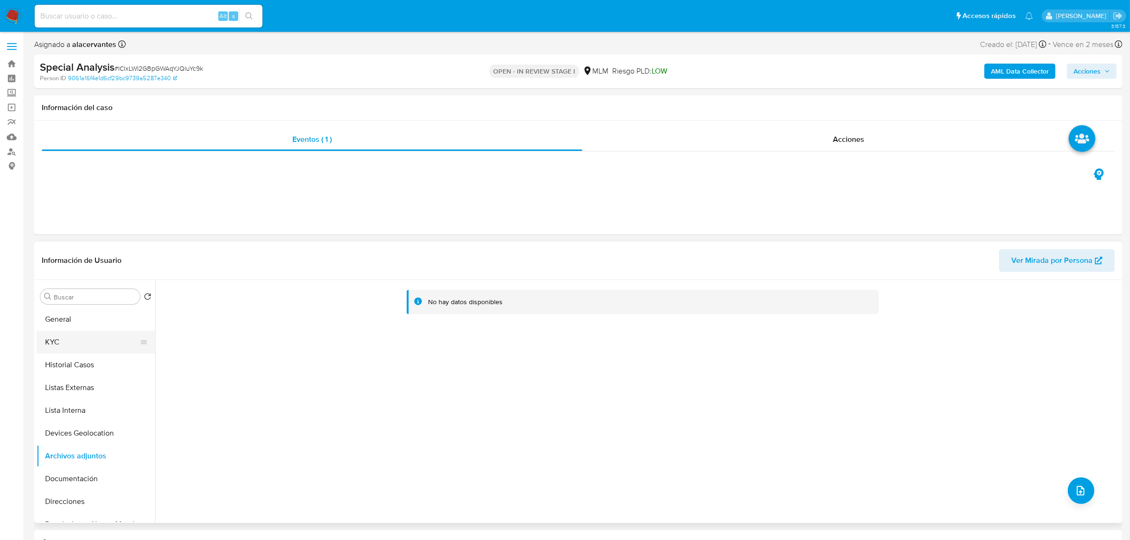
click at [80, 339] on button "KYC" at bounding box center [92, 342] width 111 height 23
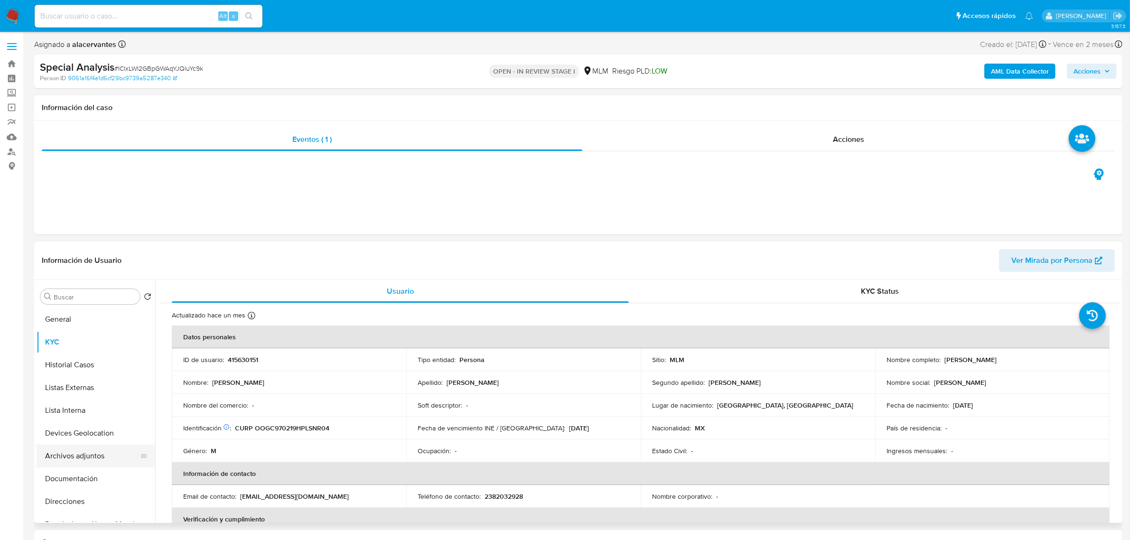
click at [72, 456] on button "Archivos adjuntos" at bounding box center [92, 456] width 111 height 23
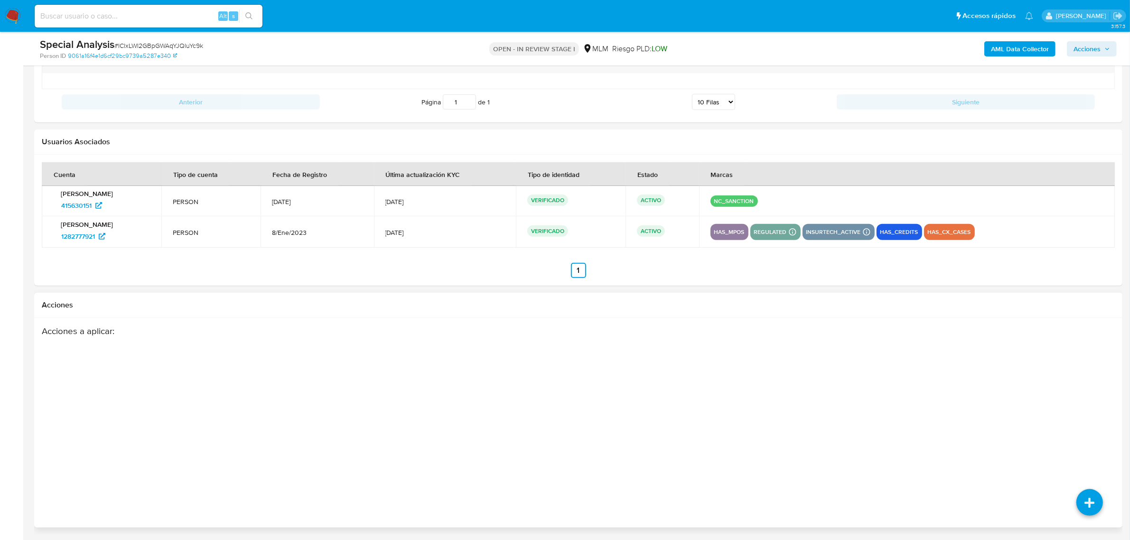
scroll to position [1257, 0]
click at [1085, 394] on icon at bounding box center [1089, 402] width 27 height 27
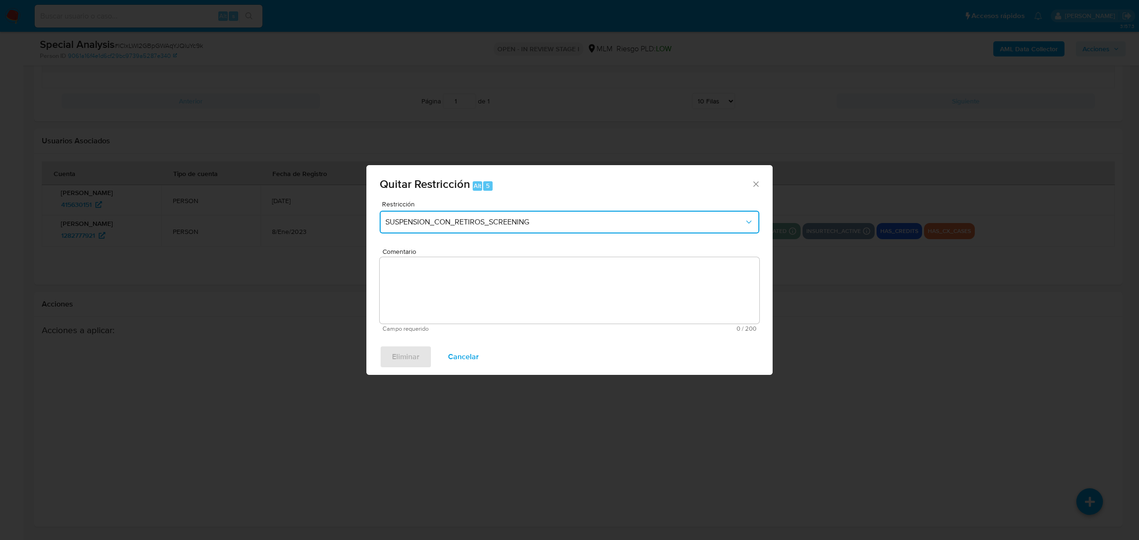
click at [566, 226] on span "SUSPENSION_CON_RETIROS_SCREENING" at bounding box center [564, 221] width 359 height 9
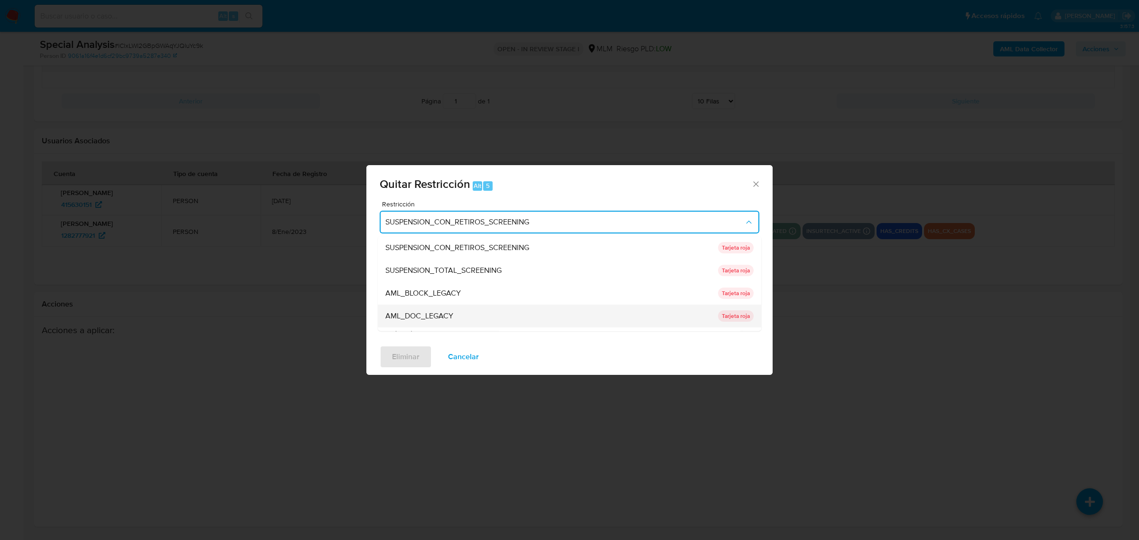
click at [452, 311] on span "AML_DOC_LEGACY" at bounding box center [419, 315] width 68 height 9
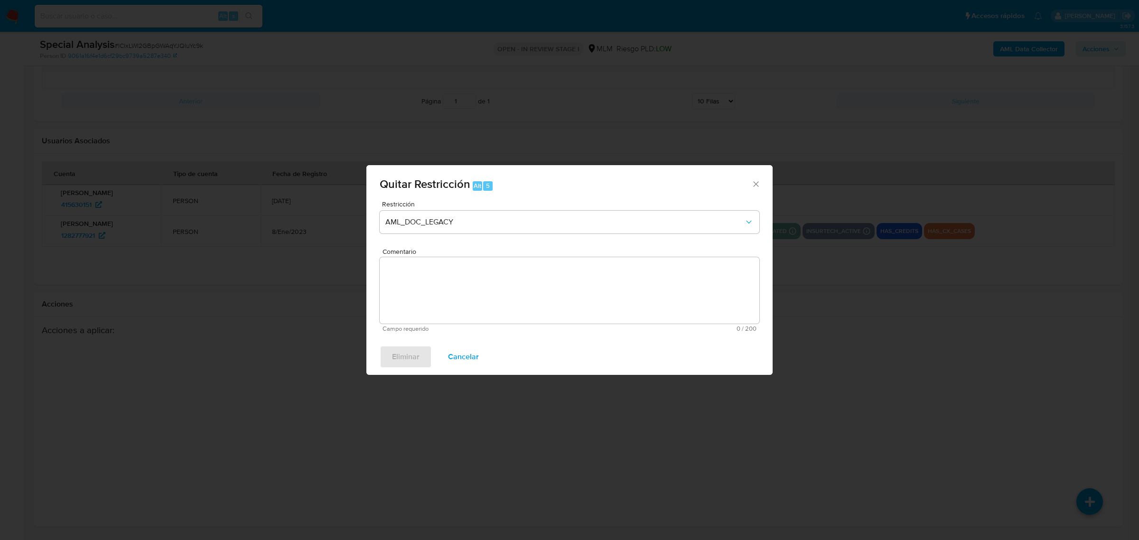
click at [455, 294] on textarea "Comentario" at bounding box center [570, 290] width 380 height 66
drag, startPoint x: 466, startPoint y: 347, endPoint x: 532, endPoint y: 361, distance: 66.8
click at [467, 347] on span "Cancelar" at bounding box center [463, 356] width 31 height 21
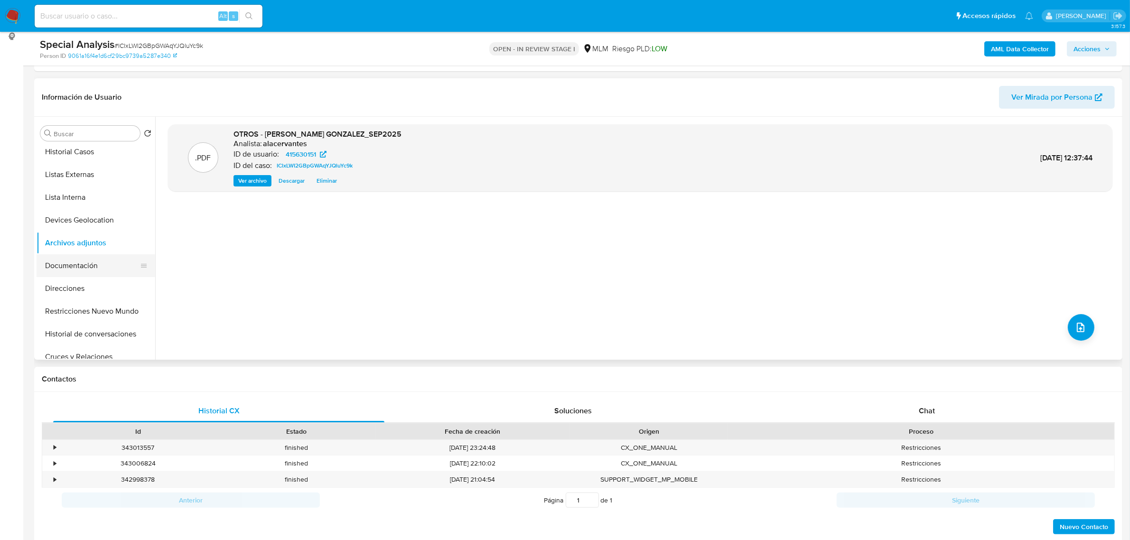
scroll to position [119, 0]
click at [96, 241] on button "Restricciones Nuevo Mundo" at bounding box center [92, 242] width 111 height 23
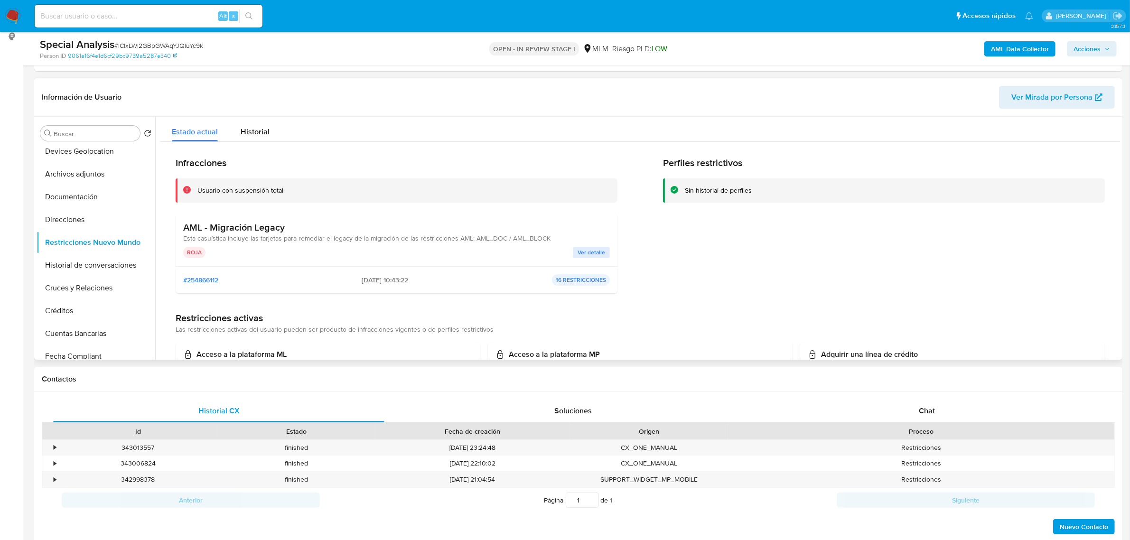
click at [580, 253] on span "Ver detalle" at bounding box center [592, 252] width 28 height 9
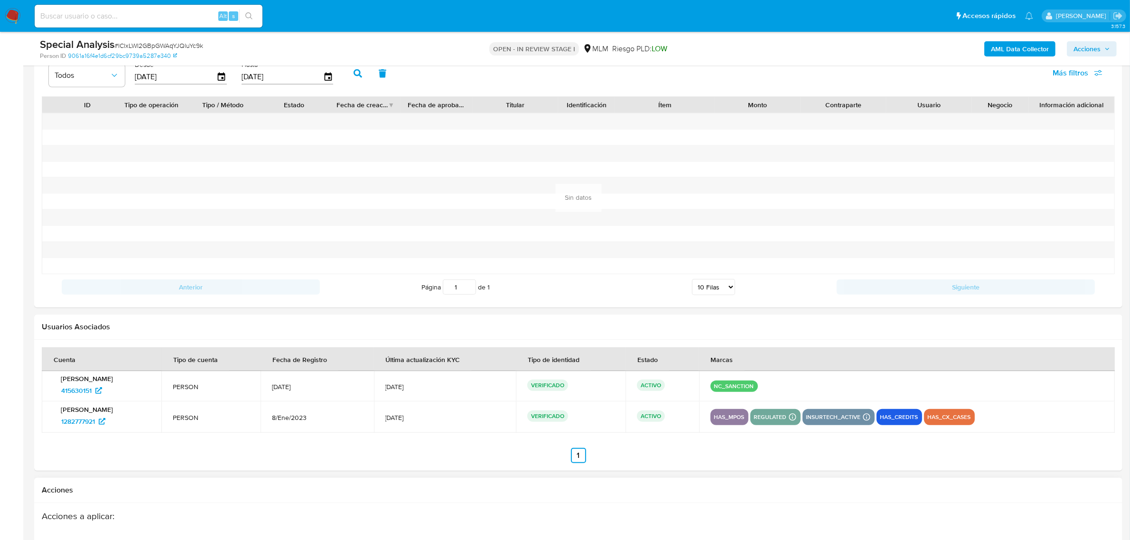
scroll to position [1257, 0]
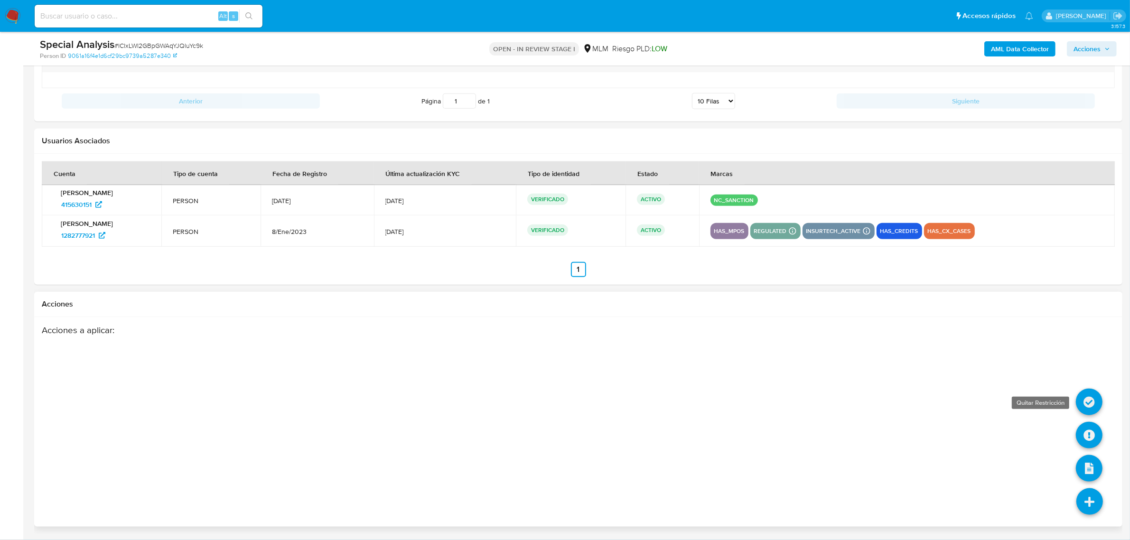
click at [1085, 394] on icon at bounding box center [1089, 402] width 27 height 27
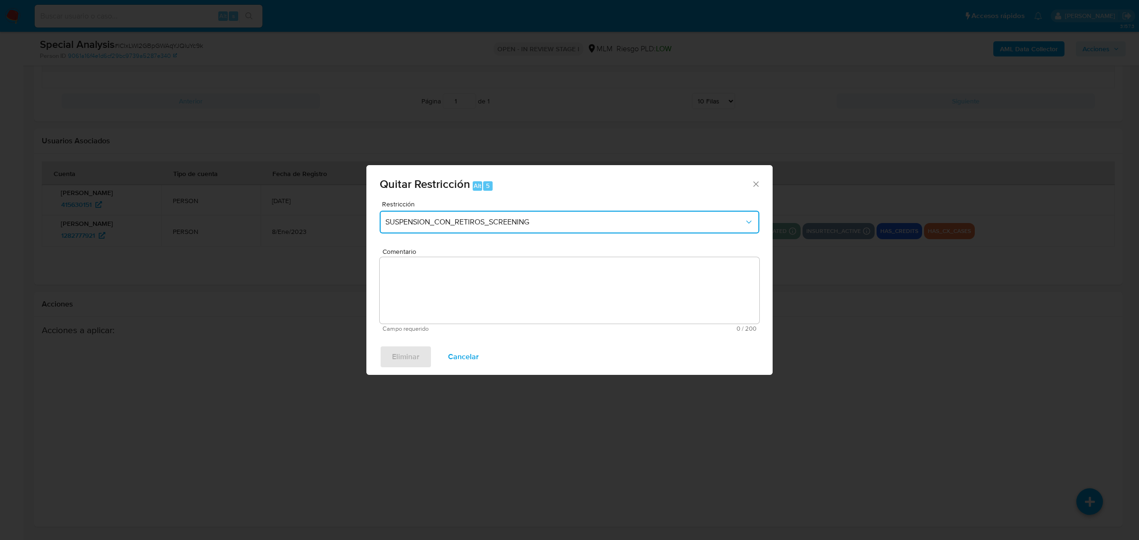
click at [551, 224] on span "SUSPENSION_CON_RETIROS_SCREENING" at bounding box center [564, 221] width 359 height 9
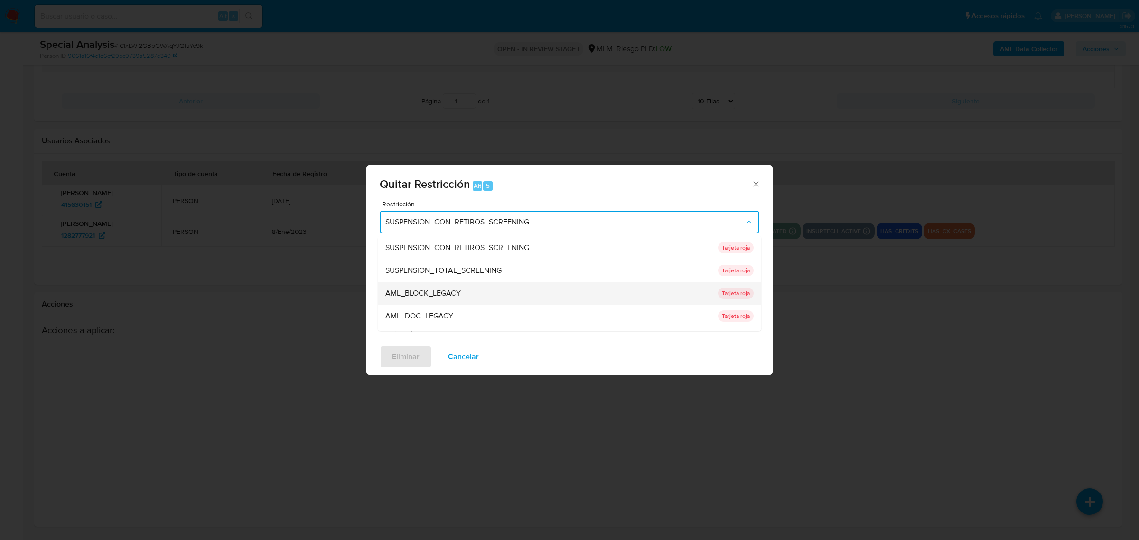
click at [440, 292] on span "AML_BLOCK_LEGACY" at bounding box center [422, 292] width 75 height 9
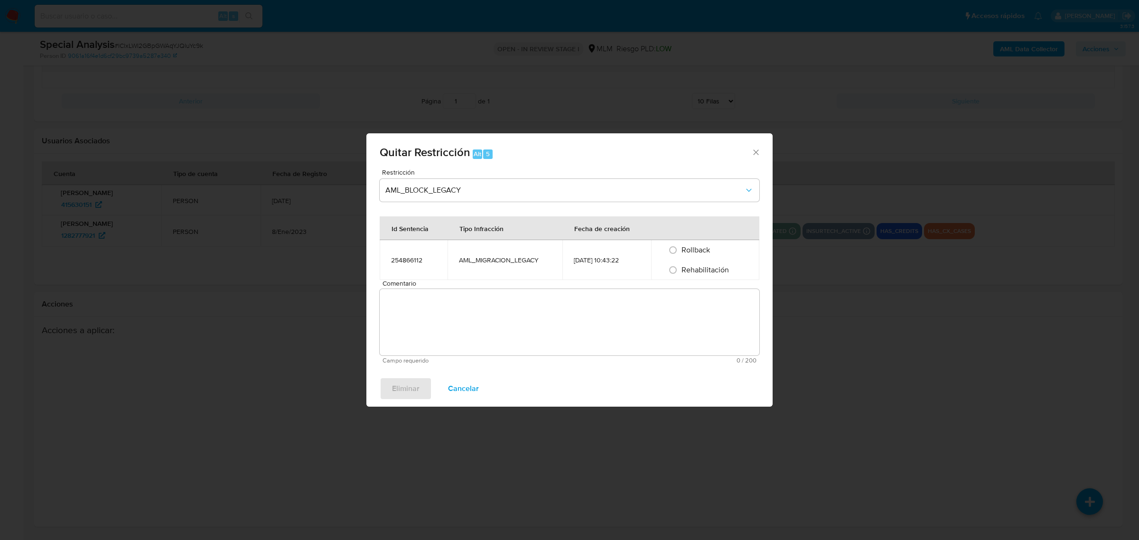
click at [684, 270] on span "Rehabilitación" at bounding box center [705, 269] width 47 height 11
click at [681, 270] on input "Rehabilitación" at bounding box center [672, 269] width 15 height 15
radio input "true"
click at [638, 295] on textarea "Comentario" at bounding box center [570, 322] width 380 height 66
drag, startPoint x: 558, startPoint y: 334, endPoint x: 552, endPoint y: 331, distance: 6.2
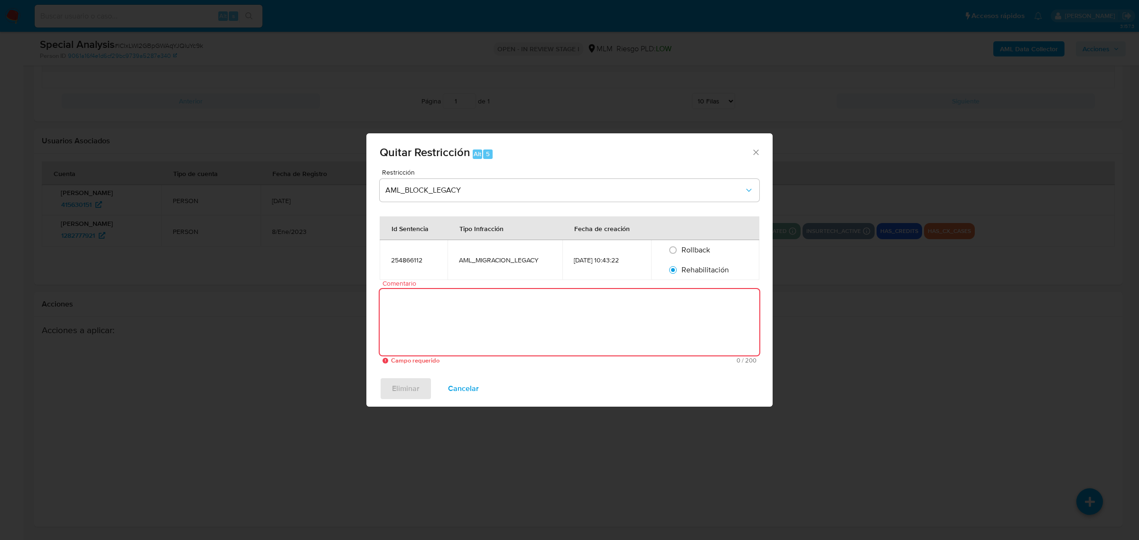
click at [557, 333] on textarea "Comentario" at bounding box center [570, 322] width 380 height 66
paste textarea "Se rehabilita cuenta debido a que se cuenta con datos y documentos con los que …"
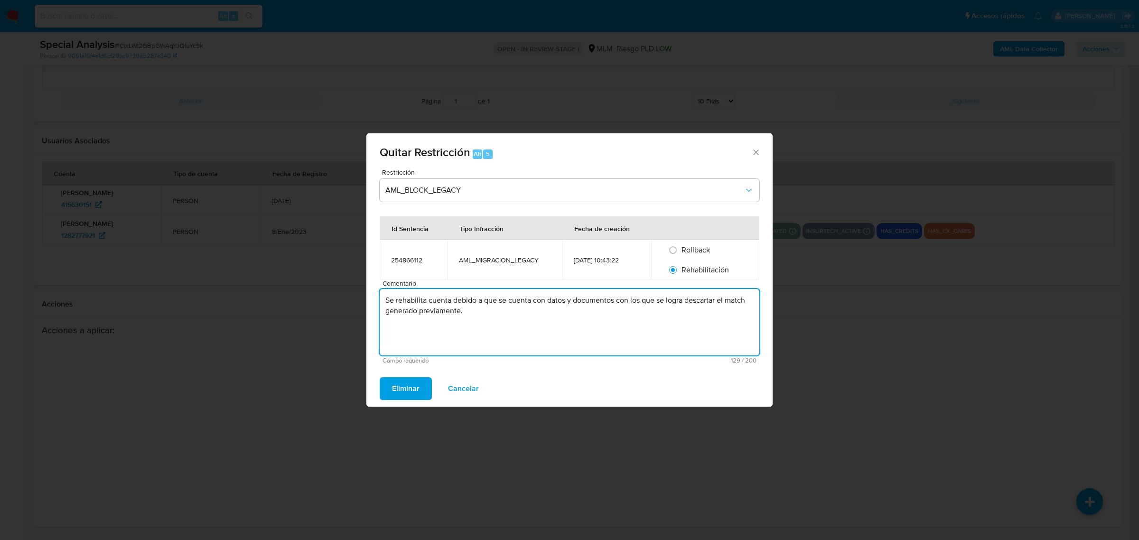
click at [537, 318] on textarea "Se rehabilita cuenta debido a que se cuenta con datos y documentos con los que …" at bounding box center [570, 322] width 380 height 66
type textarea "Se rehabilita cuenta debido a que se cuenta con datos y documentos con los que …"
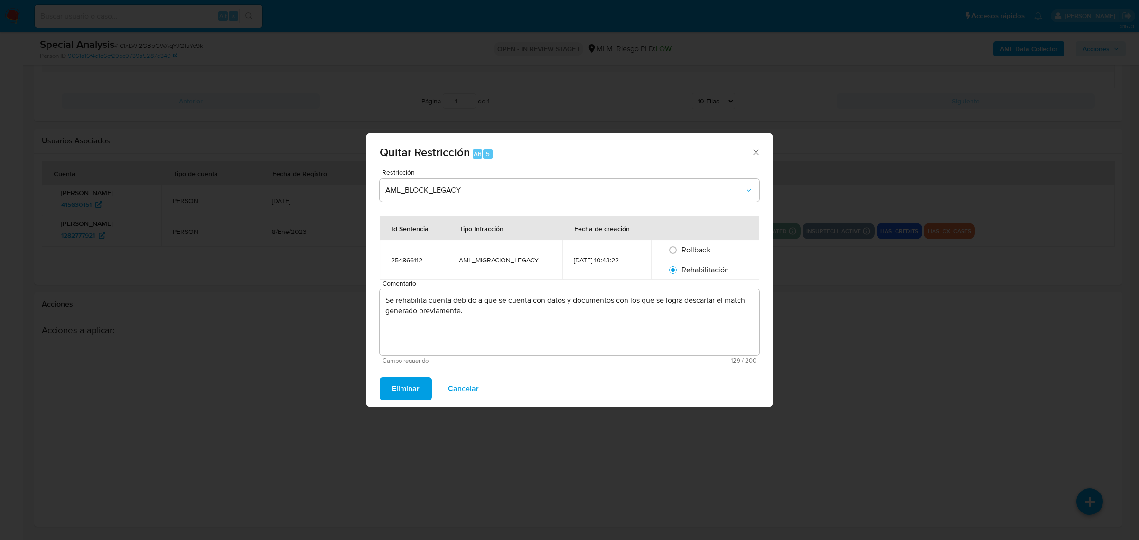
click at [411, 388] on span "Eliminar" at bounding box center [406, 388] width 28 height 21
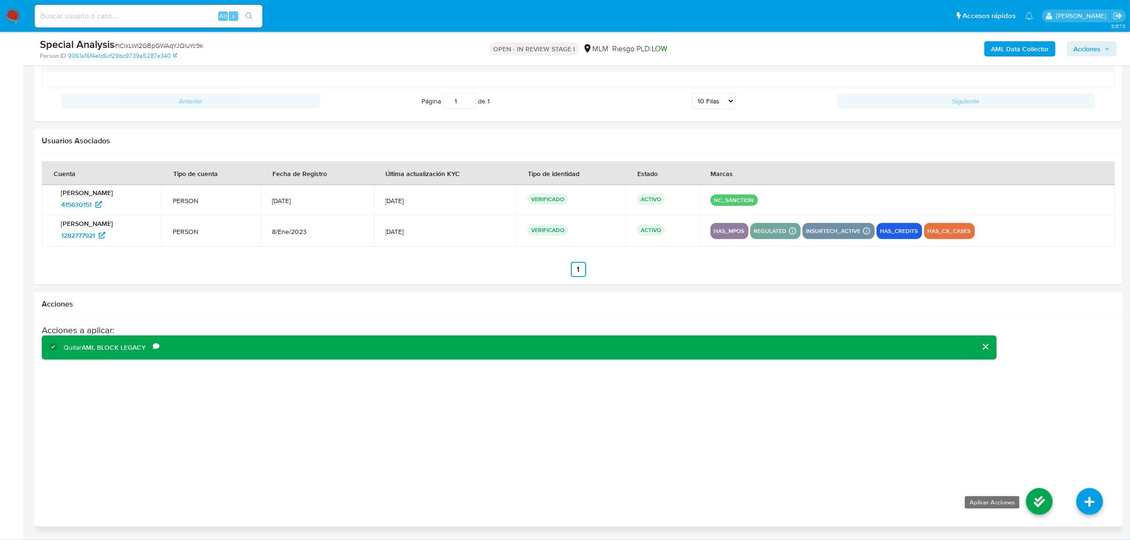
click at [1043, 504] on icon at bounding box center [1039, 501] width 27 height 27
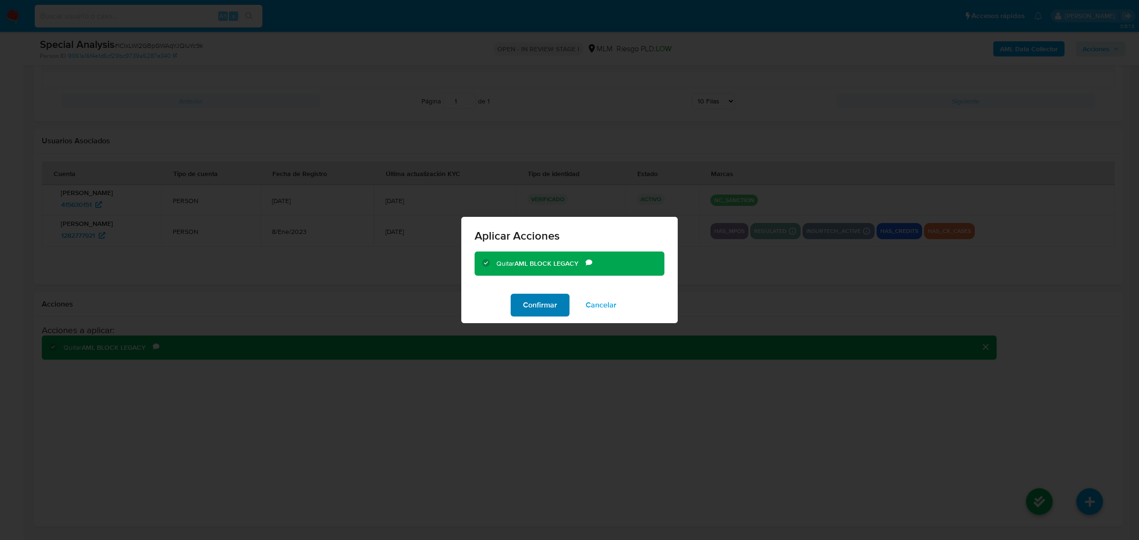
click at [533, 311] on span "Confirmar" at bounding box center [540, 305] width 34 height 21
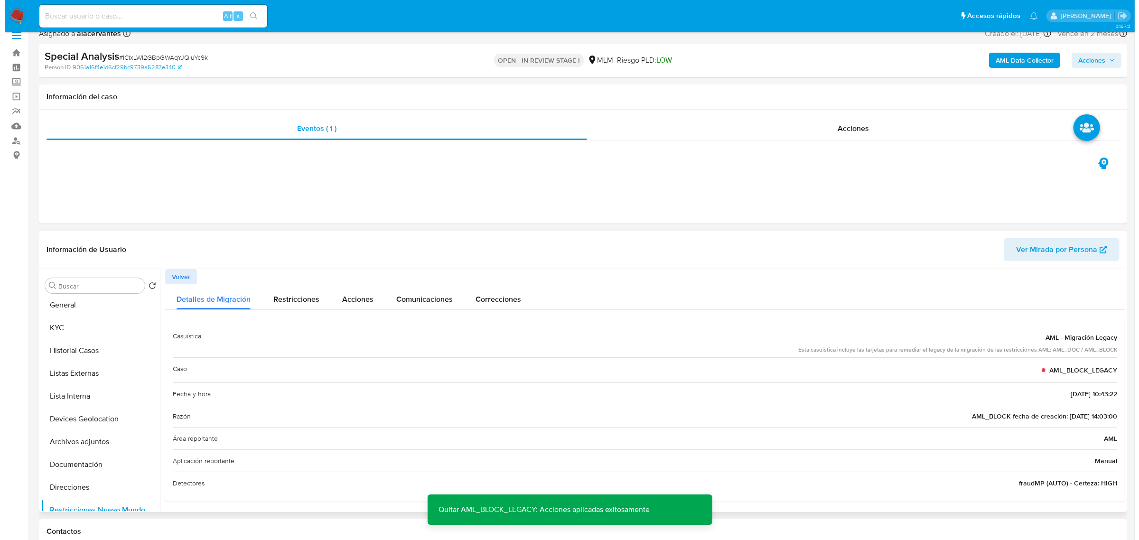
scroll to position [0, 0]
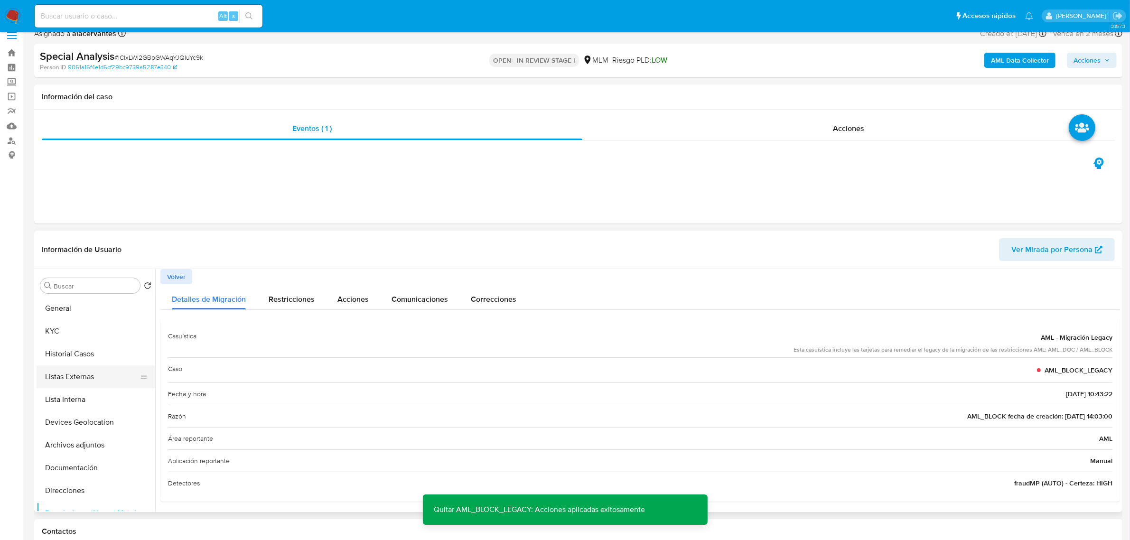
click at [88, 375] on button "Listas Externas" at bounding box center [92, 376] width 111 height 23
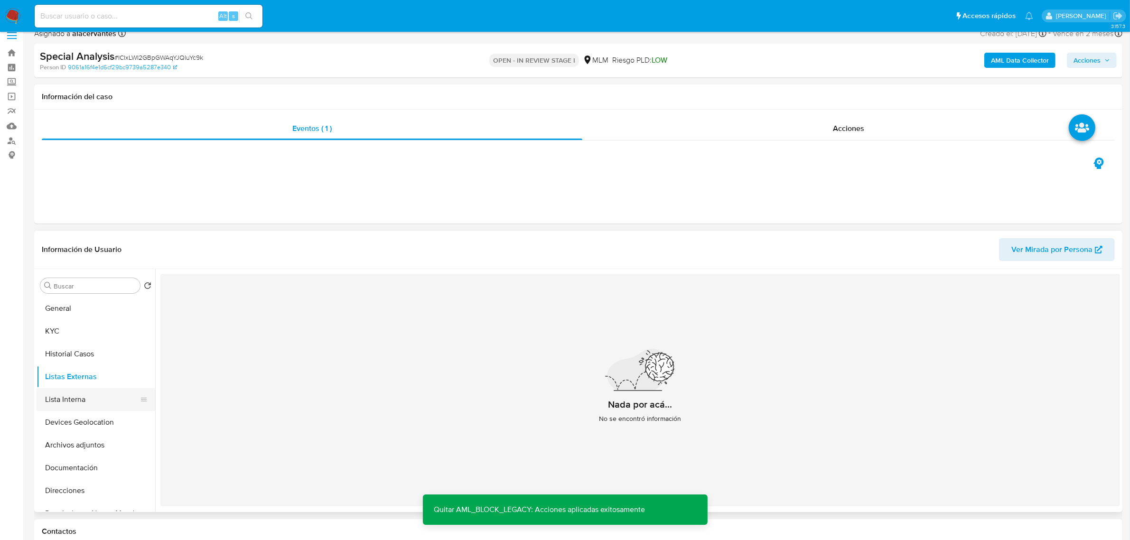
click at [89, 404] on button "Lista Interna" at bounding box center [92, 399] width 111 height 23
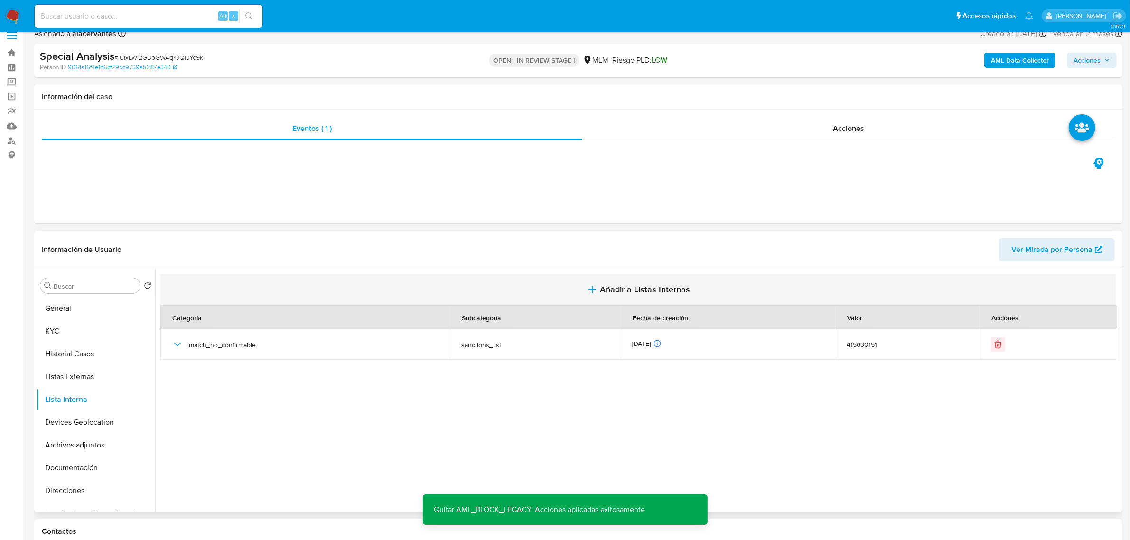
click at [618, 293] on span "Añadir a Listas Internas" at bounding box center [645, 289] width 90 height 10
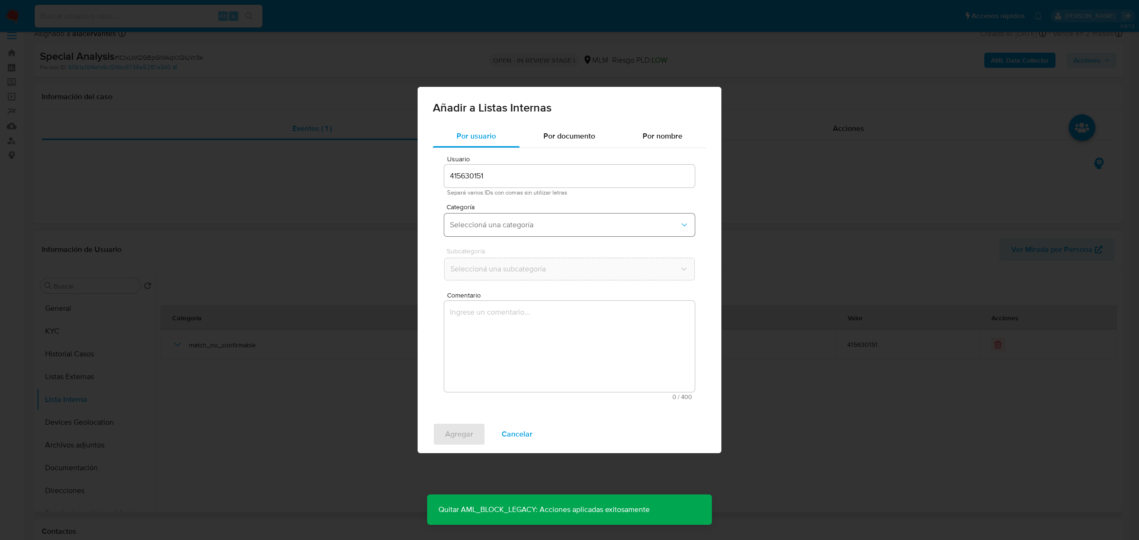
click at [530, 223] on span "Seleccioná una categoría" at bounding box center [565, 224] width 230 height 9
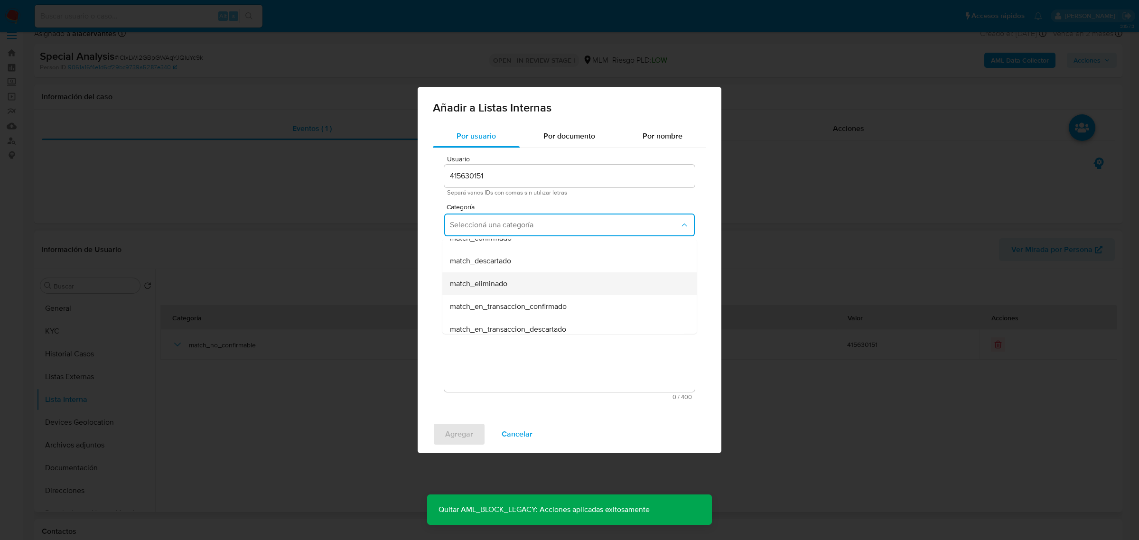
scroll to position [59, 0]
click at [508, 285] on span "match_descartado" at bounding box center [480, 282] width 61 height 9
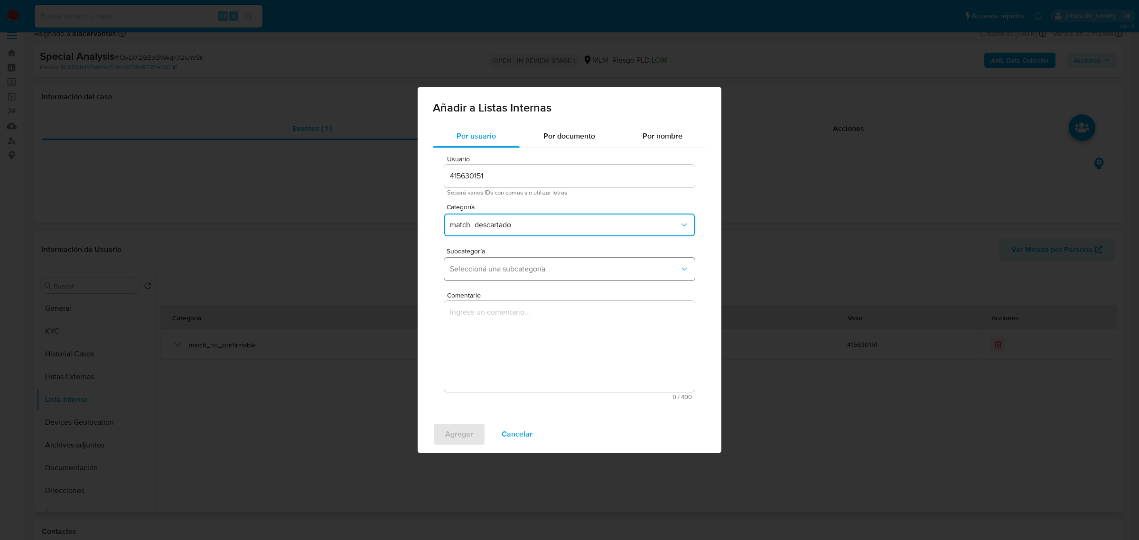
click at [507, 273] on button "Seleccioná una subcategoría" at bounding box center [569, 269] width 251 height 23
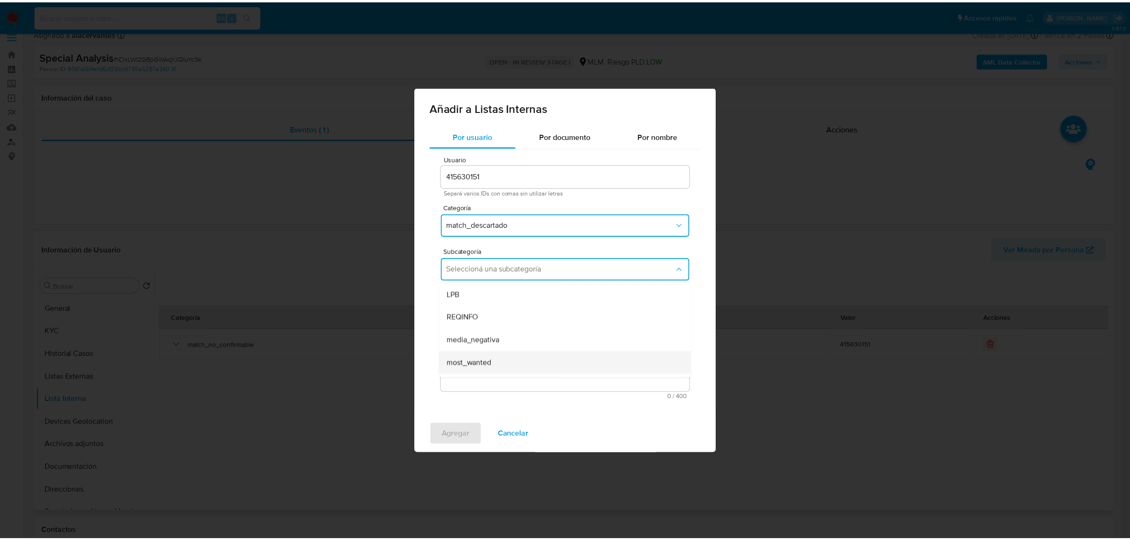
scroll to position [65, 0]
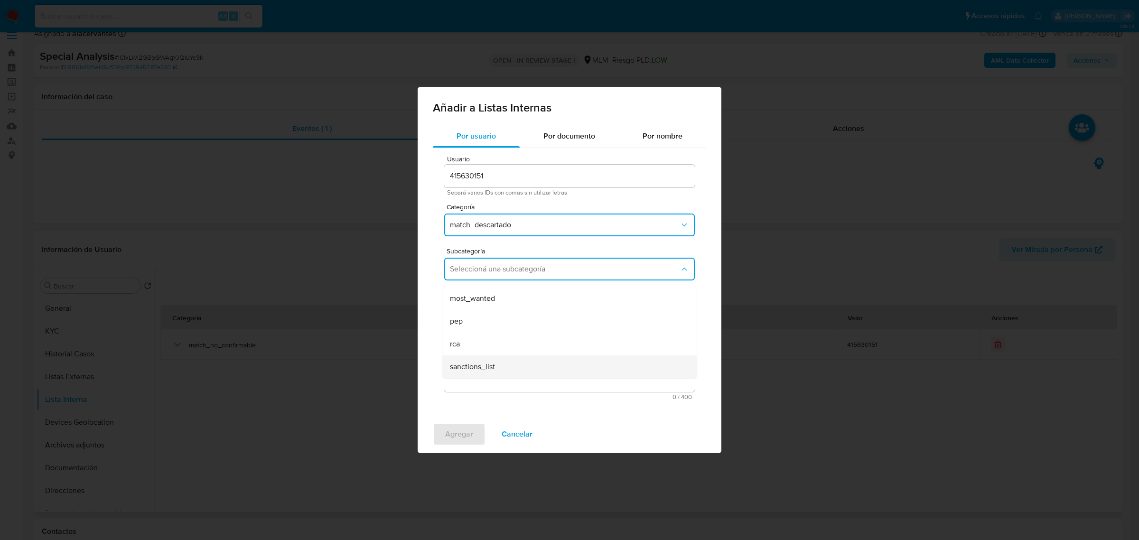
click at [499, 365] on div "sanctions_list" at bounding box center [567, 367] width 234 height 23
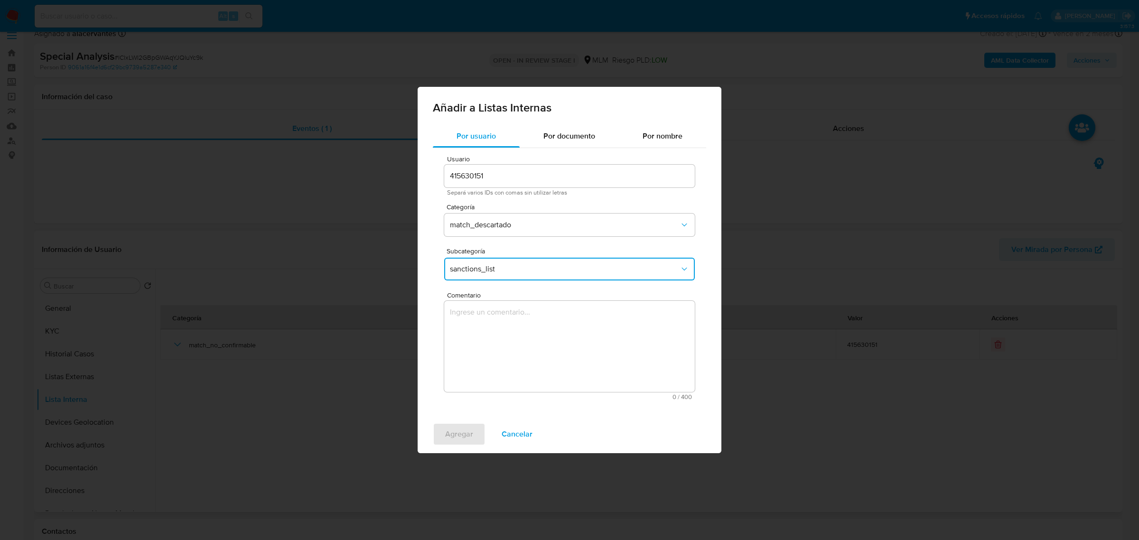
click at [507, 316] on textarea "Comentario" at bounding box center [569, 346] width 251 height 91
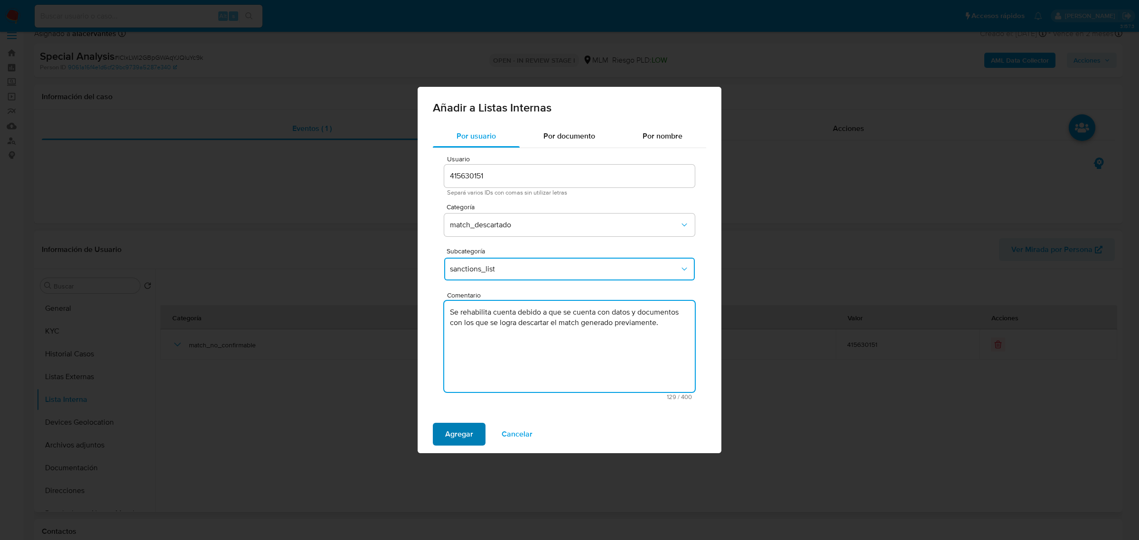
type textarea "Se rehabilita cuenta debido a que se cuenta con datos y documentos con los que …"
click at [467, 435] on span "Agregar" at bounding box center [459, 434] width 28 height 21
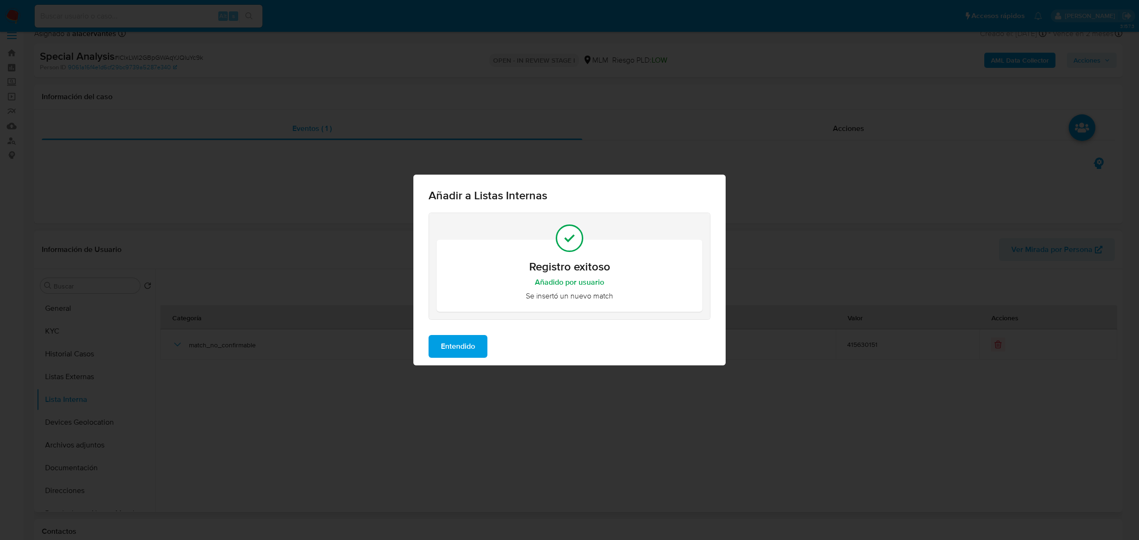
click at [458, 336] on span "Entendido" at bounding box center [458, 346] width 34 height 21
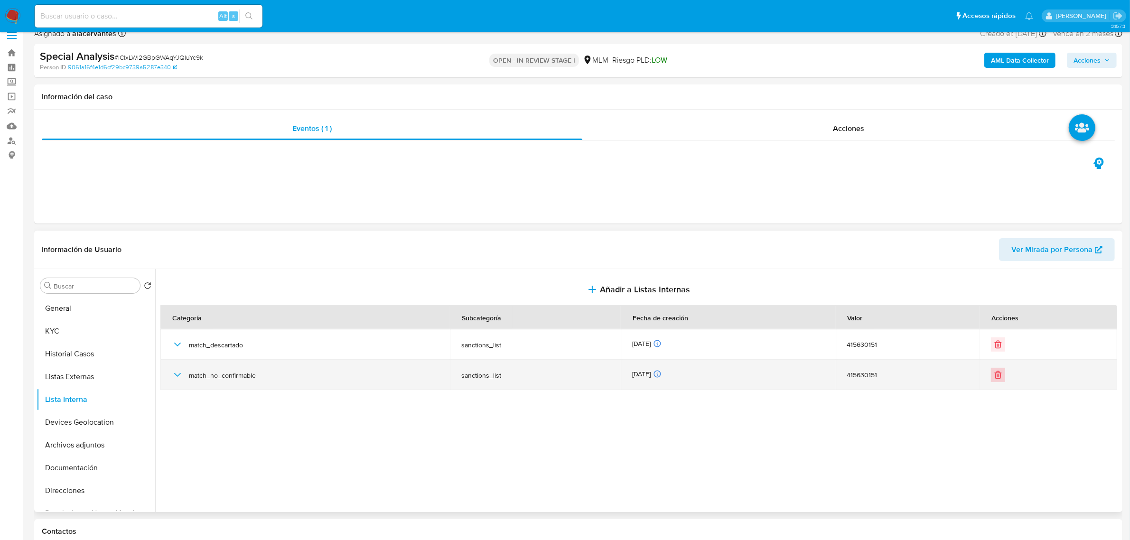
click at [994, 380] on icon "Eliminar" at bounding box center [997, 374] width 9 height 9
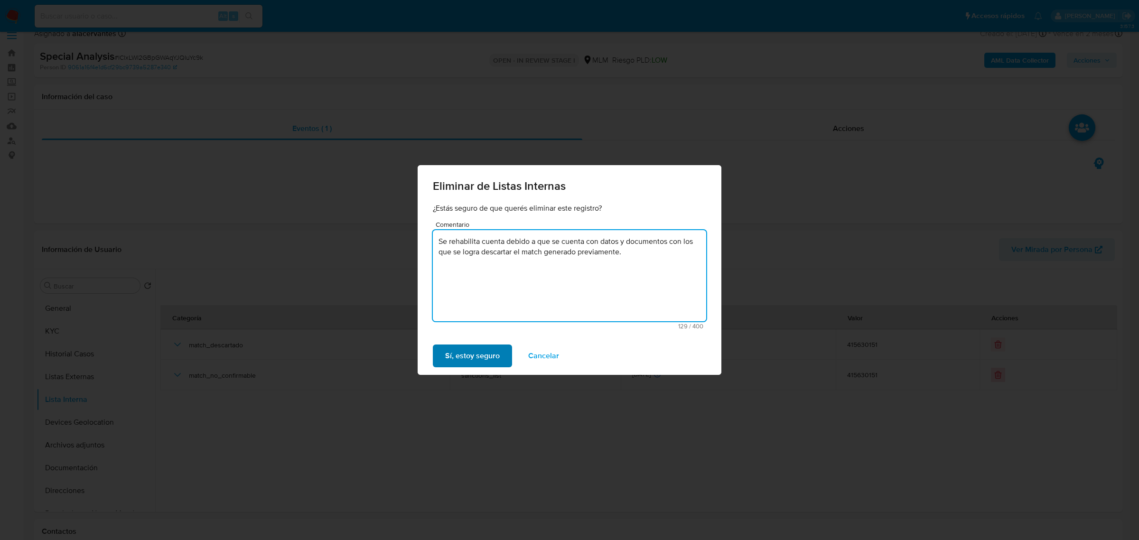
type textarea "Se rehabilita cuenta debido a que se cuenta con datos y documentos con los que …"
click at [496, 358] on span "Sí, estoy seguro" at bounding box center [472, 356] width 55 height 21
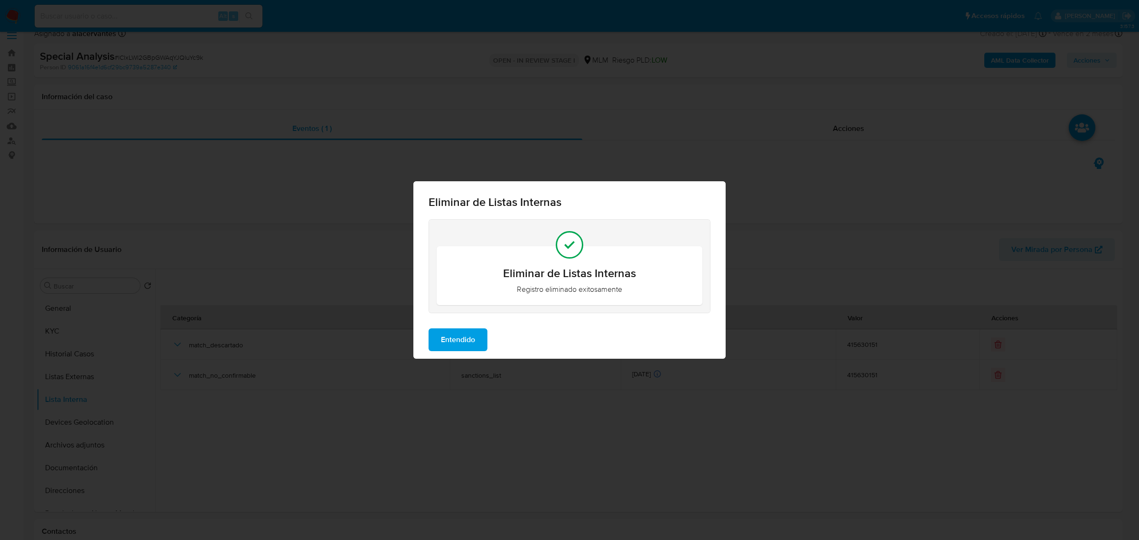
click at [483, 338] on button "Entendido" at bounding box center [458, 339] width 59 height 23
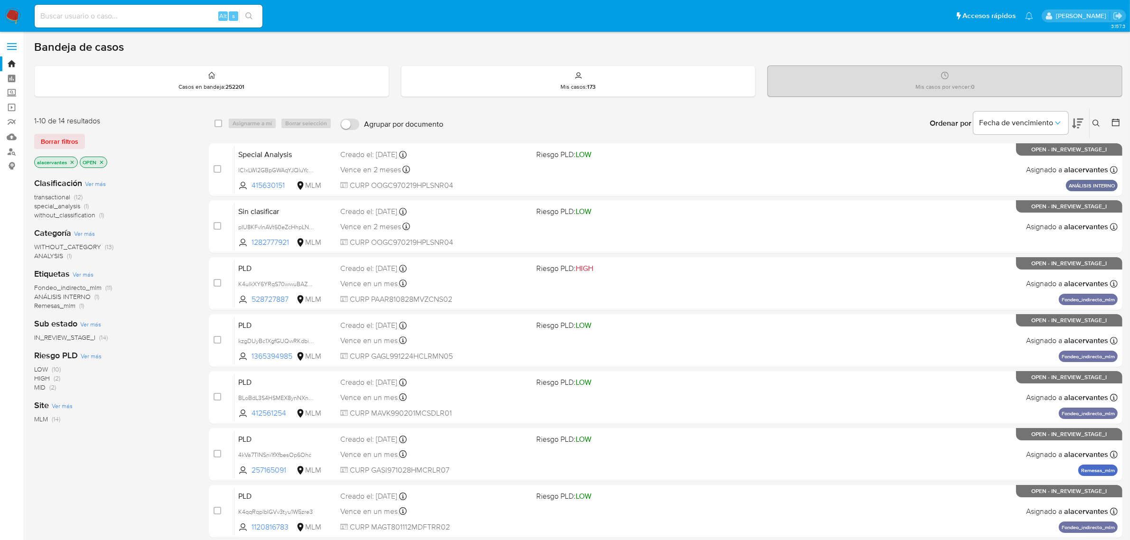
click at [93, 215] on span "without_classification" at bounding box center [64, 214] width 61 height 9
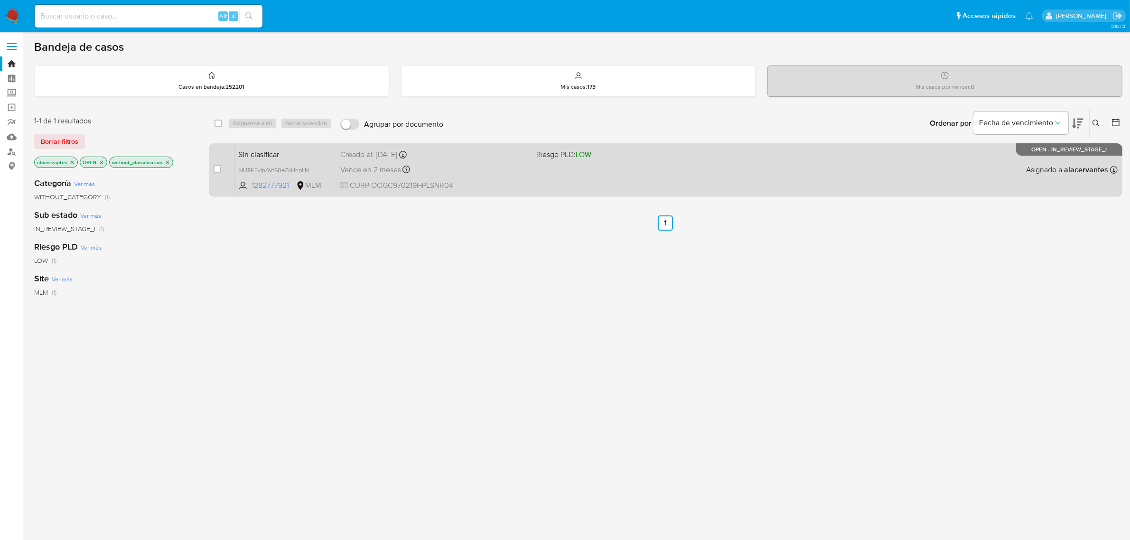
click at [526, 169] on div "Vence en 2 meses Vence el [DATE] 12:15:06" at bounding box center [434, 169] width 189 height 13
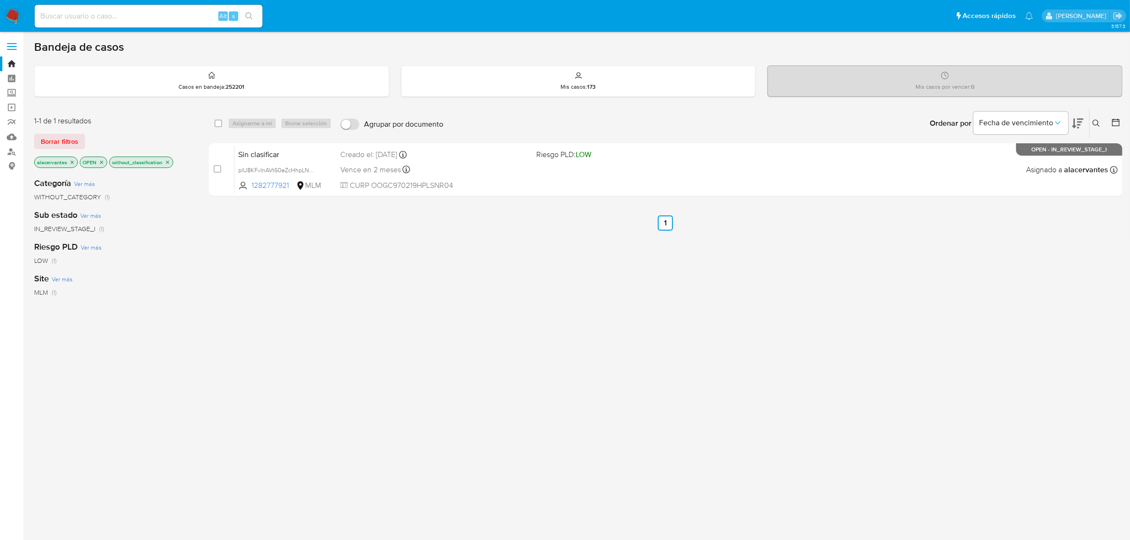
click at [167, 158] on p "without_classification" at bounding box center [141, 162] width 63 height 10
click at [166, 160] on icon "close-filter" at bounding box center [168, 162] width 6 height 6
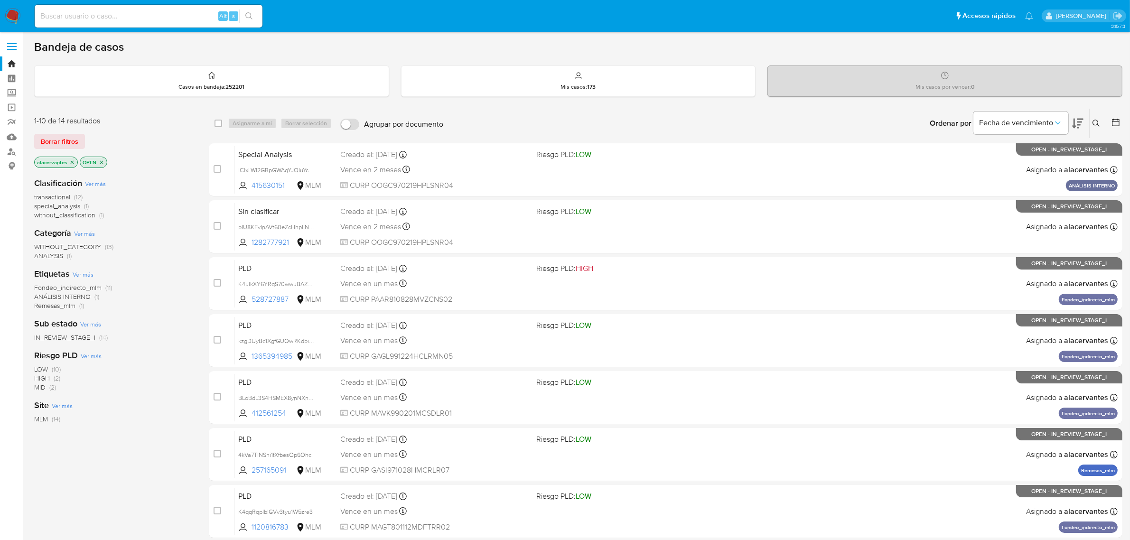
click at [79, 205] on span "special_analysis" at bounding box center [57, 205] width 46 height 9
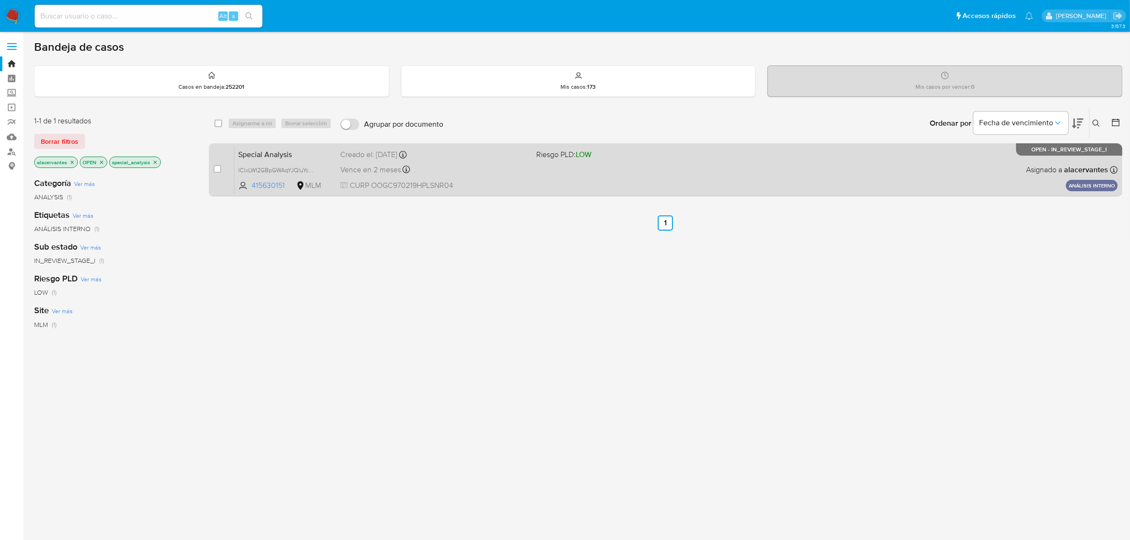
click at [438, 181] on span "CURP OOGC970219HPLSNR04" at bounding box center [434, 185] width 189 height 10
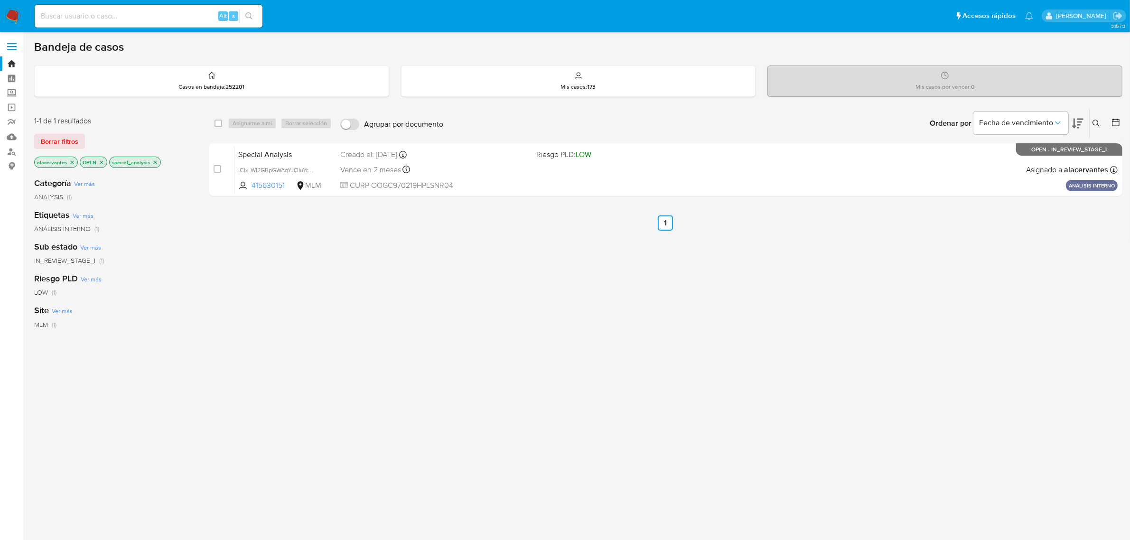
click at [12, 22] on img at bounding box center [13, 16] width 16 height 16
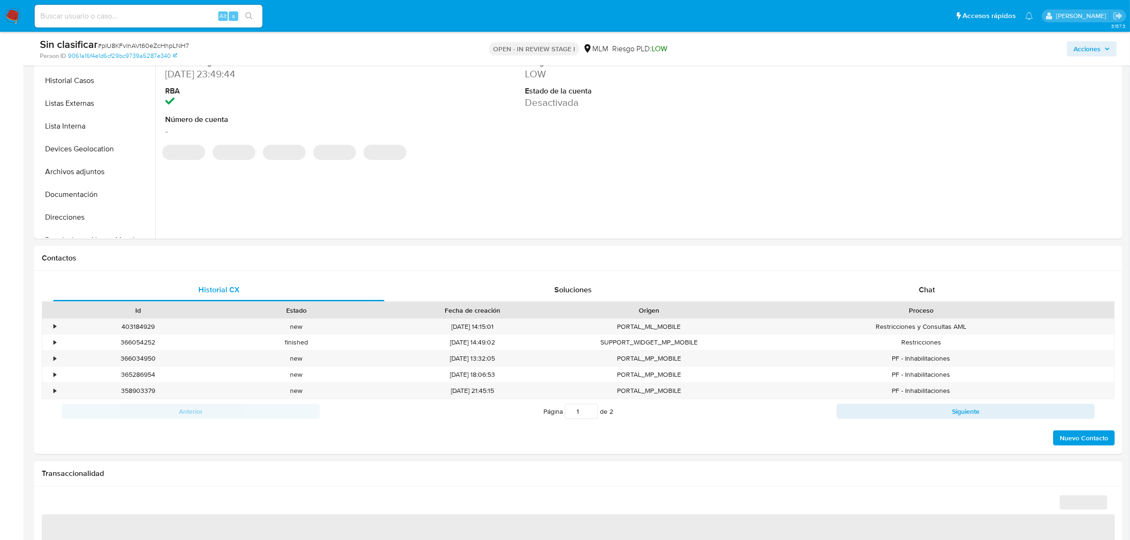
select select "10"
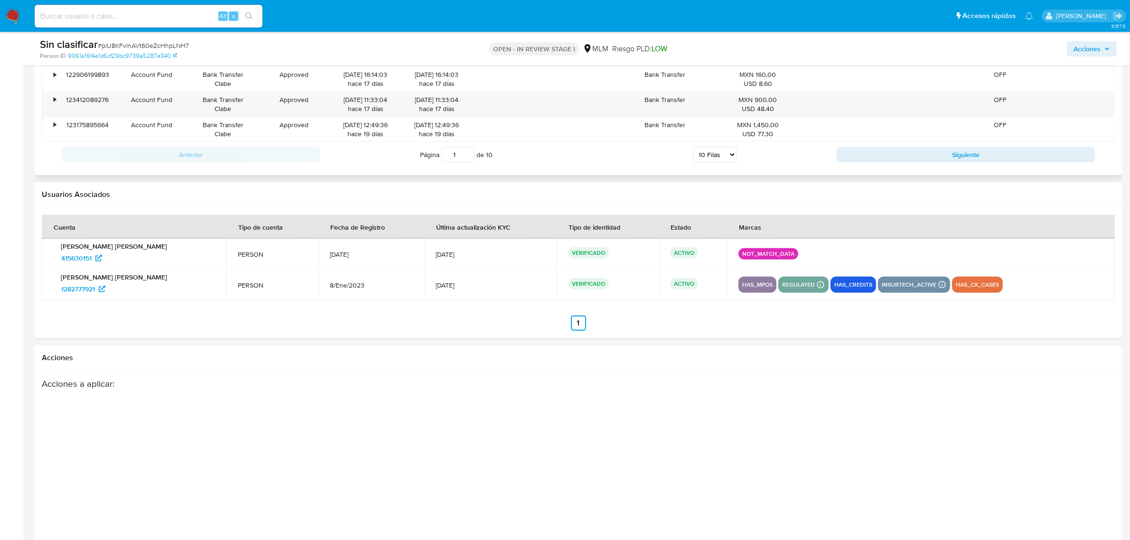
scroll to position [1379, 0]
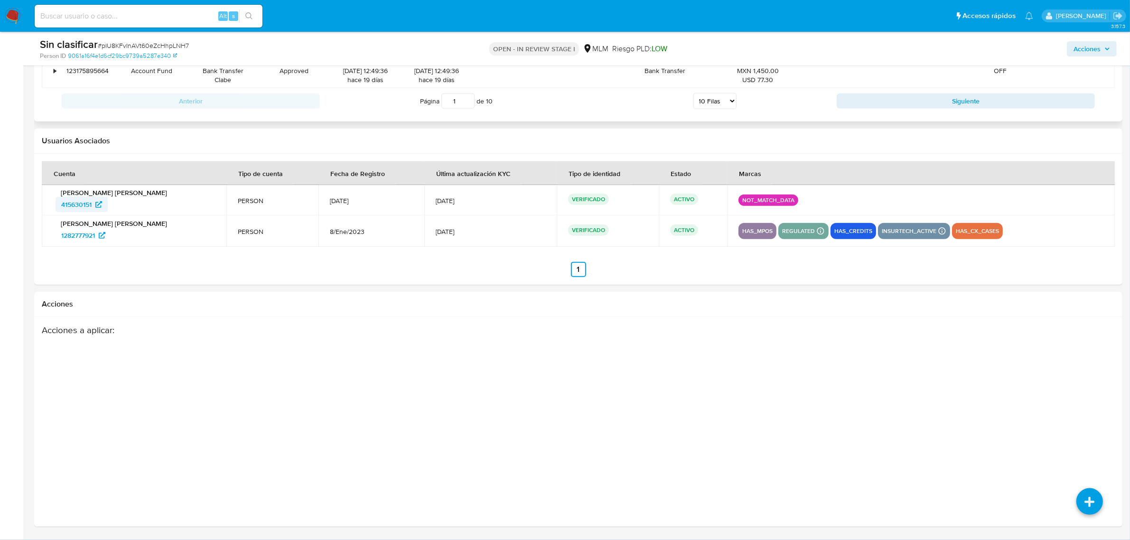
click at [81, 203] on span "415630151" at bounding box center [76, 204] width 30 height 15
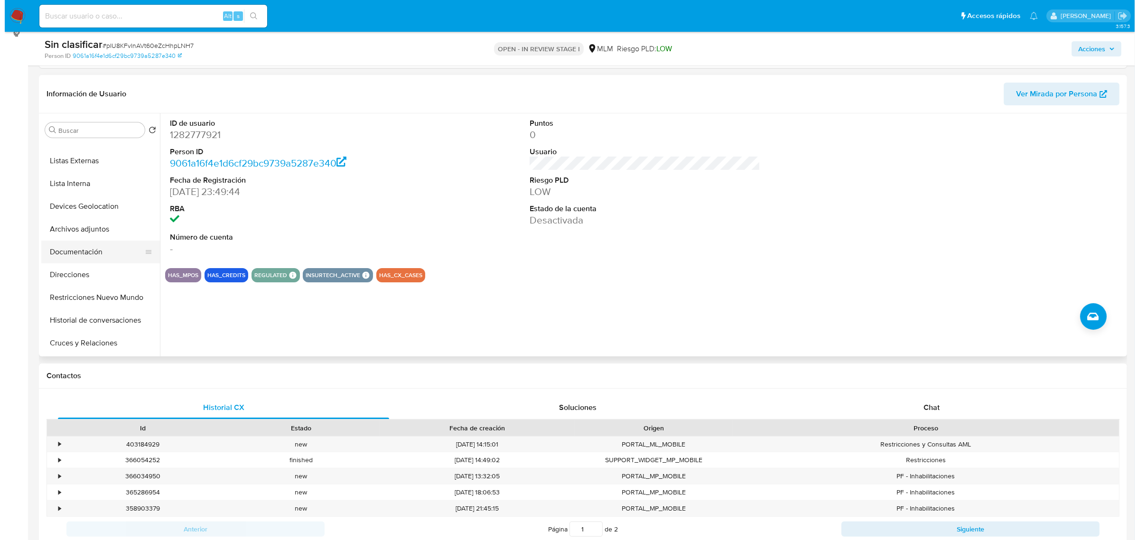
scroll to position [119, 0]
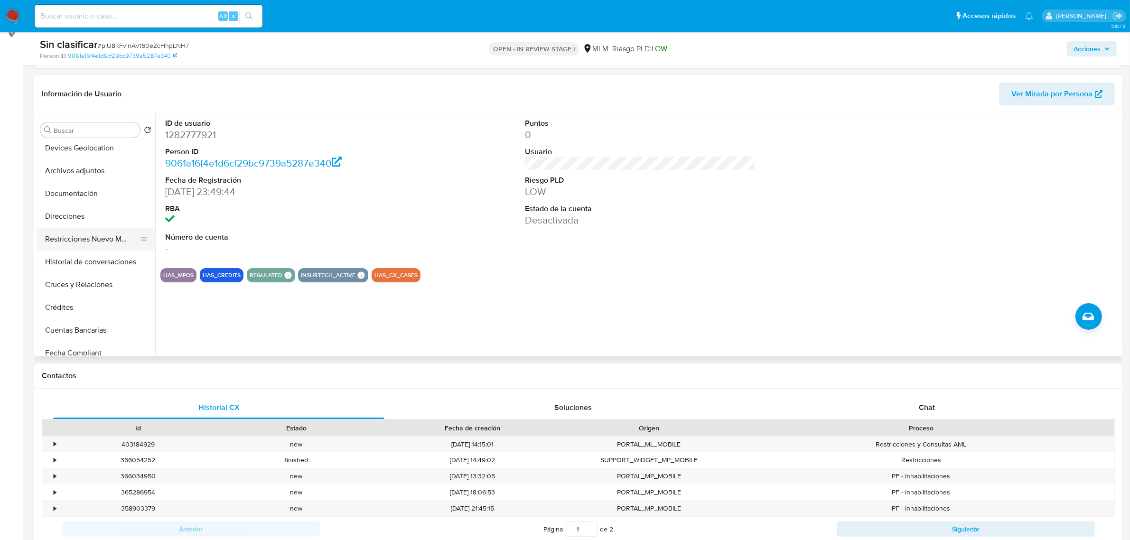
click at [96, 238] on button "Restricciones Nuevo Mundo" at bounding box center [92, 239] width 111 height 23
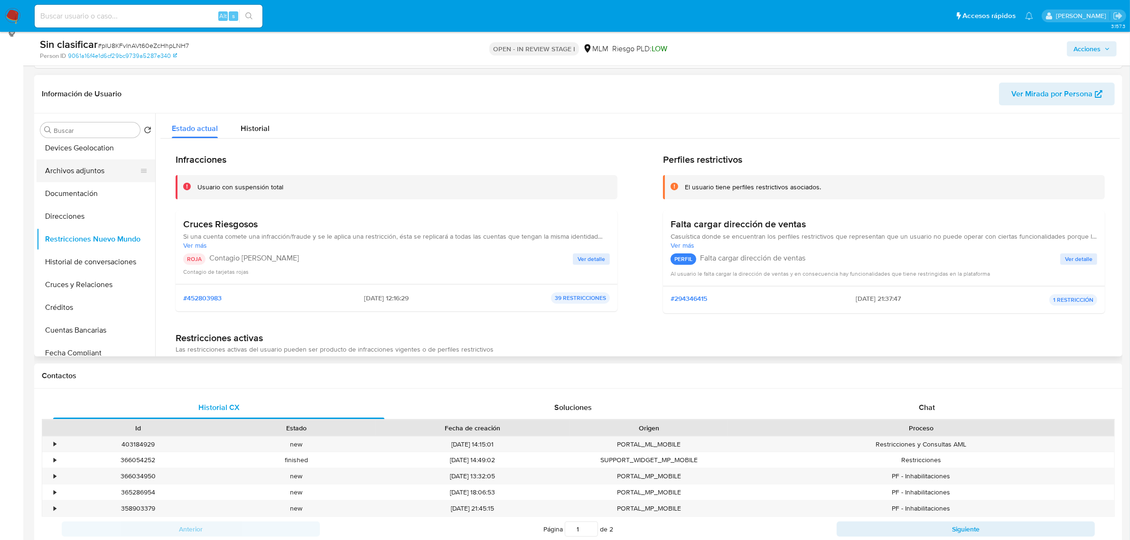
click at [76, 168] on button "Archivos adjuntos" at bounding box center [92, 170] width 111 height 23
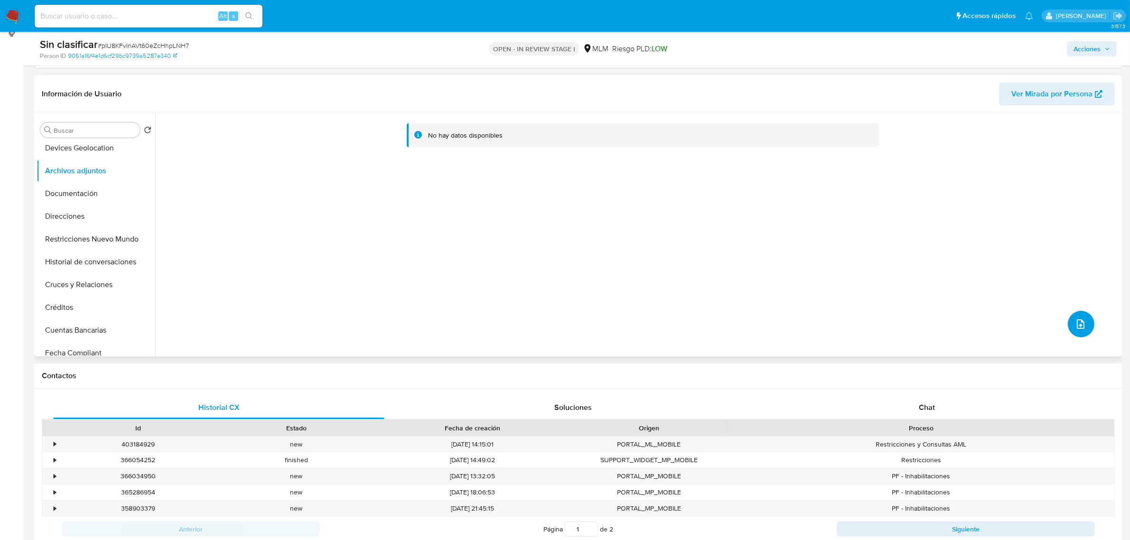
click at [1085, 321] on button "upload-file" at bounding box center [1081, 324] width 27 height 27
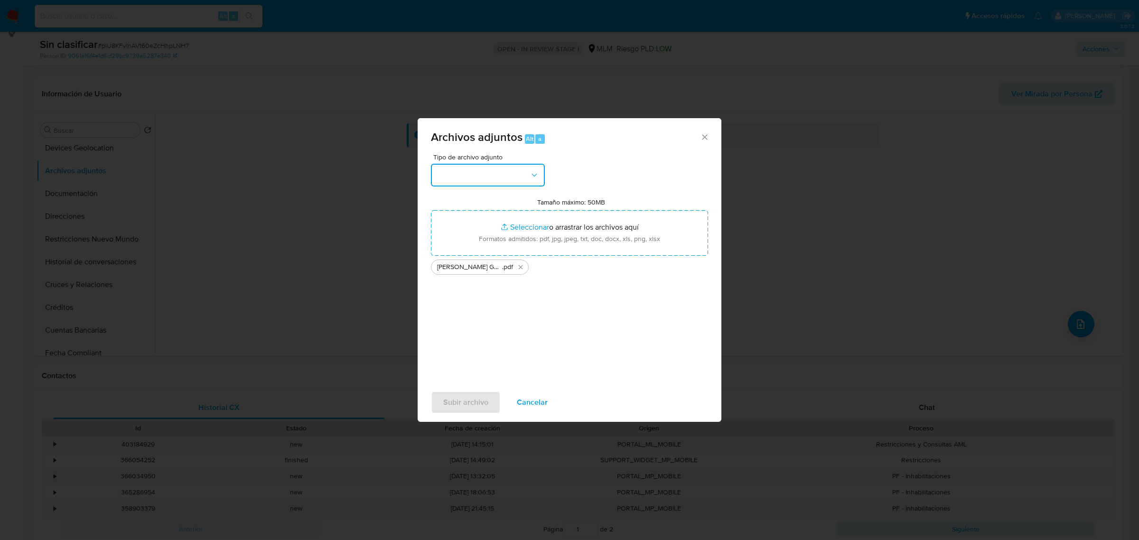
click at [525, 176] on button "button" at bounding box center [488, 175] width 114 height 23
click at [483, 252] on div "OTROS" at bounding box center [485, 241] width 97 height 23
click at [573, 312] on div "Tipo de archivo adjunto OTROS Tamaño máximo: 50MB Seleccionar archivos Seleccio…" at bounding box center [569, 266] width 277 height 224
click at [485, 399] on span "Subir archivo" at bounding box center [465, 402] width 45 height 21
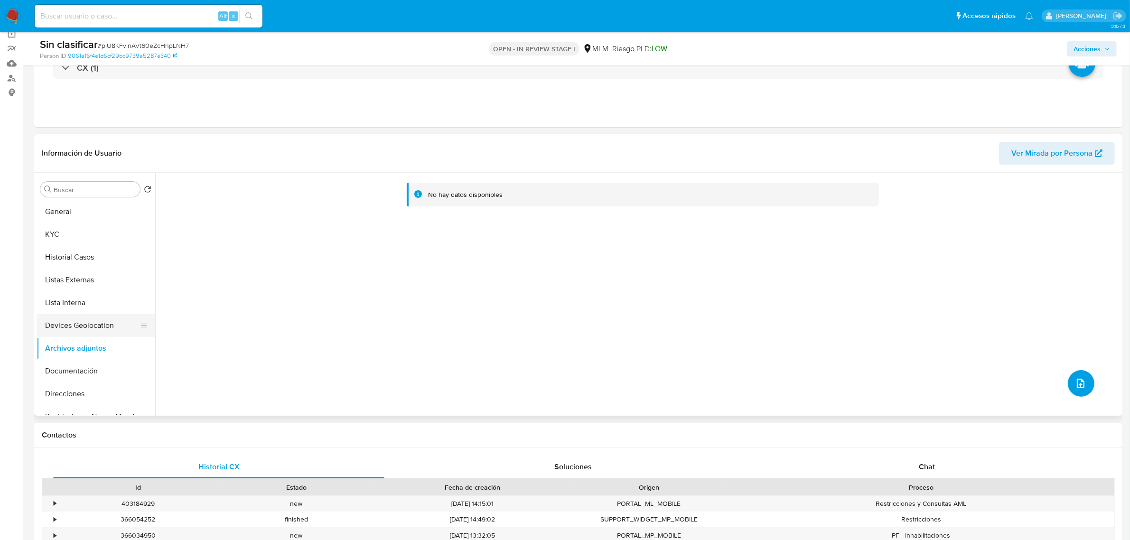
scroll to position [0, 0]
click at [76, 235] on button "KYC" at bounding box center [92, 235] width 111 height 23
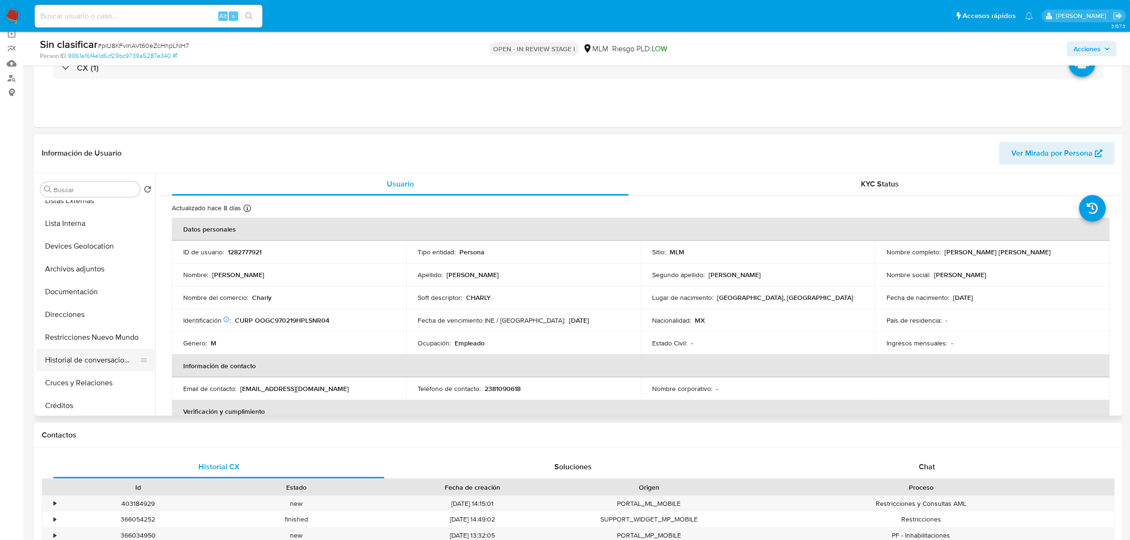
scroll to position [59, 0]
click at [103, 357] on button "Restricciones Nuevo Mundo" at bounding box center [92, 357] width 111 height 23
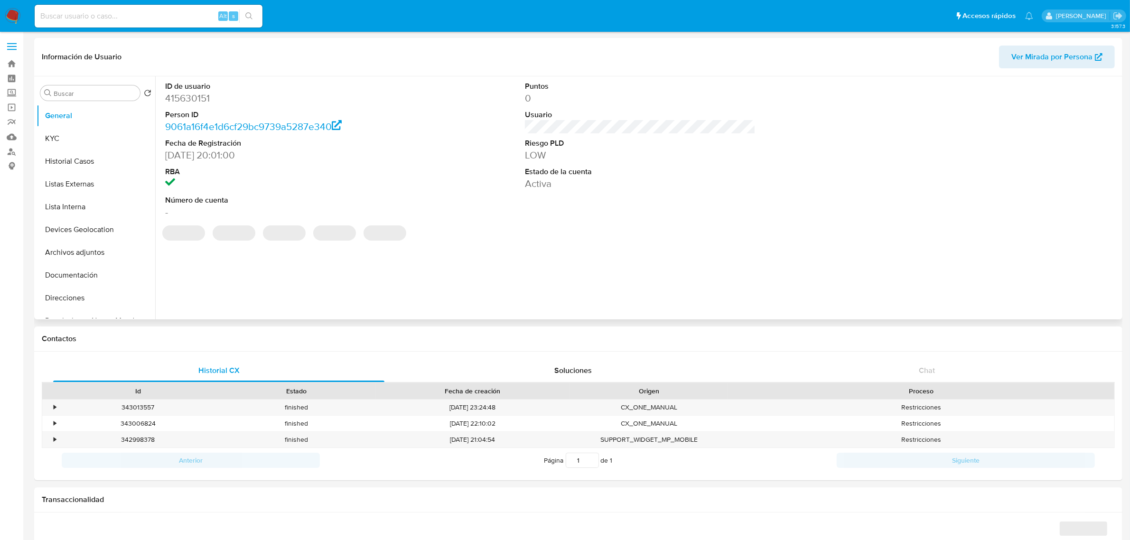
select select "10"
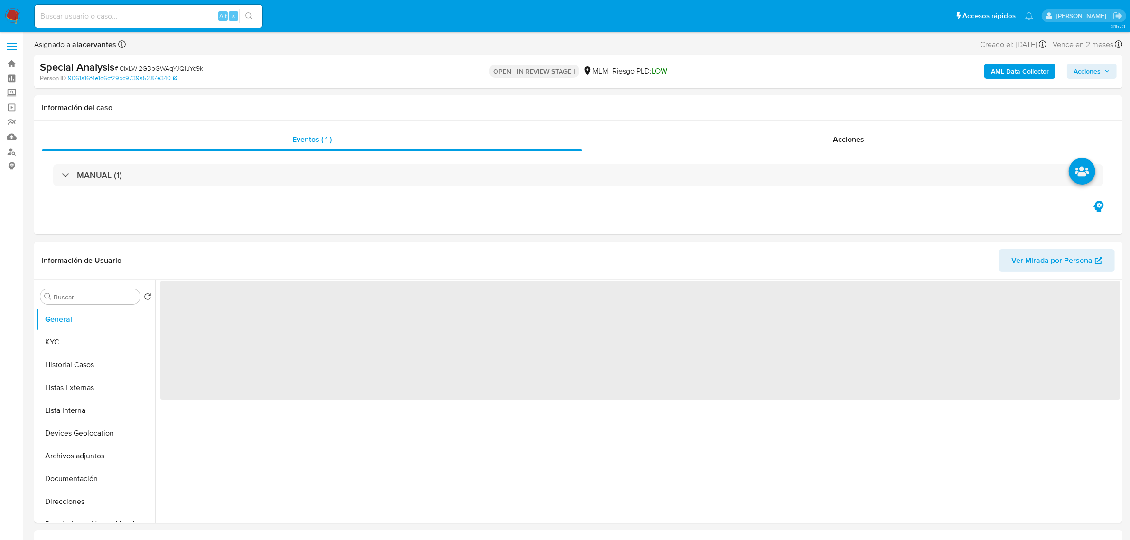
click at [1102, 66] on span "Acciones" at bounding box center [1092, 71] width 37 height 13
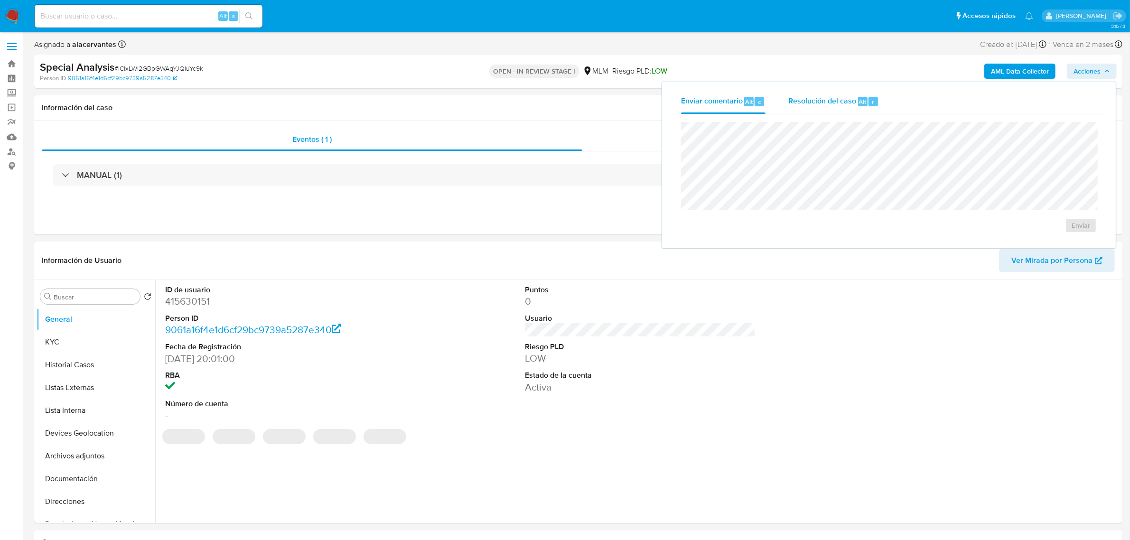
click at [836, 104] on span "Resolución del caso" at bounding box center [822, 101] width 68 height 11
select select "10"
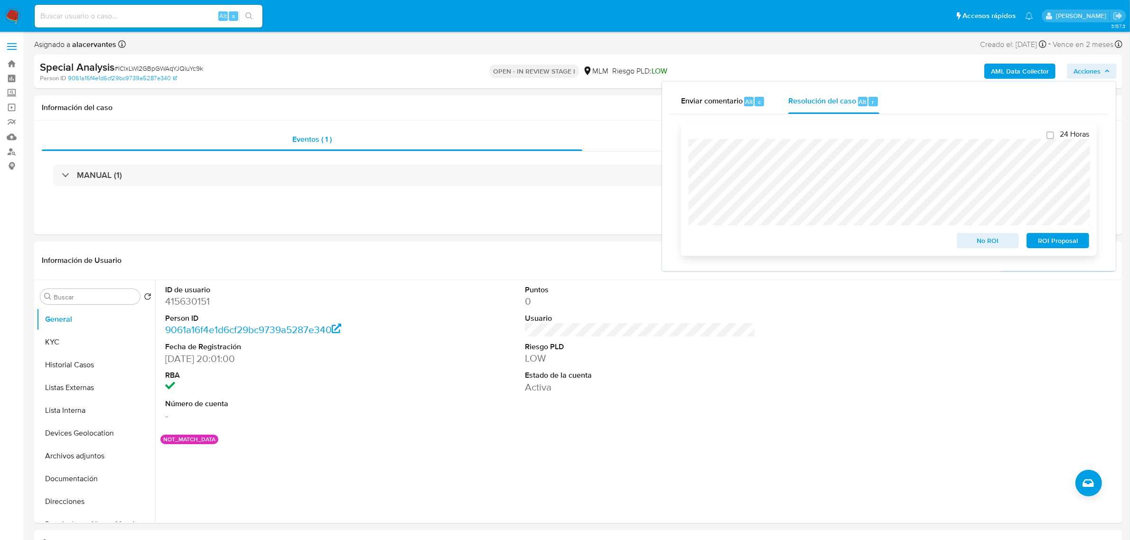
click at [986, 236] on span "No ROI" at bounding box center [988, 240] width 49 height 13
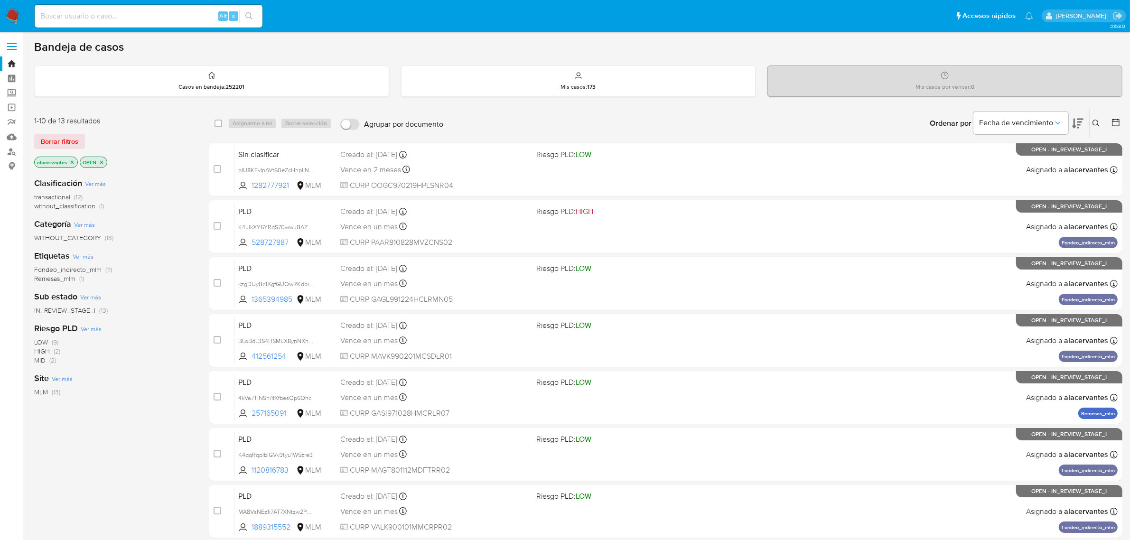
click at [98, 203] on span "without_classification (1)" at bounding box center [69, 206] width 70 height 9
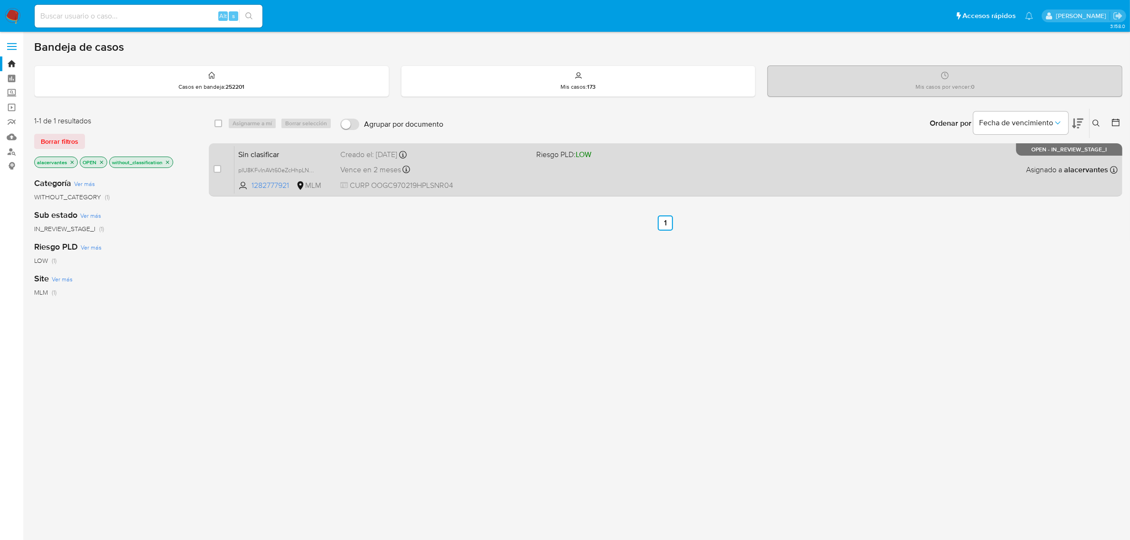
click at [510, 167] on div "Vence en 2 meses Vence el 31/10/2025 12:15:06" at bounding box center [434, 169] width 189 height 13
click at [394, 176] on div "Sin clasificar pIU8KFvInAVt60eZcHhpLNH7 1282777921 MLM Riesgo PLD: LOW Creado e…" at bounding box center [675, 170] width 883 height 48
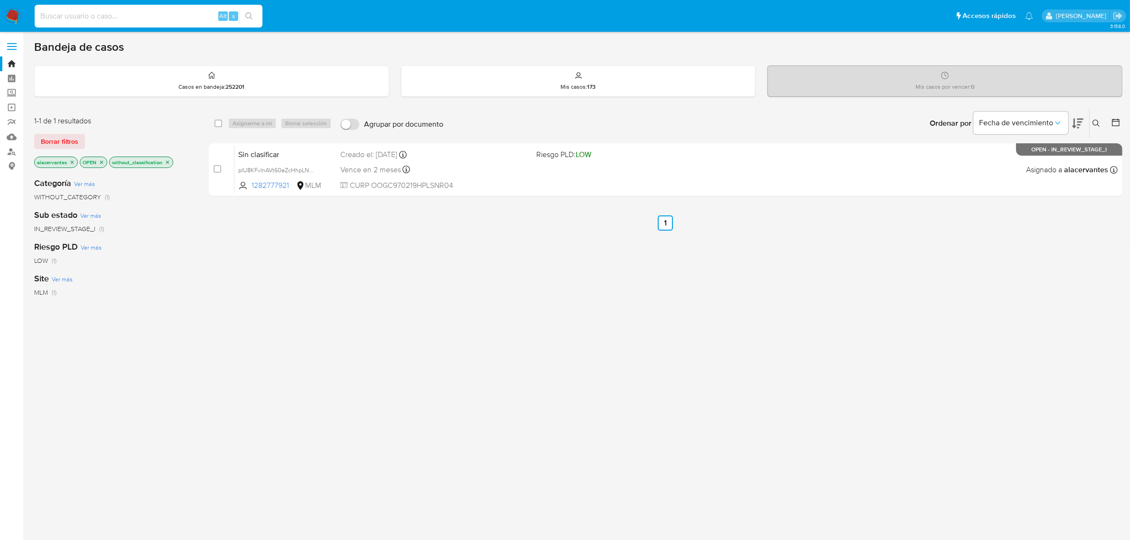
click at [186, 10] on input at bounding box center [149, 16] width 228 height 12
paste input "1871055016"
type input "1871055016"
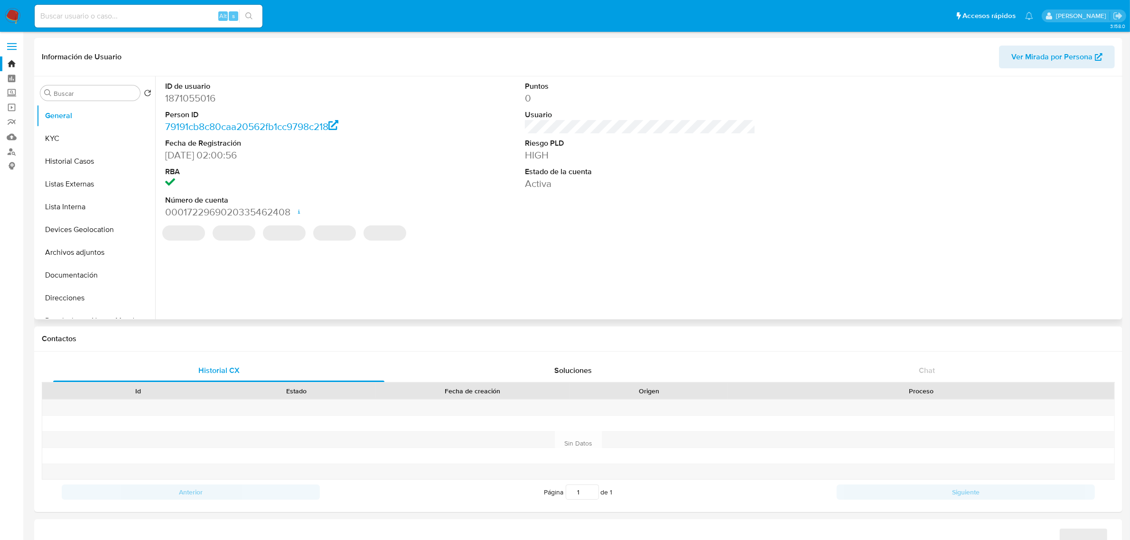
select select "10"
click at [67, 162] on button "Historial Casos" at bounding box center [92, 161] width 111 height 23
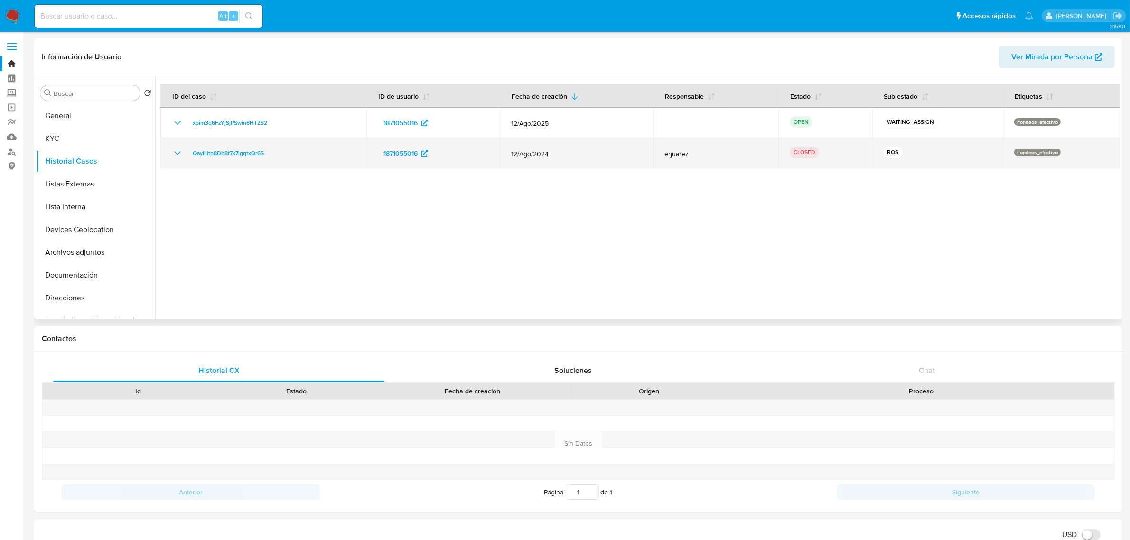
click at [177, 155] on icon "Mostrar/Ocultar" at bounding box center [177, 153] width 11 height 11
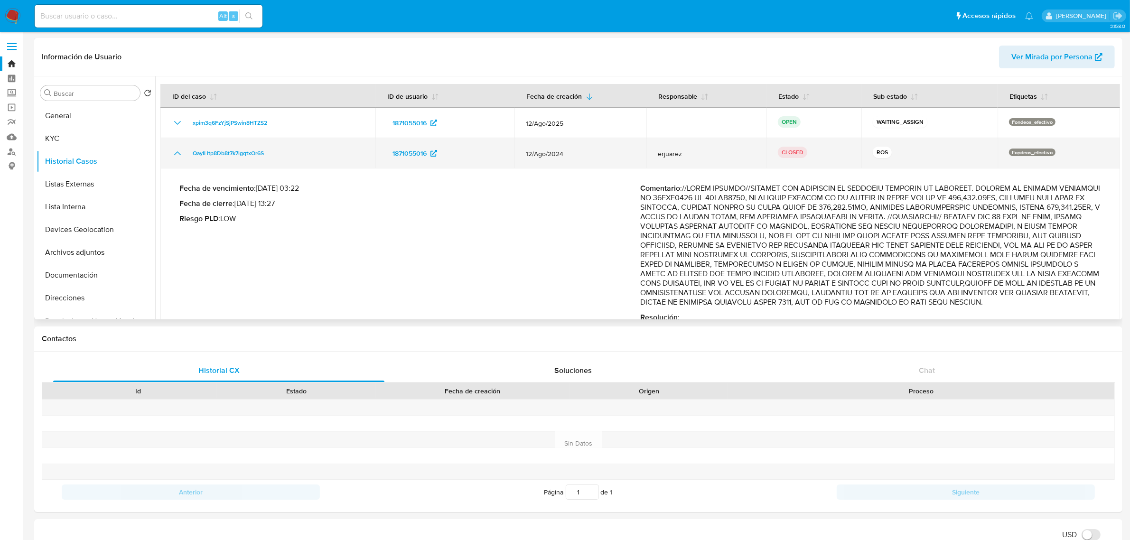
click at [172, 151] on button "Mostrar/Ocultar" at bounding box center [177, 153] width 11 height 11
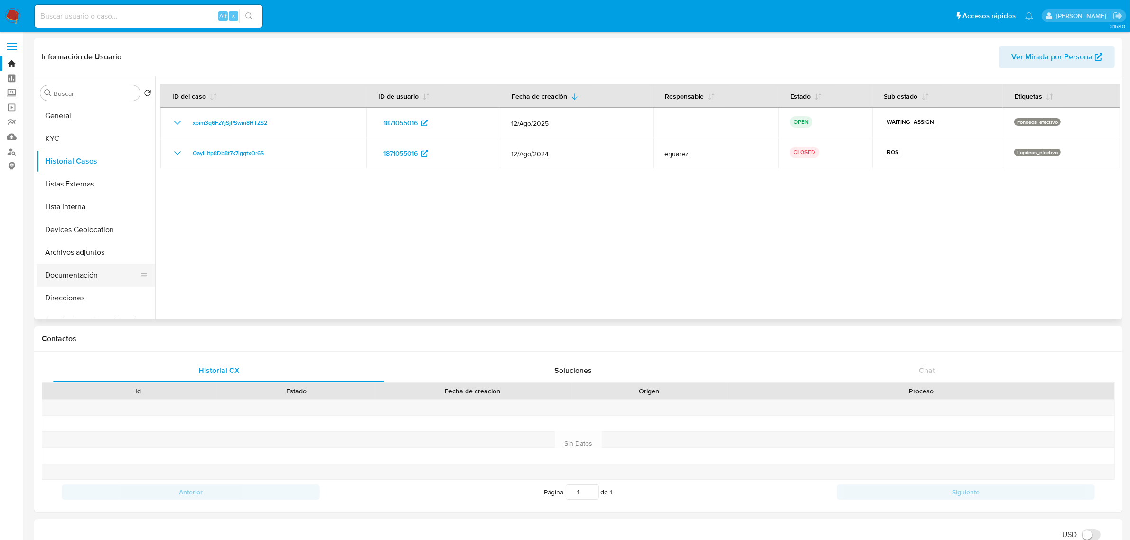
click at [86, 270] on button "Documentación" at bounding box center [92, 275] width 111 height 23
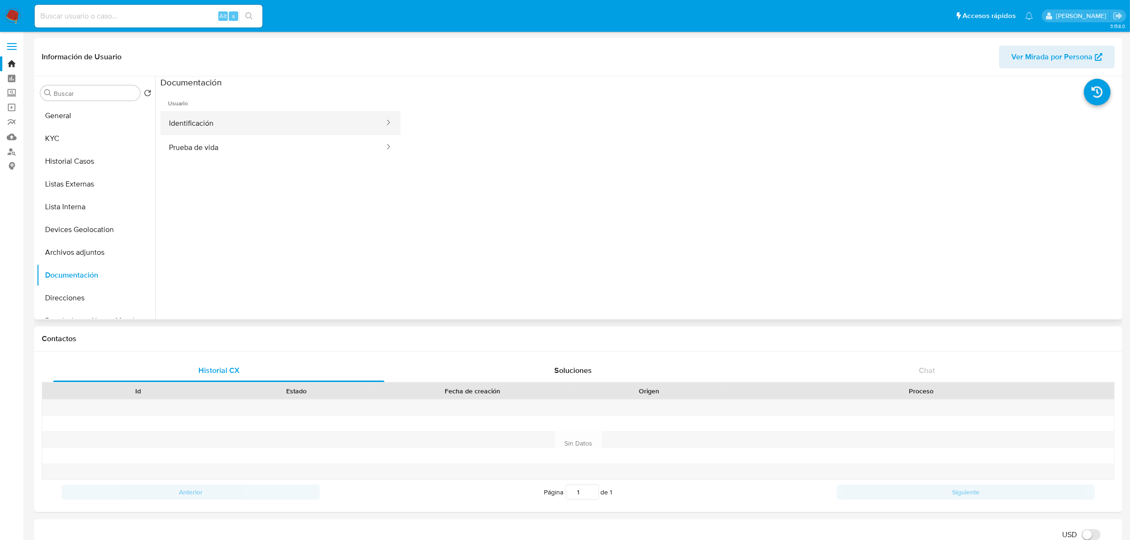
click at [225, 126] on button "Identificación" at bounding box center [272, 123] width 225 height 24
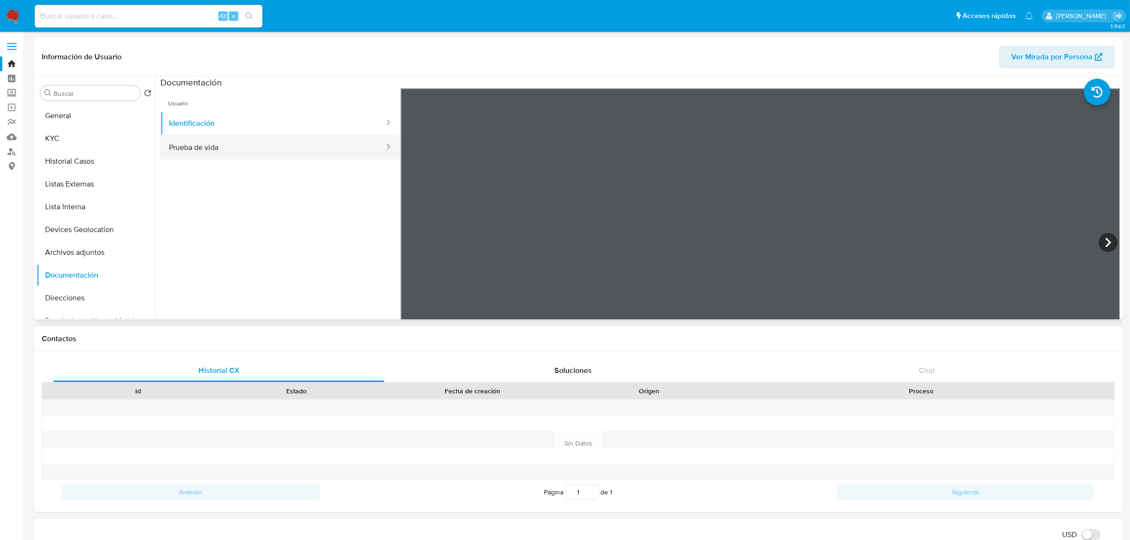
click at [304, 141] on button "Prueba de vida" at bounding box center [272, 147] width 225 height 24
click at [89, 133] on button "KYC" at bounding box center [92, 138] width 111 height 23
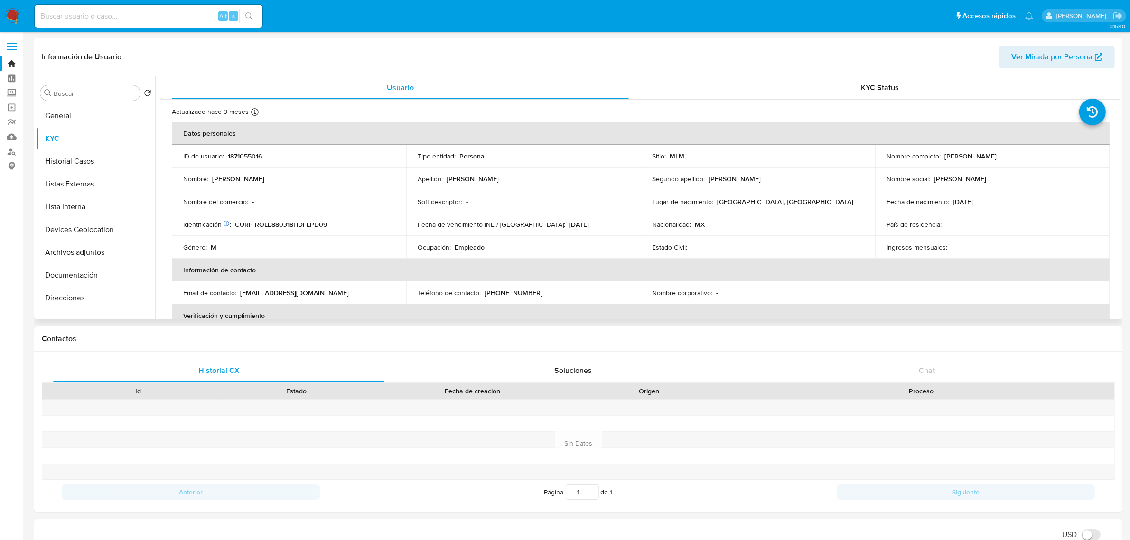
click at [506, 291] on p "[PHONE_NUMBER]" at bounding box center [514, 293] width 58 height 9
drag, startPoint x: 516, startPoint y: 294, endPoint x: 483, endPoint y: 290, distance: 33.6
click at [483, 290] on div "Teléfono de contacto : (55) 65104710" at bounding box center [524, 293] width 212 height 9
copy p "(55) 65104710"
drag, startPoint x: 309, startPoint y: 290, endPoint x: 240, endPoint y: 296, distance: 70.0
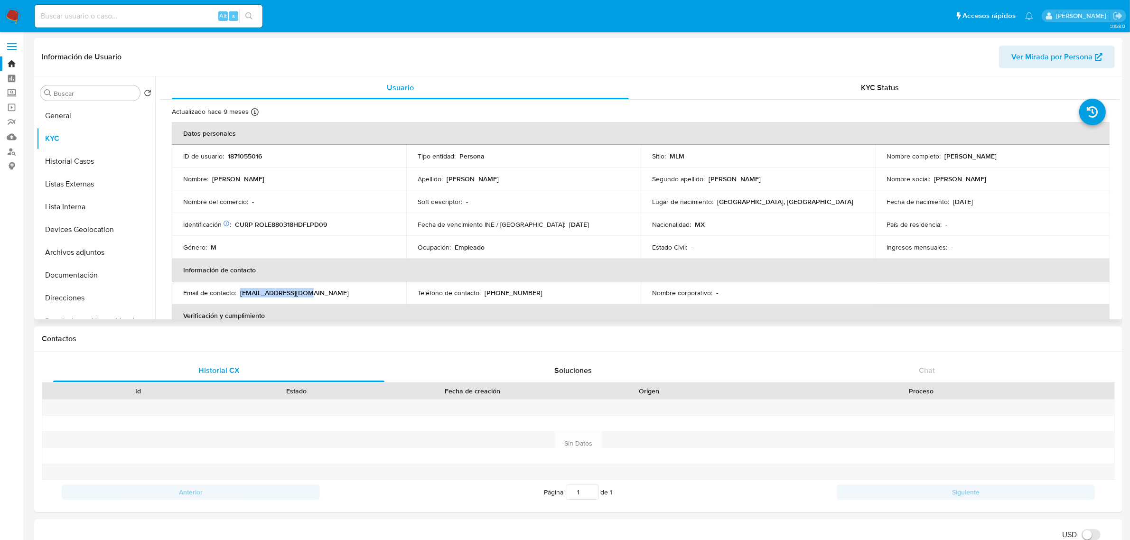
click at [240, 296] on div "Email de contacto : eivan7194@gmail.com" at bounding box center [289, 293] width 212 height 9
copy p "eivan7194@gmail.com"
click at [76, 117] on button "General" at bounding box center [92, 115] width 111 height 23
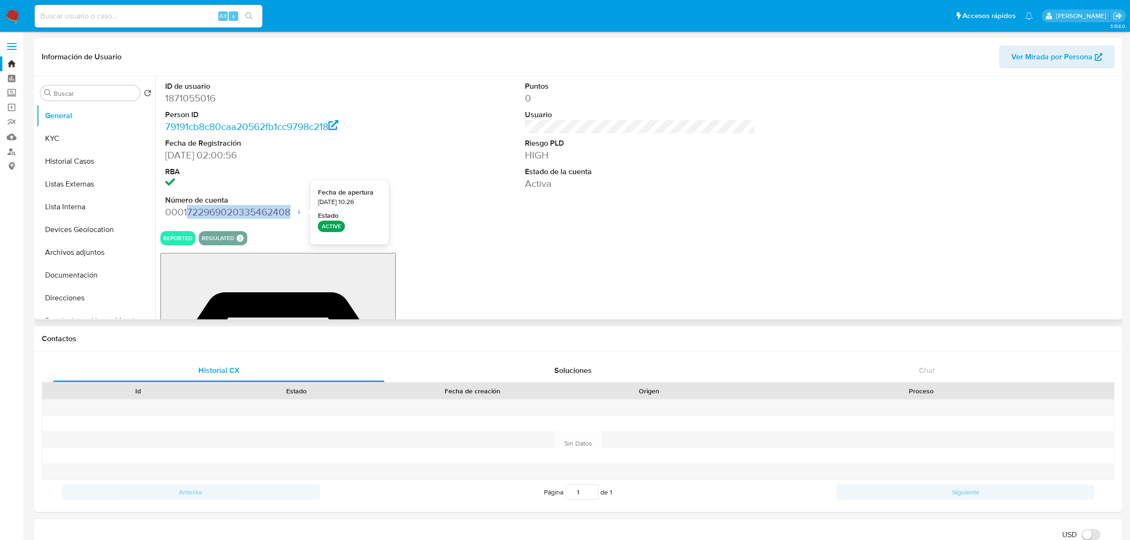
drag, startPoint x: 187, startPoint y: 210, endPoint x: 286, endPoint y: 215, distance: 98.8
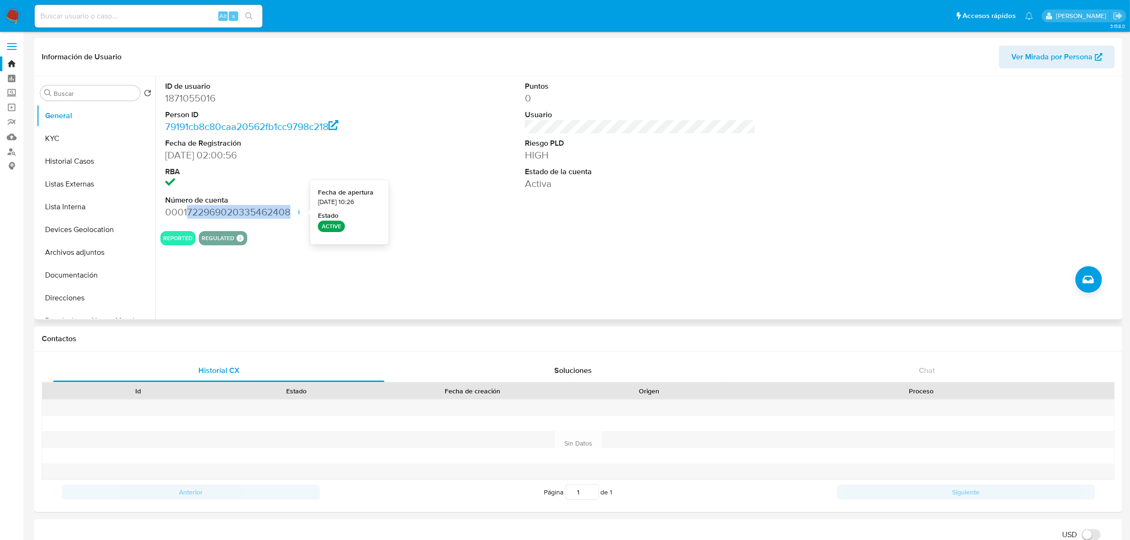
click at [290, 215] on dd "0001722969020335462408 Fecha de apertura 14/08/2024 10:26 Estado ACTIVE" at bounding box center [280, 212] width 231 height 13
click at [286, 215] on dd "0001722969020335462408 Fecha de apertura 14/08/2024 10:26 Estado ACTIVE" at bounding box center [280, 212] width 231 height 13
click at [198, 214] on dd "0001722969020335462408 Fecha de apertura 14/08/2024 10:26 Estado ACTIVE" at bounding box center [280, 212] width 231 height 13
drag, startPoint x: 188, startPoint y: 211, endPoint x: 203, endPoint y: 213, distance: 14.8
click at [203, 213] on dd "0001722969020335462408 Fecha de apertura 14/08/2024 10:26 Estado ACTIVE" at bounding box center [280, 212] width 231 height 13
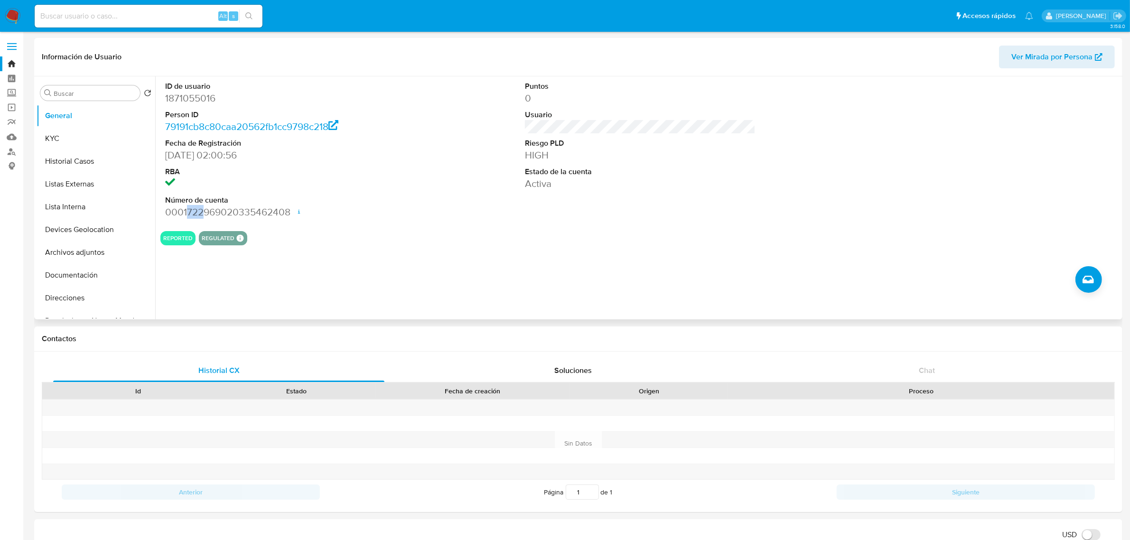
click at [205, 214] on dd "0001722969020335462408 Fecha de apertura 14/08/2024 10:26 Estado ACTIVE" at bounding box center [280, 212] width 231 height 13
click at [190, 210] on dd "0001722969020335462408 Fecha de apertura 14/08/2024 10:26 Estado ACTIVE" at bounding box center [280, 212] width 231 height 13
click at [185, 212] on dd "0001722969020335462408 Fecha de apertura 14/08/2024 10:26 Estado ACTIVE" at bounding box center [280, 212] width 231 height 13
drag, startPoint x: 187, startPoint y: 210, endPoint x: 291, endPoint y: 213, distance: 103.5
click at [291, 213] on dd "0001722969020335462408 Fecha de apertura 14/08/2024 10:26 Estado ACTIVE" at bounding box center [280, 212] width 231 height 13
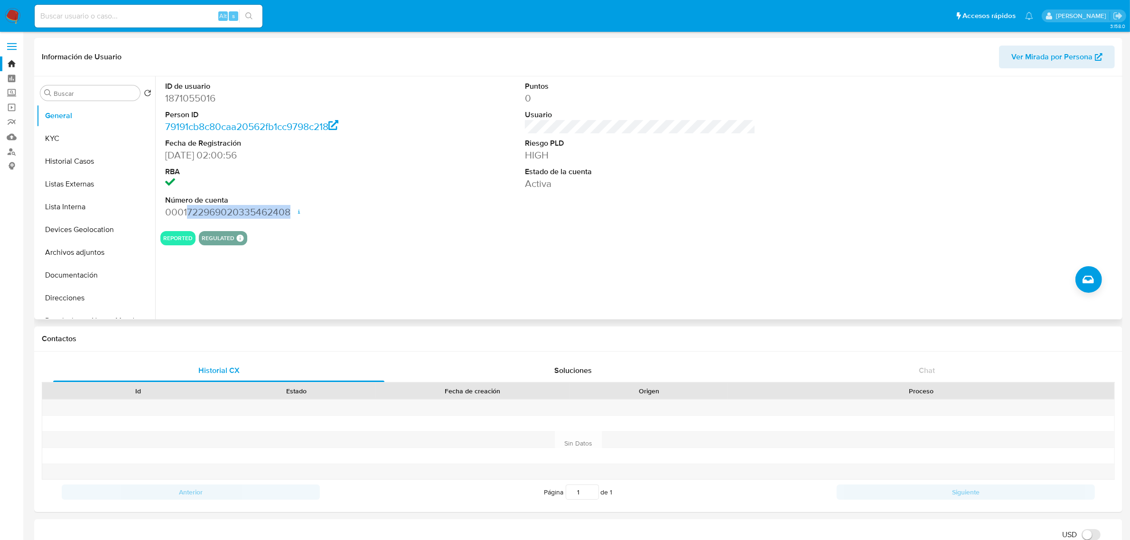
copy dd "722969020335462408"
click at [96, 172] on button "Historial Casos" at bounding box center [92, 161] width 111 height 23
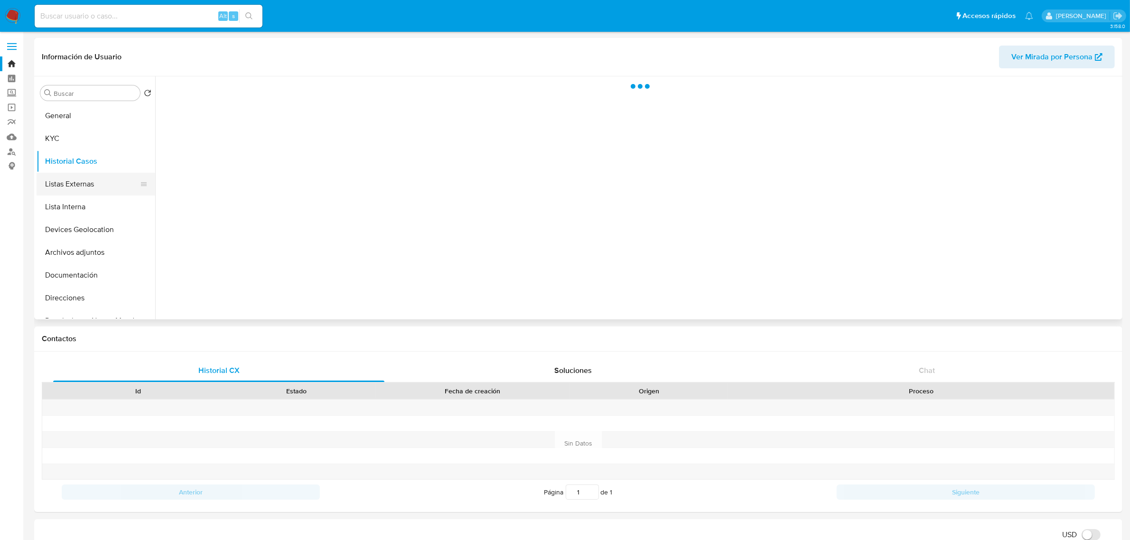
click at [94, 179] on button "Listas Externas" at bounding box center [92, 184] width 111 height 23
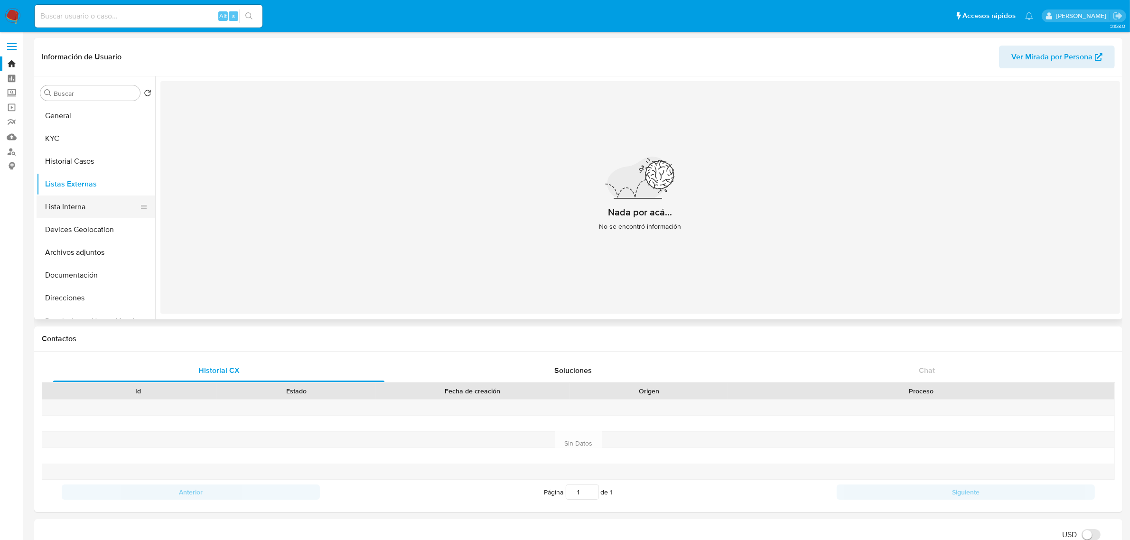
click at [83, 214] on button "Lista Interna" at bounding box center [92, 207] width 111 height 23
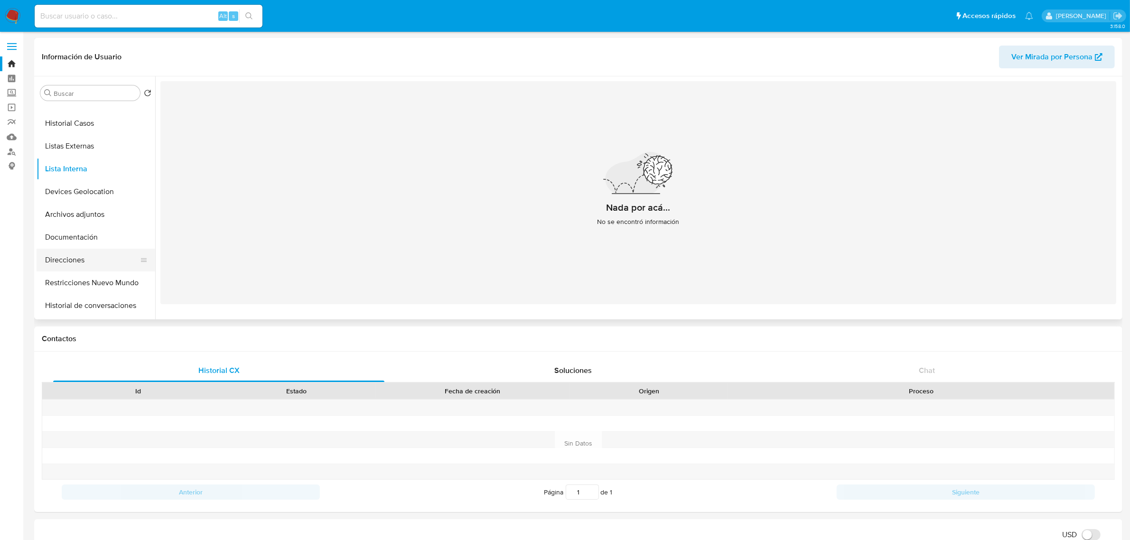
scroll to position [59, 0]
click at [112, 283] on button "Historial de conversaciones" at bounding box center [92, 284] width 111 height 23
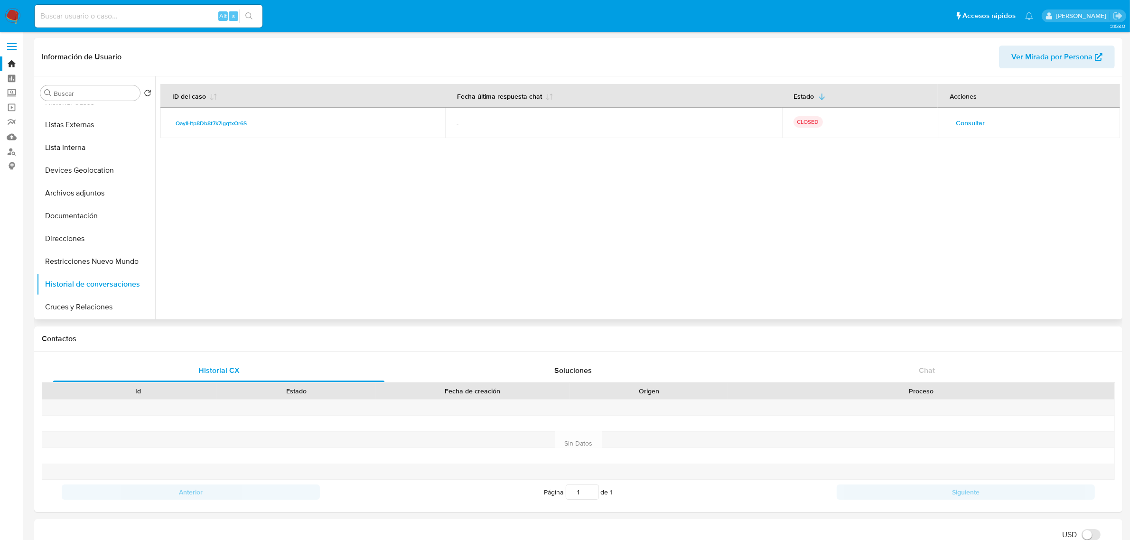
click at [964, 118] on span "Consultar" at bounding box center [970, 122] width 29 height 13
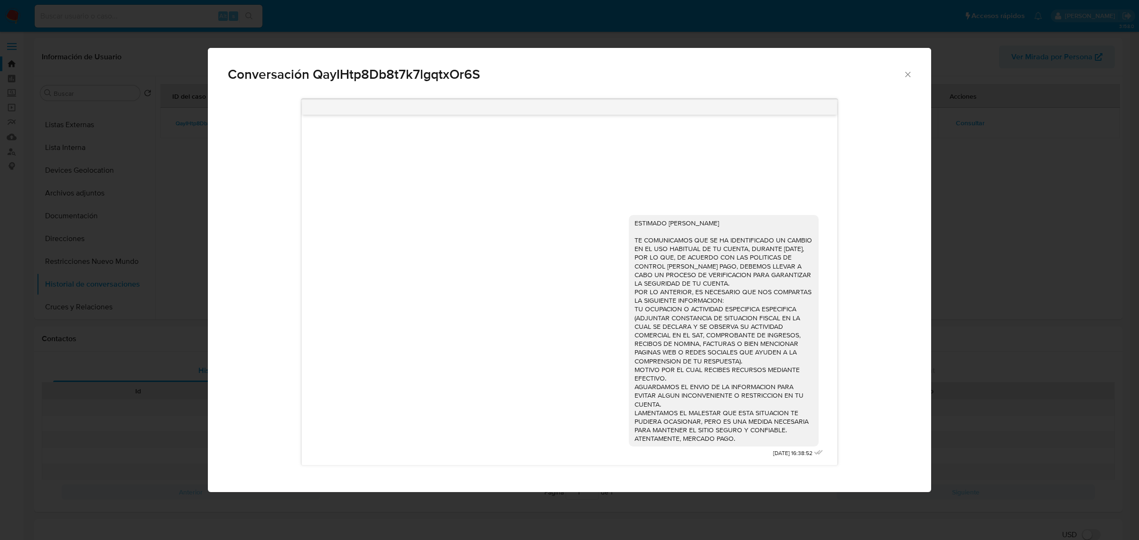
drag, startPoint x: 914, startPoint y: 76, endPoint x: 908, endPoint y: 73, distance: 7.7
click at [914, 76] on div "Conversación QayIHtp8Db8t7k7lgqtxOr6S" at bounding box center [569, 70] width 723 height 45
click at [908, 73] on icon "Cerrar" at bounding box center [907, 74] width 9 height 9
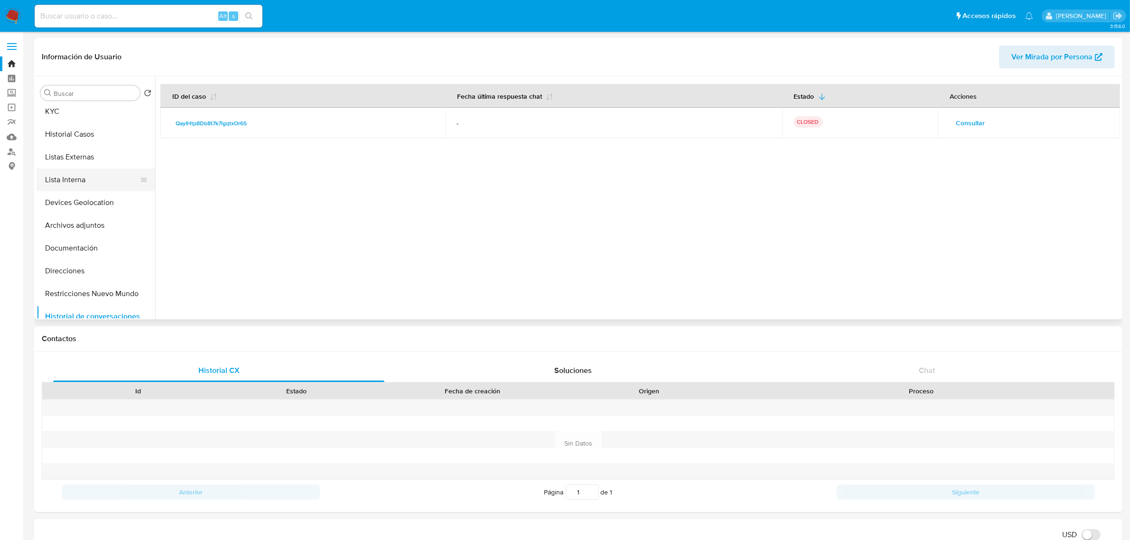
scroll to position [0, 0]
click at [75, 118] on button "General" at bounding box center [92, 115] width 111 height 23
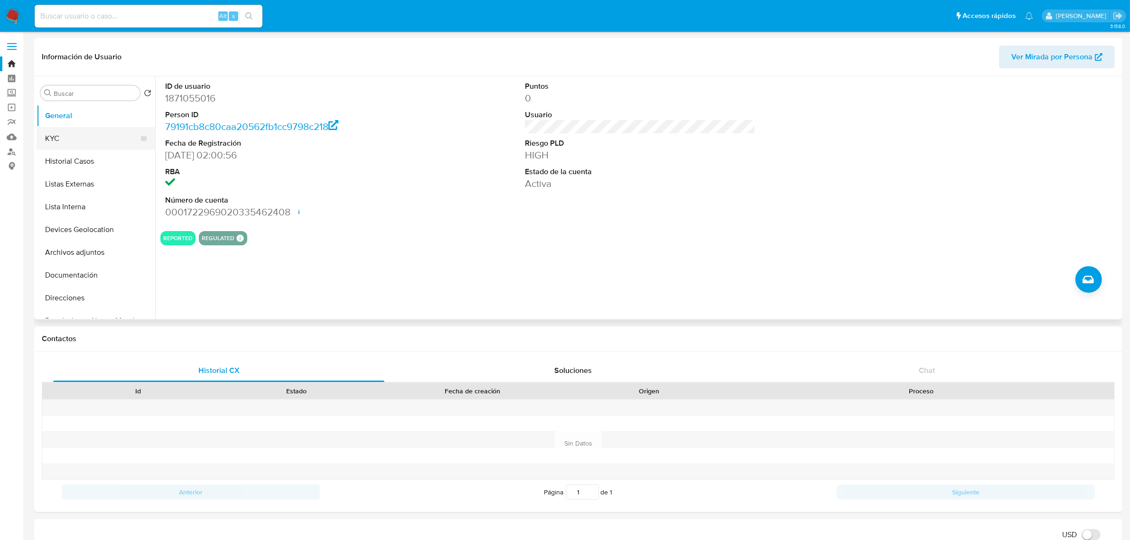
click at [97, 143] on button "KYC" at bounding box center [92, 138] width 111 height 23
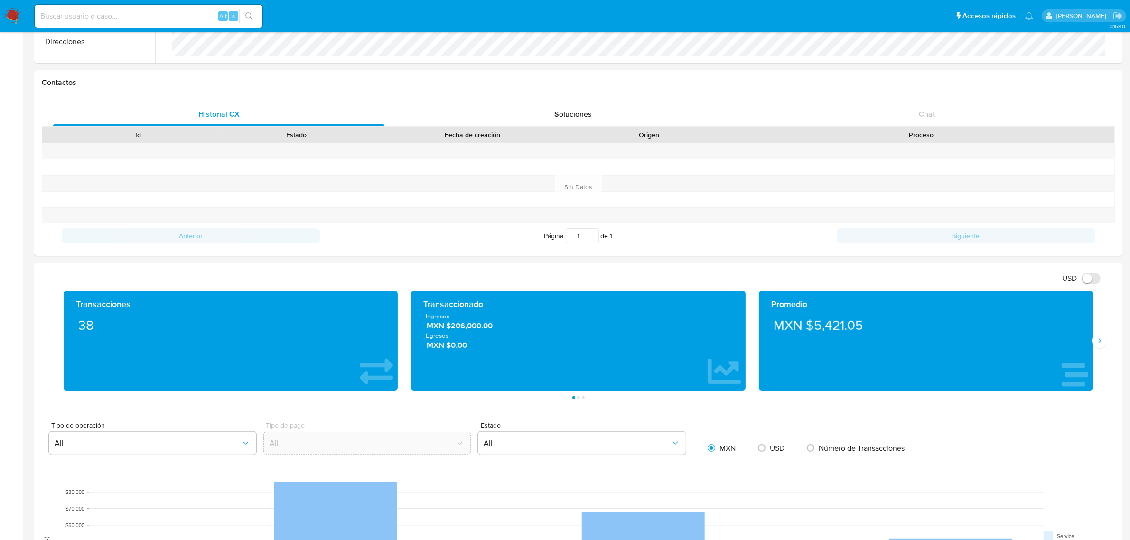
scroll to position [297, 0]
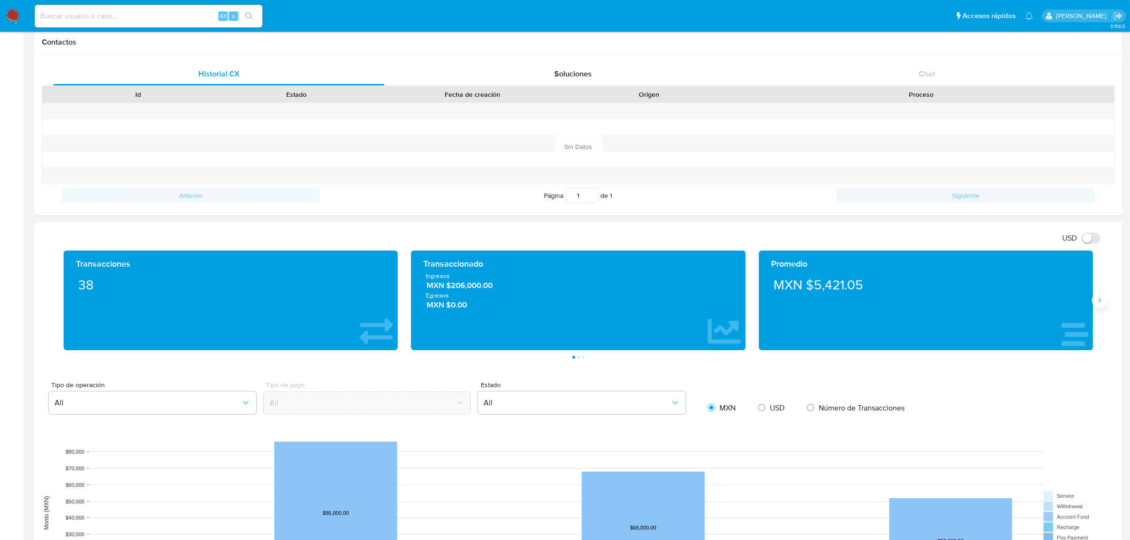
click at [1105, 302] on button "Siguiente" at bounding box center [1099, 300] width 15 height 15
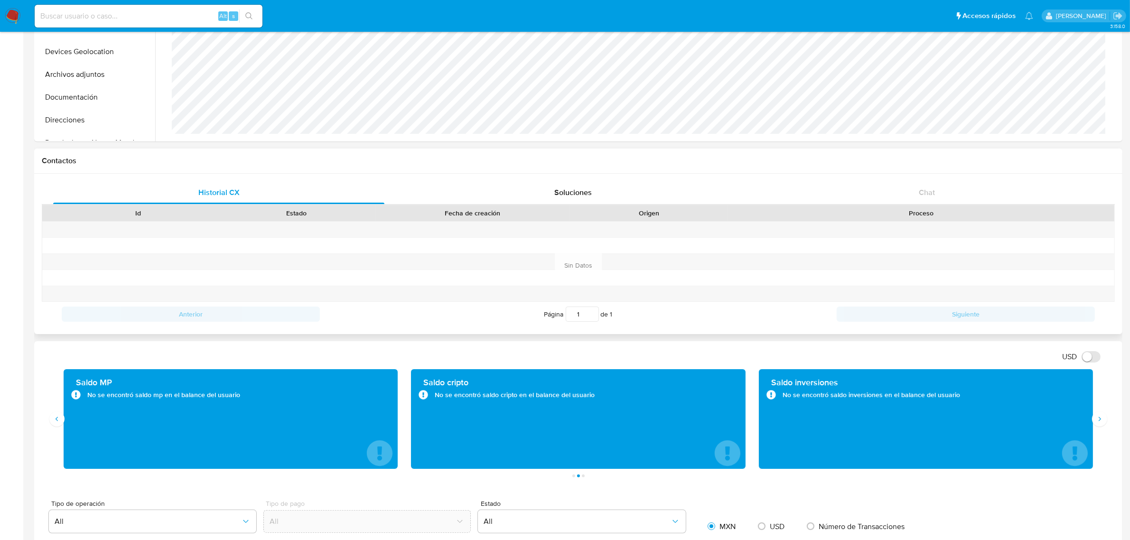
scroll to position [0, 0]
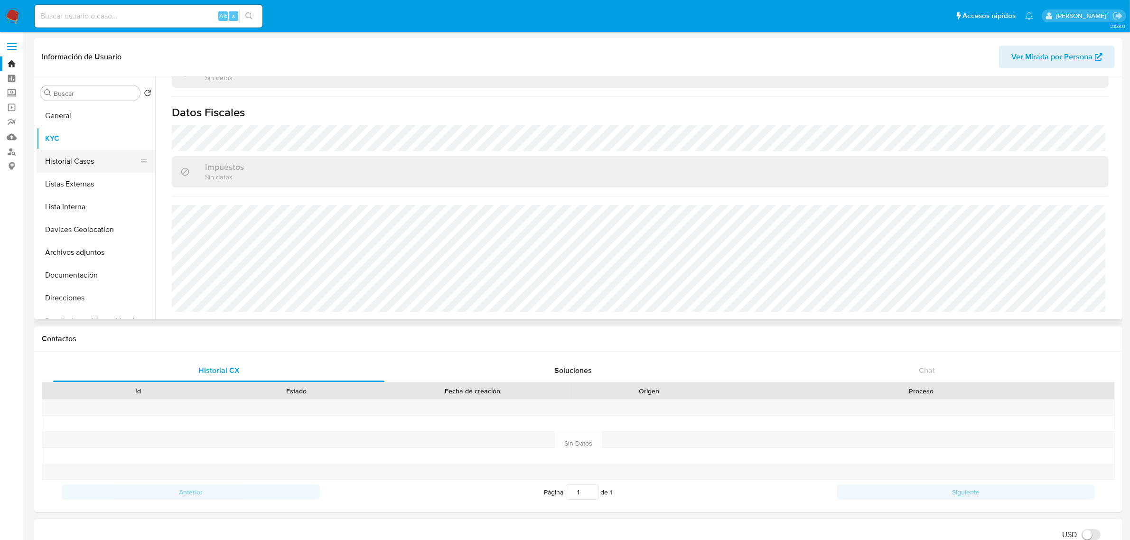
click at [79, 152] on button "Historial Casos" at bounding box center [92, 161] width 111 height 23
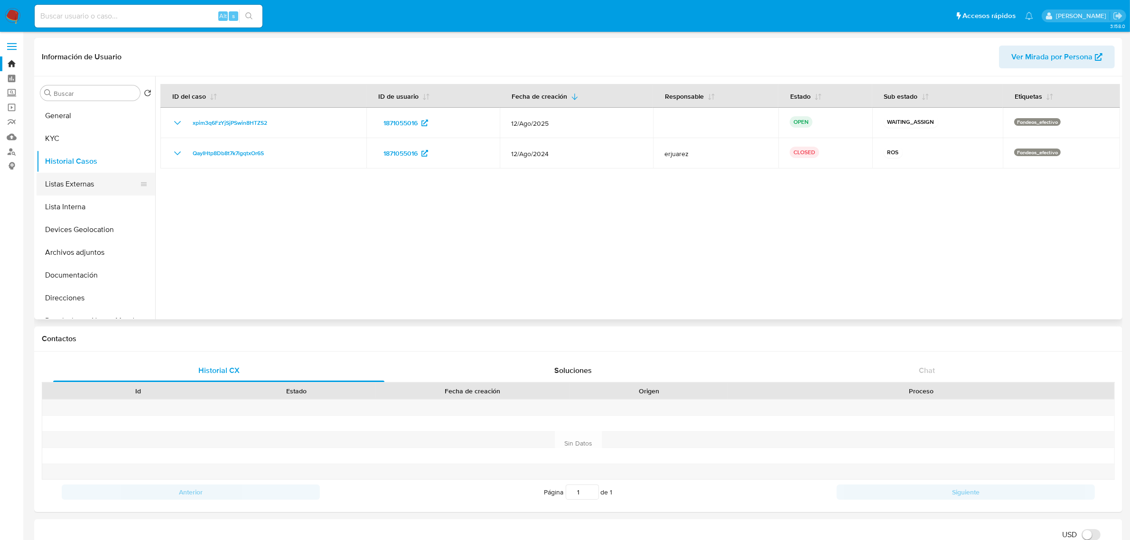
click at [80, 184] on button "Listas Externas" at bounding box center [92, 184] width 111 height 23
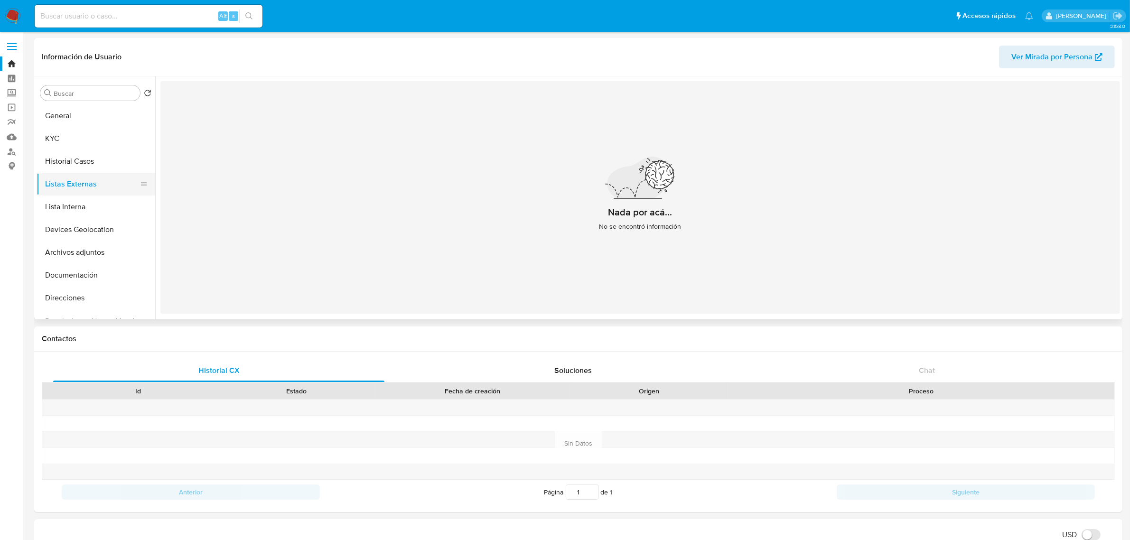
click at [82, 193] on button "Listas Externas" at bounding box center [92, 184] width 111 height 23
click at [79, 201] on button "Lista Interna" at bounding box center [92, 207] width 111 height 23
click at [70, 233] on button "Devices Geolocation" at bounding box center [92, 229] width 111 height 23
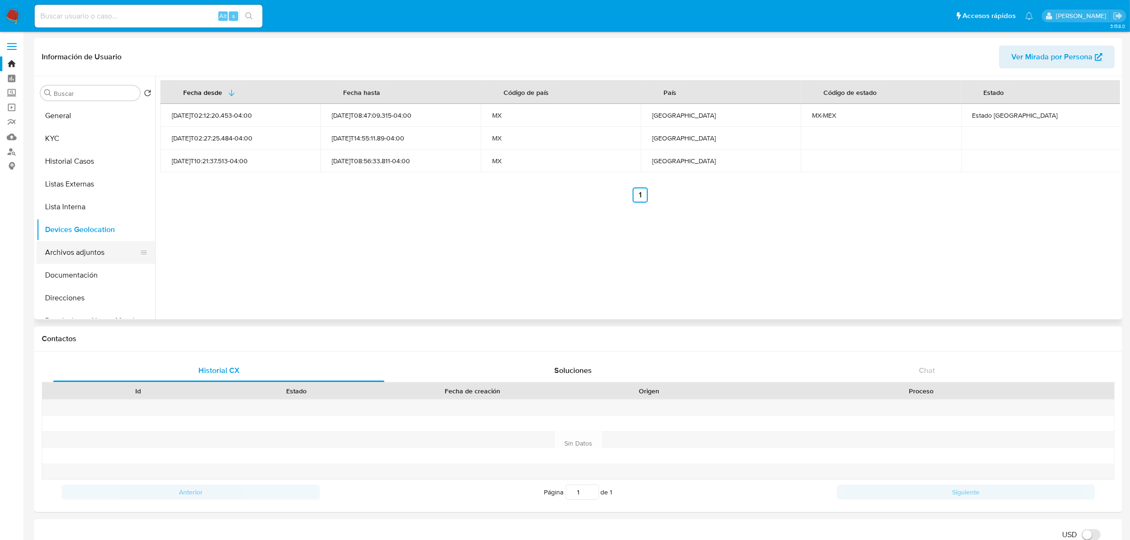
click at [76, 255] on button "Archivos adjuntos" at bounding box center [92, 252] width 111 height 23
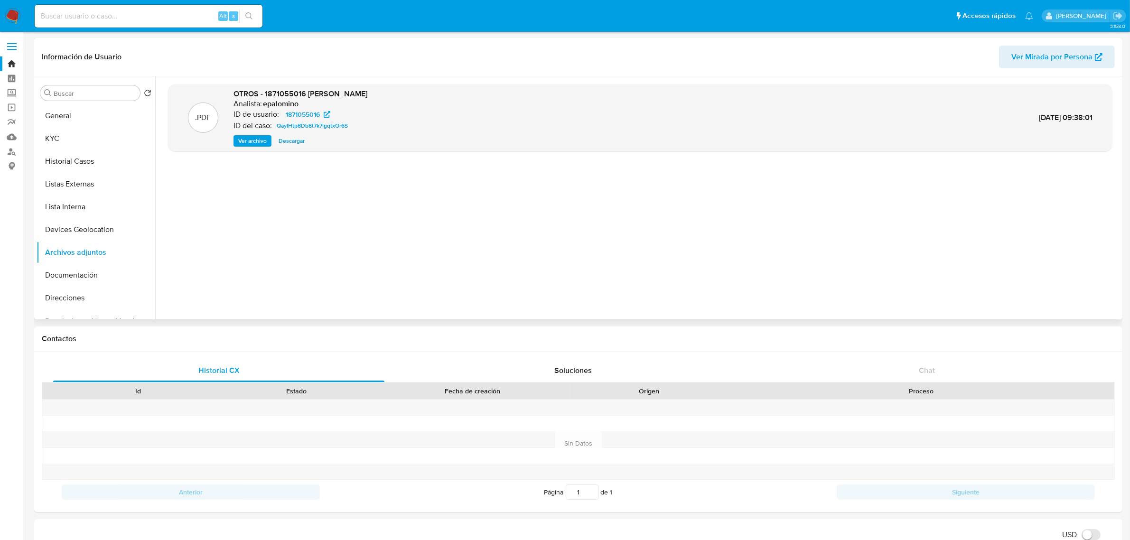
click at [249, 134] on div "OTROS - 1871055016 EDGAR IVAN ROLDAN LOPEZ Analista: epalomino ID de usuario: 1…" at bounding box center [301, 118] width 134 height 58
click at [250, 138] on span "Ver archivo" at bounding box center [252, 140] width 28 height 9
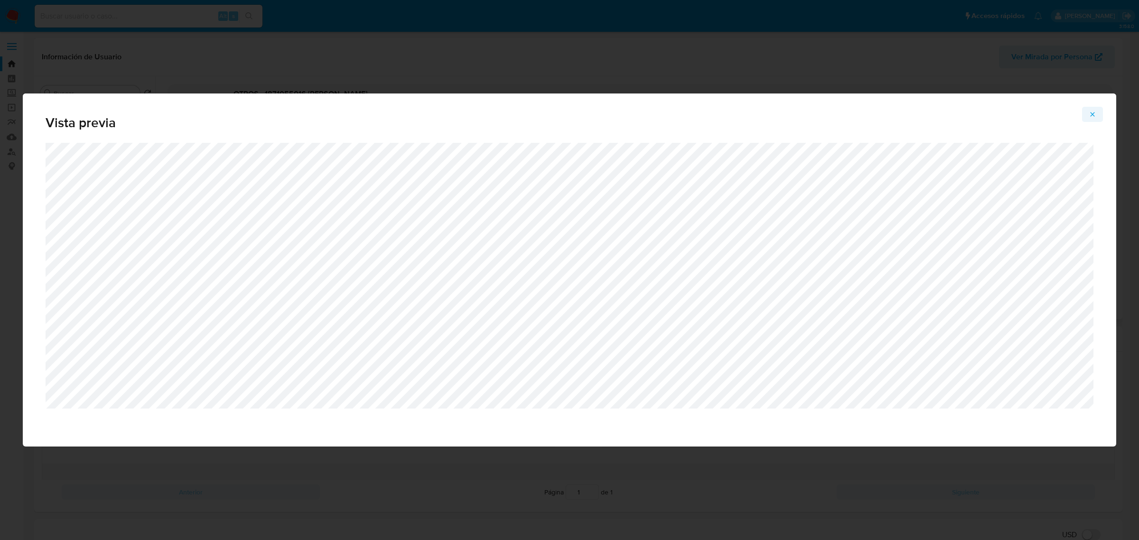
click at [1091, 115] on icon "Attachment preview" at bounding box center [1093, 115] width 8 height 8
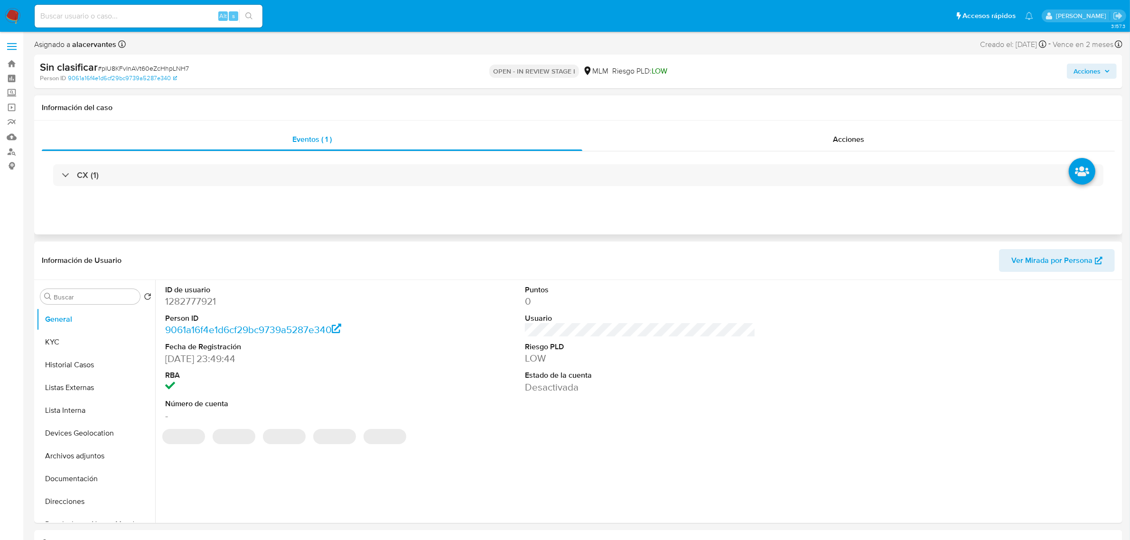
select select "10"
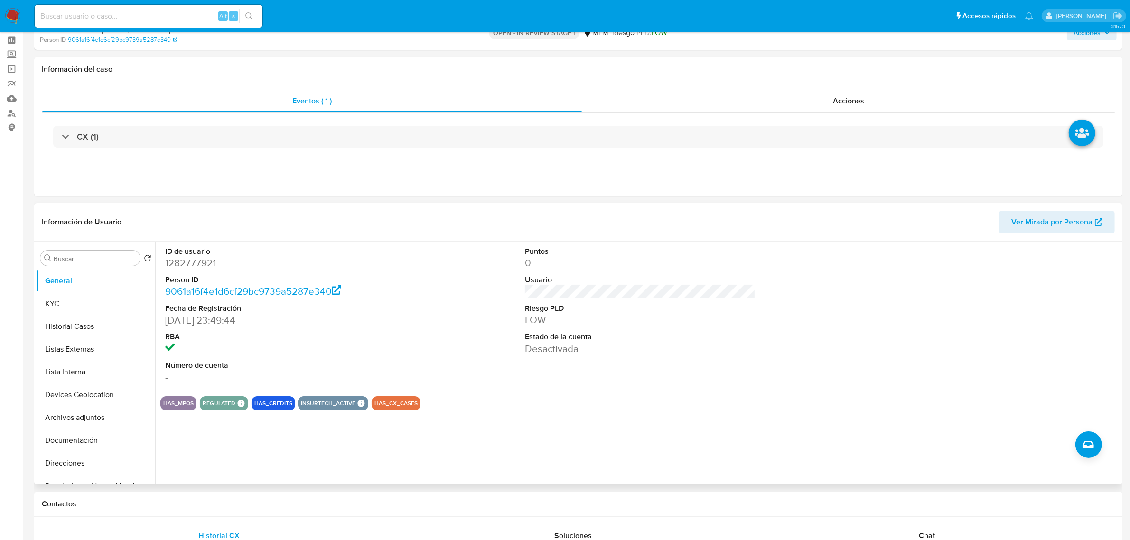
scroll to position [59, 0]
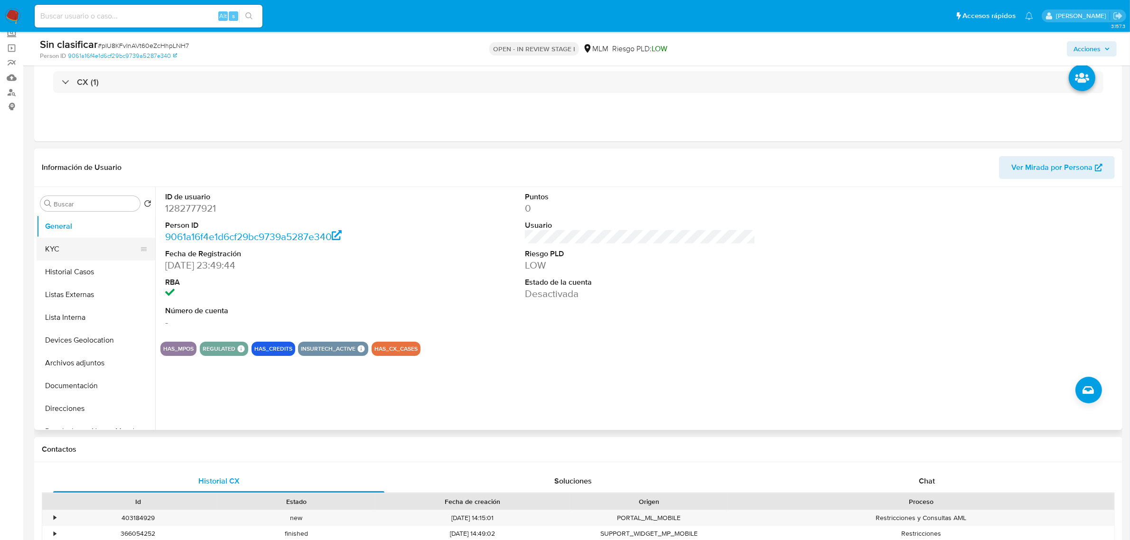
click at [63, 248] on button "KYC" at bounding box center [92, 249] width 111 height 23
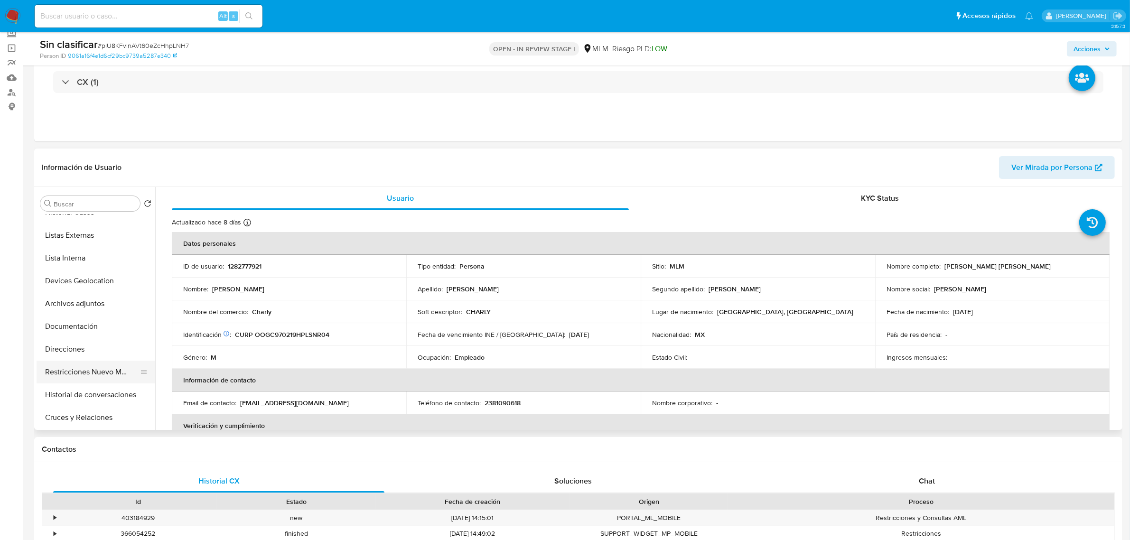
click at [98, 379] on button "Restricciones Nuevo Mundo" at bounding box center [92, 372] width 111 height 23
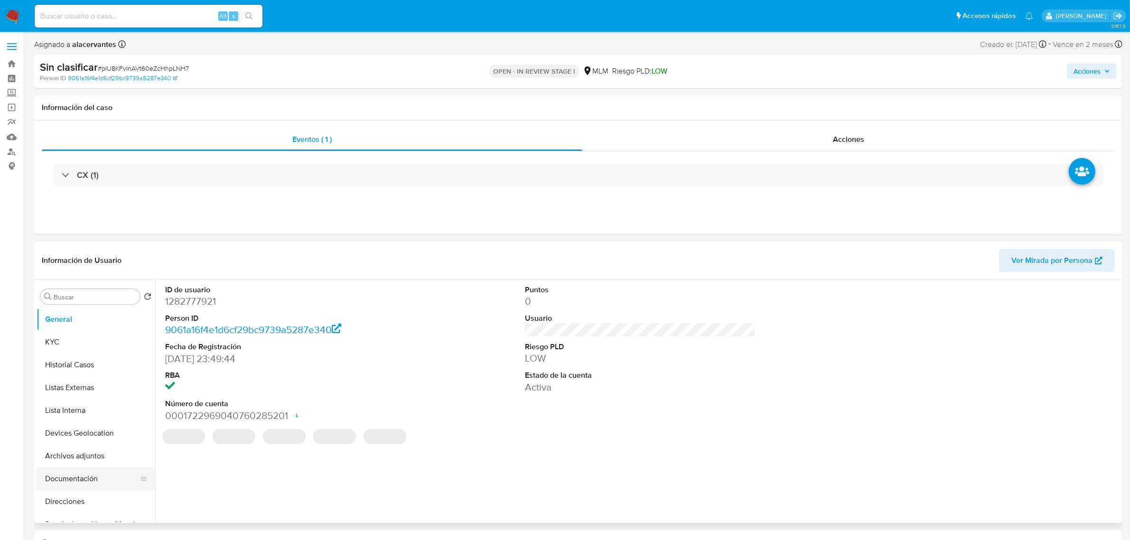
select select "10"
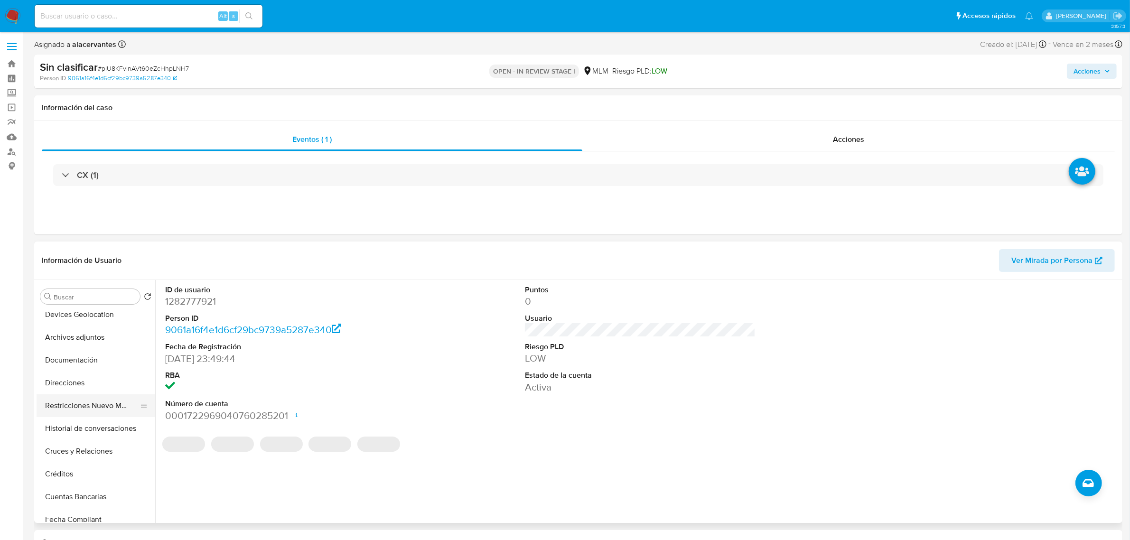
click at [84, 411] on button "Restricciones Nuevo Mundo" at bounding box center [92, 405] width 111 height 23
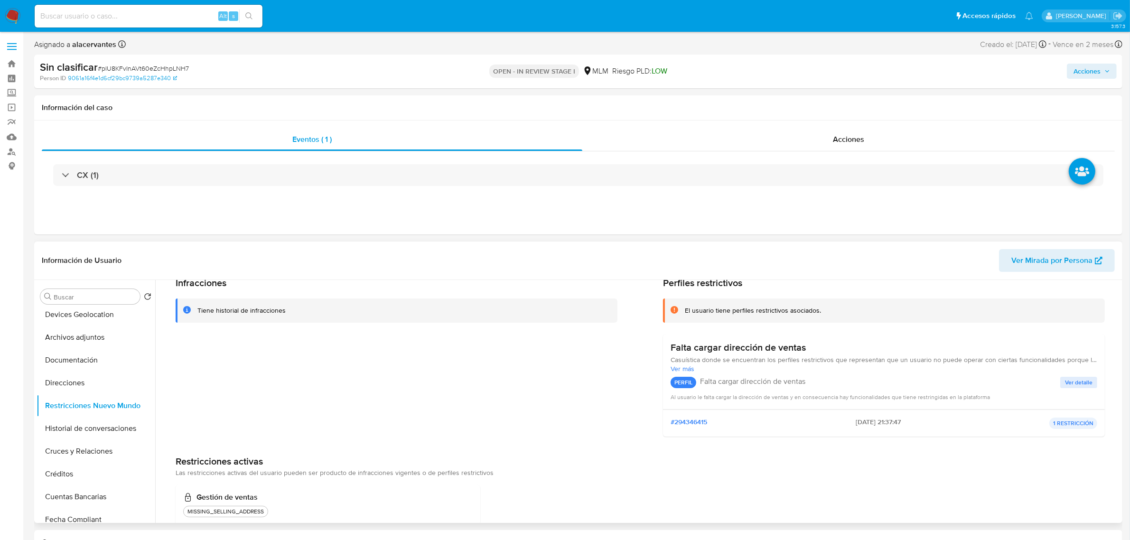
scroll to position [0, 0]
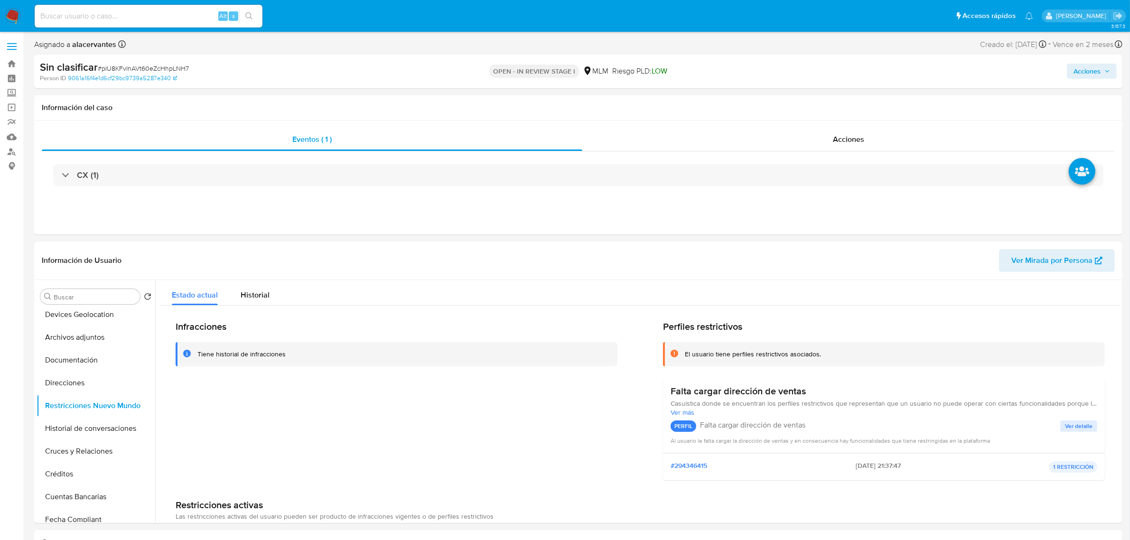
drag, startPoint x: 1074, startPoint y: 70, endPoint x: 1040, endPoint y: 77, distance: 34.3
click at [1075, 70] on button "Acciones" at bounding box center [1092, 71] width 50 height 15
click at [817, 100] on span "Resolución del caso" at bounding box center [822, 101] width 68 height 11
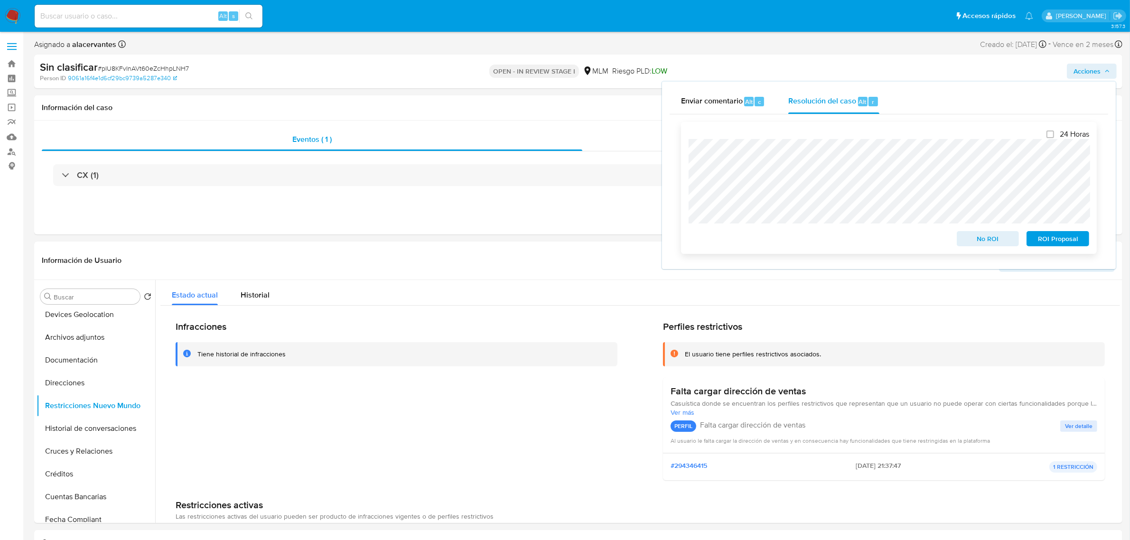
click at [982, 245] on span "No ROI" at bounding box center [988, 238] width 49 height 13
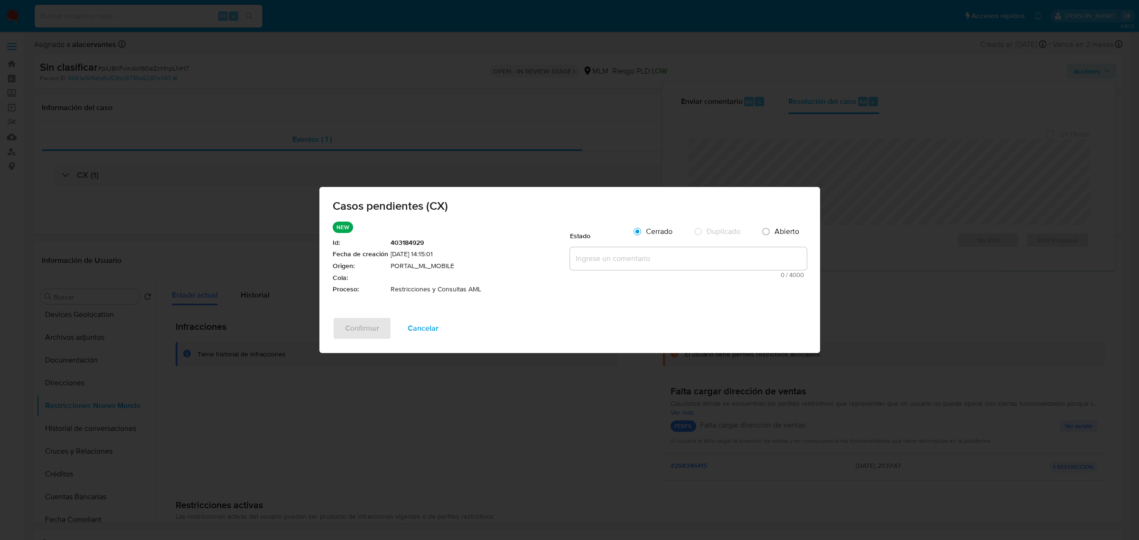
click at [677, 255] on textarea at bounding box center [688, 258] width 237 height 23
paste textarea "Se valida caso CX. Se rehabilita cuenta debido a que se cuenta con datos y docu…"
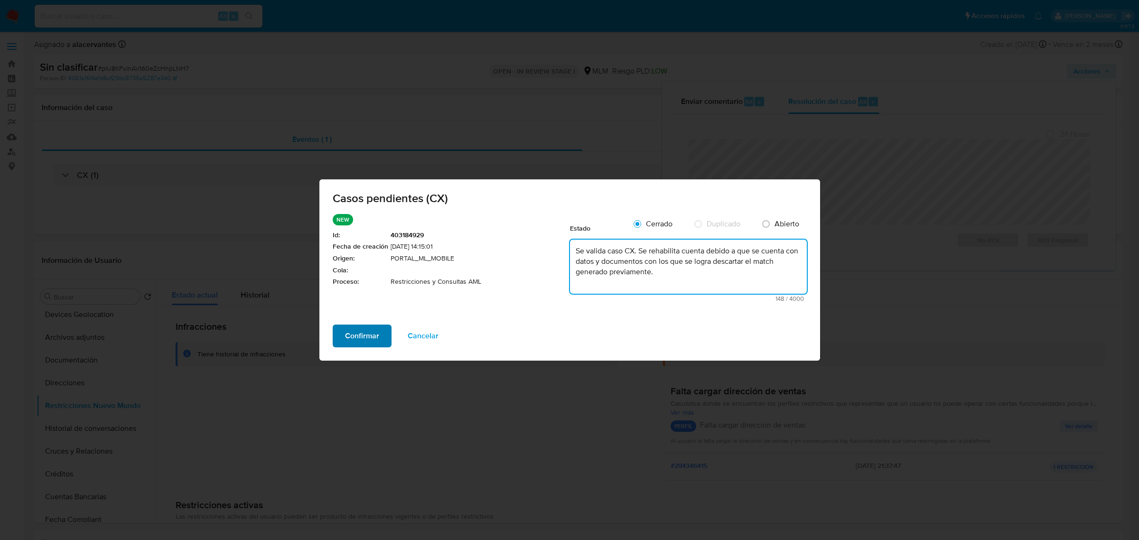
type textarea "Se valida caso CX. Se rehabilita cuenta debido a que se cuenta con datos y docu…"
click at [368, 338] on span "Confirmar" at bounding box center [362, 336] width 34 height 21
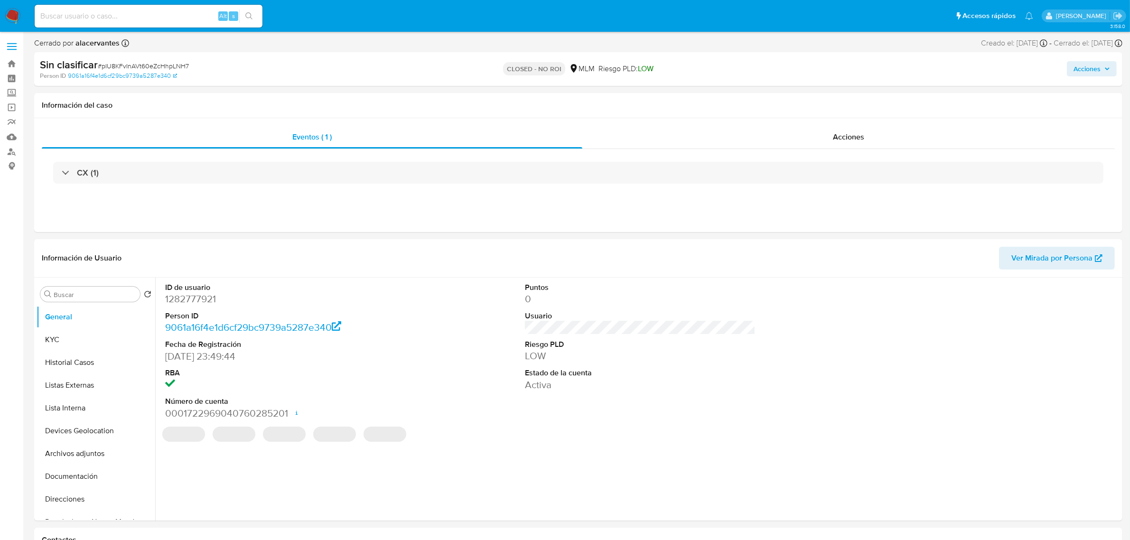
select select "10"
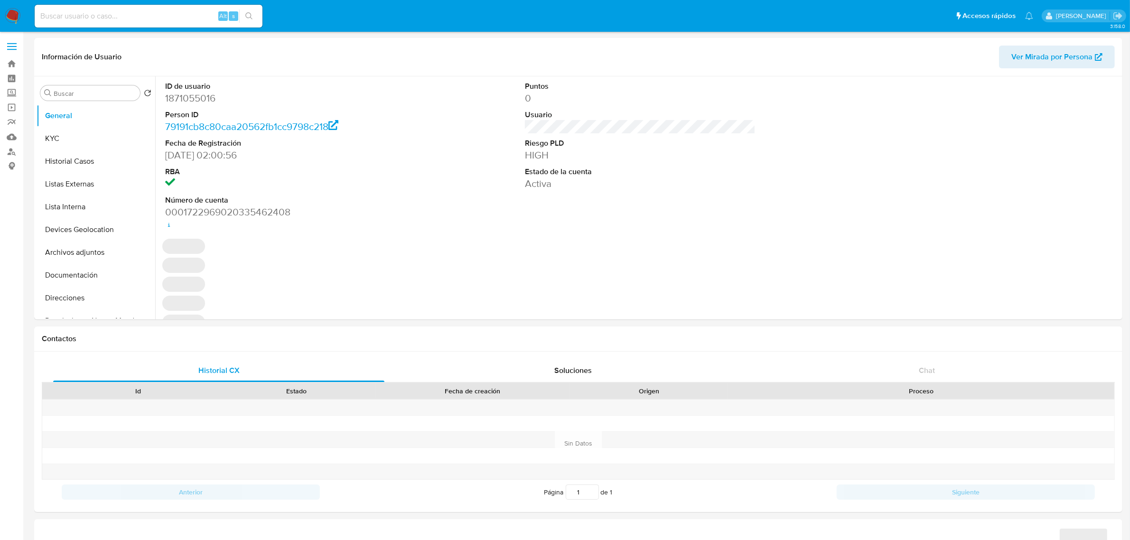
select select "10"
click at [12, 90] on label "Screening" at bounding box center [56, 93] width 113 height 15
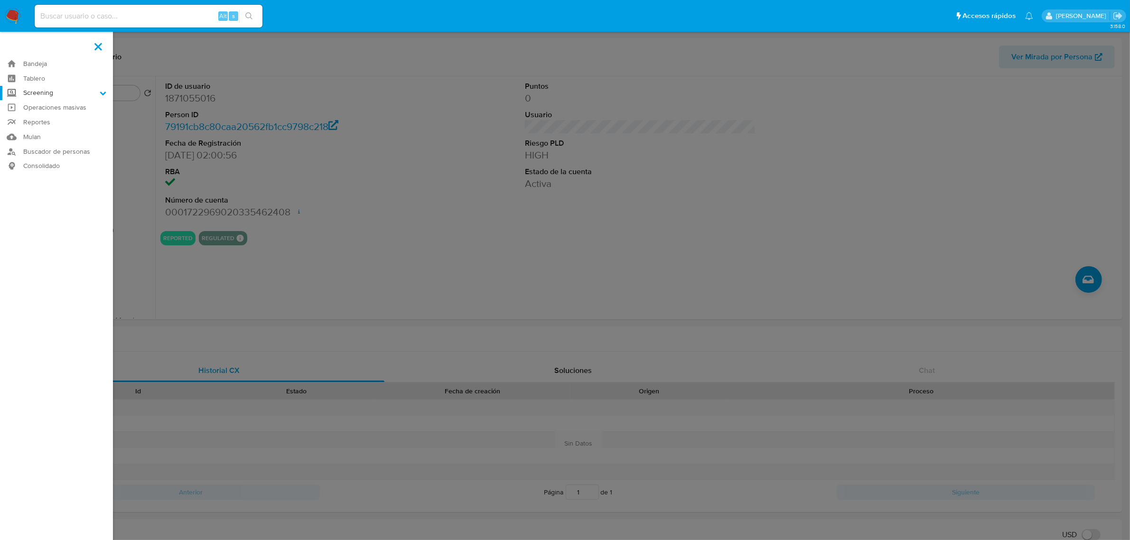
click at [0, 0] on input "Screening" at bounding box center [0, 0] width 0 height 0
click at [56, 131] on link "Herramientas" at bounding box center [56, 130] width 113 height 12
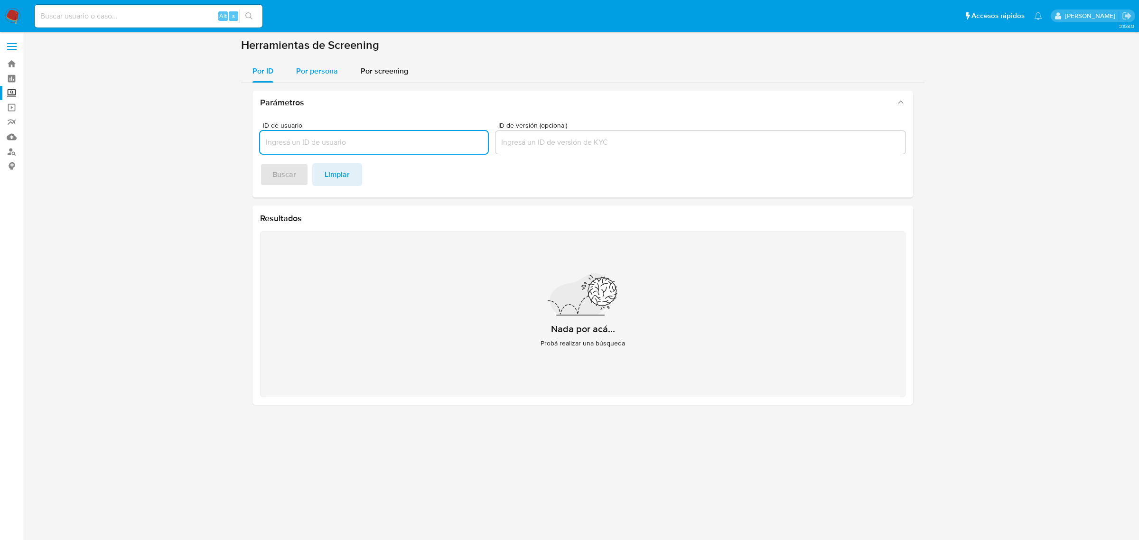
click at [312, 72] on span "Por persona" at bounding box center [317, 70] width 42 height 11
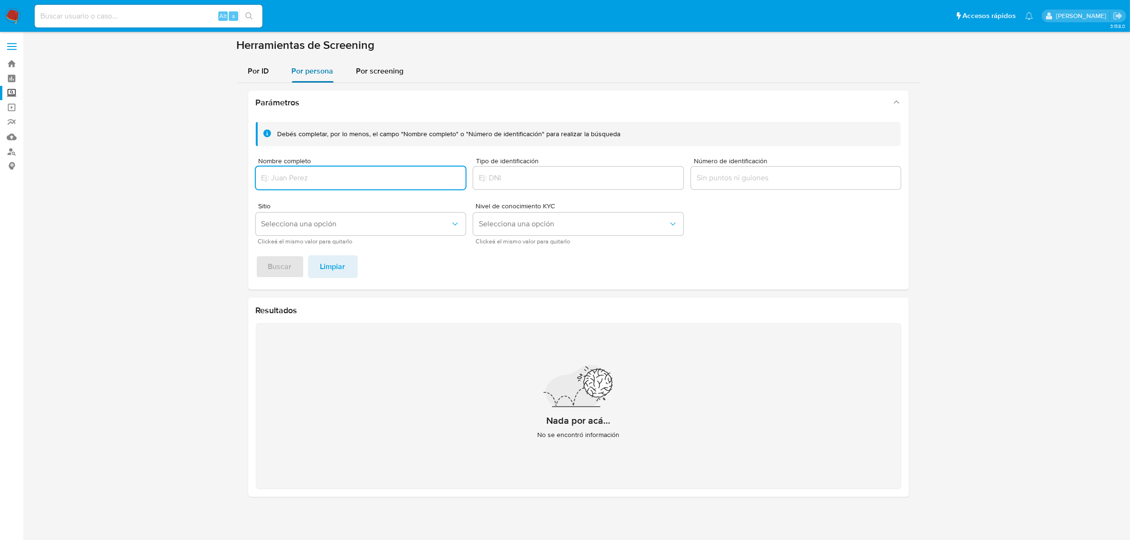
click at [312, 72] on span "Por persona" at bounding box center [313, 70] width 42 height 11
click at [333, 173] on input "Nombre completo" at bounding box center [361, 178] width 210 height 12
click at [285, 277] on span "Buscar" at bounding box center [280, 266] width 24 height 21
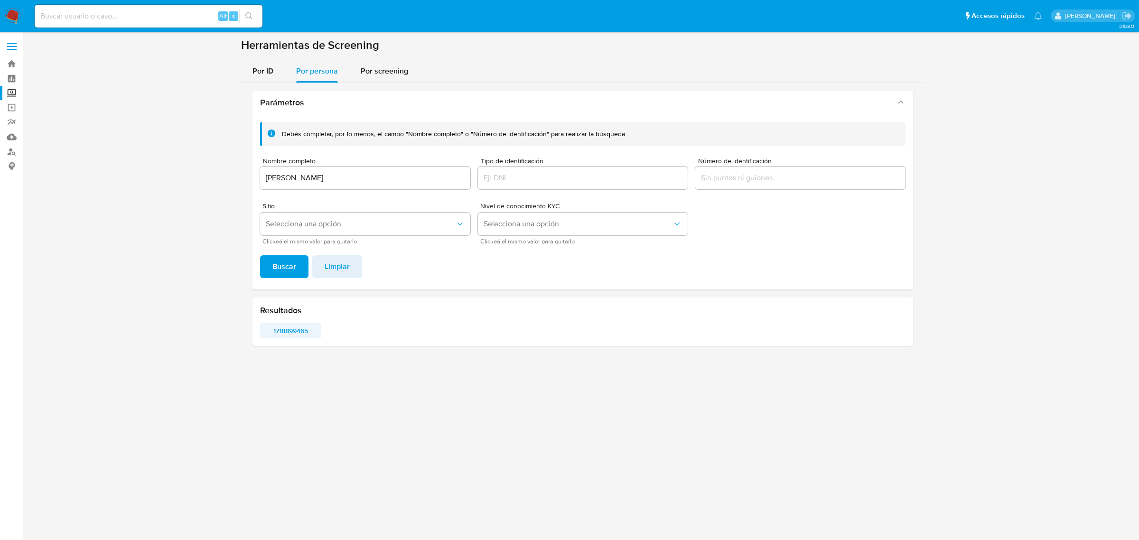
click at [295, 330] on span "1718899465" at bounding box center [291, 330] width 48 height 13
click at [312, 176] on input "[PERSON_NAME]" at bounding box center [365, 178] width 210 height 12
type input "[PERSON_NAME] CID [PERSON_NAME]"
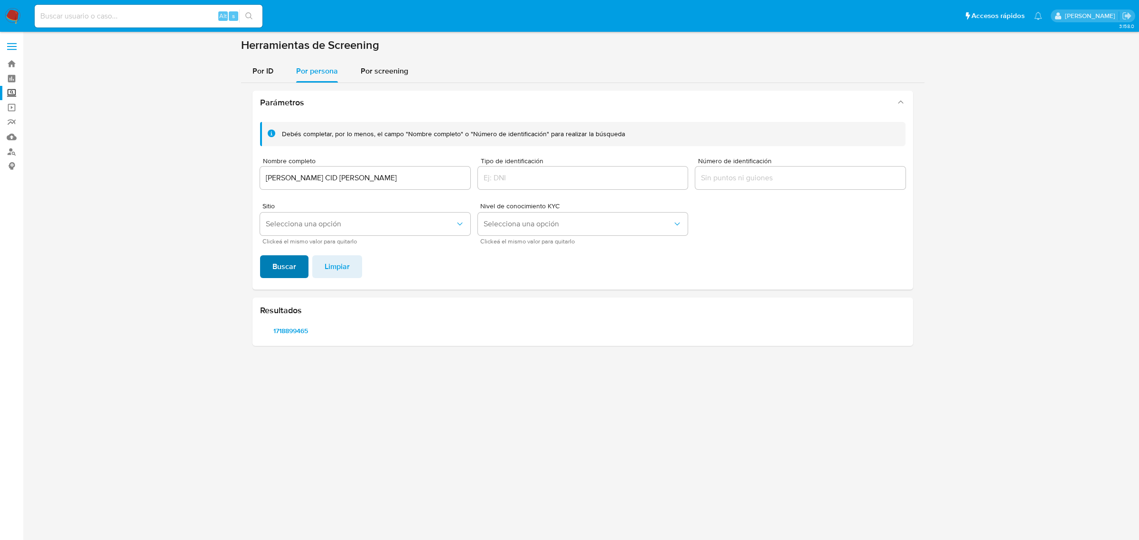
click at [294, 271] on span "Buscar" at bounding box center [284, 266] width 24 height 21
click at [298, 327] on span "493750359" at bounding box center [291, 330] width 48 height 13
click at [307, 334] on span "493750359" at bounding box center [291, 330] width 48 height 13
click at [17, 134] on link "Mulan" at bounding box center [56, 137] width 113 height 15
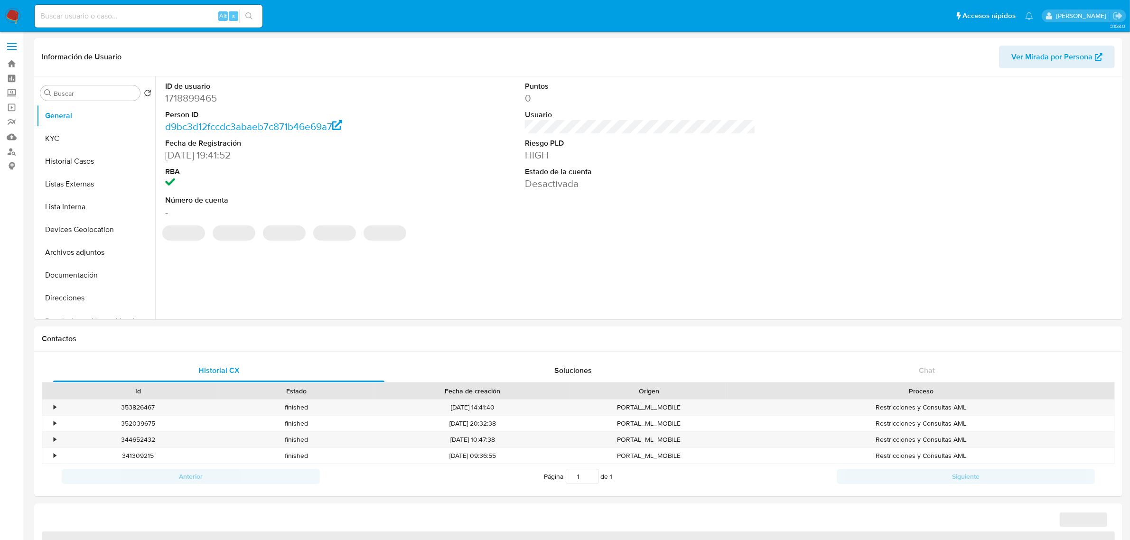
select select "10"
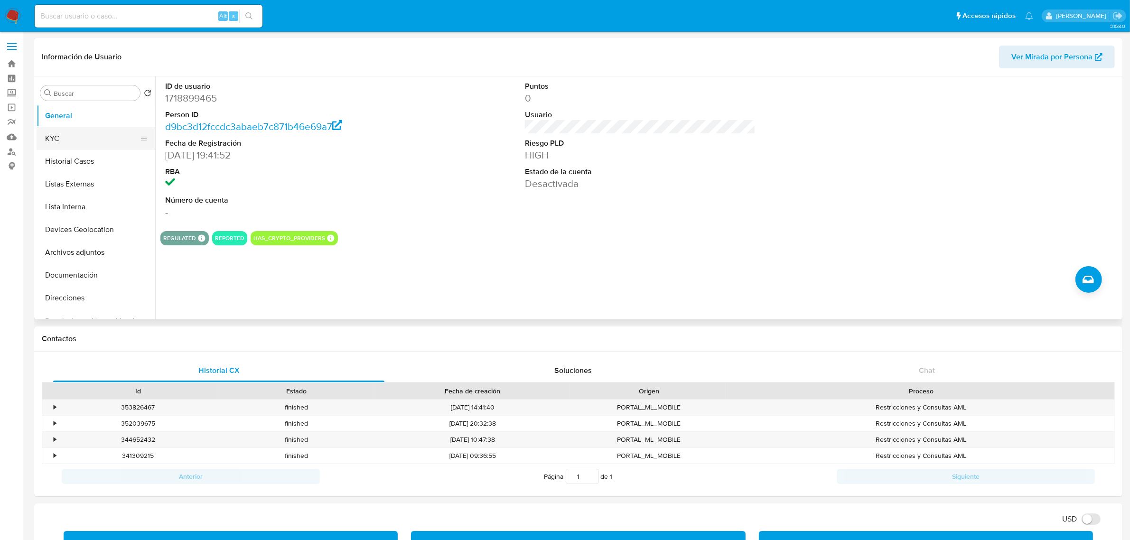
click at [84, 139] on button "KYC" at bounding box center [92, 138] width 111 height 23
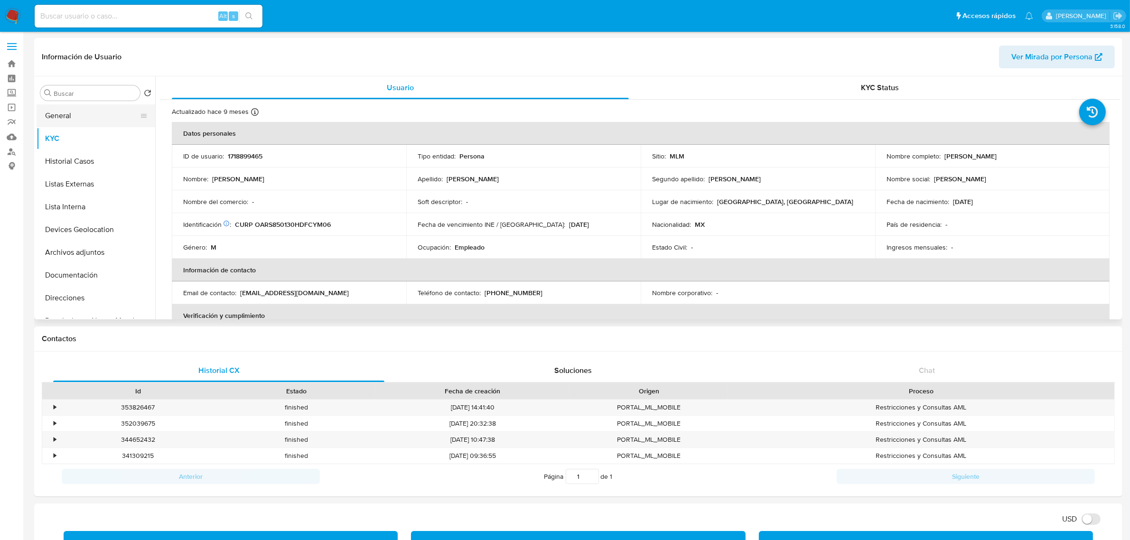
click at [65, 114] on button "General" at bounding box center [92, 115] width 111 height 23
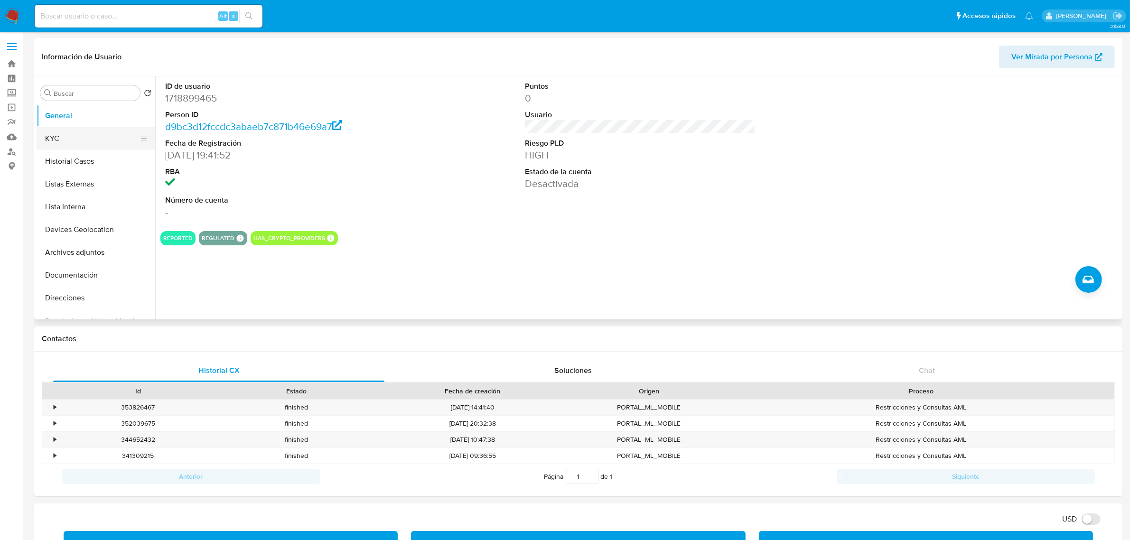
click at [63, 138] on button "KYC" at bounding box center [92, 138] width 111 height 23
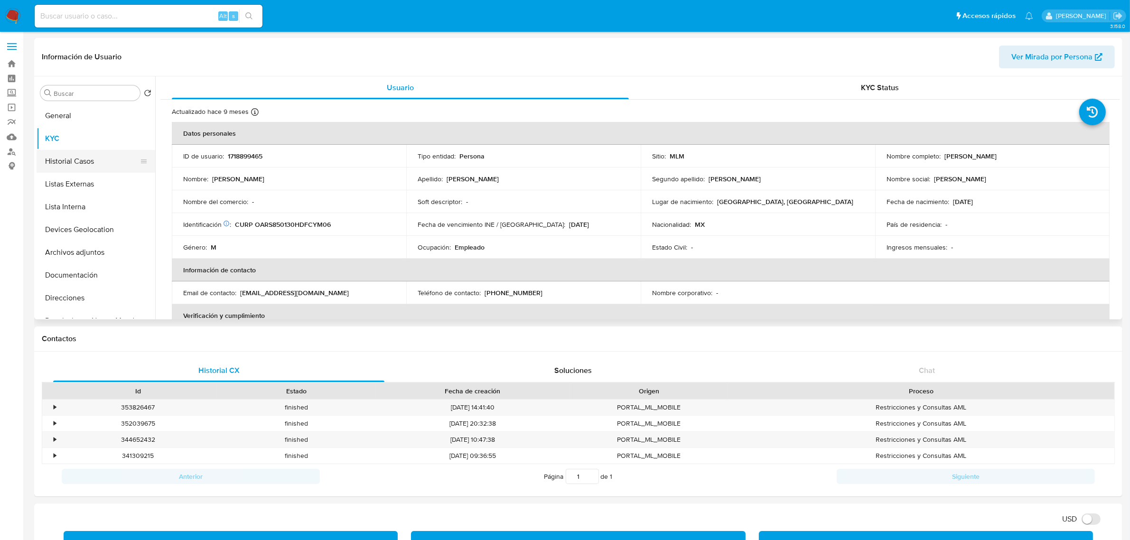
click at [67, 158] on button "Historial Casos" at bounding box center [92, 161] width 111 height 23
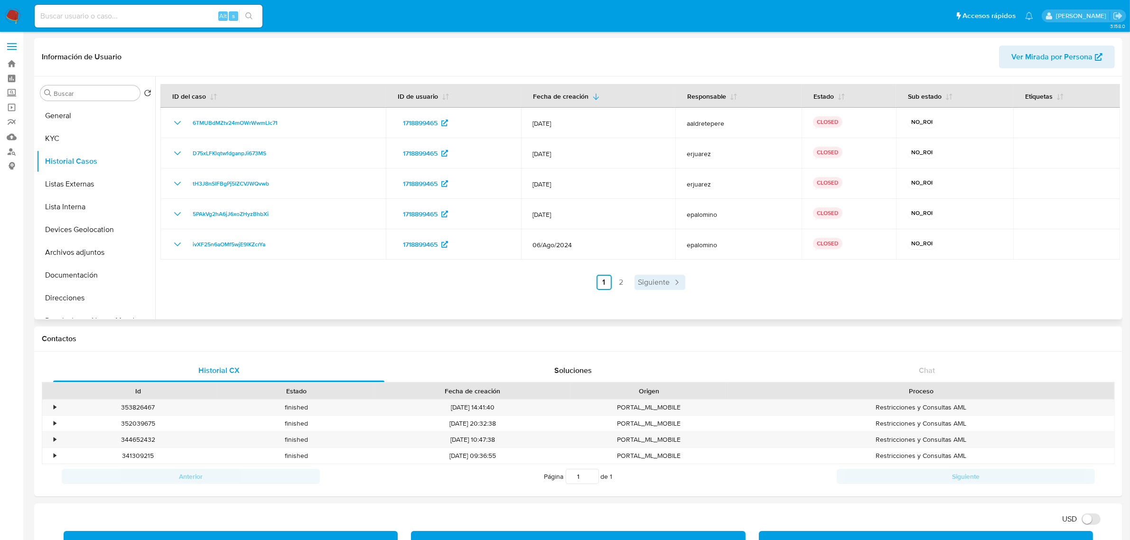
click at [646, 285] on span "Siguiente" at bounding box center [654, 283] width 32 height 8
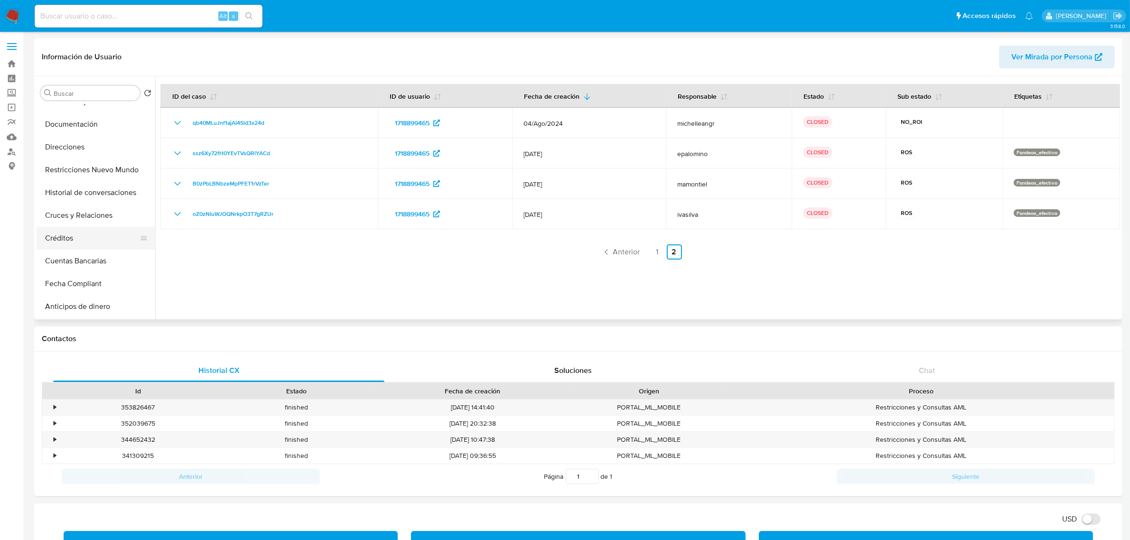
scroll to position [178, 0]
click at [98, 150] on button "Restricciones Nuevo Mundo" at bounding box center [92, 142] width 111 height 23
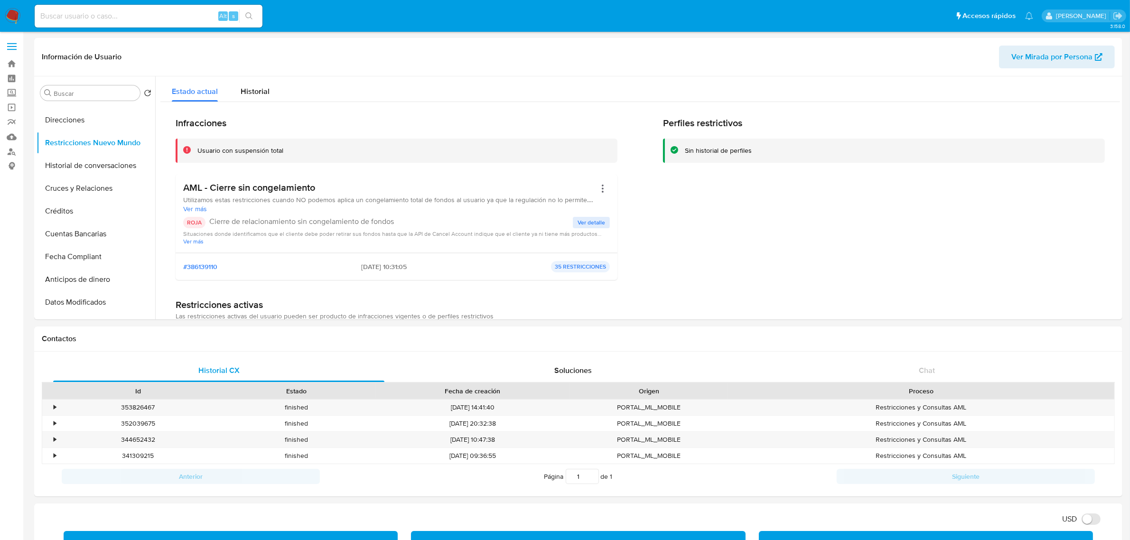
click at [583, 218] on span "Ver detalle" at bounding box center [592, 222] width 28 height 9
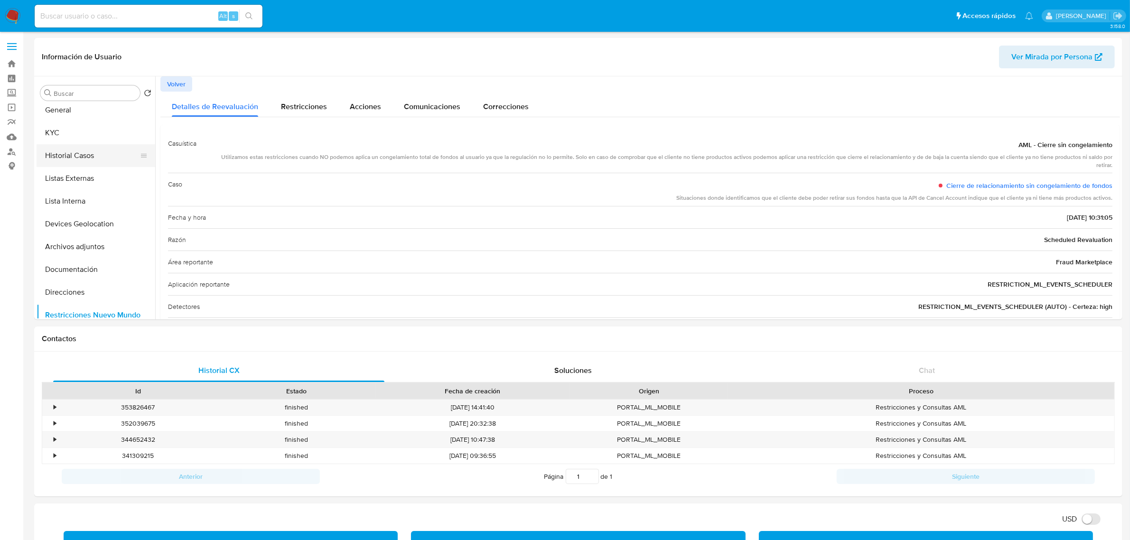
scroll to position [0, 0]
click at [75, 141] on button "KYC" at bounding box center [92, 138] width 111 height 23
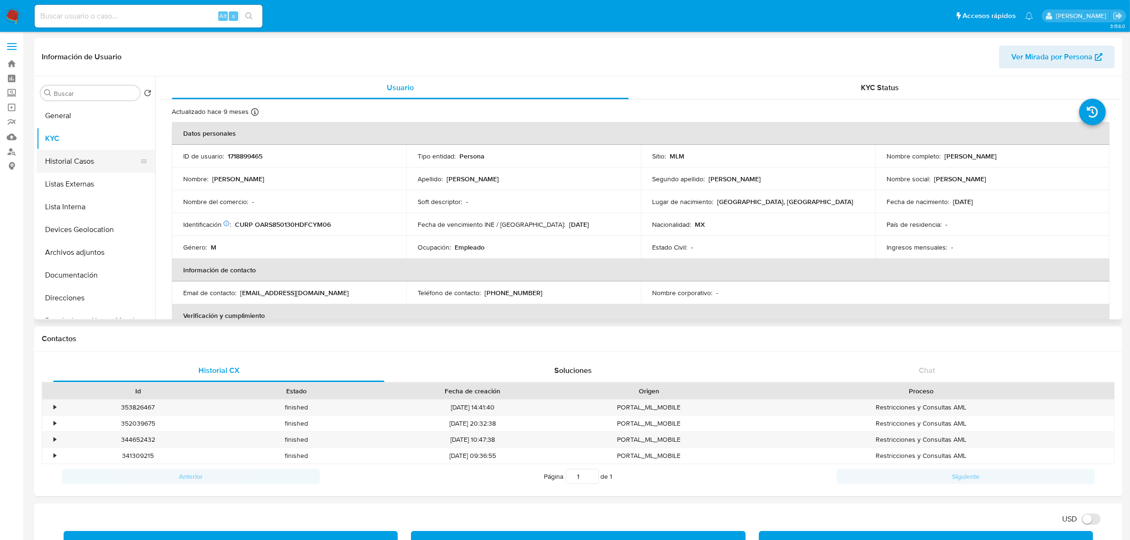
click at [112, 167] on button "Historial Casos" at bounding box center [92, 161] width 111 height 23
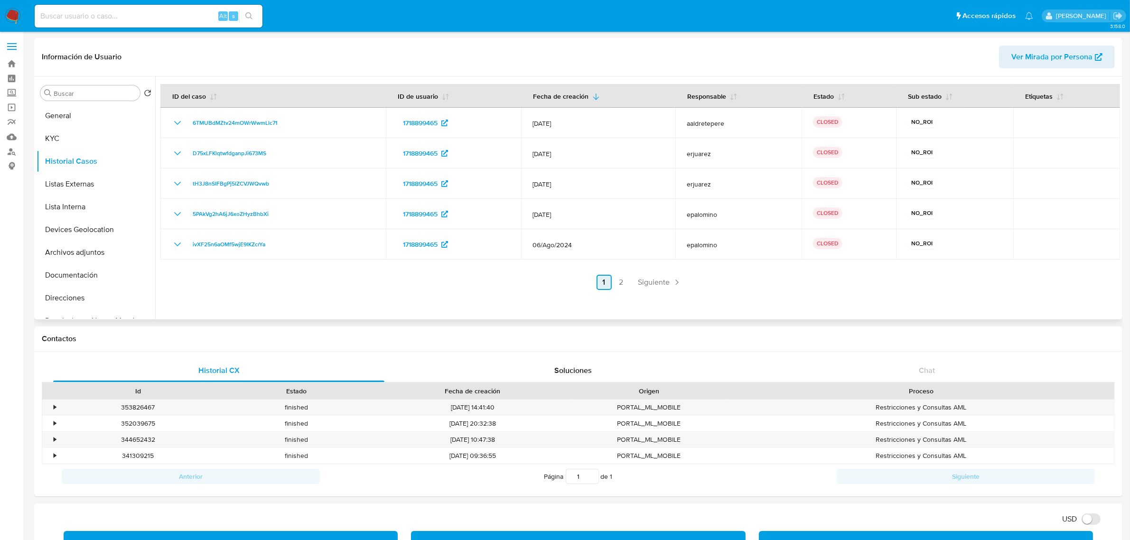
click at [660, 285] on span "Siguiente" at bounding box center [654, 283] width 32 height 8
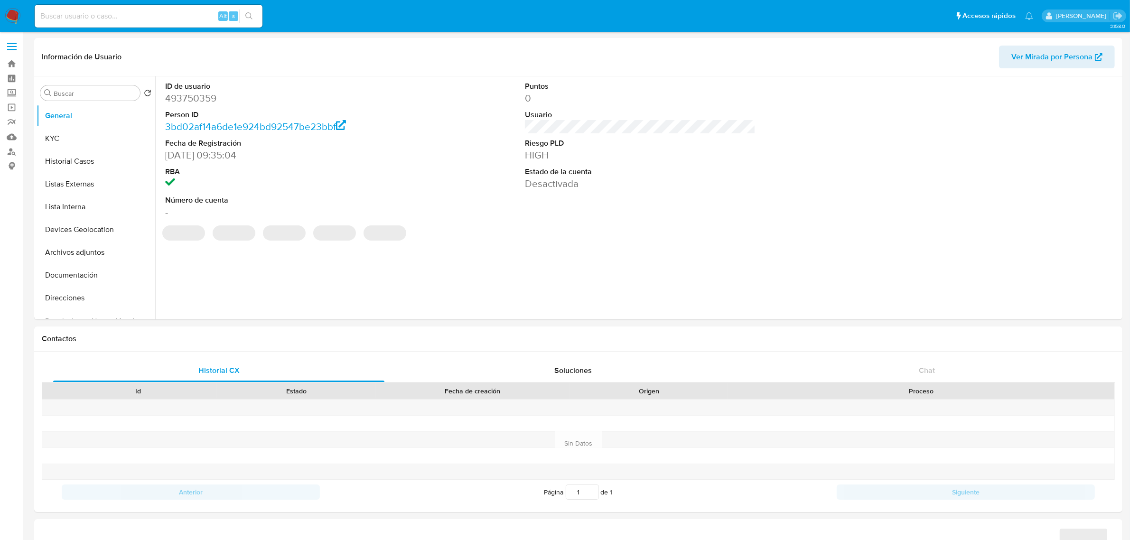
select select "10"
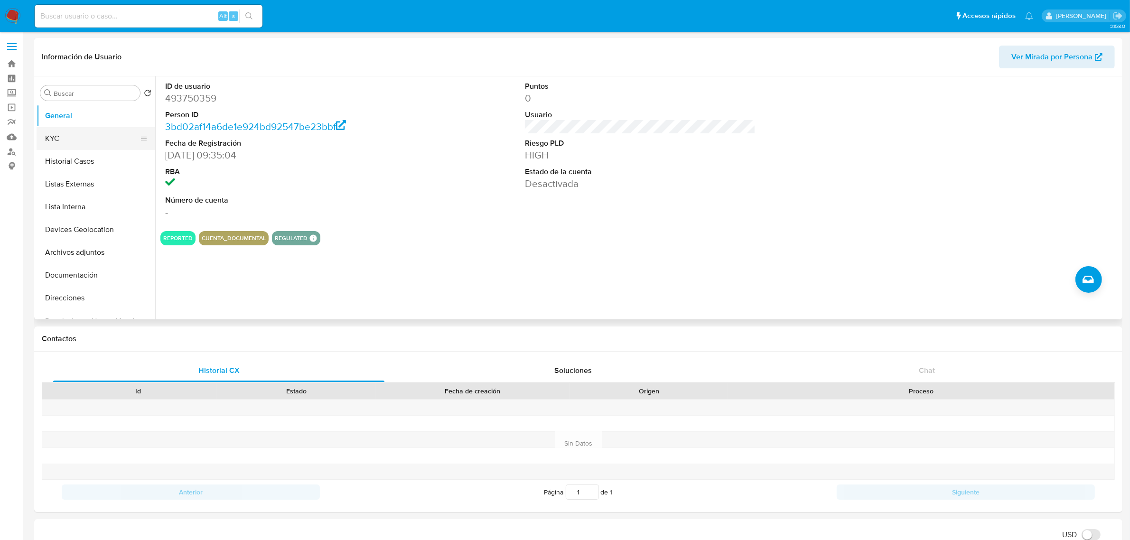
click at [53, 135] on button "KYC" at bounding box center [92, 138] width 111 height 23
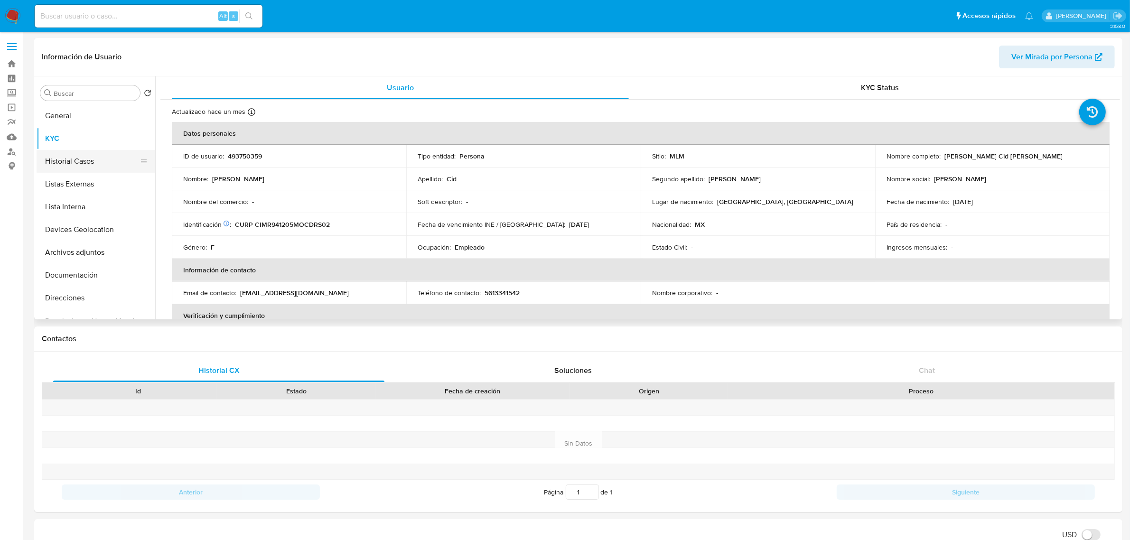
click at [74, 151] on button "Historial Casos" at bounding box center [92, 161] width 111 height 23
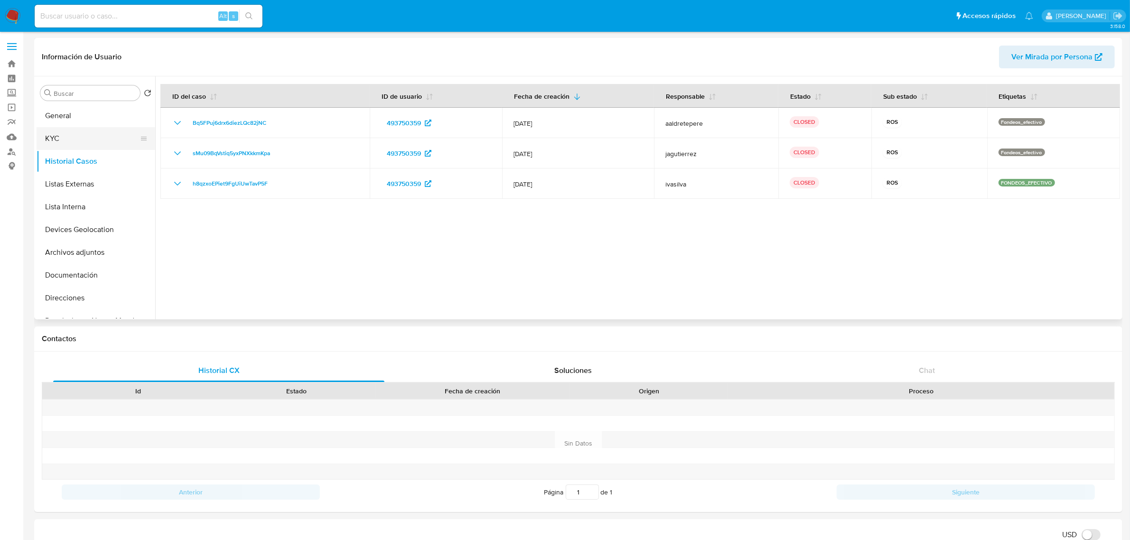
click at [51, 142] on button "KYC" at bounding box center [92, 138] width 111 height 23
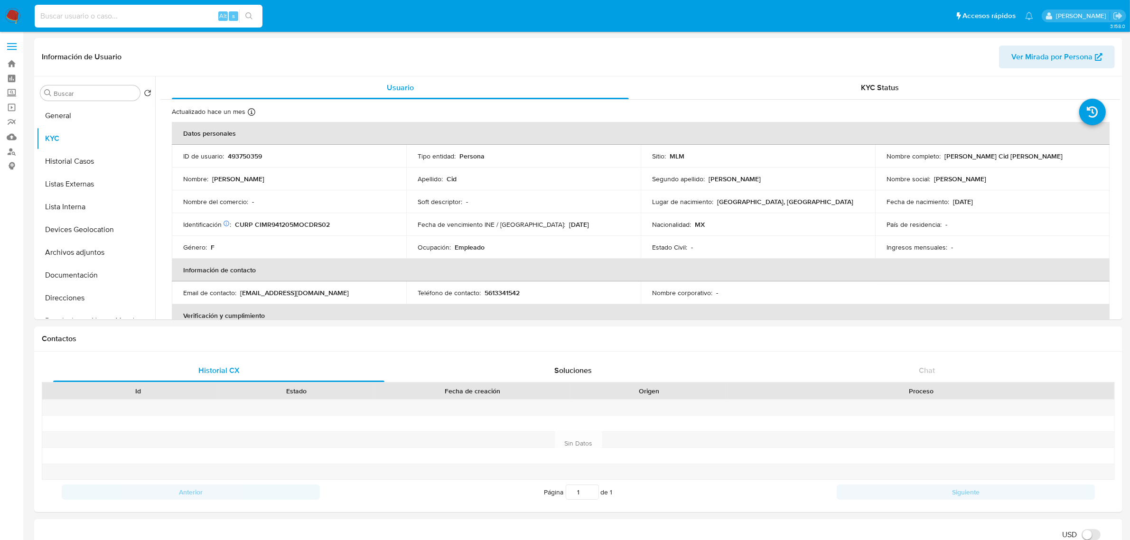
click at [178, 12] on input at bounding box center [149, 16] width 228 height 12
paste input "1871055016"
type input "1871055016"
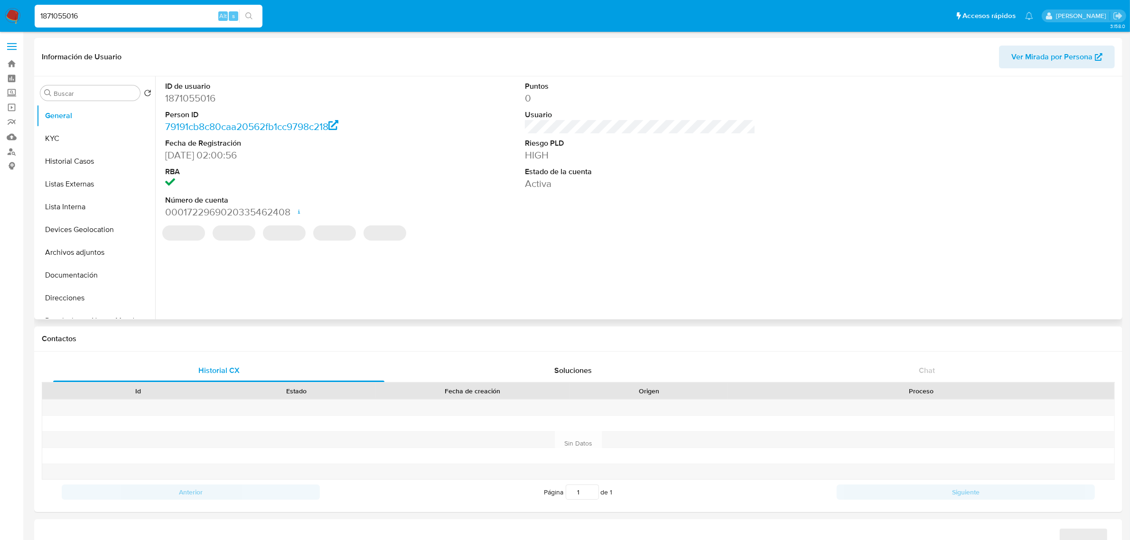
select select "10"
click at [94, 141] on button "KYC" at bounding box center [92, 138] width 111 height 23
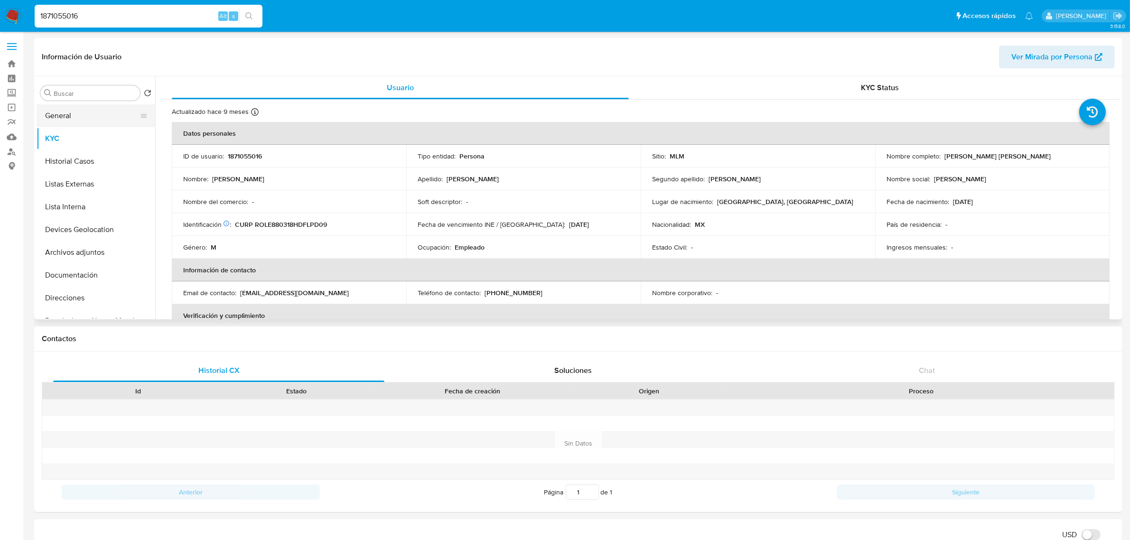
click at [86, 117] on button "General" at bounding box center [92, 115] width 111 height 23
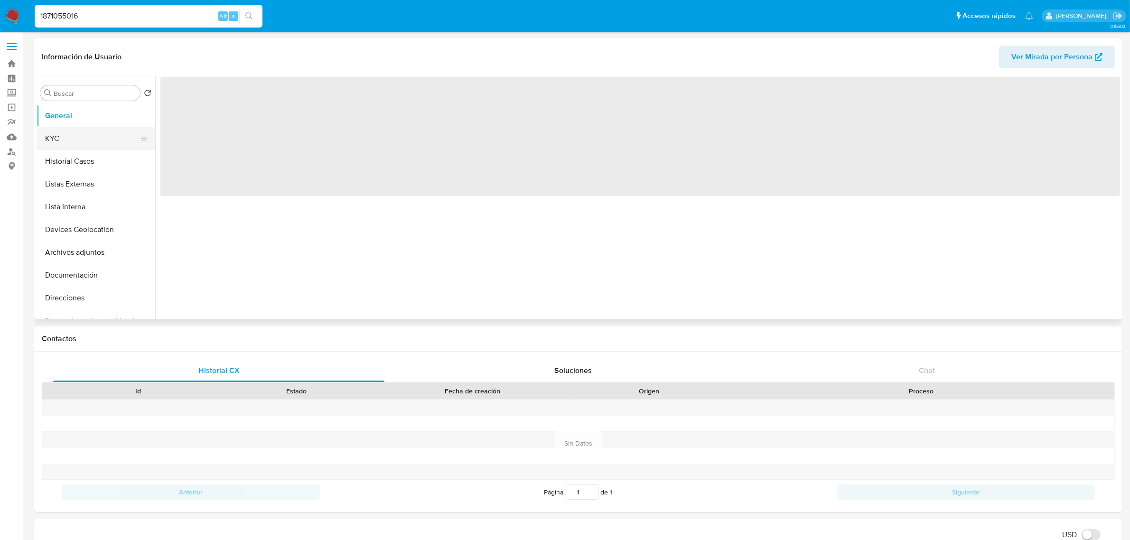
click at [84, 136] on button "KYC" at bounding box center [92, 138] width 111 height 23
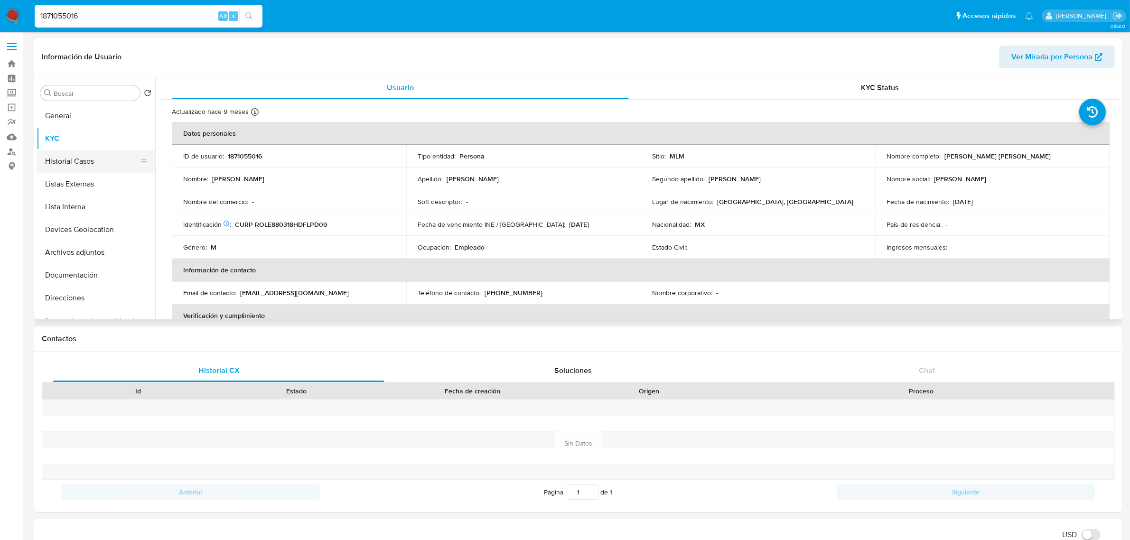
click at [105, 158] on button "Historial Casos" at bounding box center [92, 161] width 111 height 23
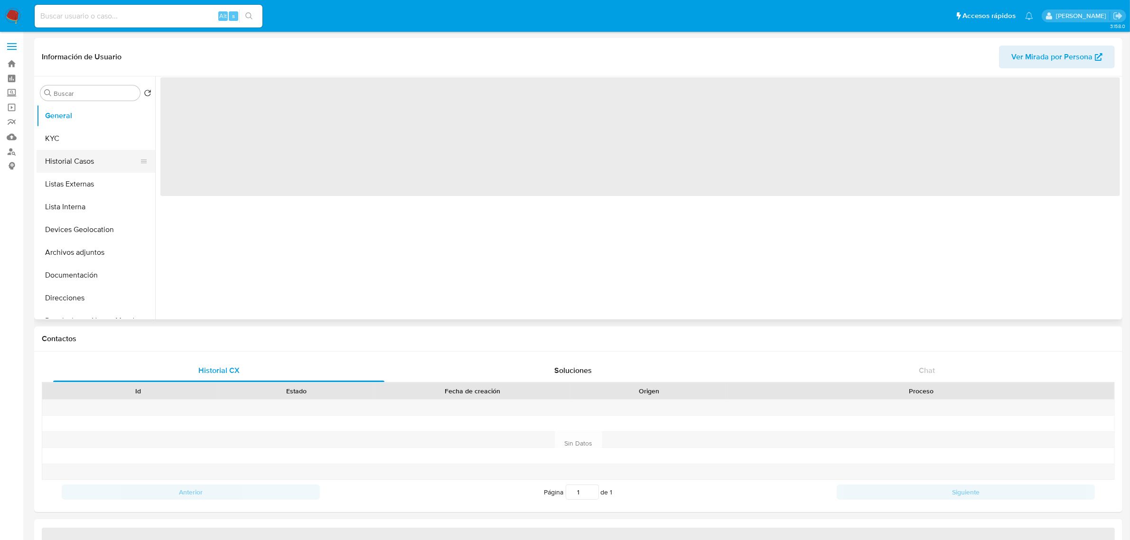
click at [86, 164] on button "Historial Casos" at bounding box center [92, 161] width 111 height 23
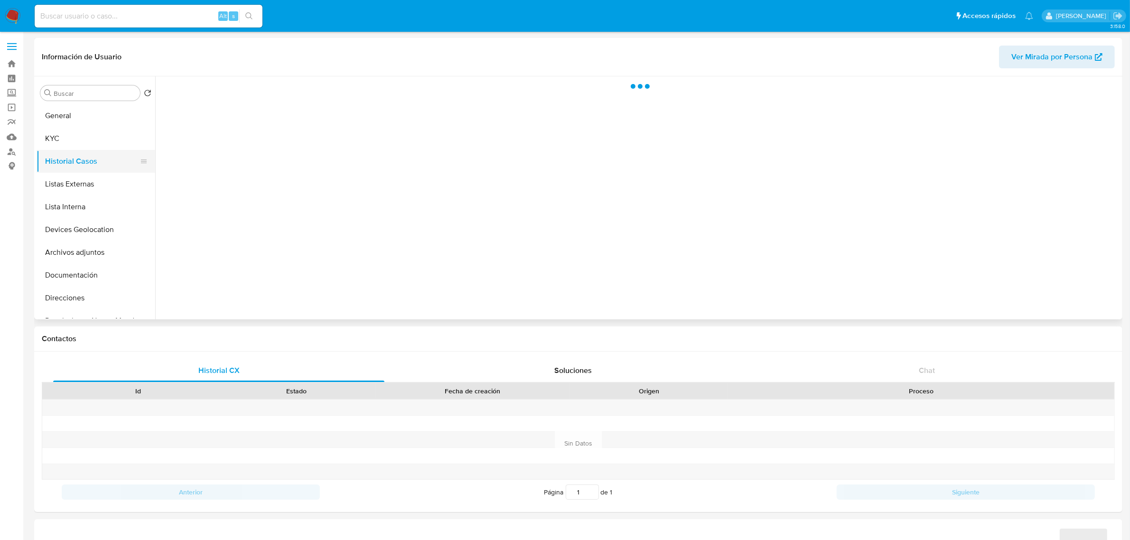
select select "10"
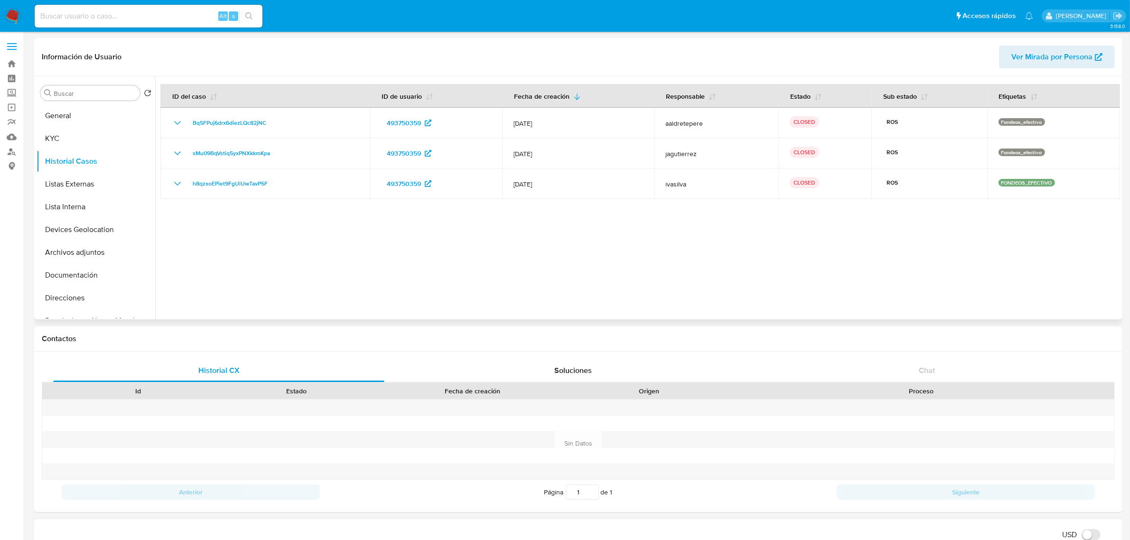
click at [530, 232] on div at bounding box center [637, 197] width 965 height 243
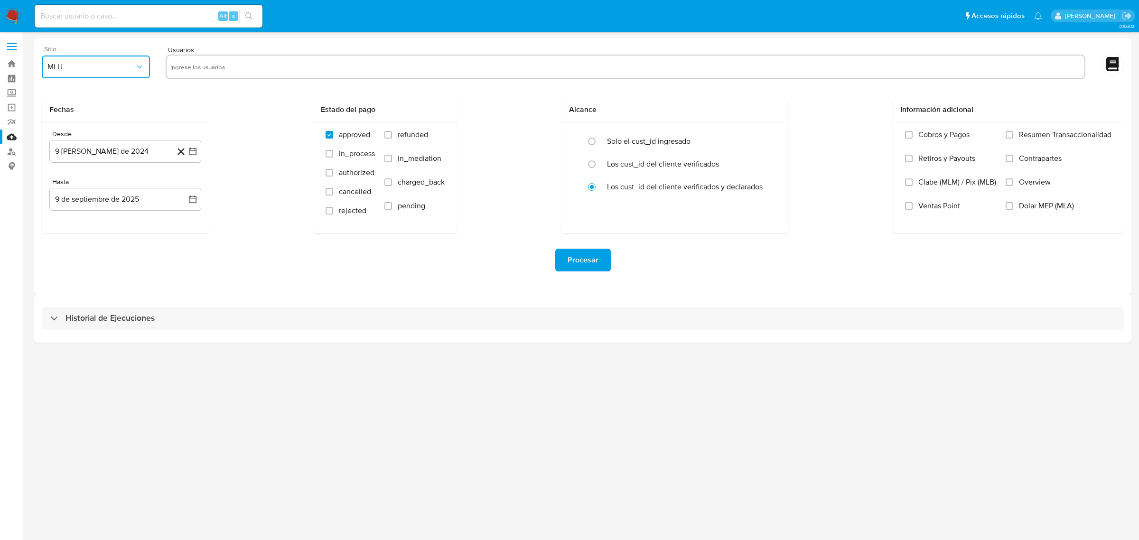
click at [136, 70] on icon "button" at bounding box center [139, 66] width 9 height 9
click at [82, 203] on div "MLM" at bounding box center [92, 206] width 91 height 23
click at [210, 63] on input "text" at bounding box center [625, 66] width 910 height 15
type input "157280177"
paste input "1151636234"
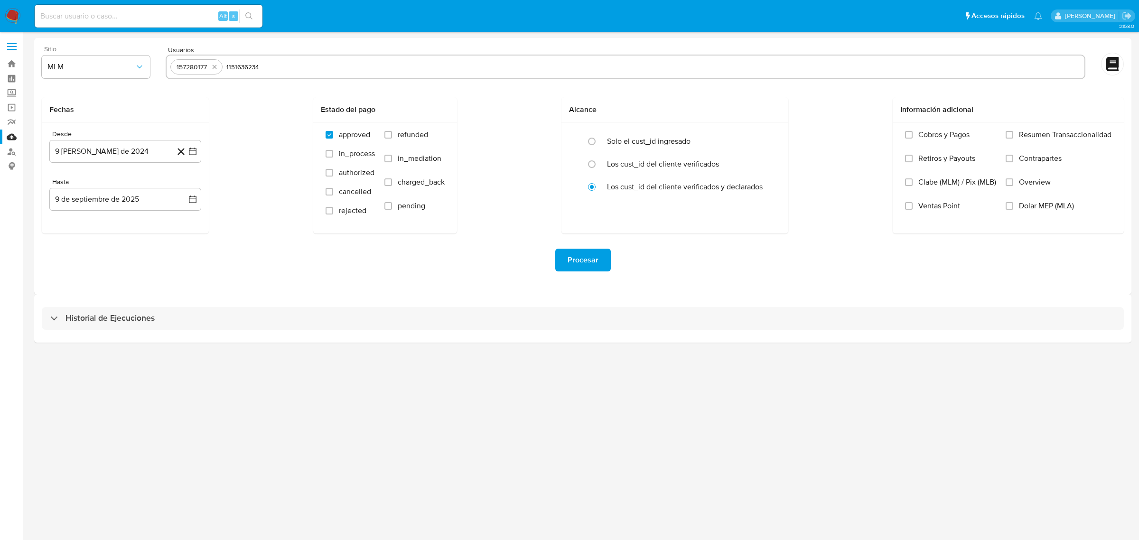
type input "1151636234"
paste input "806421852"
type input "806421852"
paste input "1852119253"
type input "1852119253"
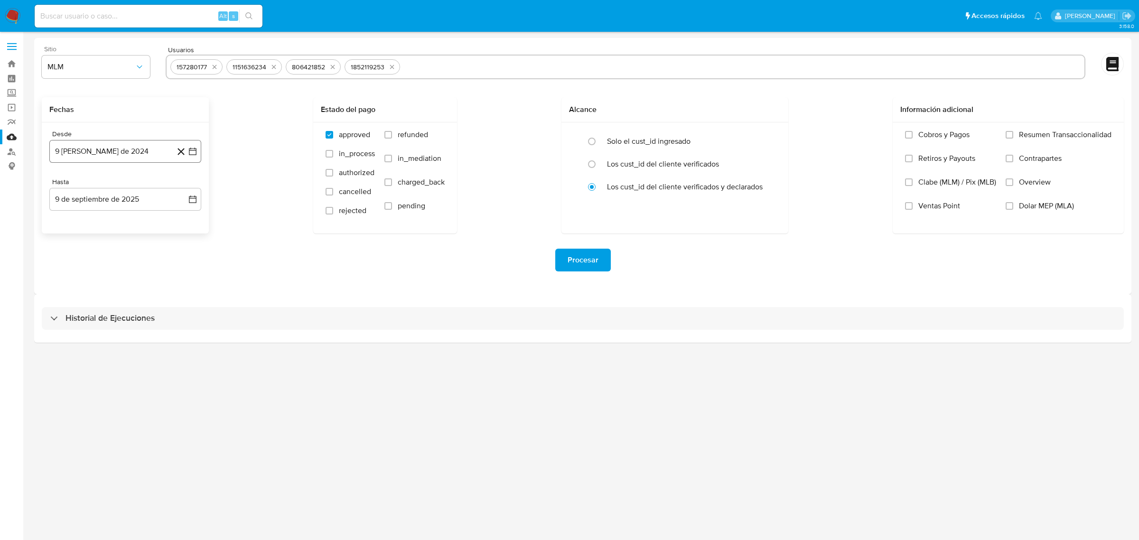
click at [189, 155] on icon "button" at bounding box center [193, 152] width 8 height 8
click at [187, 187] on icon "Mes siguiente" at bounding box center [183, 185] width 11 height 11
click at [185, 188] on icon "Mes siguiente" at bounding box center [183, 185] width 11 height 11
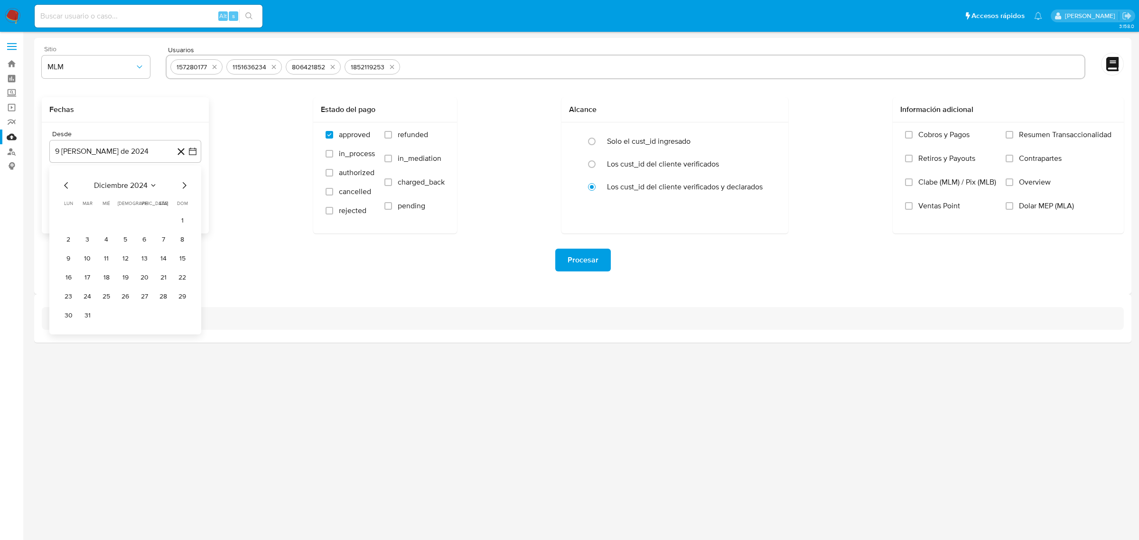
click at [185, 188] on icon "Mes siguiente" at bounding box center [183, 185] width 11 height 11
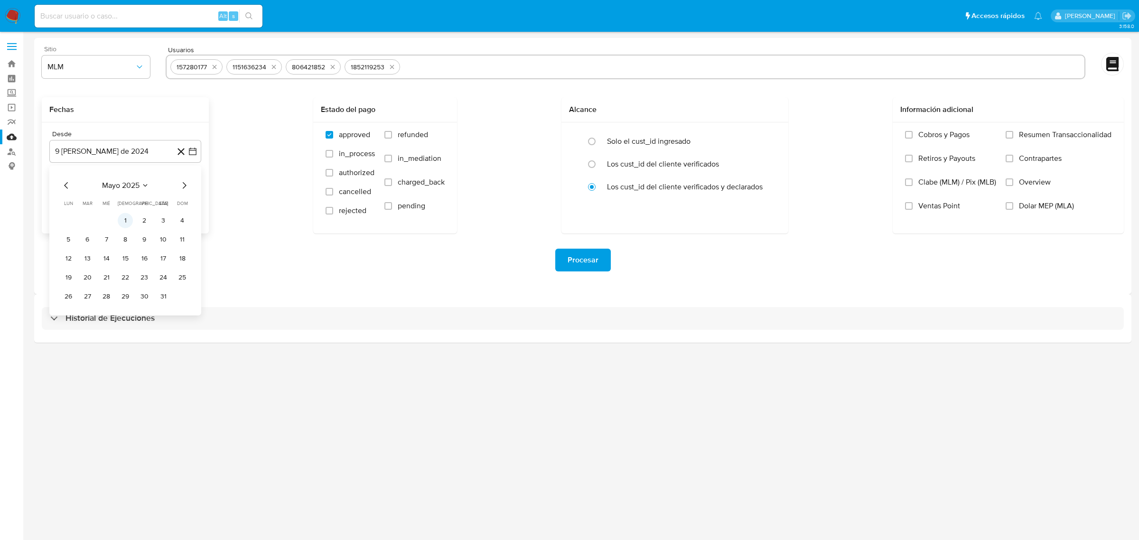
click at [124, 220] on button "1" at bounding box center [125, 220] width 15 height 15
click at [189, 205] on button "9 de septiembre de 2025" at bounding box center [125, 199] width 152 height 23
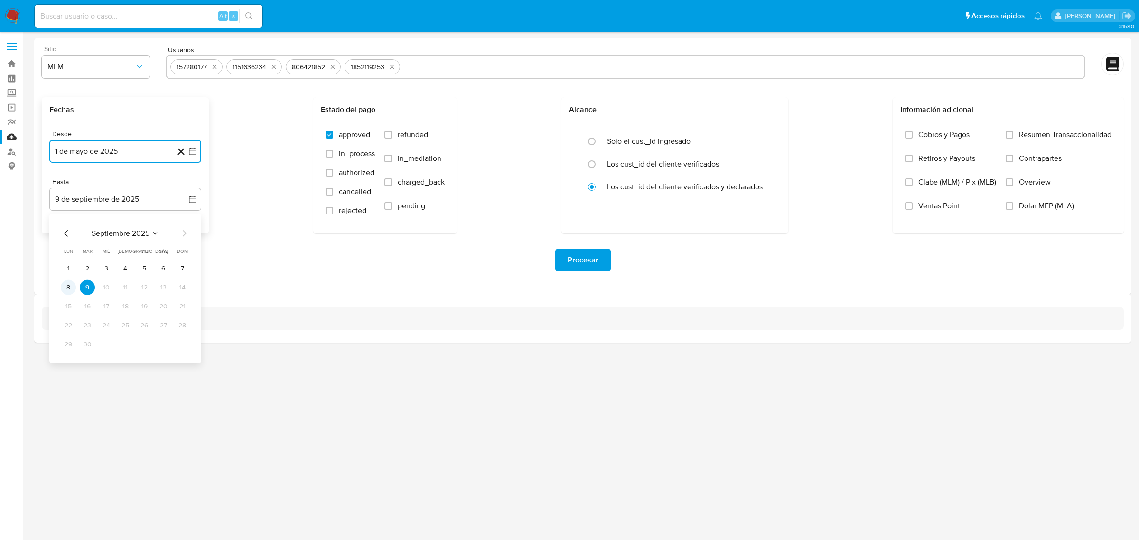
click at [70, 290] on button "8" at bounding box center [68, 287] width 15 height 15
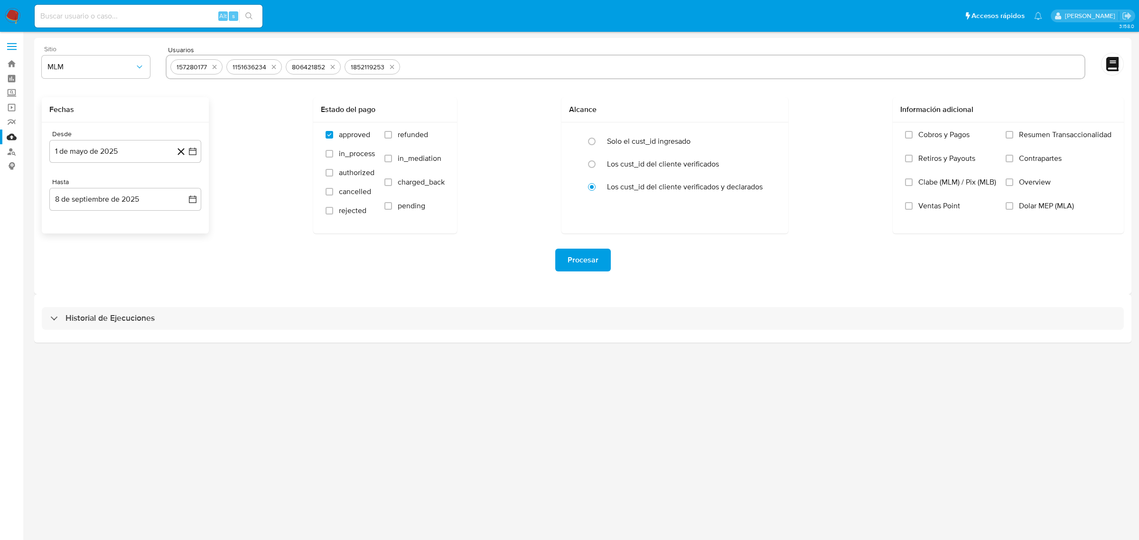
drag, startPoint x: 293, startPoint y: 268, endPoint x: 338, endPoint y: 260, distance: 45.9
click at [294, 268] on div "Procesar" at bounding box center [583, 260] width 1082 height 23
click at [1009, 183] on input "Overview" at bounding box center [1010, 182] width 8 height 8
click at [589, 262] on span "Procesar" at bounding box center [583, 260] width 31 height 21
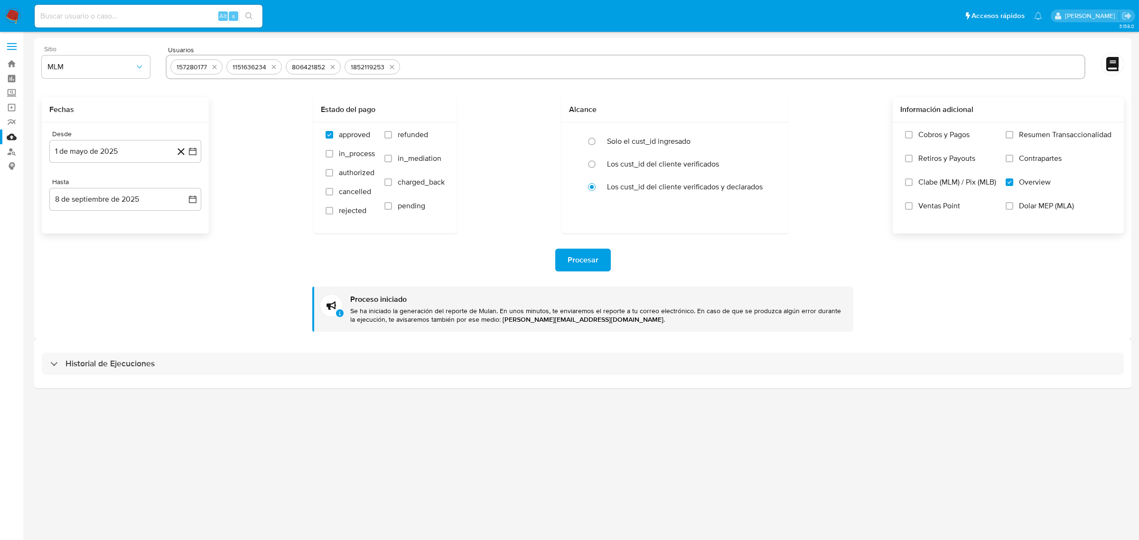
click at [19, 18] on img at bounding box center [13, 16] width 16 height 16
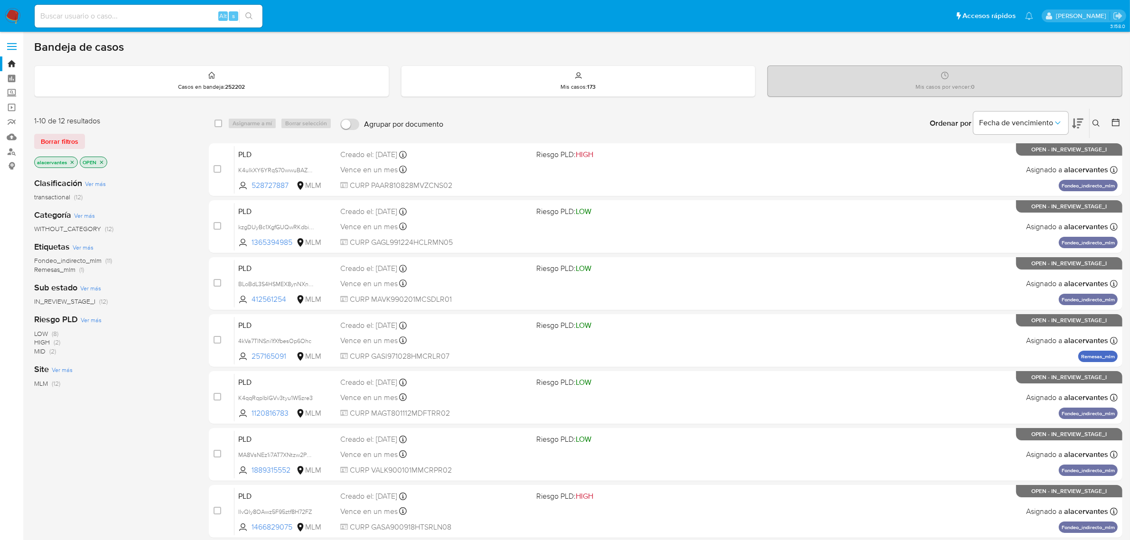
click at [139, 25] on div "Alt s" at bounding box center [149, 16] width 228 height 23
click at [145, 17] on input at bounding box center [149, 16] width 228 height 12
click at [89, 13] on input at bounding box center [149, 16] width 228 height 12
type input "48244496"
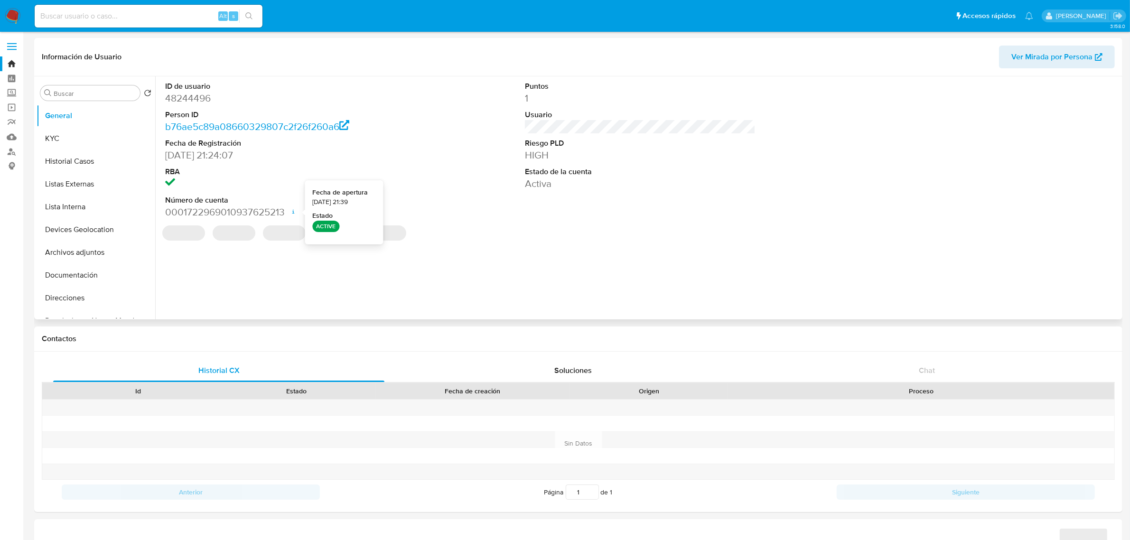
select select "10"
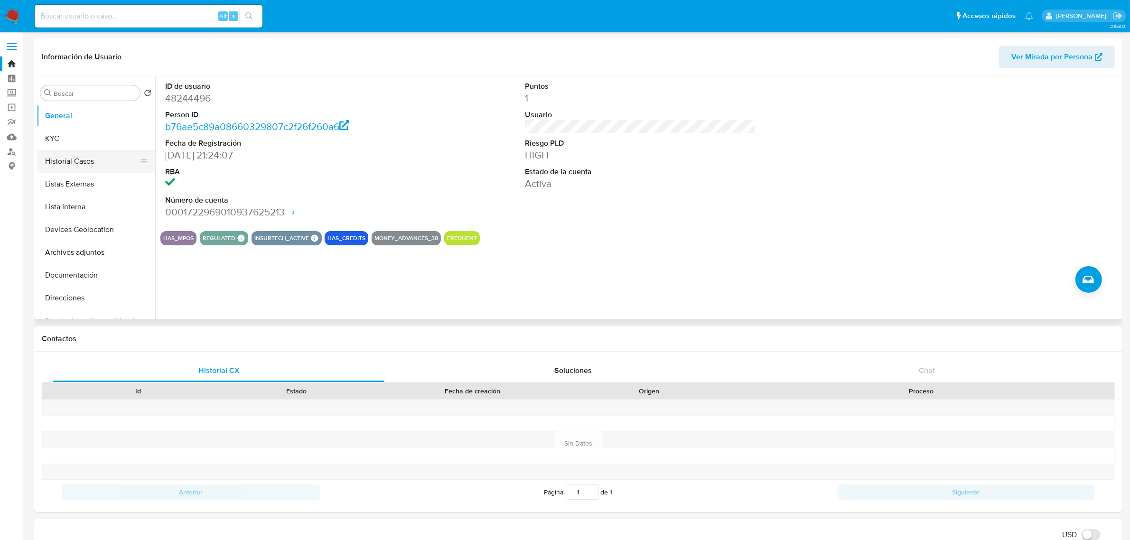
click at [84, 160] on button "Historial Casos" at bounding box center [92, 161] width 111 height 23
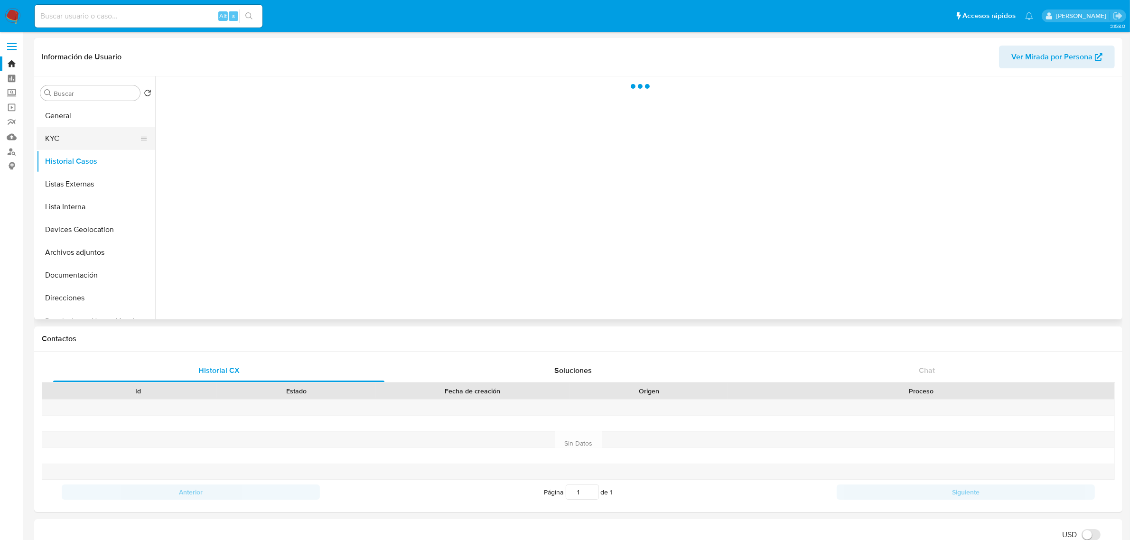
click at [74, 137] on button "KYC" at bounding box center [92, 138] width 111 height 23
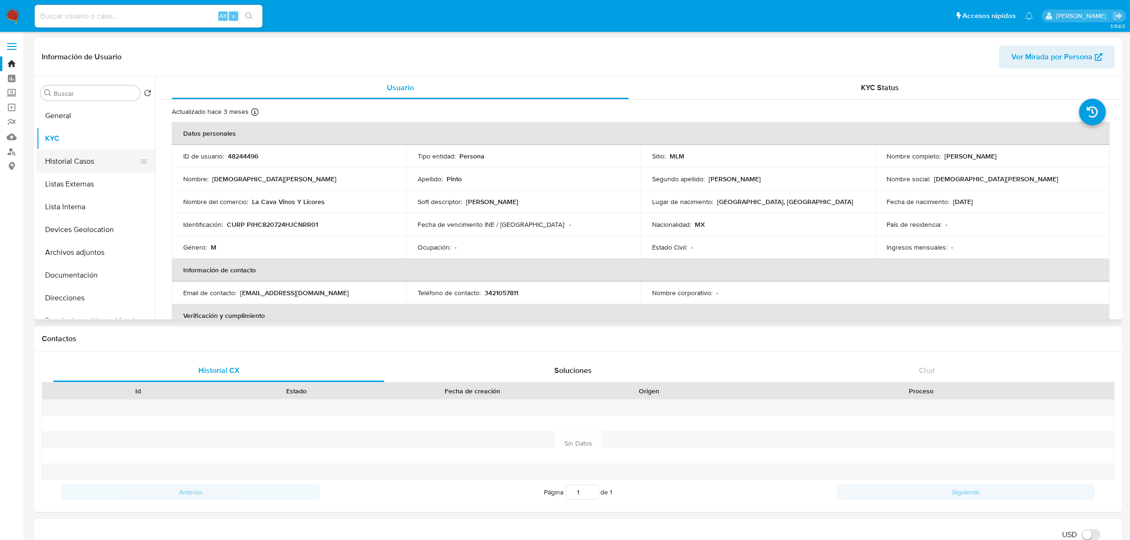
click at [79, 164] on button "Historial Casos" at bounding box center [92, 161] width 111 height 23
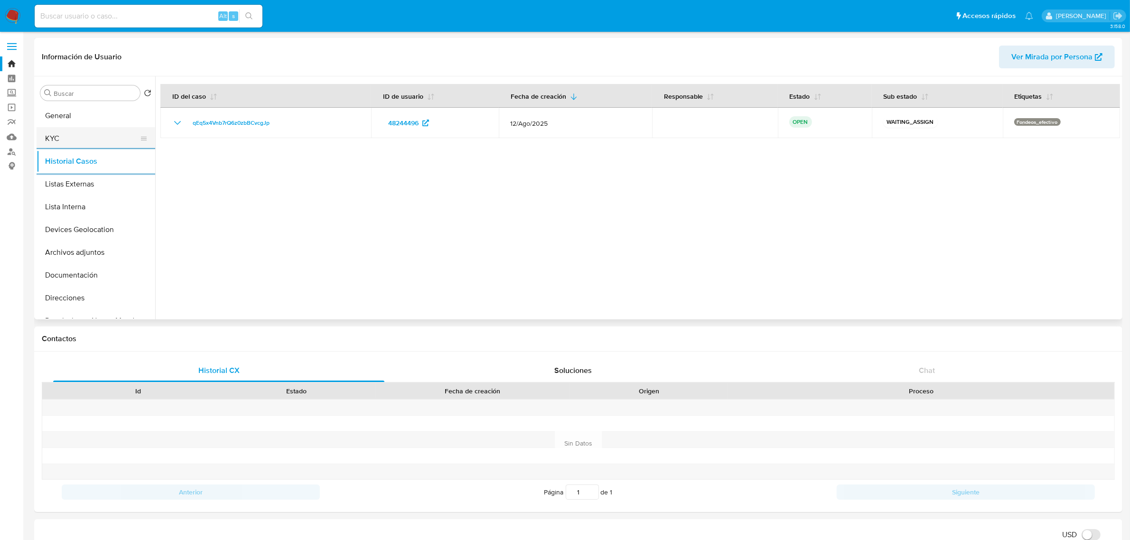
click at [101, 143] on button "KYC" at bounding box center [92, 138] width 111 height 23
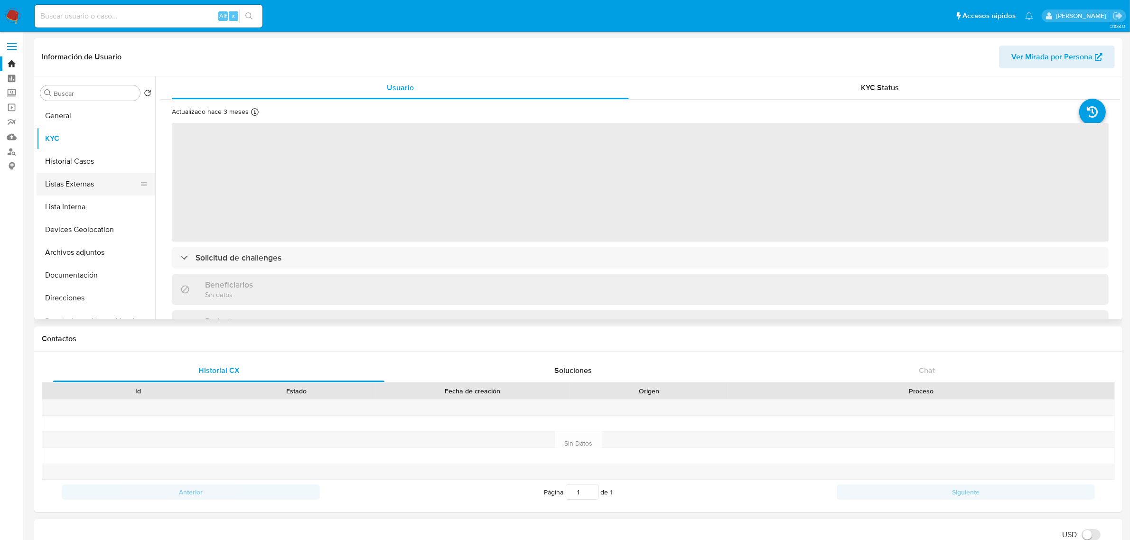
click at [89, 191] on button "Listas Externas" at bounding box center [92, 184] width 111 height 23
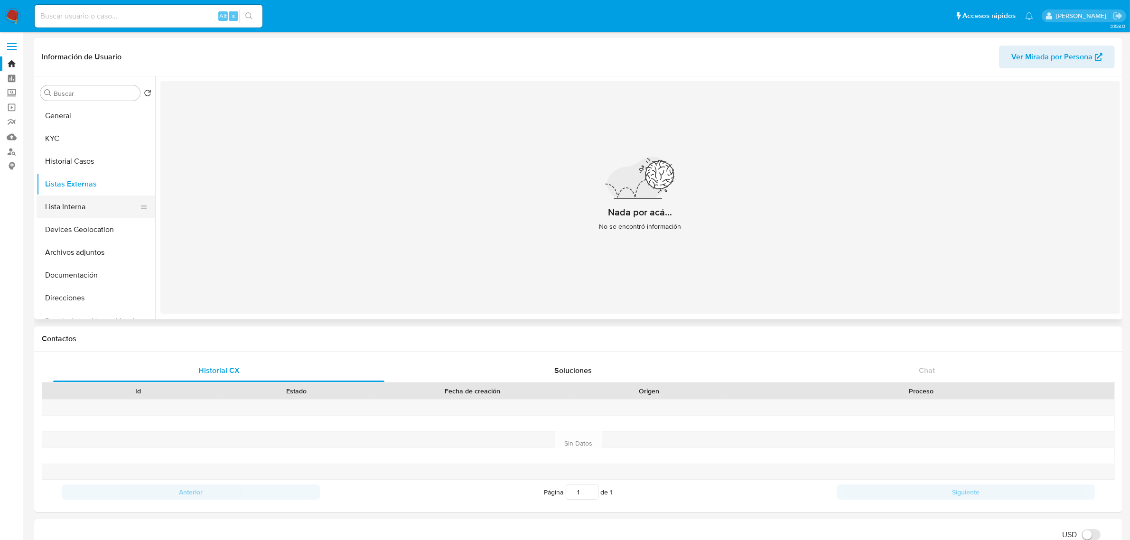
click at [92, 207] on button "Lista Interna" at bounding box center [92, 207] width 111 height 23
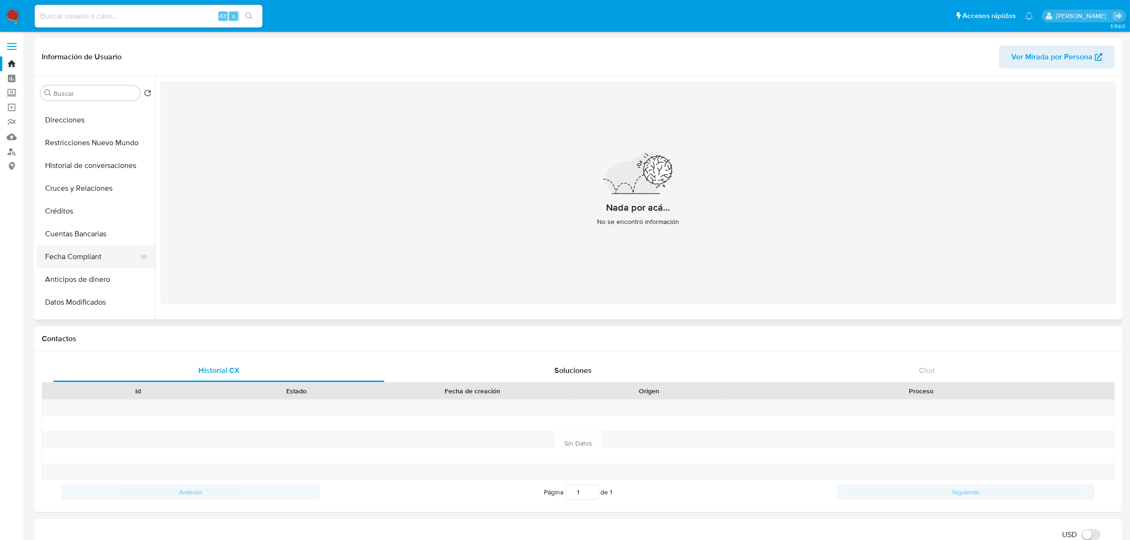
scroll to position [59, 0]
click at [94, 170] on button "Devices Geolocation" at bounding box center [92, 170] width 111 height 23
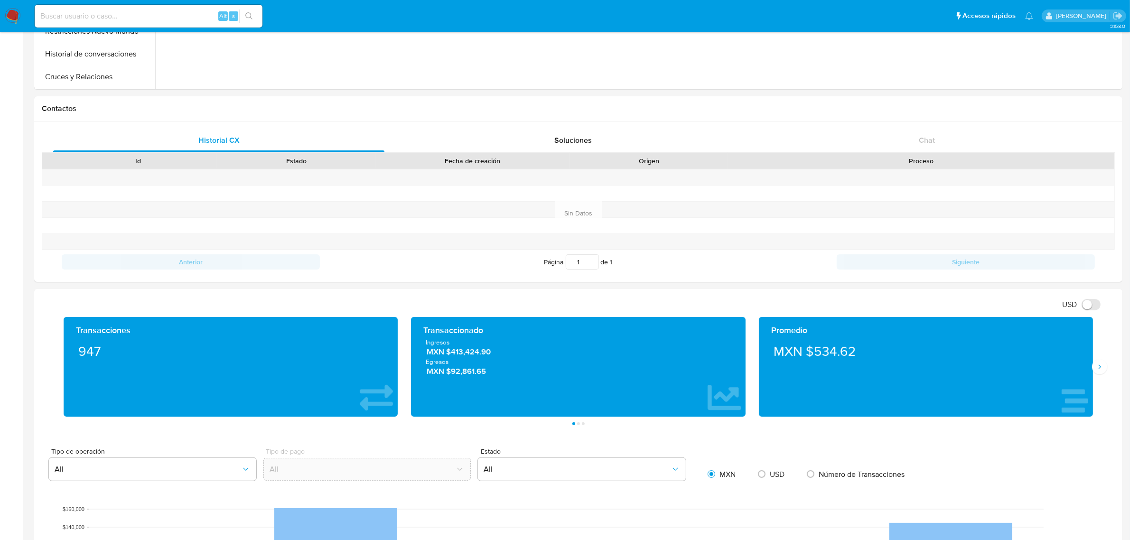
scroll to position [237, 0]
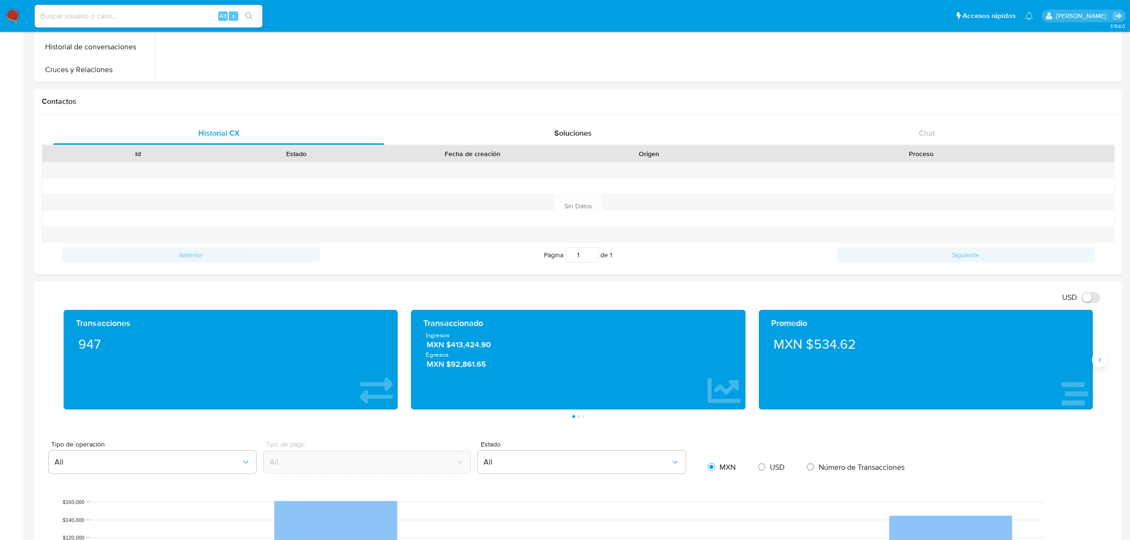
click at [1102, 359] on icon "Siguiente" at bounding box center [1100, 360] width 8 height 8
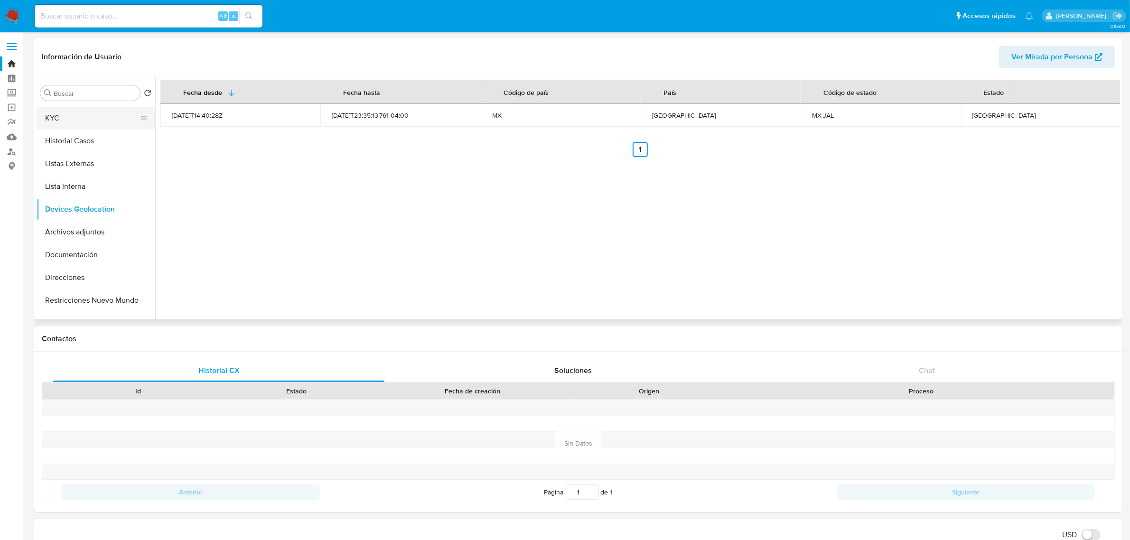
scroll to position [0, 0]
click at [69, 110] on button "General" at bounding box center [92, 115] width 111 height 23
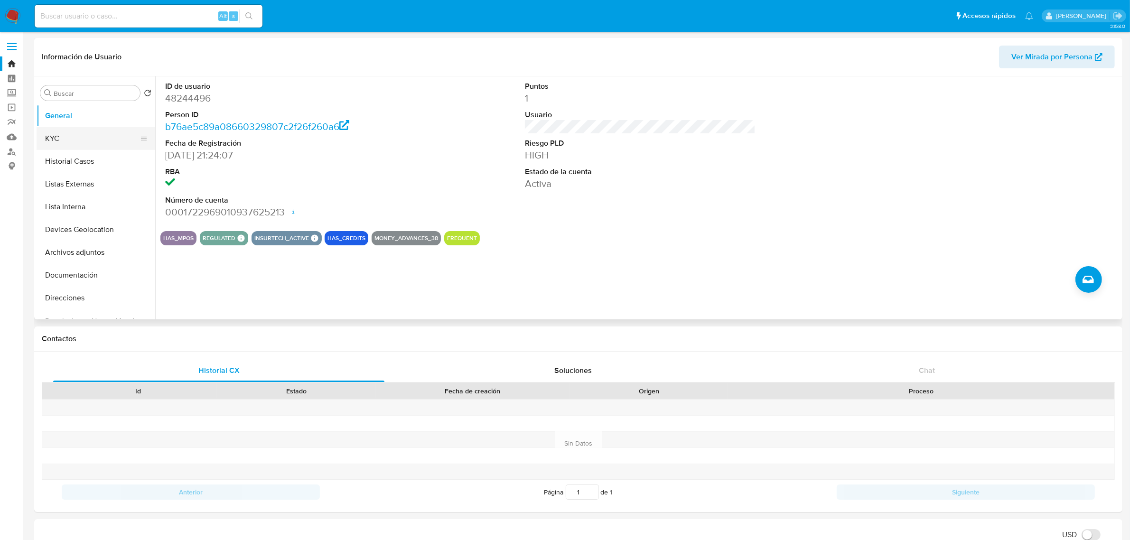
click at [52, 134] on button "KYC" at bounding box center [92, 138] width 111 height 23
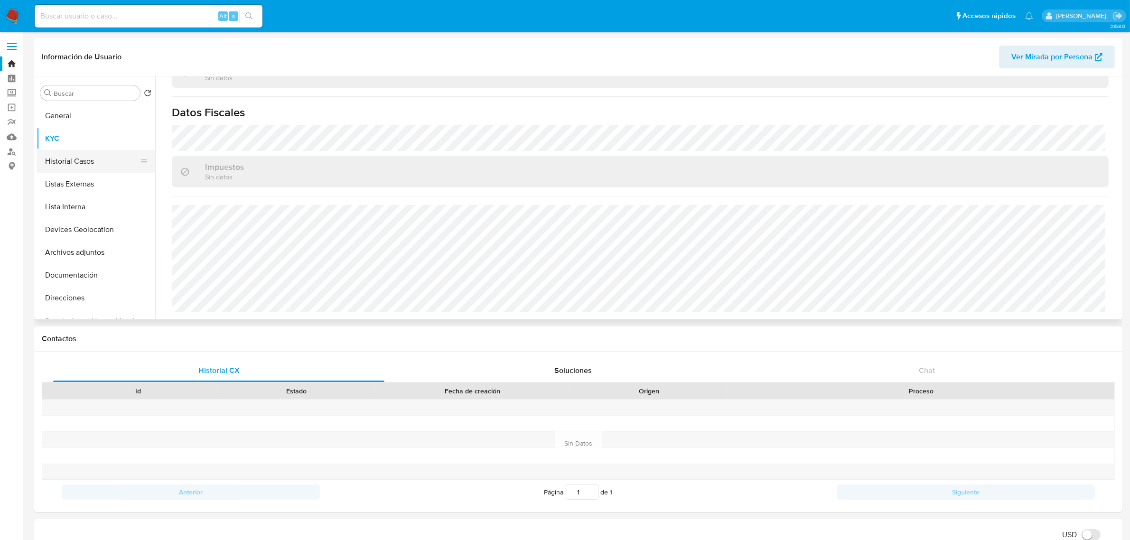
click at [74, 157] on button "Historial Casos" at bounding box center [92, 161] width 111 height 23
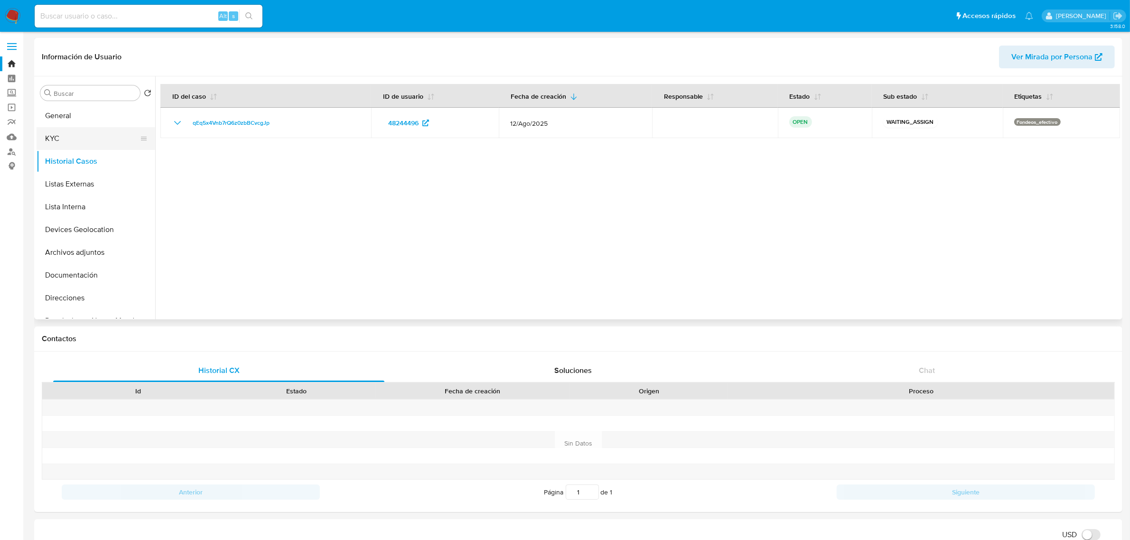
click at [84, 143] on button "KYC" at bounding box center [92, 138] width 111 height 23
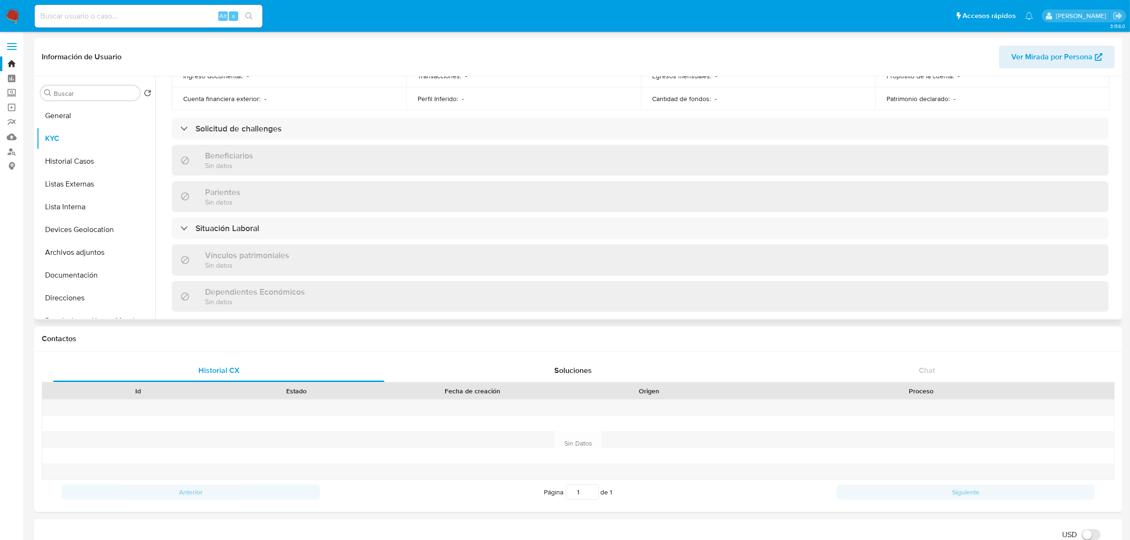
scroll to position [578, 0]
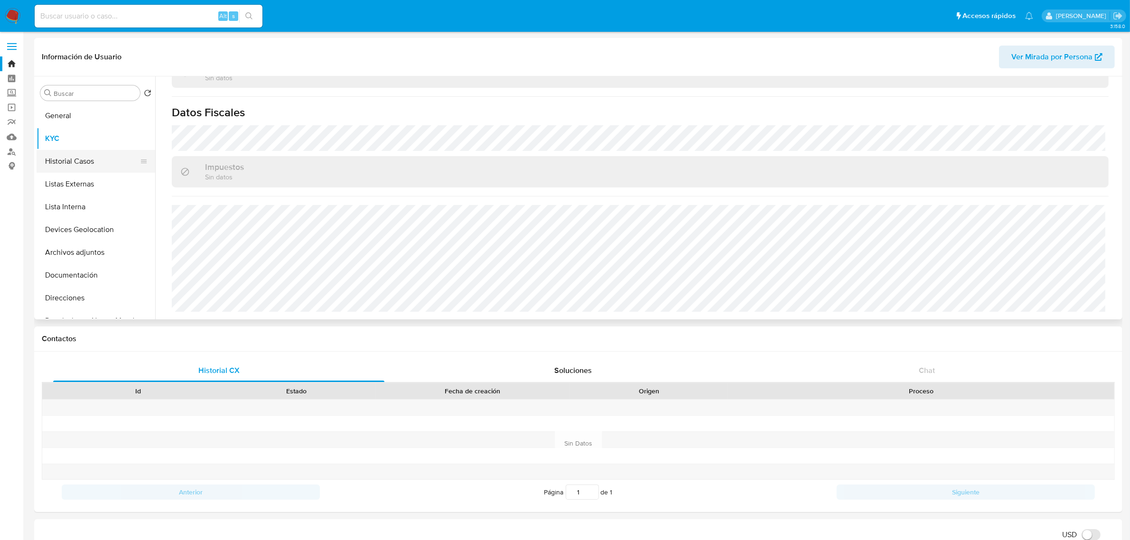
click at [94, 160] on button "Historial Casos" at bounding box center [92, 161] width 111 height 23
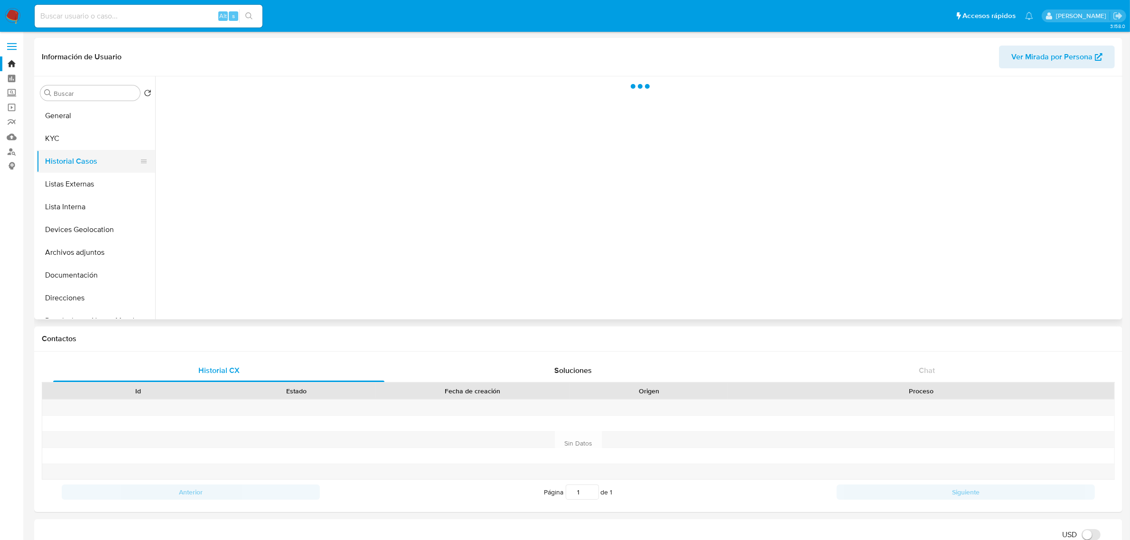
scroll to position [0, 0]
click at [83, 184] on button "Listas Externas" at bounding box center [92, 184] width 111 height 23
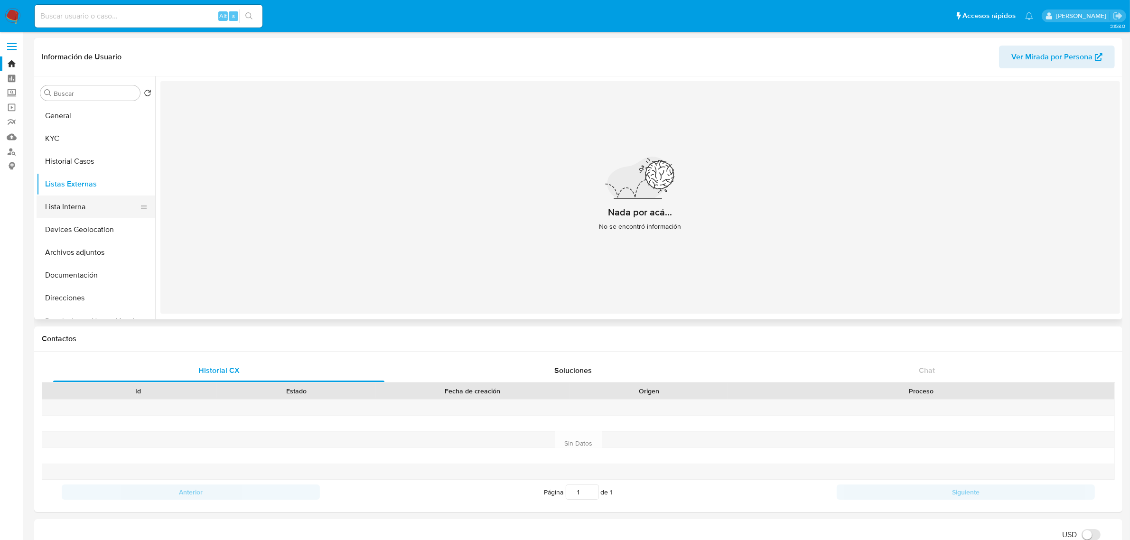
click at [78, 198] on button "Lista Interna" at bounding box center [92, 207] width 111 height 23
click at [69, 224] on button "Devices Geolocation" at bounding box center [92, 229] width 111 height 23
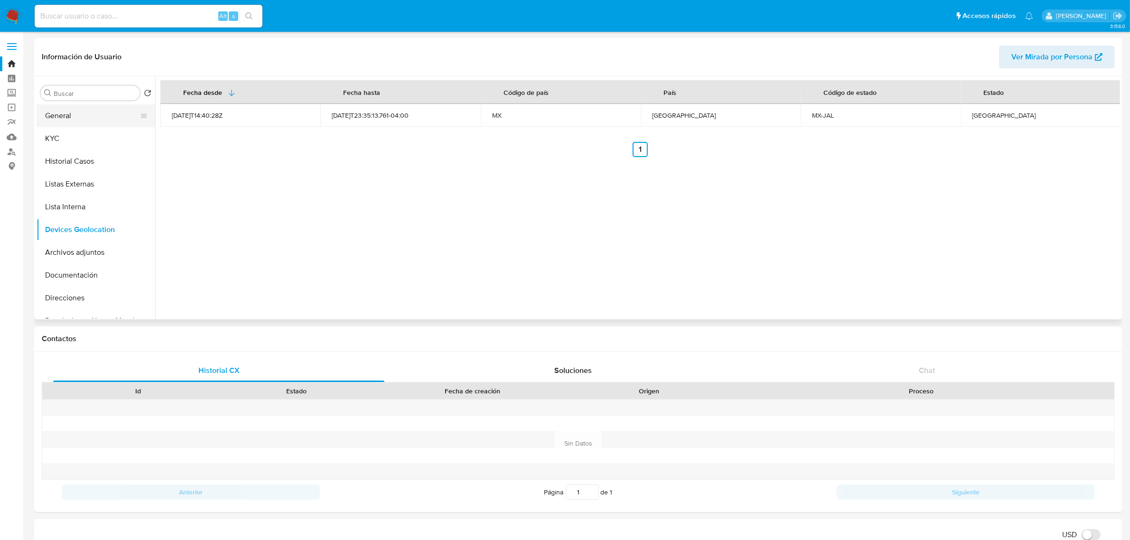
click at [63, 121] on button "General" at bounding box center [92, 115] width 111 height 23
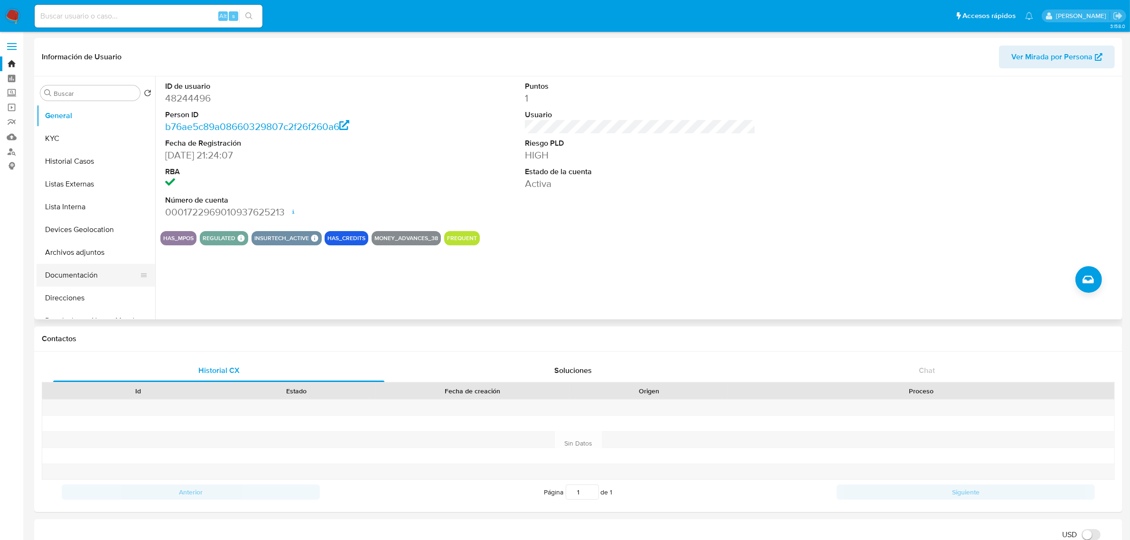
click at [91, 278] on button "Documentación" at bounding box center [92, 275] width 111 height 23
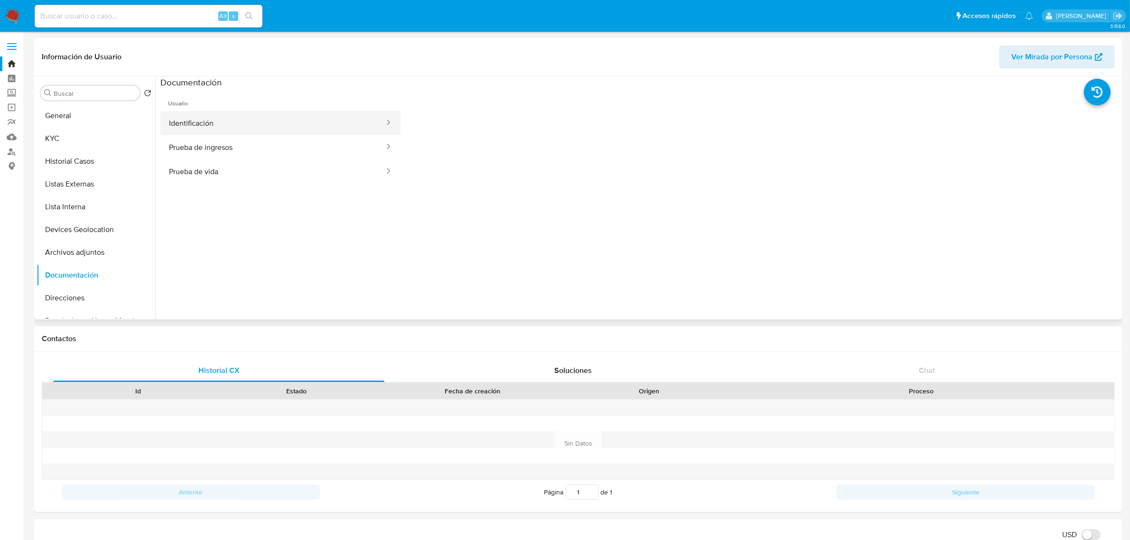
click at [228, 112] on button "Identificación" at bounding box center [272, 123] width 225 height 24
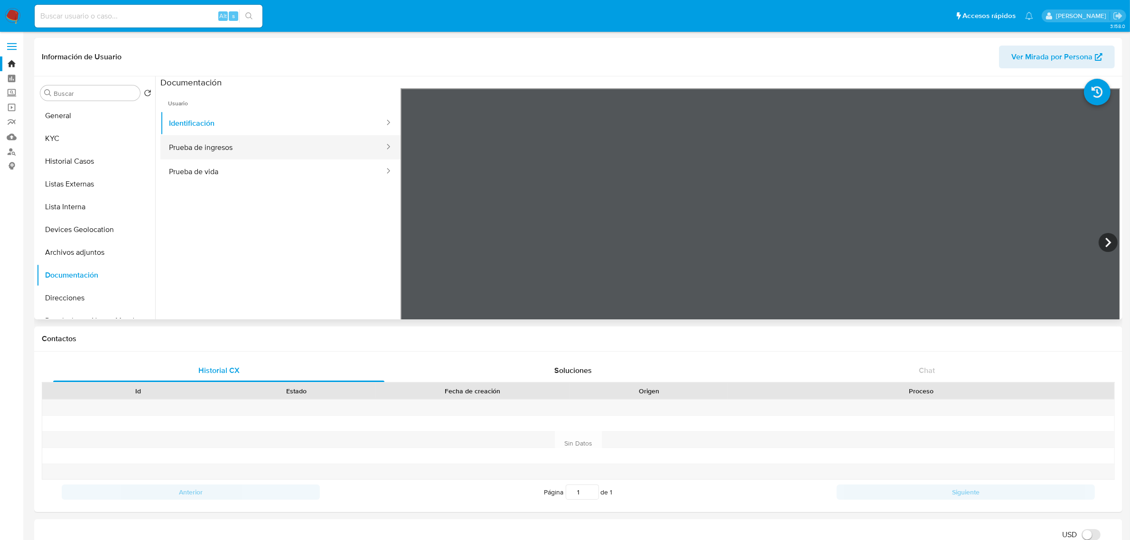
click at [262, 152] on button "Prueba de ingresos" at bounding box center [272, 147] width 225 height 24
click at [238, 181] on button "Prueba de vida" at bounding box center [272, 171] width 225 height 24
click at [85, 138] on button "KYC" at bounding box center [92, 138] width 111 height 23
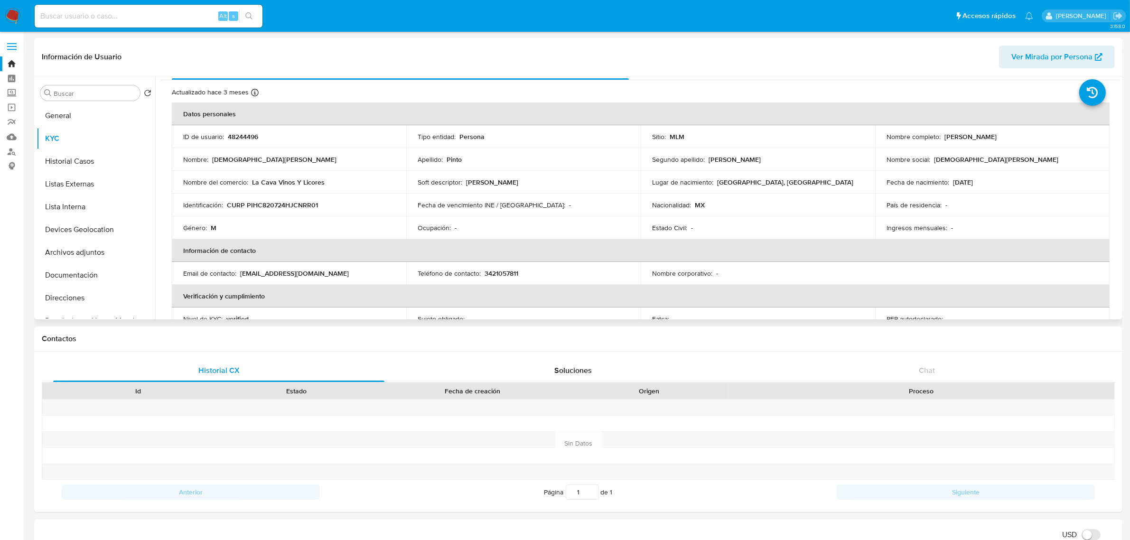
scroll to position [0, 0]
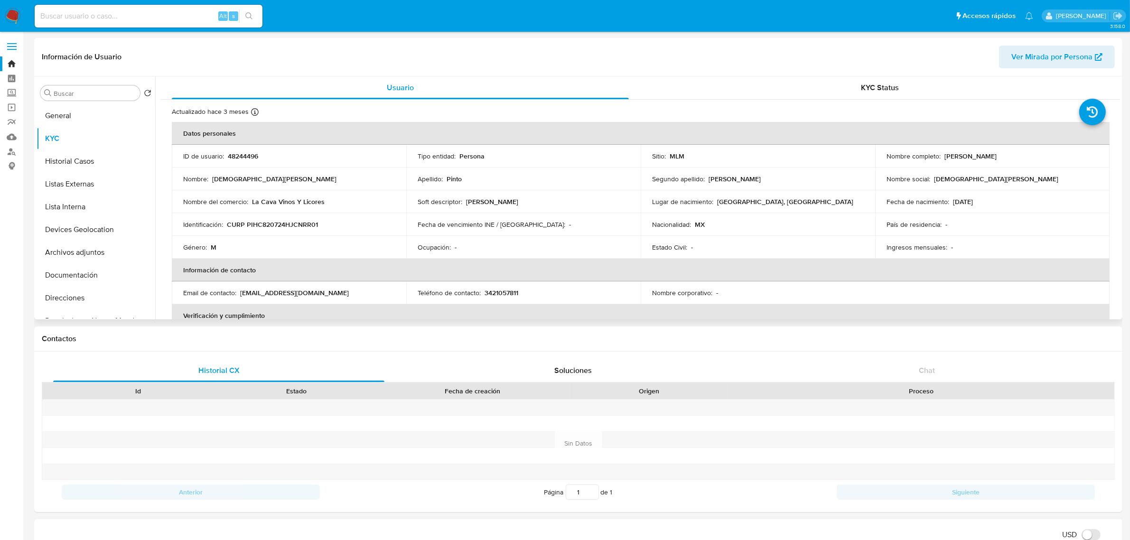
click at [513, 295] on p "3421057811" at bounding box center [502, 293] width 34 height 9
copy p "3421057811"
drag, startPoint x: 240, startPoint y: 293, endPoint x: 324, endPoint y: 291, distance: 83.6
click at [323, 291] on div "Email de contacto : cristian_3104@hotmail.com" at bounding box center [289, 293] width 212 height 9
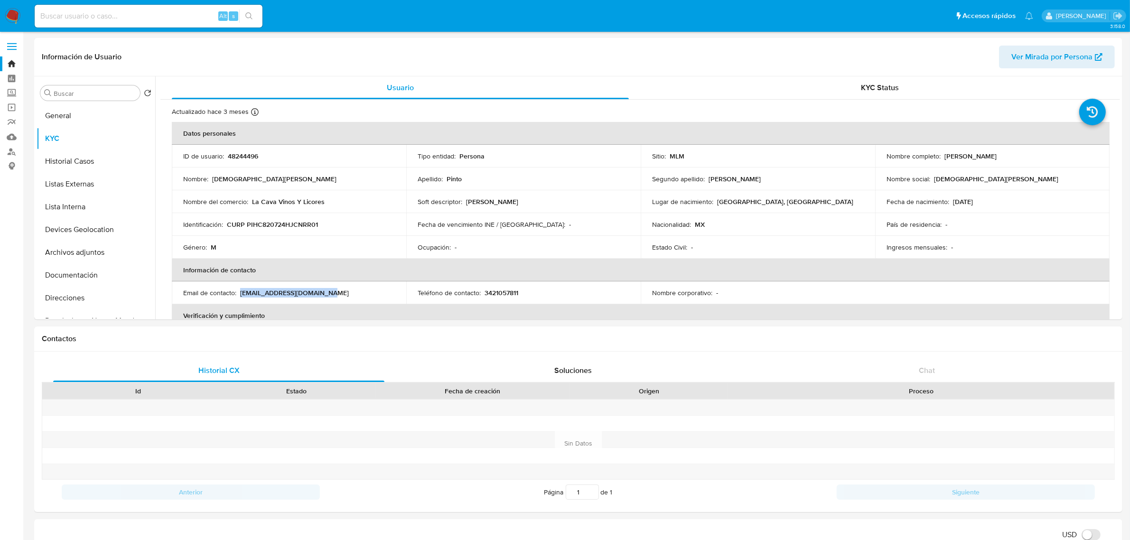
copy p "cristian_3104@hotmail.com"
click at [89, 114] on button "General" at bounding box center [92, 115] width 111 height 23
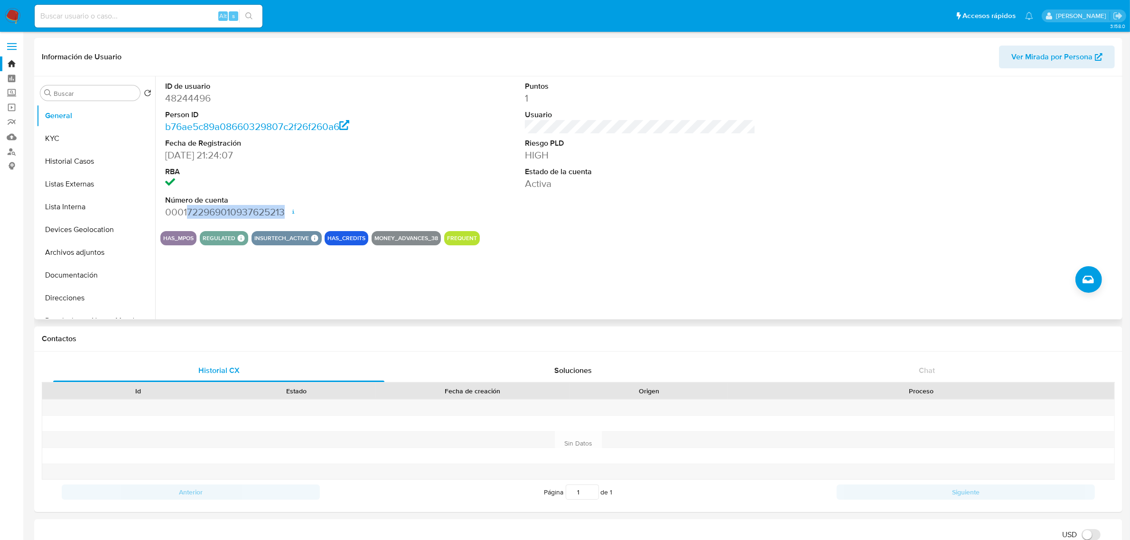
drag, startPoint x: 188, startPoint y: 210, endPoint x: 284, endPoint y: 215, distance: 96.0
click at [284, 215] on dd "0001722969010937625213 Fecha de apertura 14/02/2024 21:39 Estado ACTIVE" at bounding box center [280, 212] width 231 height 13
copy dd "722969010937625213"
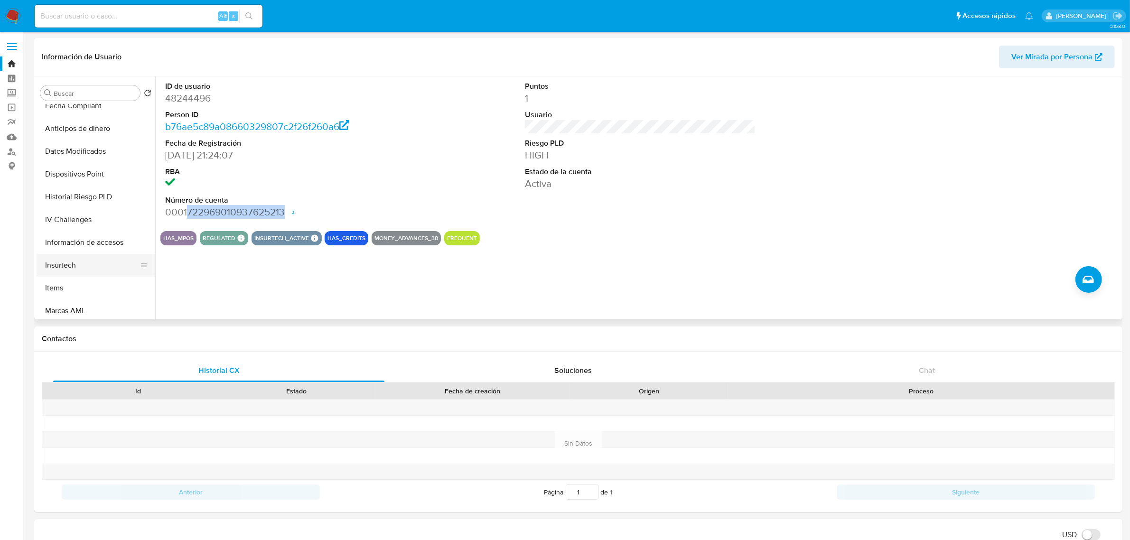
scroll to position [356, 0]
click at [76, 264] on button "Items" at bounding box center [92, 261] width 111 height 23
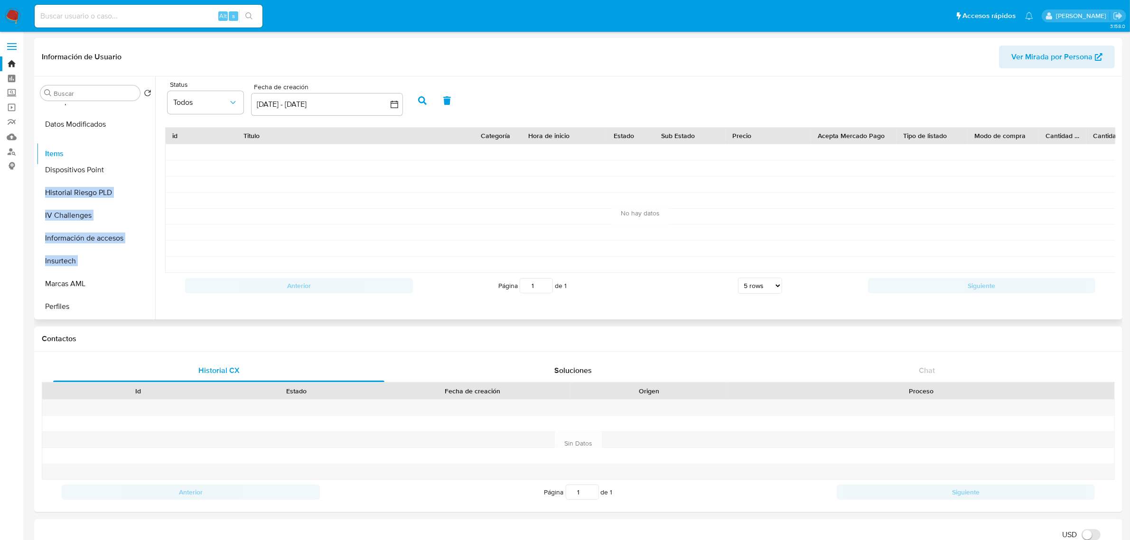
drag, startPoint x: 143, startPoint y: 260, endPoint x: 148, endPoint y: 141, distance: 118.8
click at [148, 141] on ul "General KYC Historial Casos Listas Externas Lista Interna Devices Geolocation A…" at bounding box center [96, 211] width 119 height 214
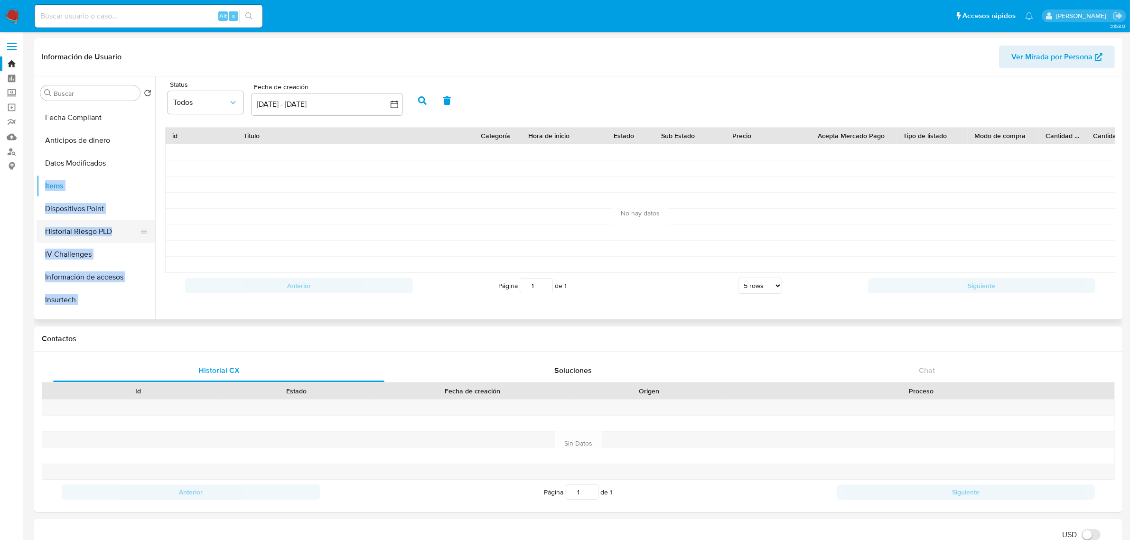
scroll to position [297, 0]
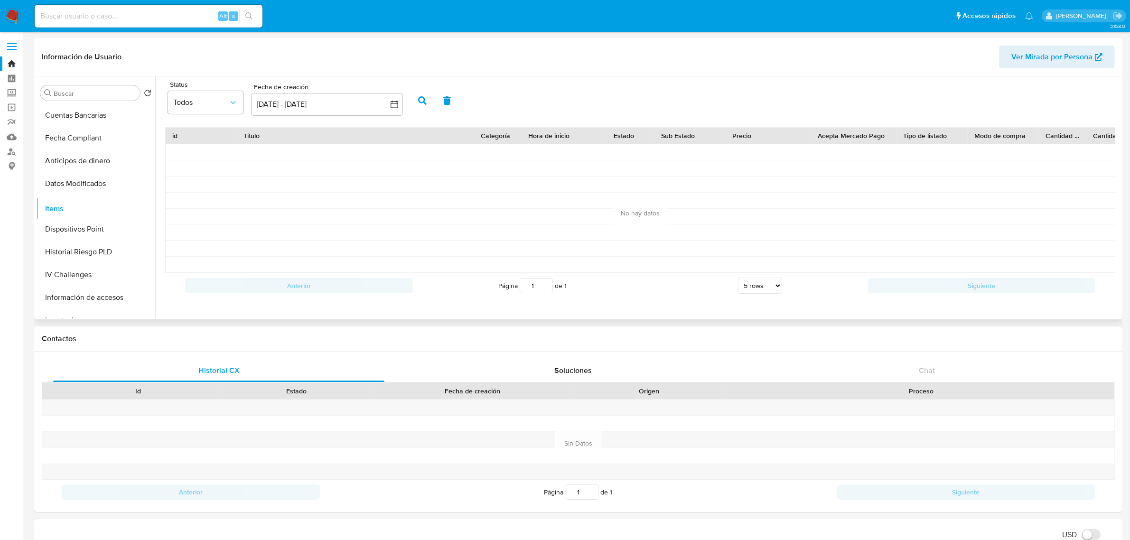
click at [173, 207] on div at bounding box center [201, 201] width 71 height 16
drag, startPoint x: 143, startPoint y: 210, endPoint x: 139, endPoint y: 193, distance: 17.5
click at [139, 193] on ul "General KYC Historial Casos Listas Externas Lista Interna Devices Geolocation A…" at bounding box center [96, 211] width 119 height 214
click at [177, 196] on div at bounding box center [201, 201] width 71 height 16
drag, startPoint x: 140, startPoint y: 205, endPoint x: 138, endPoint y: 145, distance: 59.4
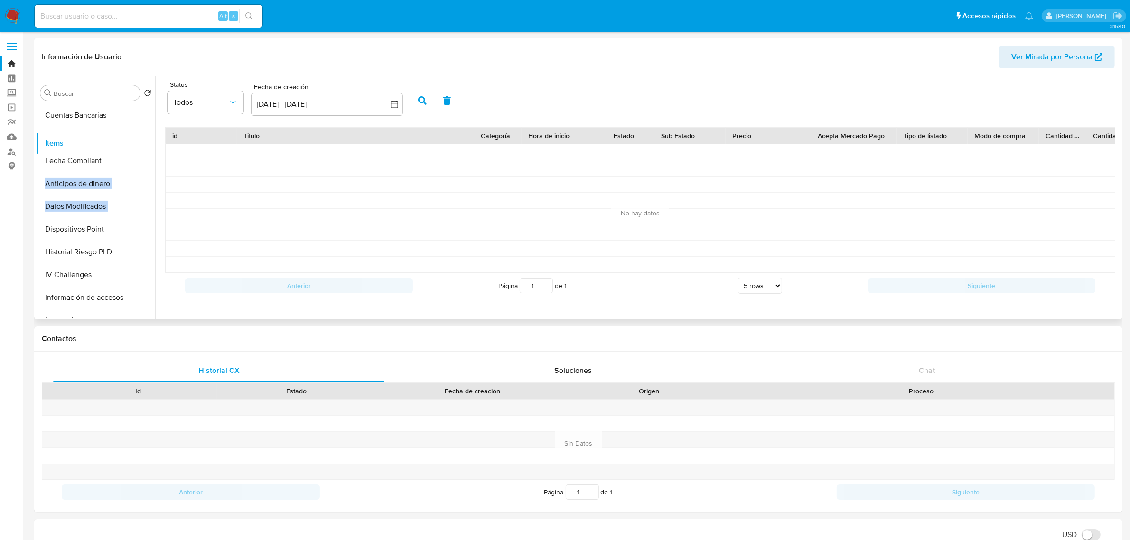
click at [138, 140] on ul "General KYC Historial Casos Listas Externas Lista Interna Devices Geolocation A…" at bounding box center [96, 211] width 119 height 214
drag, startPoint x: 198, startPoint y: 229, endPoint x: 187, endPoint y: 235, distance: 12.1
click at [198, 229] on div at bounding box center [201, 233] width 71 height 16
drag, startPoint x: 136, startPoint y: 233, endPoint x: 141, endPoint y: 170, distance: 62.9
click at [141, 170] on ul "General KYC Historial Casos Listas Externas Lista Interna Devices Geolocation A…" at bounding box center [96, 211] width 119 height 214
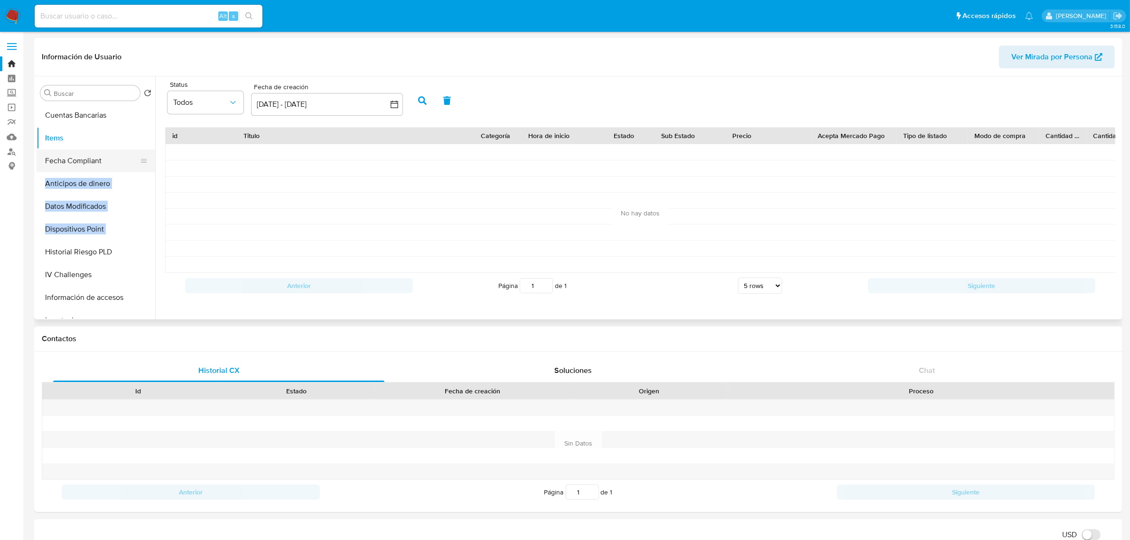
drag, startPoint x: 142, startPoint y: 231, endPoint x: 140, endPoint y: 160, distance: 70.7
click at [140, 160] on ul "General KYC Historial Casos Listas Externas Lista Interna Devices Geolocation A…" at bounding box center [96, 211] width 119 height 214
drag, startPoint x: 181, startPoint y: 218, endPoint x: 157, endPoint y: 227, distance: 26.1
click at [182, 218] on div at bounding box center [201, 217] width 71 height 16
drag, startPoint x: 141, startPoint y: 229, endPoint x: 139, endPoint y: 163, distance: 66.0
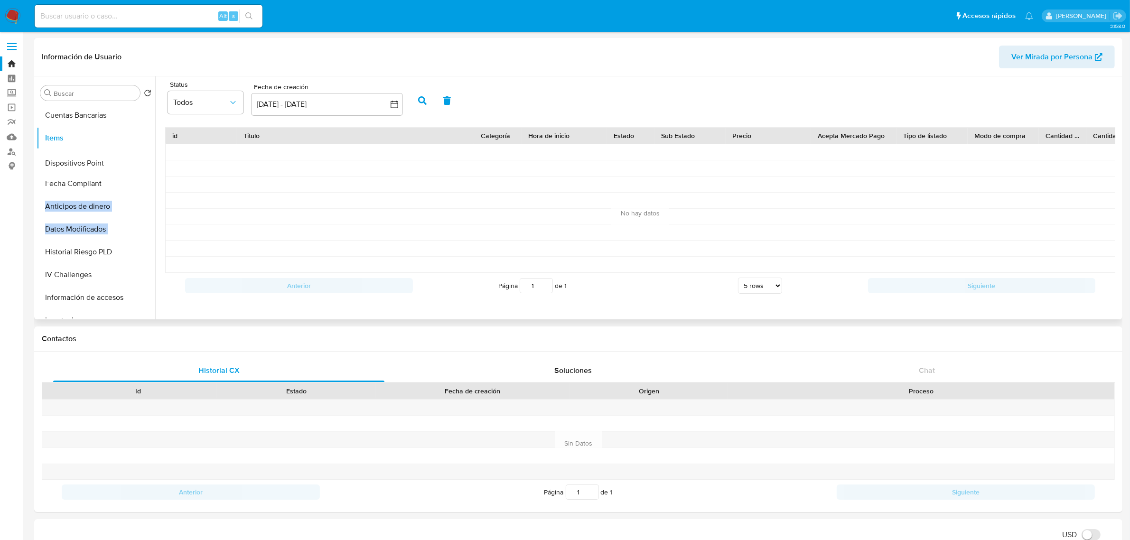
click at [139, 163] on ul "General KYC Historial Casos Listas Externas Lista Interna Devices Geolocation A…" at bounding box center [96, 211] width 119 height 214
click at [94, 164] on button "Dispositivos Point" at bounding box center [92, 161] width 111 height 23
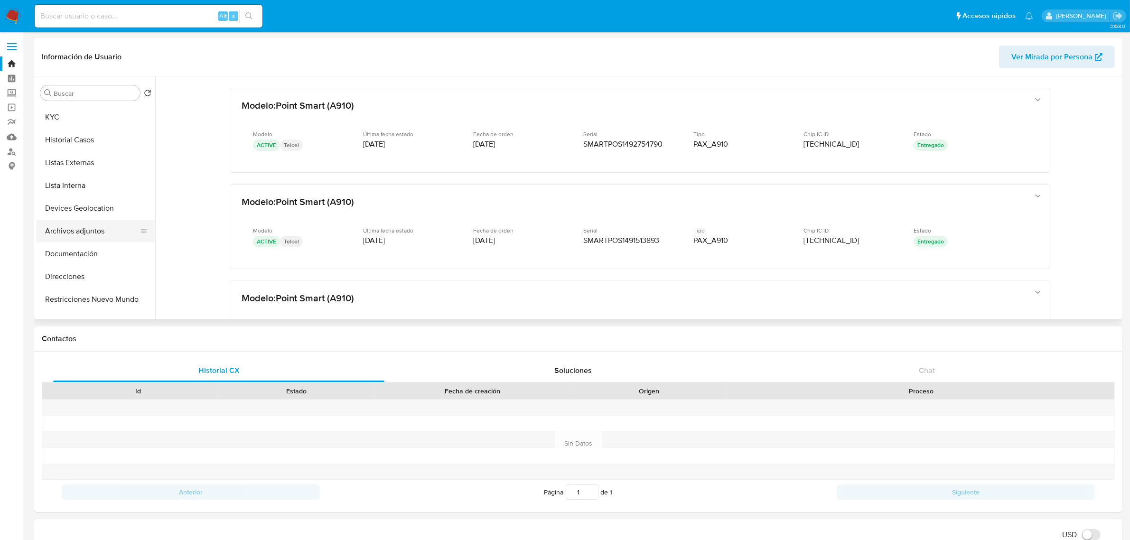
scroll to position [0, 0]
click at [101, 112] on button "General" at bounding box center [92, 115] width 111 height 23
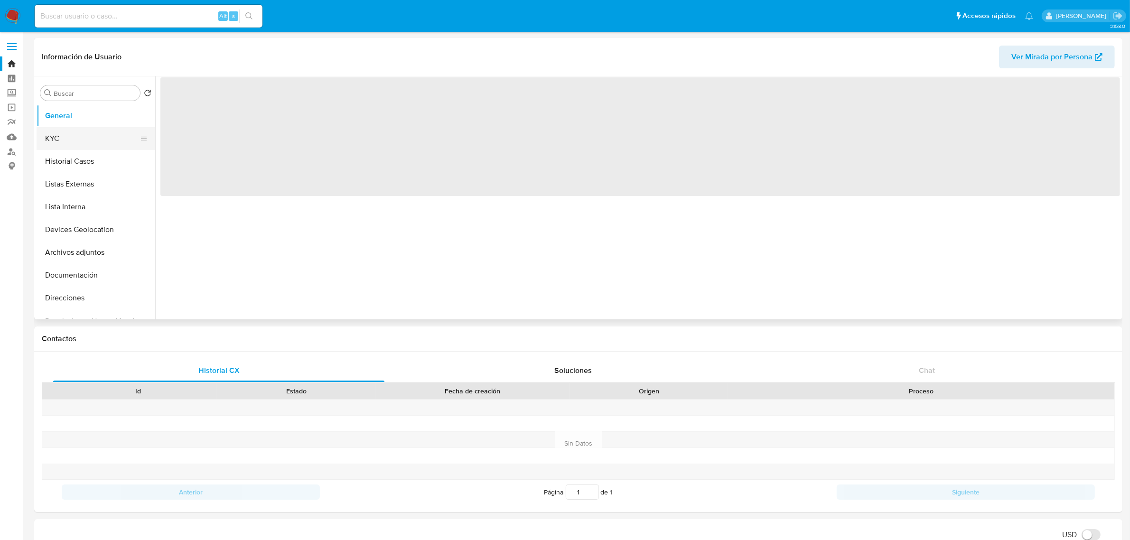
click at [91, 142] on button "KYC" at bounding box center [92, 138] width 111 height 23
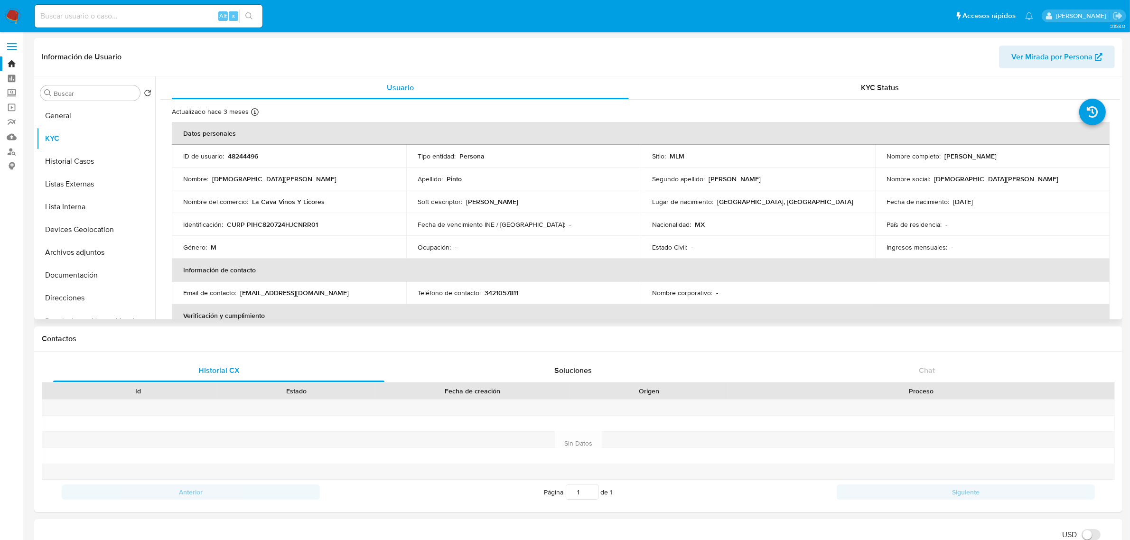
click at [480, 203] on p "LACAVA" at bounding box center [492, 201] width 52 height 9
click at [313, 199] on p "La Cava Vinos Y Licores" at bounding box center [288, 201] width 73 height 9
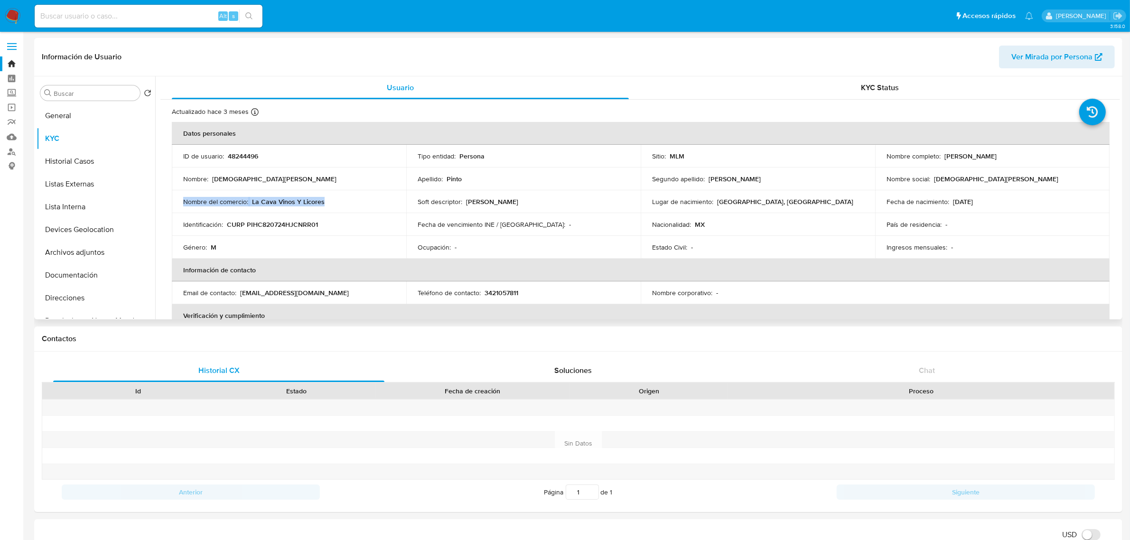
click at [313, 199] on p "La Cava Vinos Y Licores" at bounding box center [288, 201] width 73 height 9
drag, startPoint x: 222, startPoint y: 207, endPoint x: 237, endPoint y: 216, distance: 17.7
click at [223, 207] on td "Nombre del comercio : La Cava Vinos Y Licores" at bounding box center [289, 201] width 234 height 23
drag, startPoint x: 263, startPoint y: 210, endPoint x: 257, endPoint y: 205, distance: 8.4
click at [262, 210] on td "Nombre del comercio : La Cava Vinos Y Licores" at bounding box center [289, 201] width 234 height 23
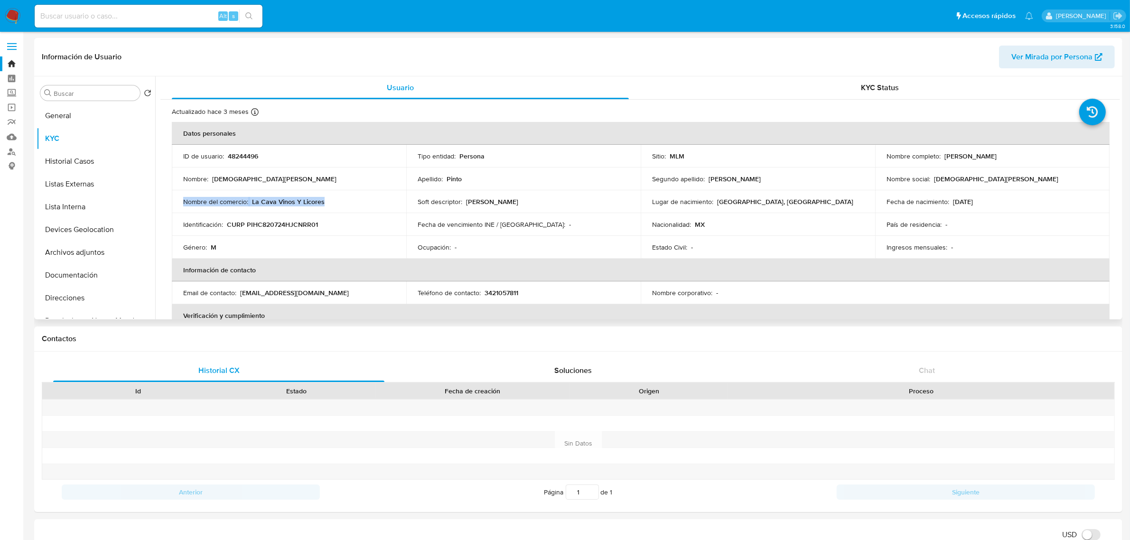
click at [256, 203] on p "La Cava Vinos Y Licores" at bounding box center [288, 201] width 73 height 9
drag, startPoint x: 253, startPoint y: 202, endPoint x: 324, endPoint y: 201, distance: 71.2
click at [324, 201] on div "Nombre del comercio : La Cava Vinos Y Licores" at bounding box center [289, 201] width 212 height 9
click at [257, 200] on p "La Cava Vinos Y Licores" at bounding box center [288, 201] width 73 height 9
drag, startPoint x: 253, startPoint y: 202, endPoint x: 330, endPoint y: 202, distance: 77.4
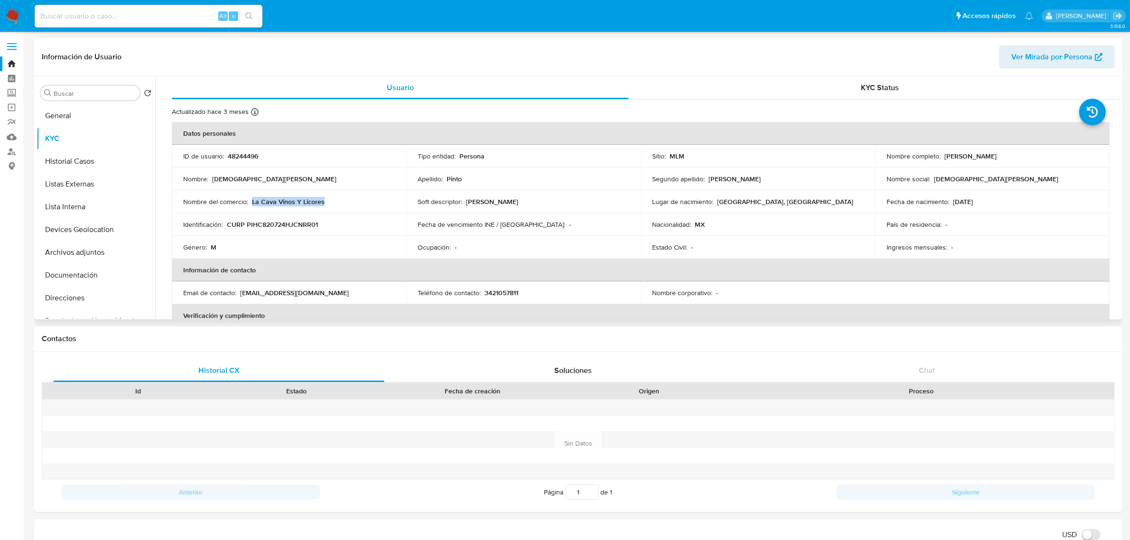
click at [330, 202] on div "Nombre del comercio : La Cava Vinos Y Licores" at bounding box center [289, 201] width 212 height 9
copy p "La Cava Vinos Y Licores"
click at [82, 292] on button "Direcciones" at bounding box center [92, 298] width 111 height 23
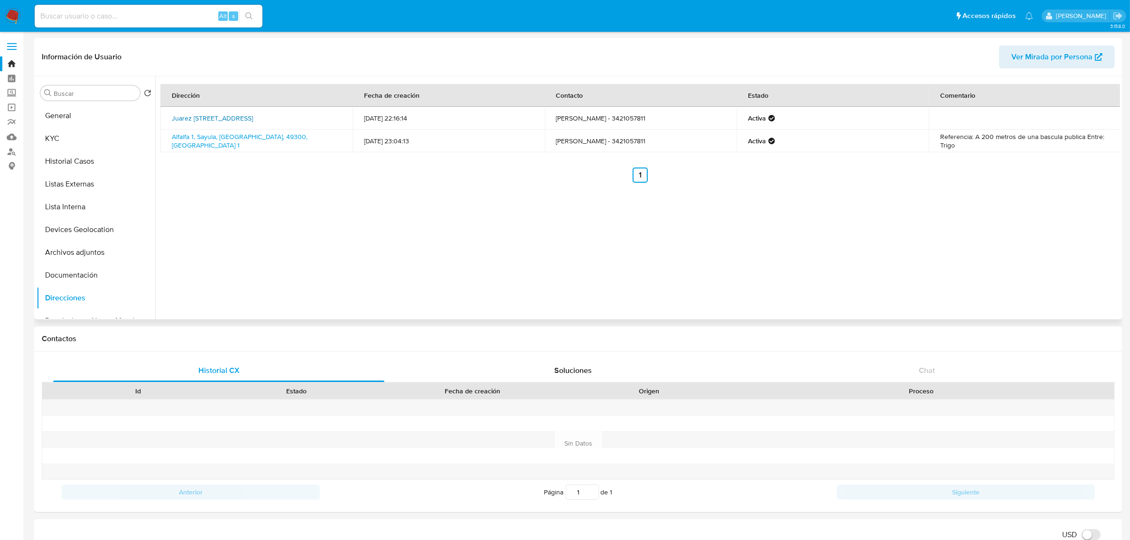
click at [253, 120] on link "Juarez 176 176, Sayula, Jalisco, 49300, Mexico 176" at bounding box center [212, 117] width 81 height 9
click at [668, 119] on td "Cristian Alonso Pinto Huerta - 3421057811" at bounding box center [641, 118] width 192 height 23
copy td "3421057811"
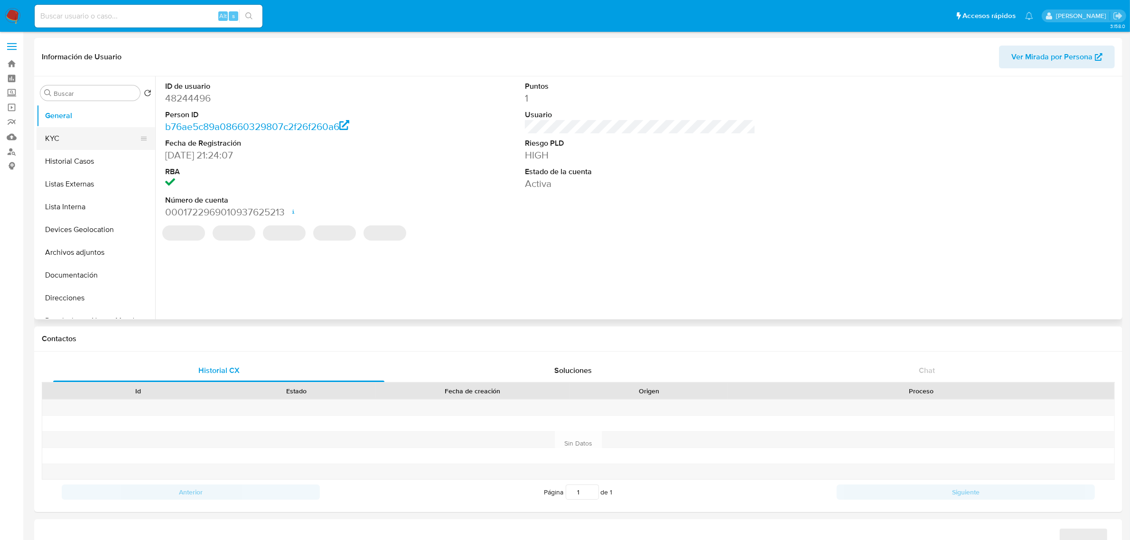
select select "10"
click at [150, 16] on input at bounding box center [149, 16] width 228 height 12
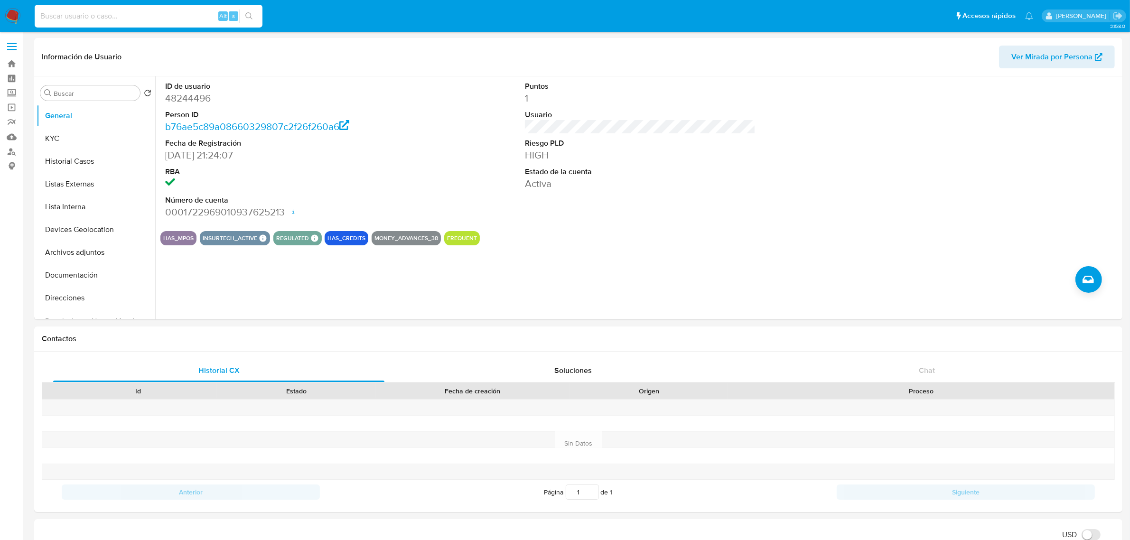
paste input "[PERSON_NAME] MARISCA"
type input "[PERSON_NAME] MARISCA"
click at [10, 93] on label "Screening" at bounding box center [56, 93] width 113 height 15
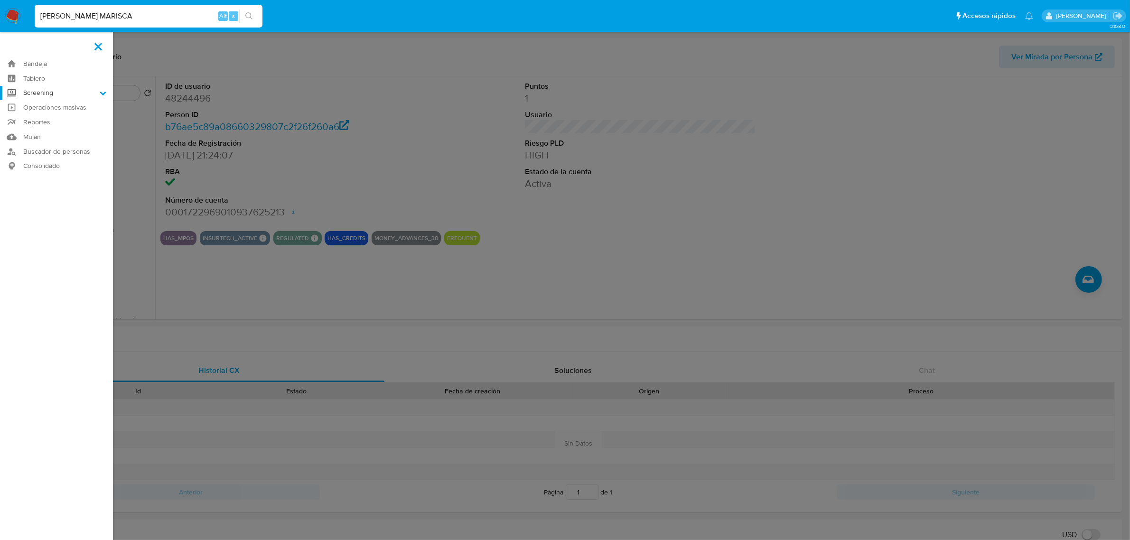
click at [0, 0] on input "Screening" at bounding box center [0, 0] width 0 height 0
click at [59, 129] on link "Herramientas" at bounding box center [56, 130] width 113 height 12
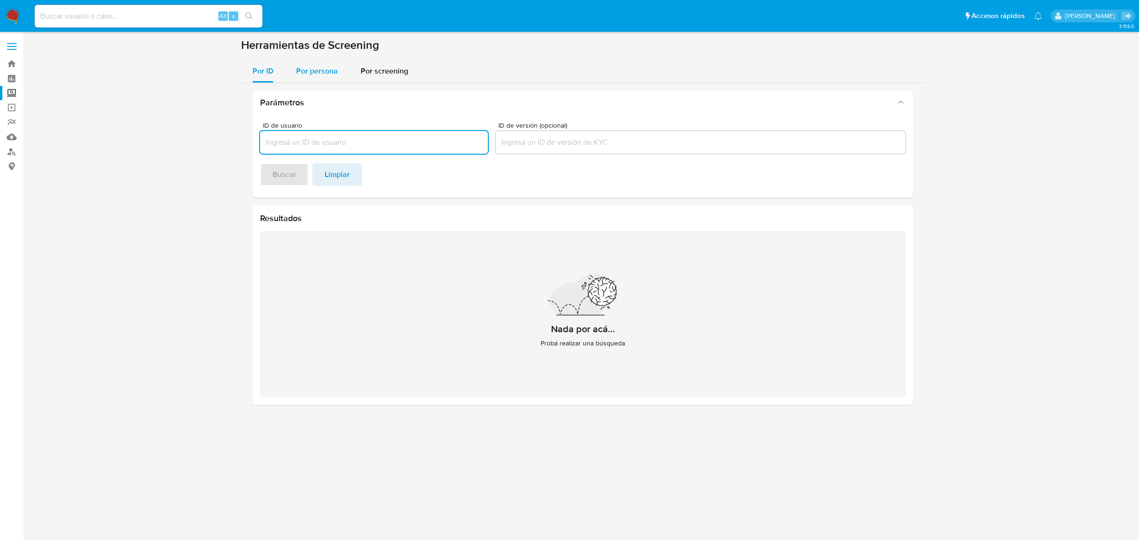
drag, startPoint x: 314, startPoint y: 72, endPoint x: 314, endPoint y: 79, distance: 7.6
click at [314, 70] on span "Por persona" at bounding box center [317, 70] width 42 height 11
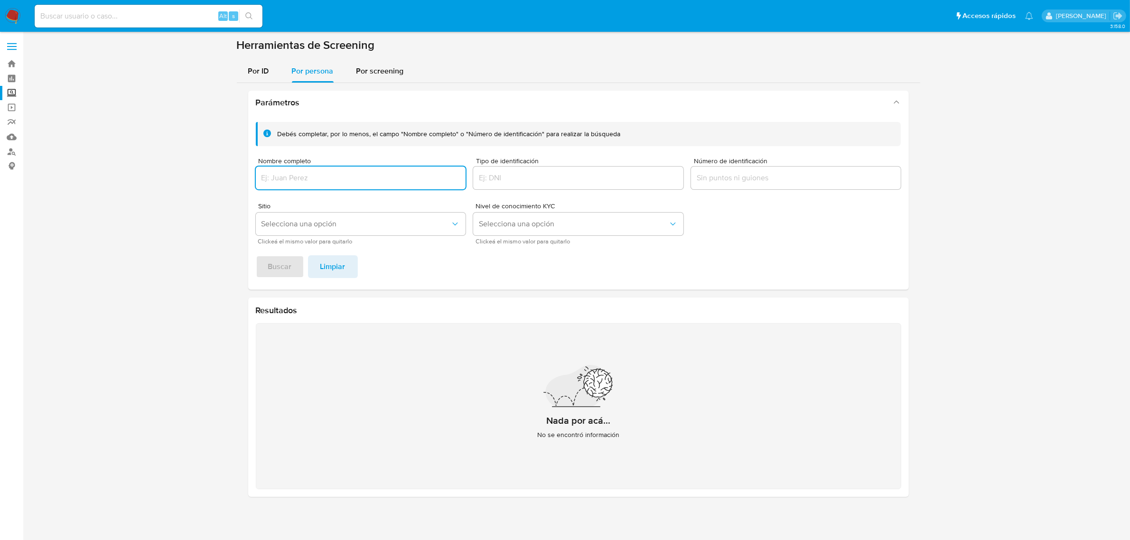
click at [337, 180] on input "Nombre completo" at bounding box center [361, 178] width 210 height 12
click at [281, 264] on span "Buscar" at bounding box center [280, 266] width 24 height 21
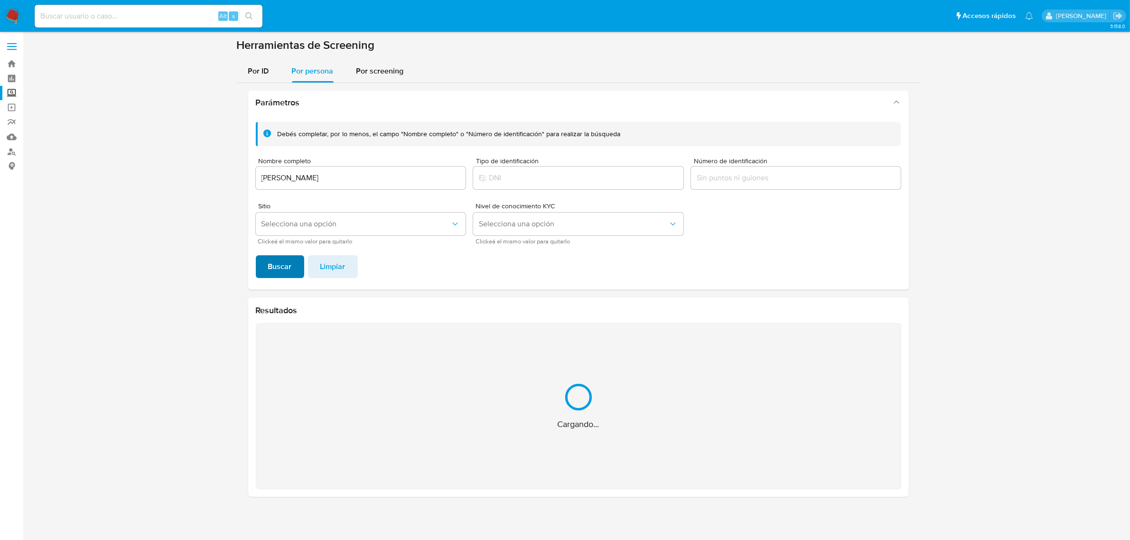
scroll to position [4, 0]
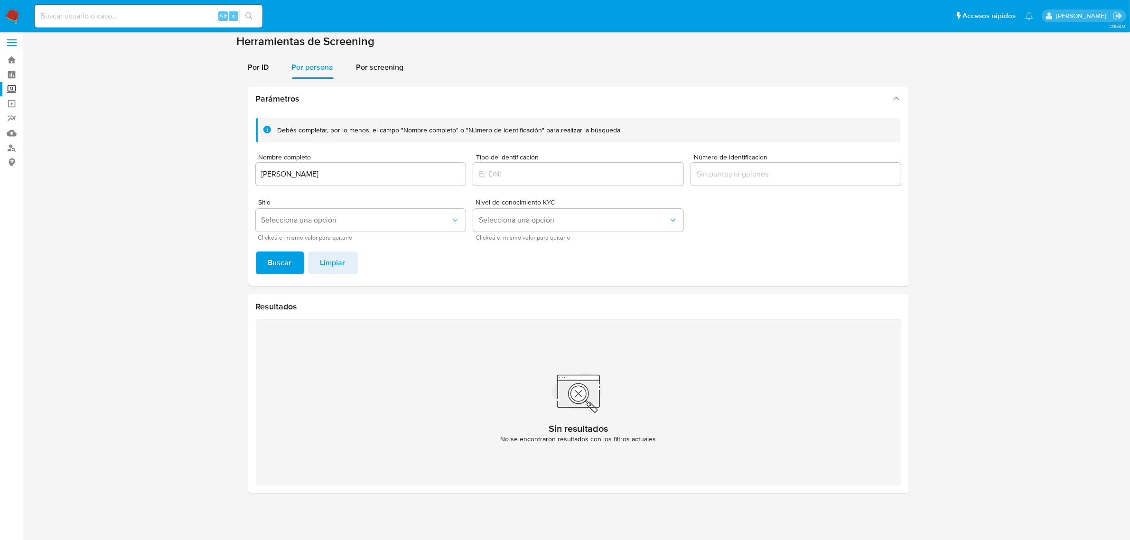
click at [420, 173] on input "[PERSON_NAME]" at bounding box center [361, 174] width 210 height 12
type input "[PERSON_NAME]"
click at [263, 276] on div "Debés completar, por lo menos, el campo "Nombre completo" o "Número de identifi…" at bounding box center [578, 198] width 661 height 175
click at [262, 269] on button "Buscar" at bounding box center [280, 263] width 48 height 23
click at [264, 268] on button "Buscar" at bounding box center [280, 263] width 48 height 23
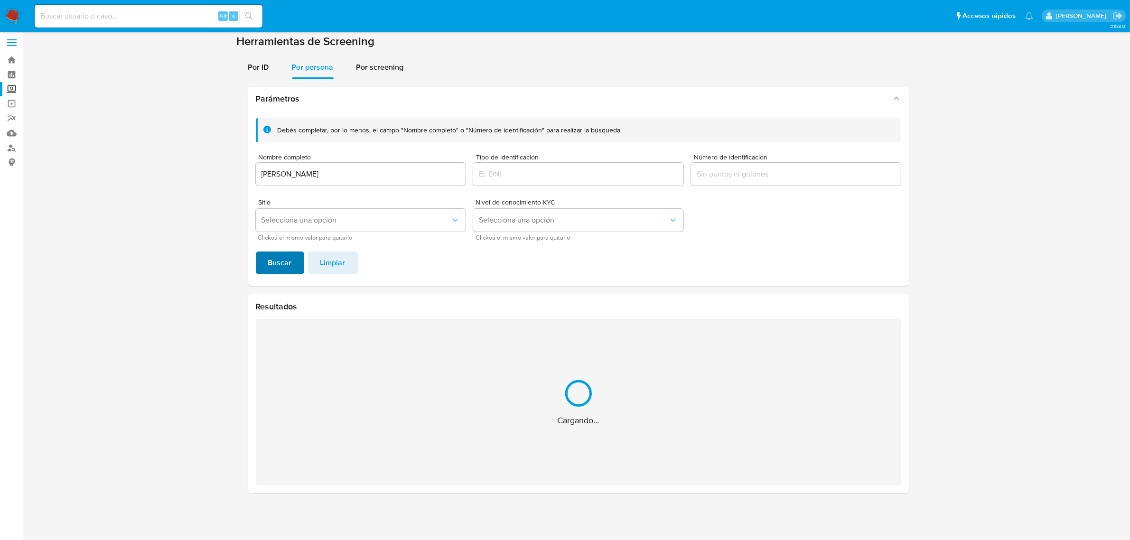
click at [264, 268] on button "Buscar" at bounding box center [280, 263] width 48 height 23
click at [266, 267] on button "Buscar" at bounding box center [280, 263] width 48 height 23
click at [101, 24] on div "Alt s" at bounding box center [149, 16] width 228 height 23
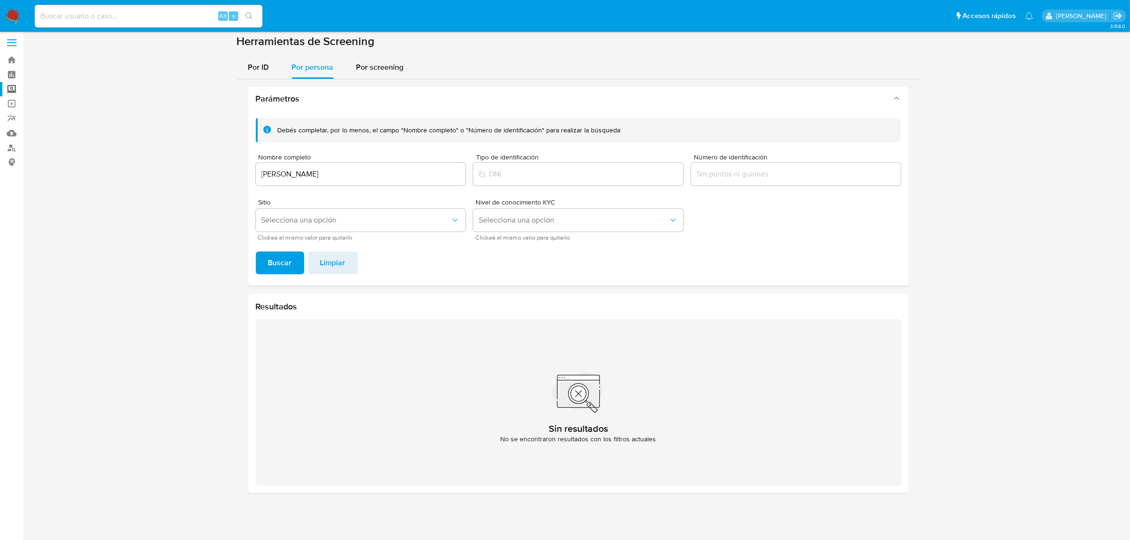
click at [101, 10] on input at bounding box center [149, 16] width 228 height 12
type input "48244496"
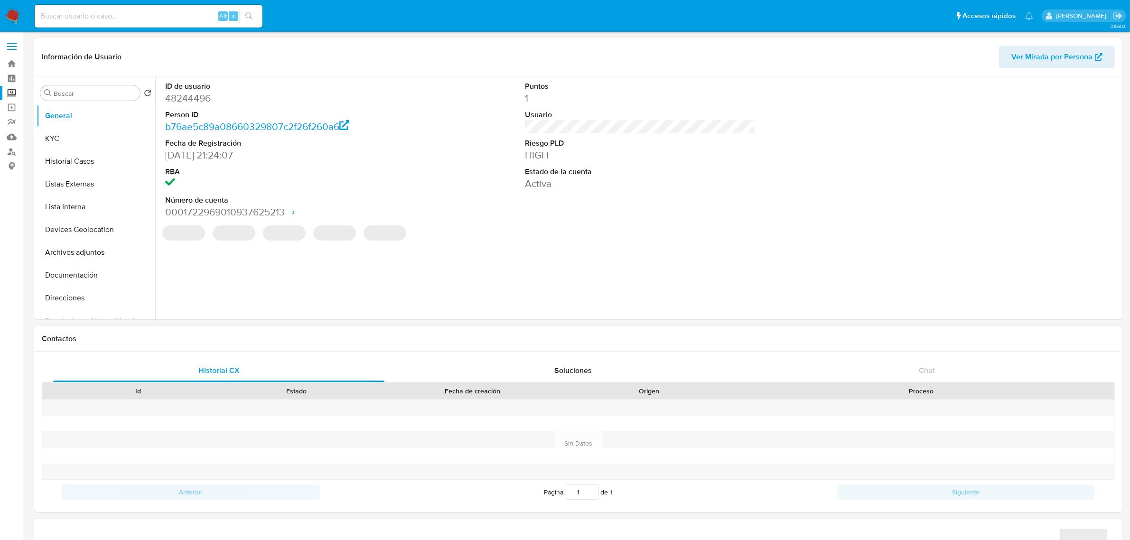
select select "10"
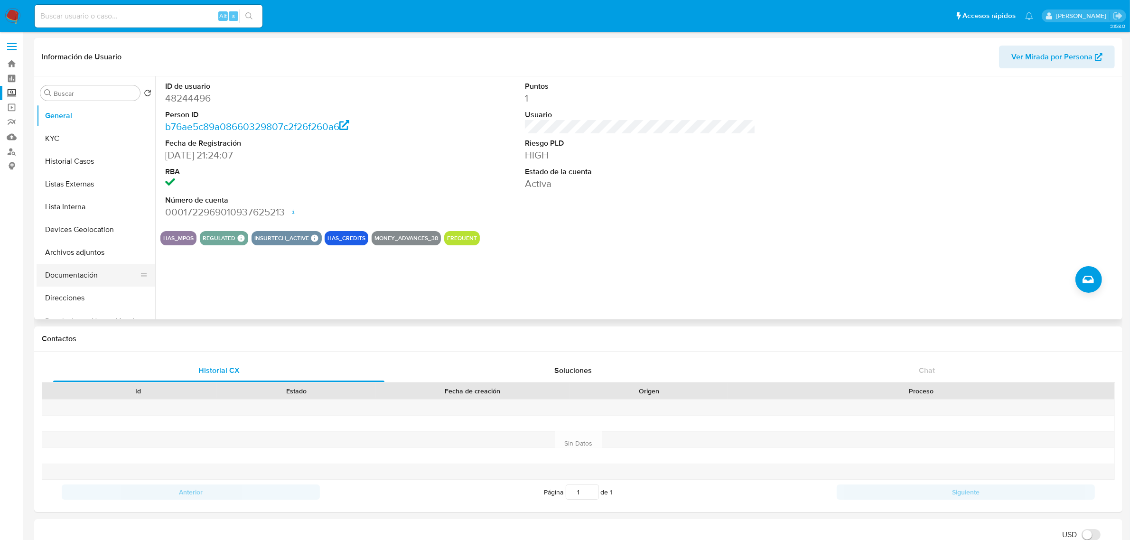
click at [84, 271] on button "Documentación" at bounding box center [92, 275] width 111 height 23
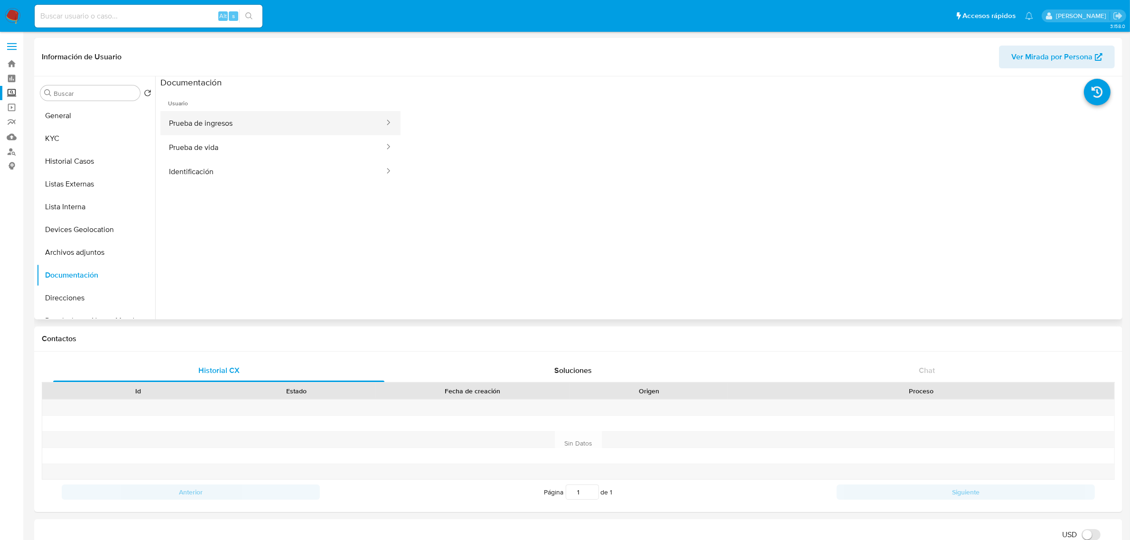
click at [215, 114] on button "Prueba de ingresos" at bounding box center [272, 123] width 225 height 24
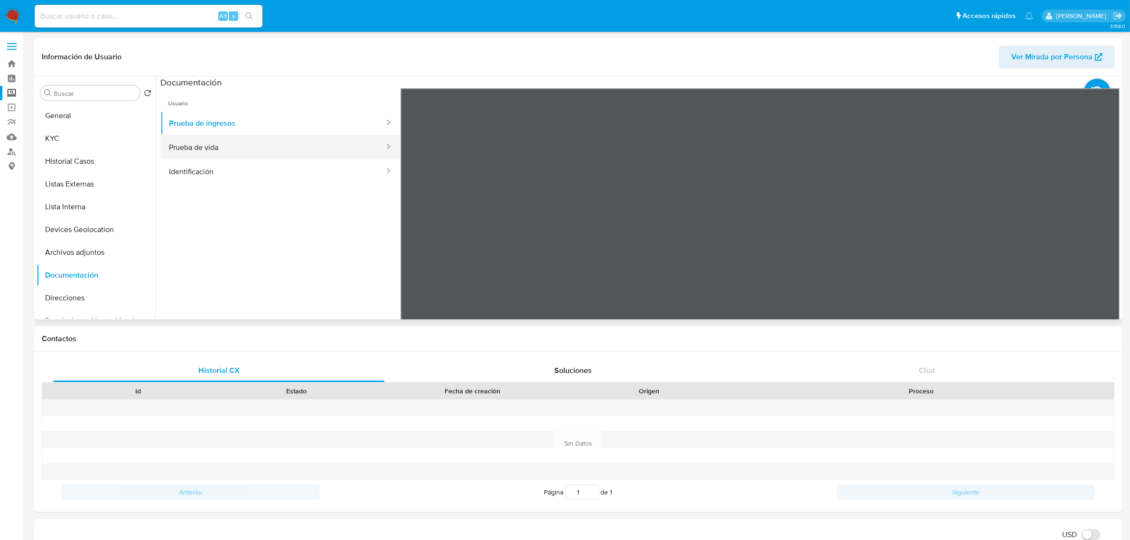
click at [206, 150] on button "Prueba de vida" at bounding box center [272, 147] width 225 height 24
click at [239, 171] on button "Identificación" at bounding box center [272, 171] width 225 height 24
